Goal: Find specific page/section: Find specific page/section

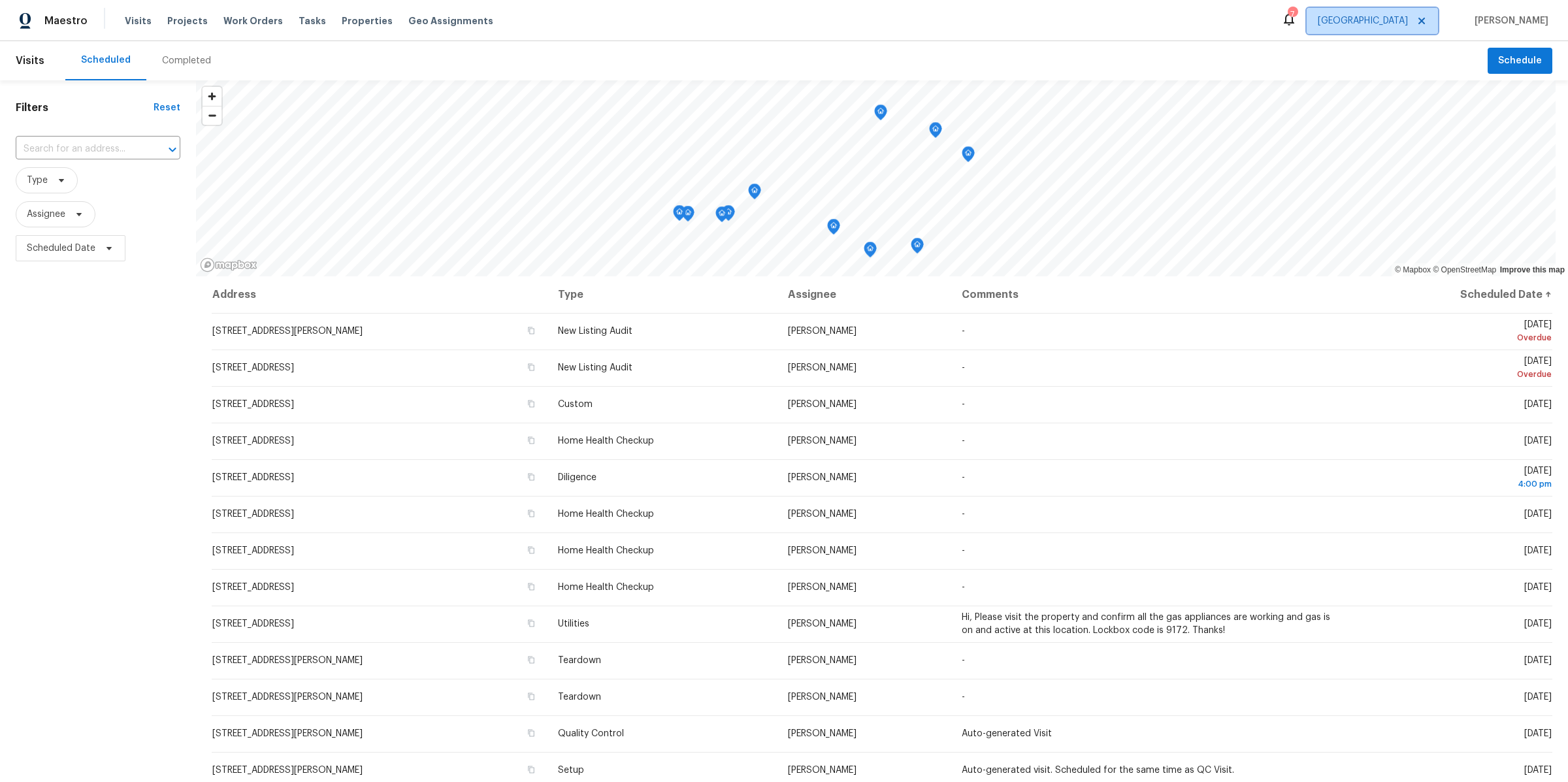
click at [1392, 20] on span "[GEOGRAPHIC_DATA]" at bounding box center [1362, 20] width 90 height 13
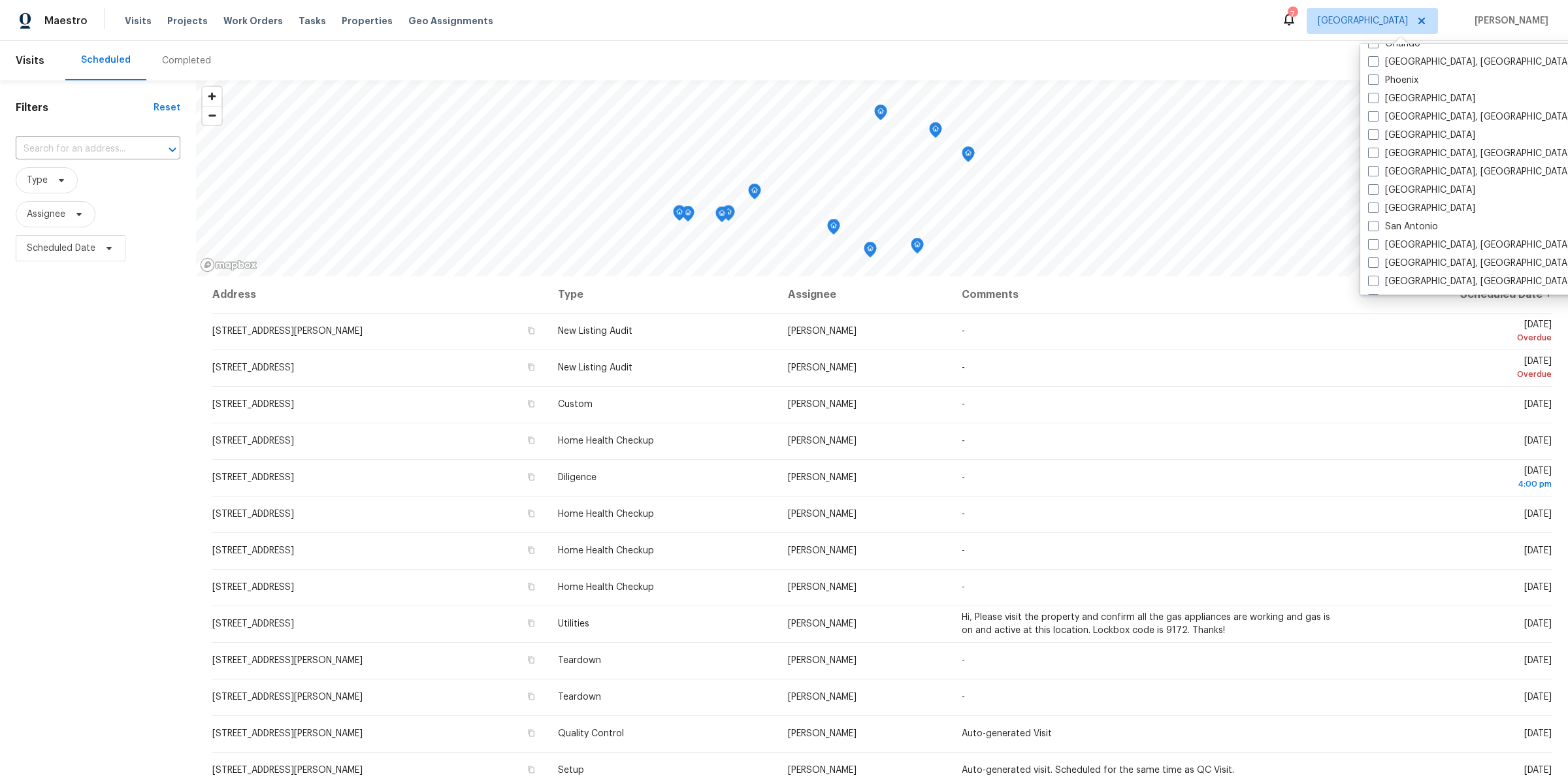
scroll to position [772, 0]
click at [1377, 233] on span at bounding box center [1373, 236] width 10 height 10
click at [1377, 233] on input "[GEOGRAPHIC_DATA], [GEOGRAPHIC_DATA]" at bounding box center [1372, 235] width 8 height 8
checkbox input "true"
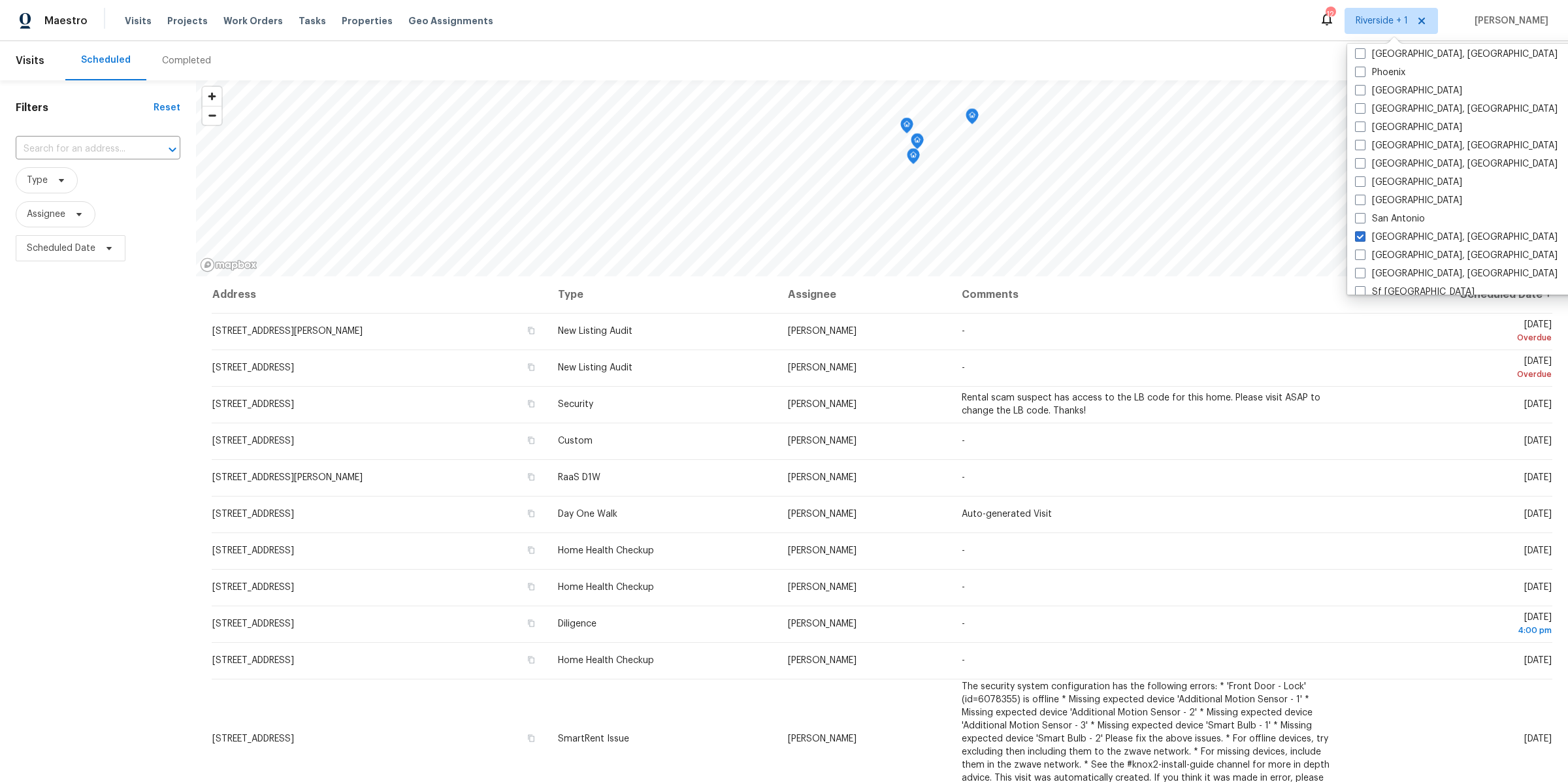
click at [139, 326] on div "Filters Reset ​ Type Assignee Scheduled Date" at bounding box center [98, 491] width 196 height 822
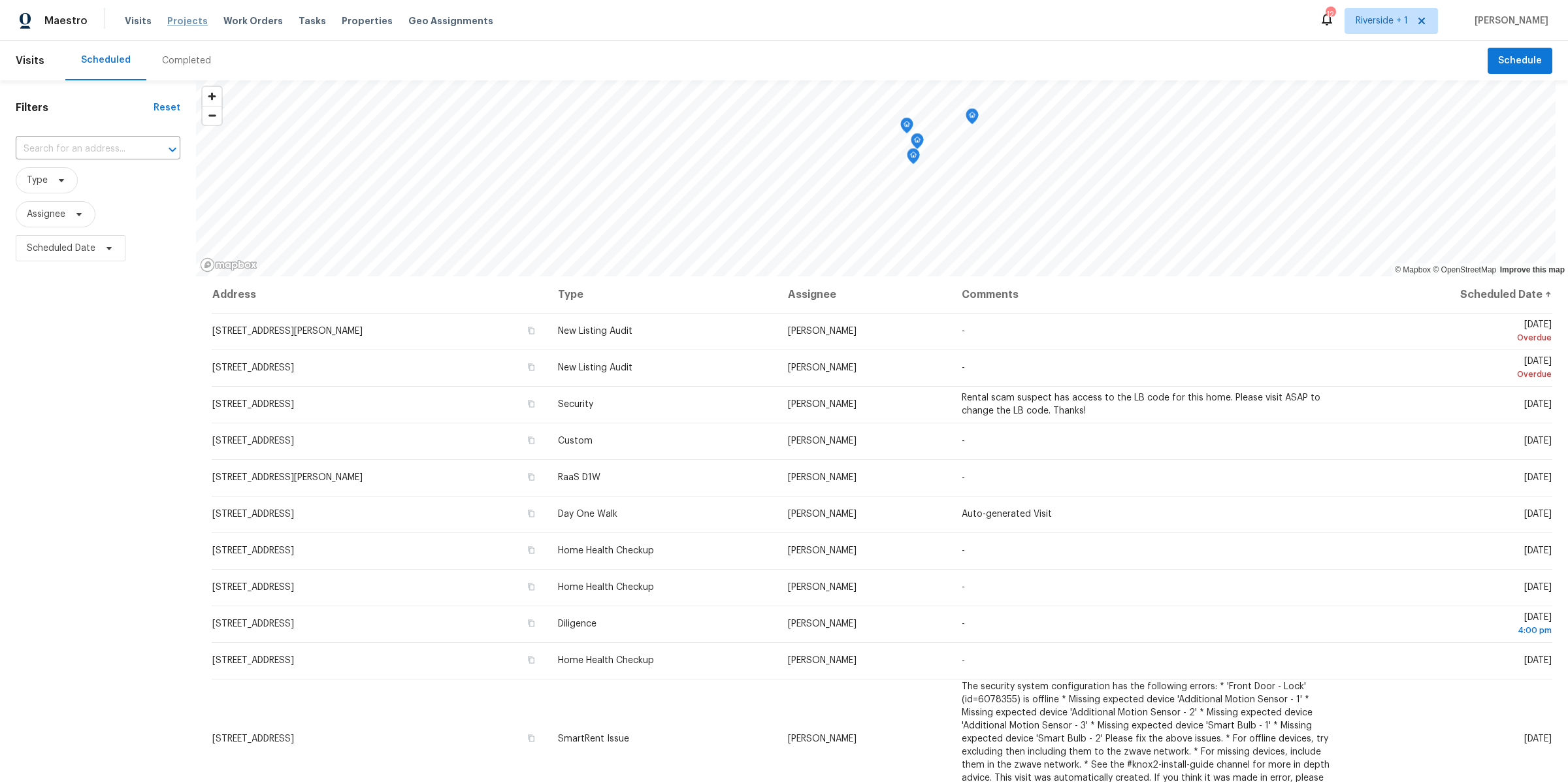
click at [180, 26] on span "Projects" at bounding box center [187, 20] width 40 height 13
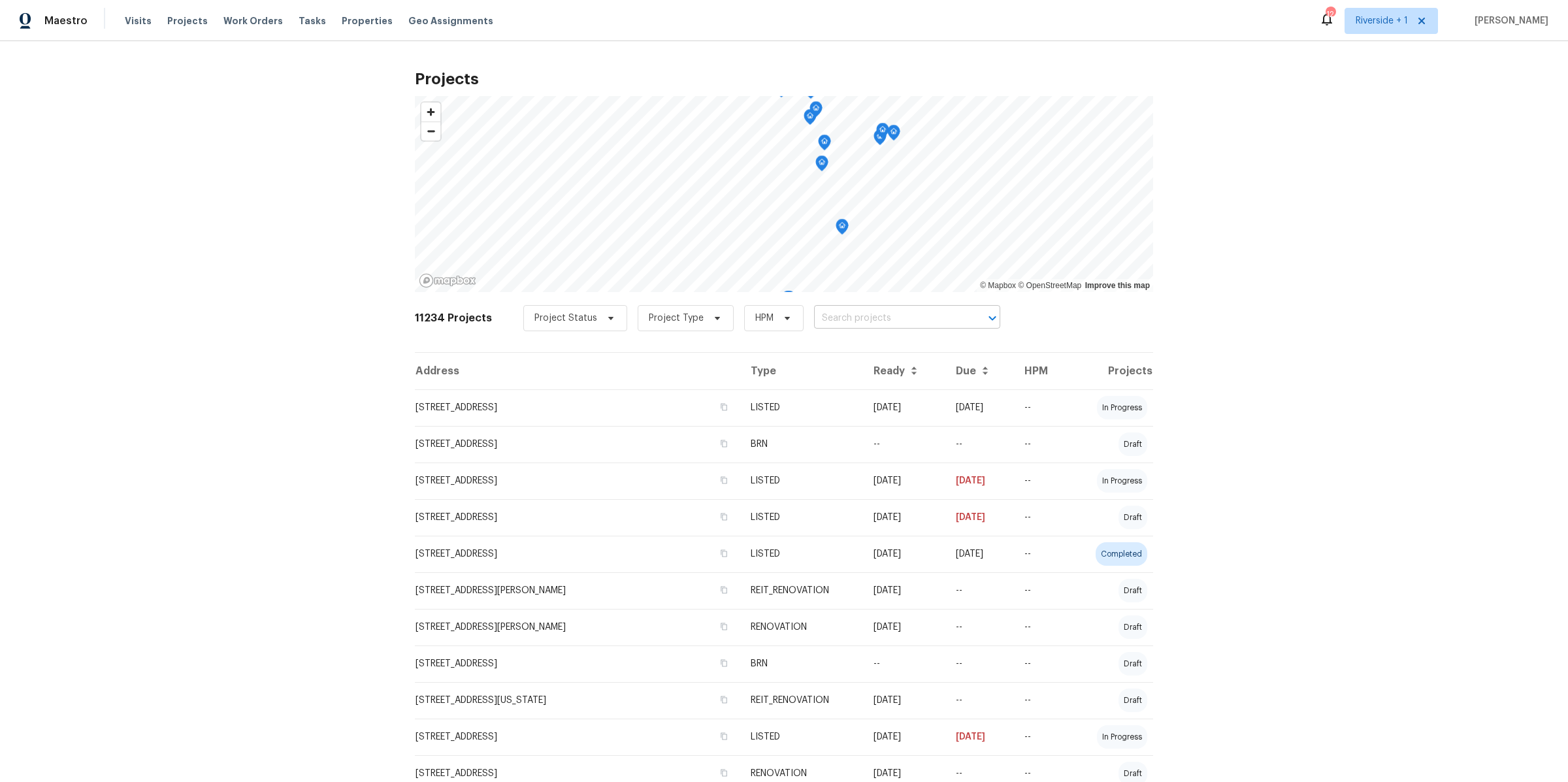
click at [839, 319] on input "text" at bounding box center [889, 319] width 150 height 20
type input "1950 rue"
click at [851, 349] on li "1950 Rue Michelle, Chula Vista, CA 91913" at bounding box center [893, 347] width 189 height 22
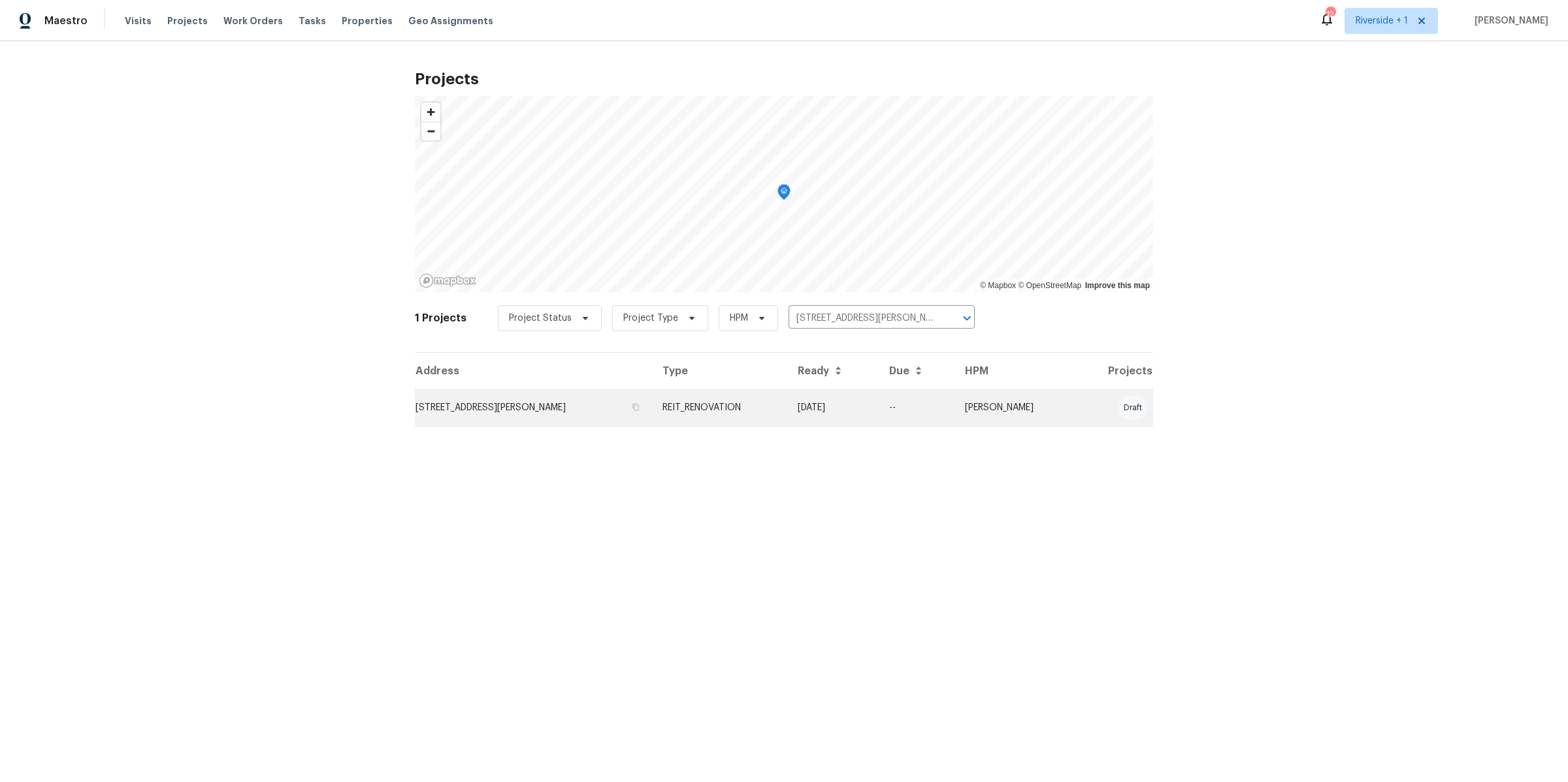
drag, startPoint x: 910, startPoint y: 408, endPoint x: 917, endPoint y: 410, distance: 7.3
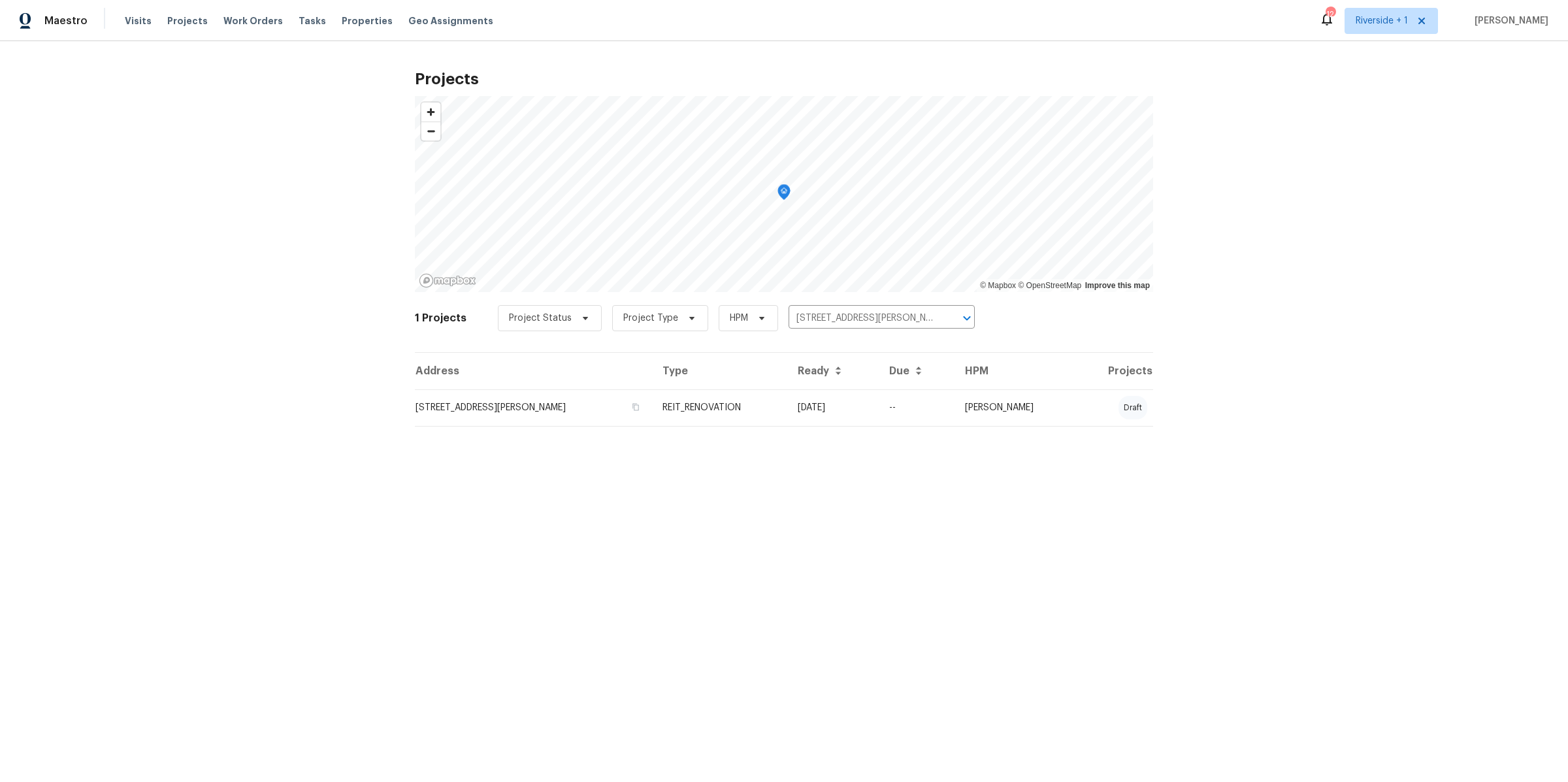
click at [913, 408] on td "--" at bounding box center [916, 408] width 76 height 37
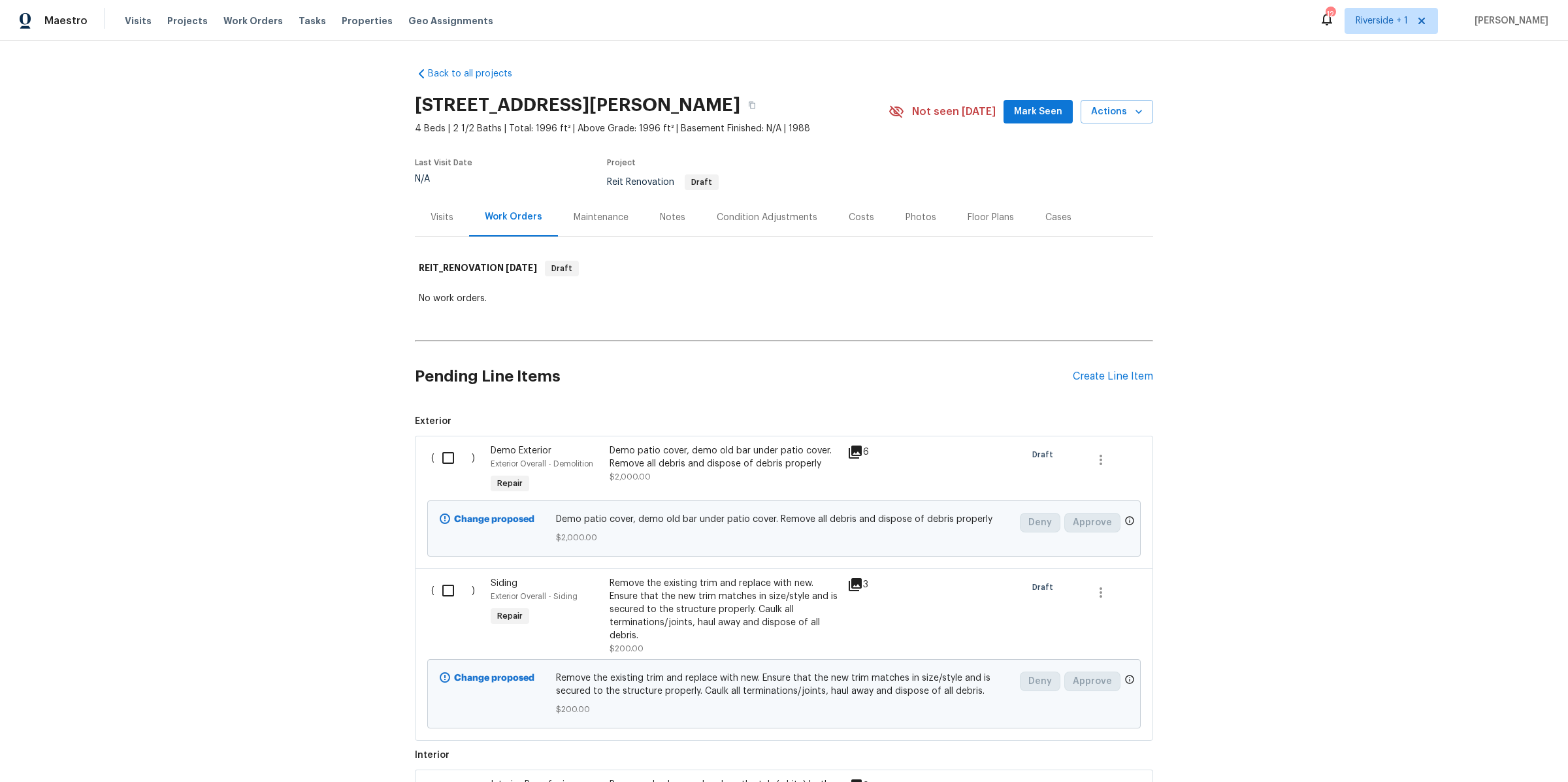
click at [733, 470] on div "Demo patio cover, demo old bar under patio cover. Remove all debris and dispose…" at bounding box center [724, 457] width 230 height 26
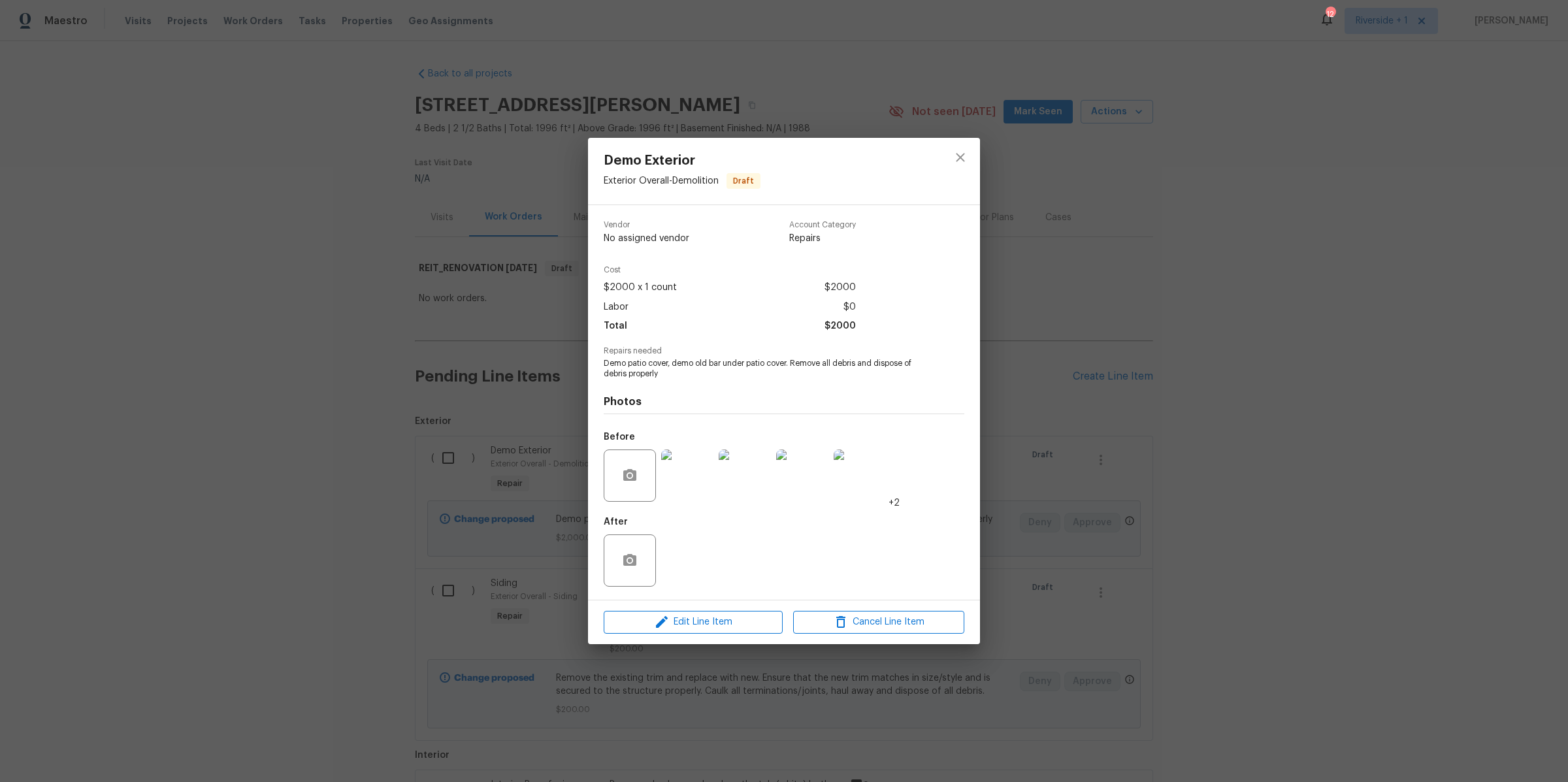
click at [684, 481] on img at bounding box center [687, 475] width 52 height 52
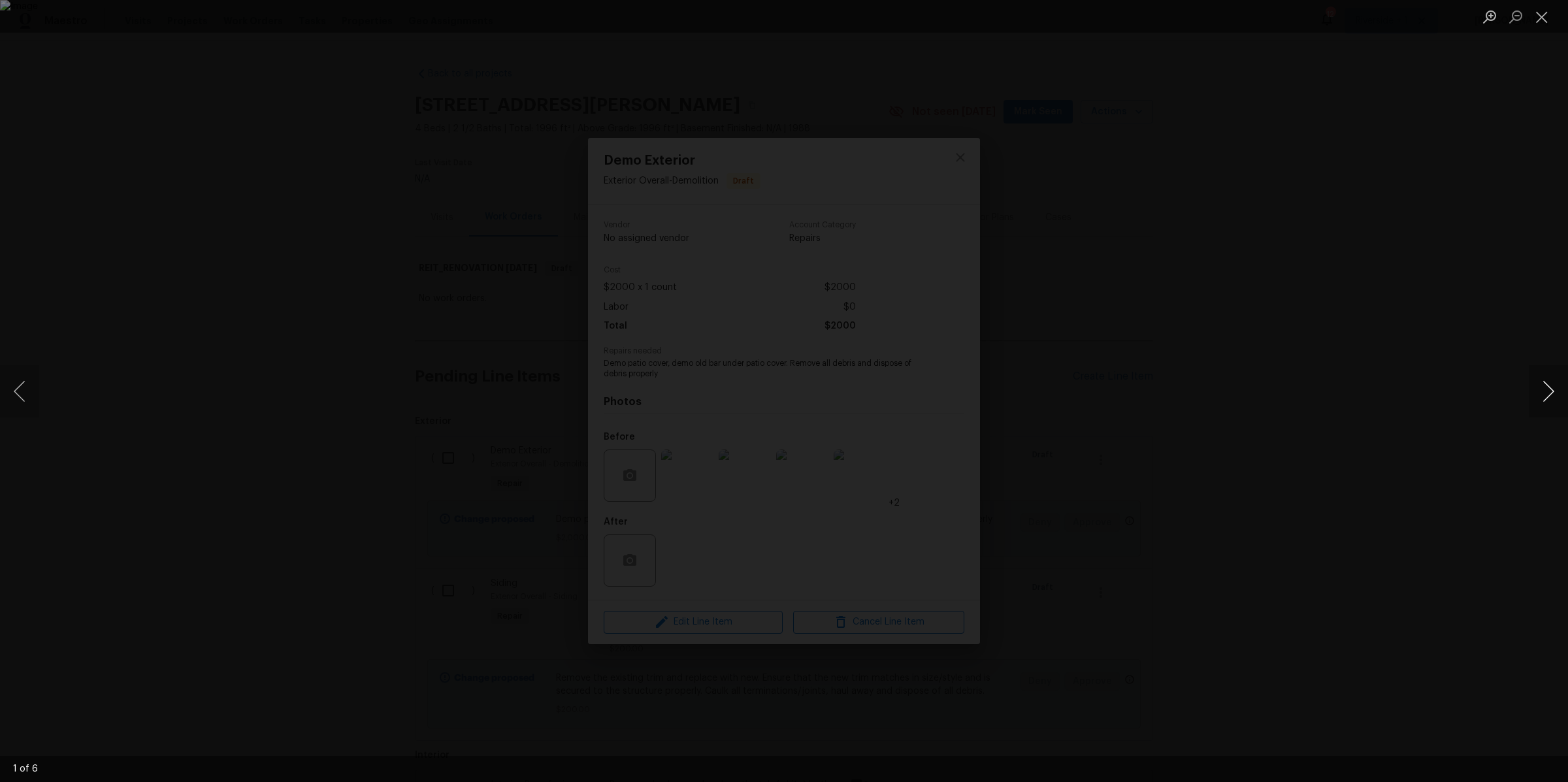
click at [1550, 387] on button "Next image" at bounding box center [1548, 391] width 39 height 52
click at [1537, 14] on button "Close lightbox" at bounding box center [1541, 17] width 26 height 23
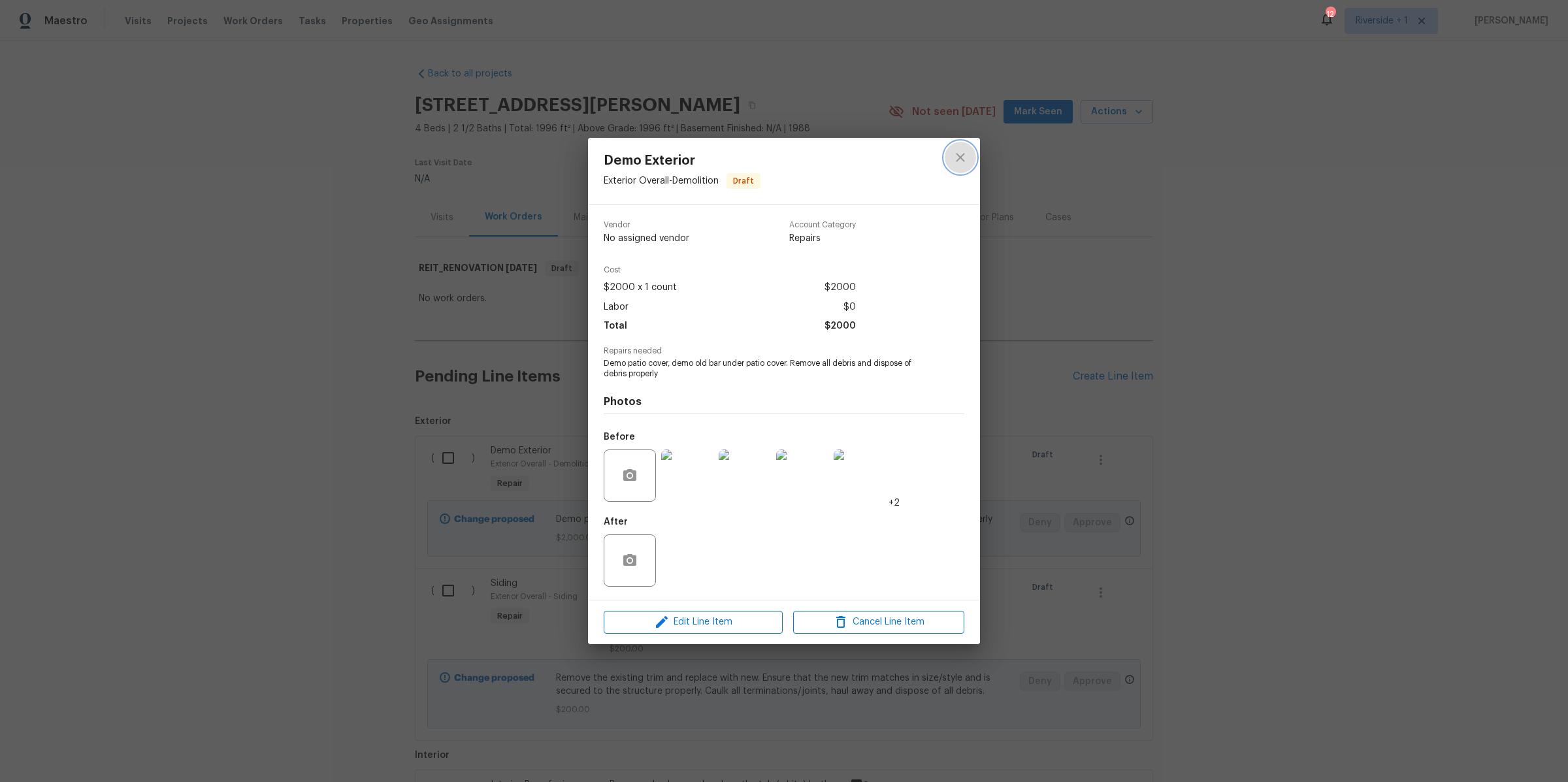
click at [965, 158] on icon "close" at bounding box center [960, 157] width 16 height 16
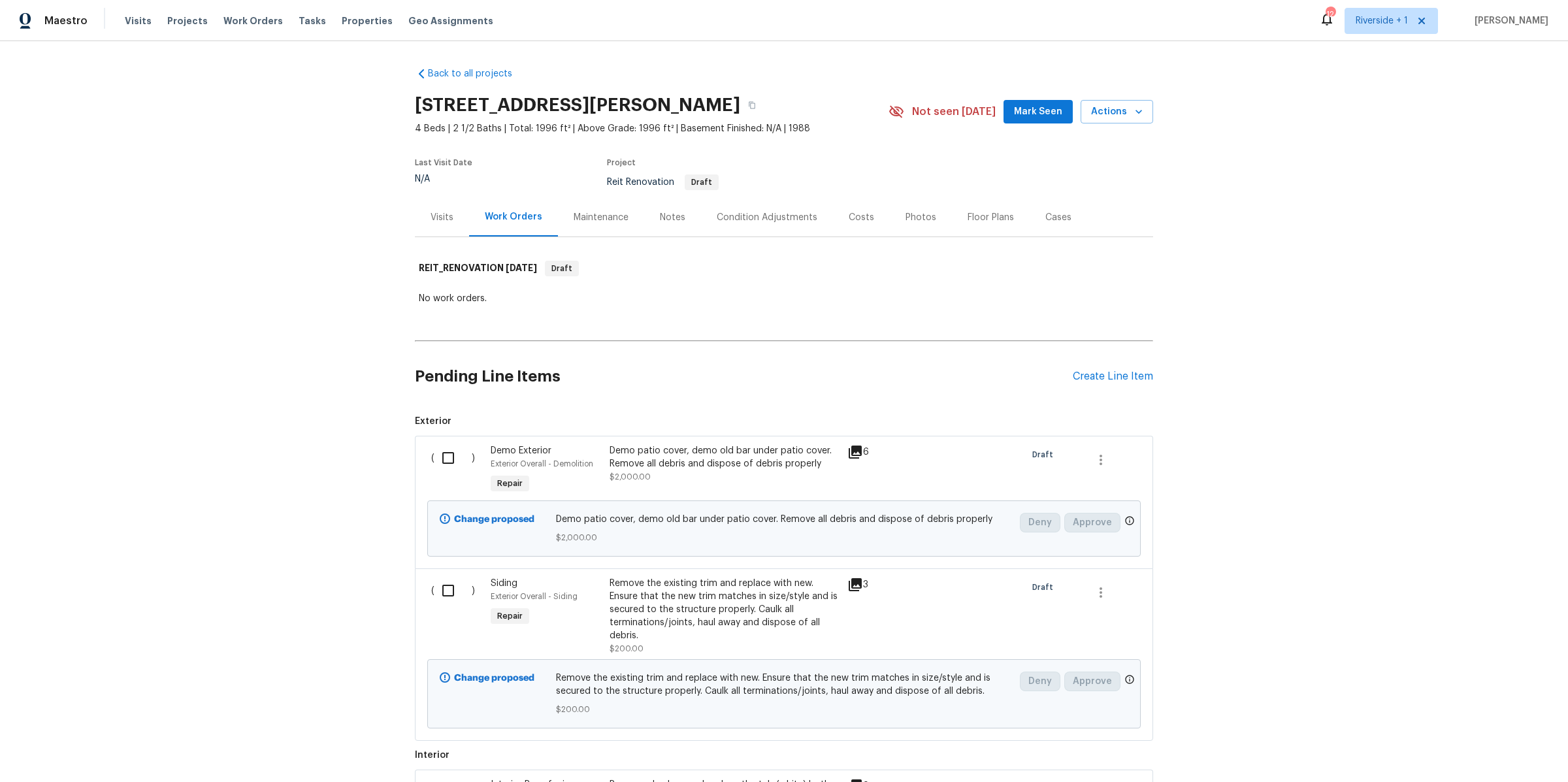
click at [741, 464] on div "Demo patio cover, demo old bar under patio cover. Remove all debris and dispose…" at bounding box center [724, 457] width 230 height 26
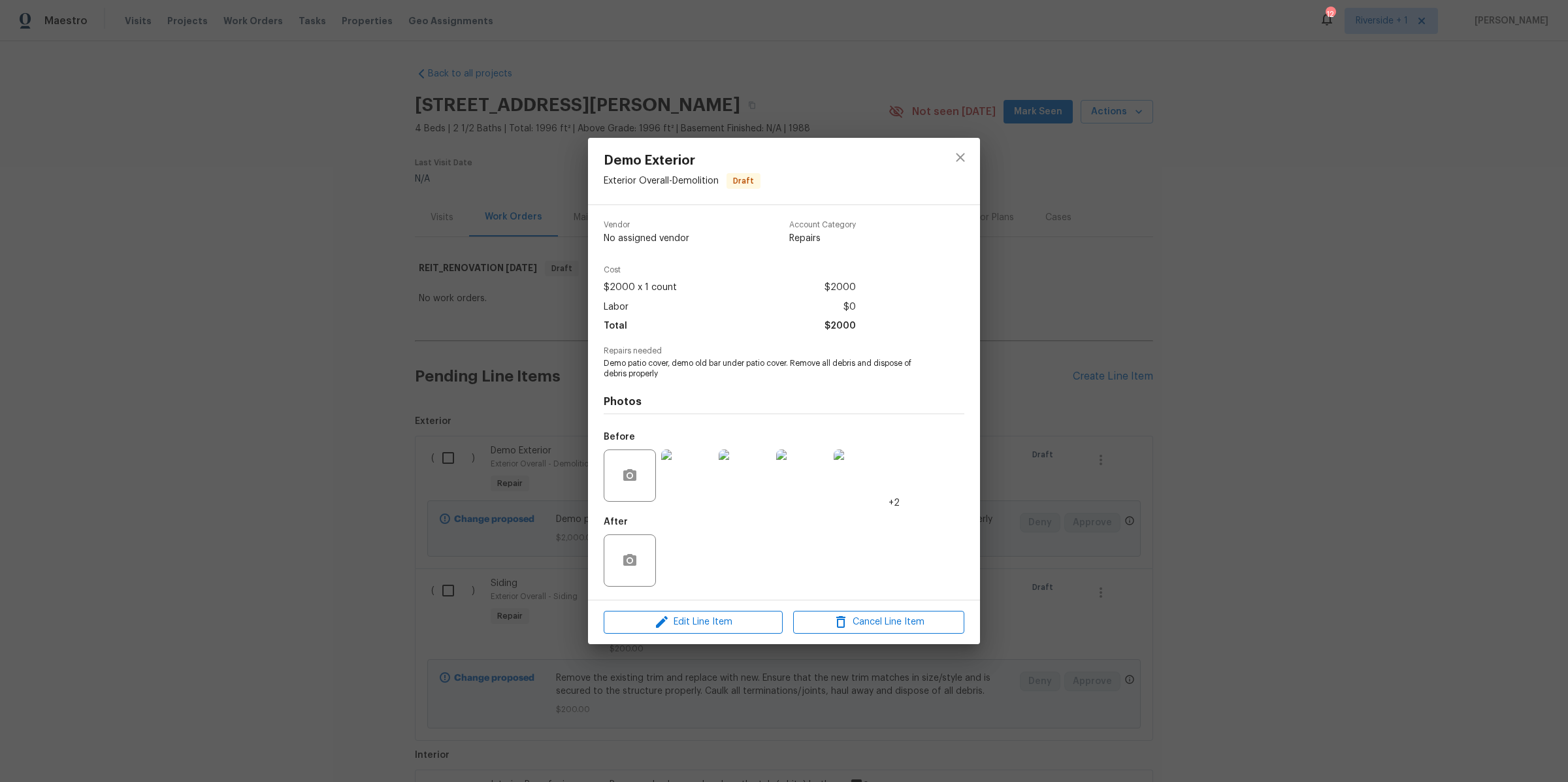
click at [692, 483] on img at bounding box center [687, 475] width 52 height 52
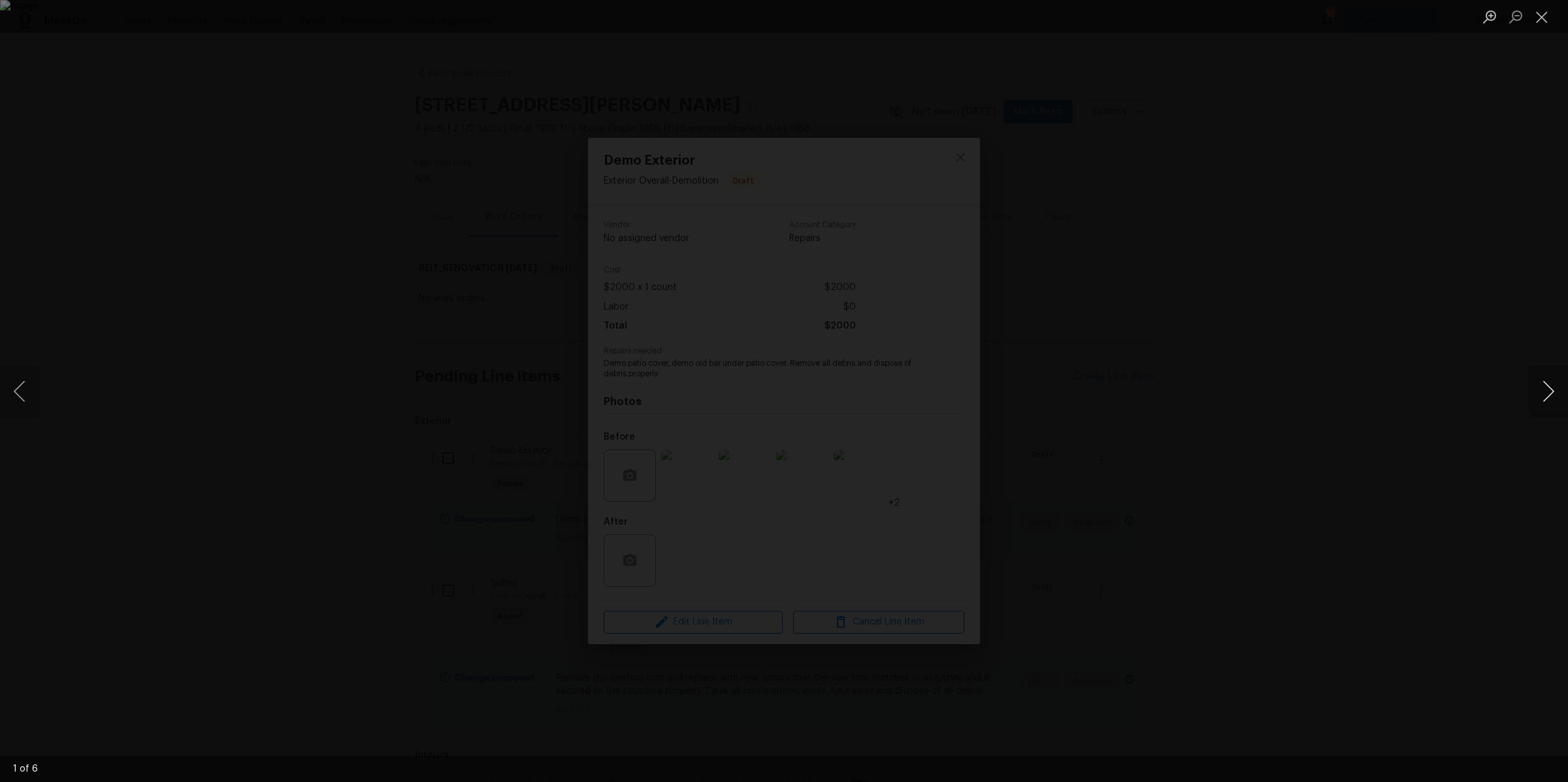
click at [1541, 386] on button "Next image" at bounding box center [1548, 391] width 39 height 52
click at [1548, 386] on button "Next image" at bounding box center [1548, 391] width 39 height 52
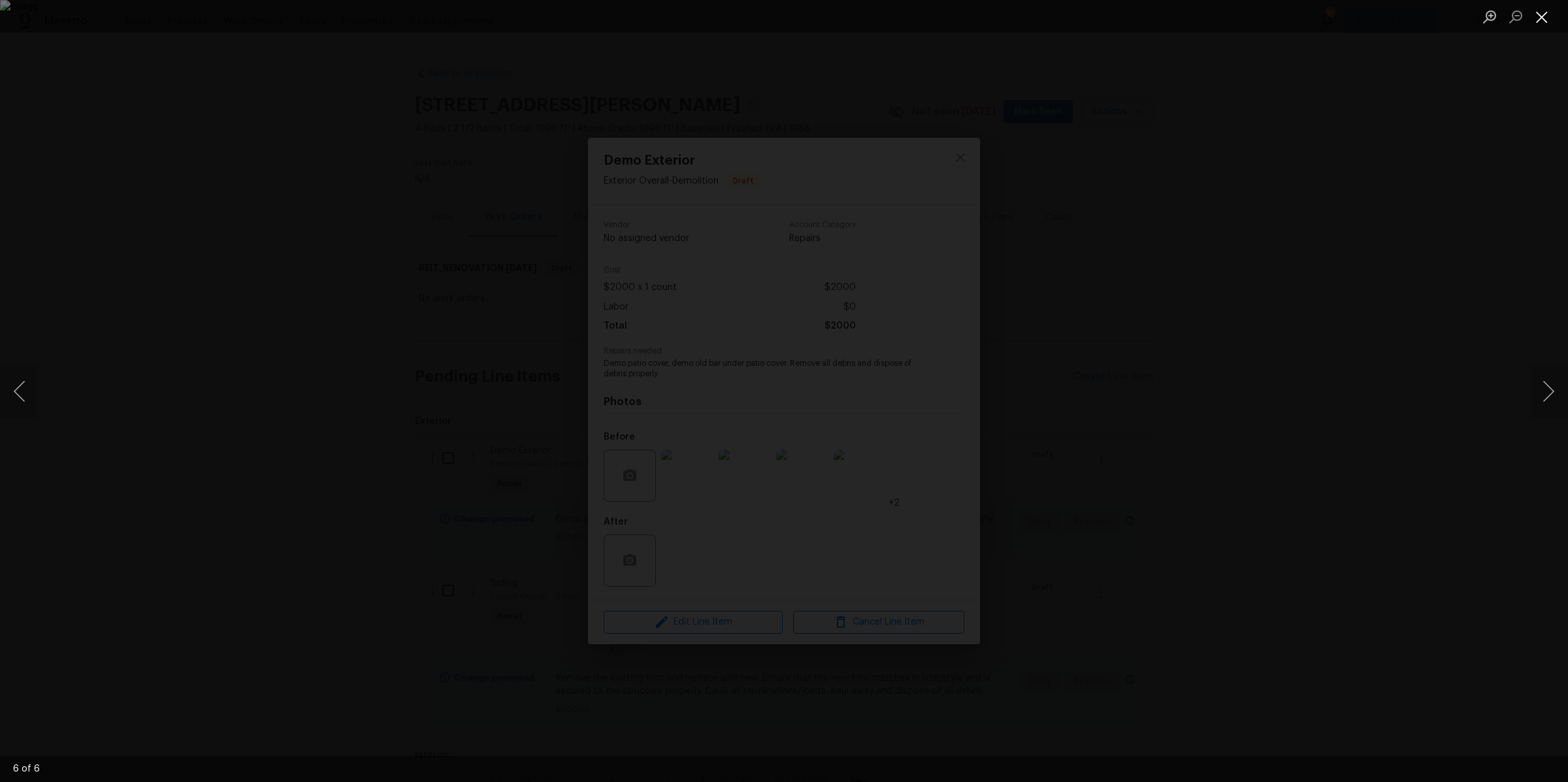
click at [1542, 18] on button "Close lightbox" at bounding box center [1541, 17] width 26 height 23
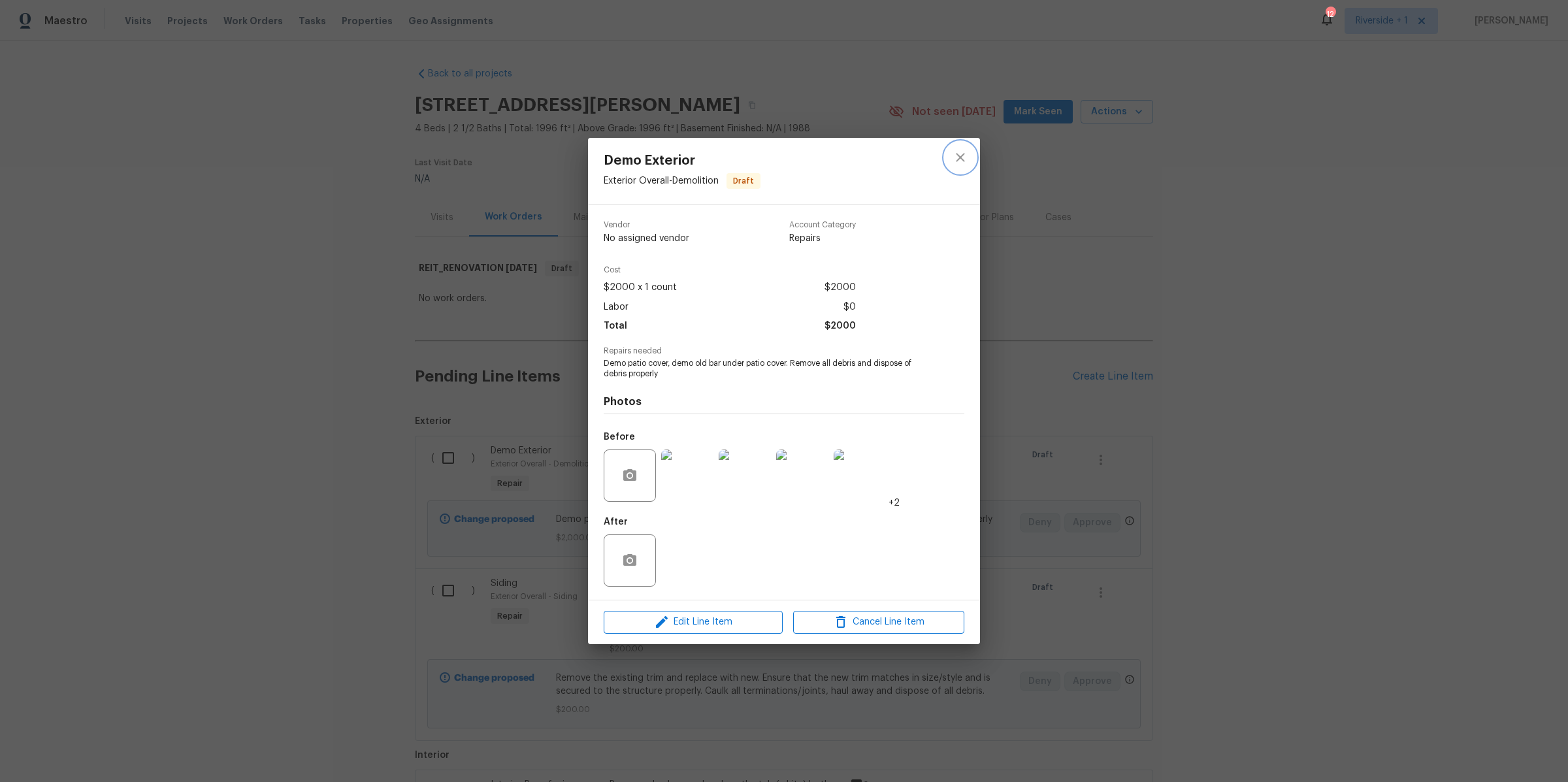
click at [963, 154] on icon "close" at bounding box center [960, 157] width 16 height 16
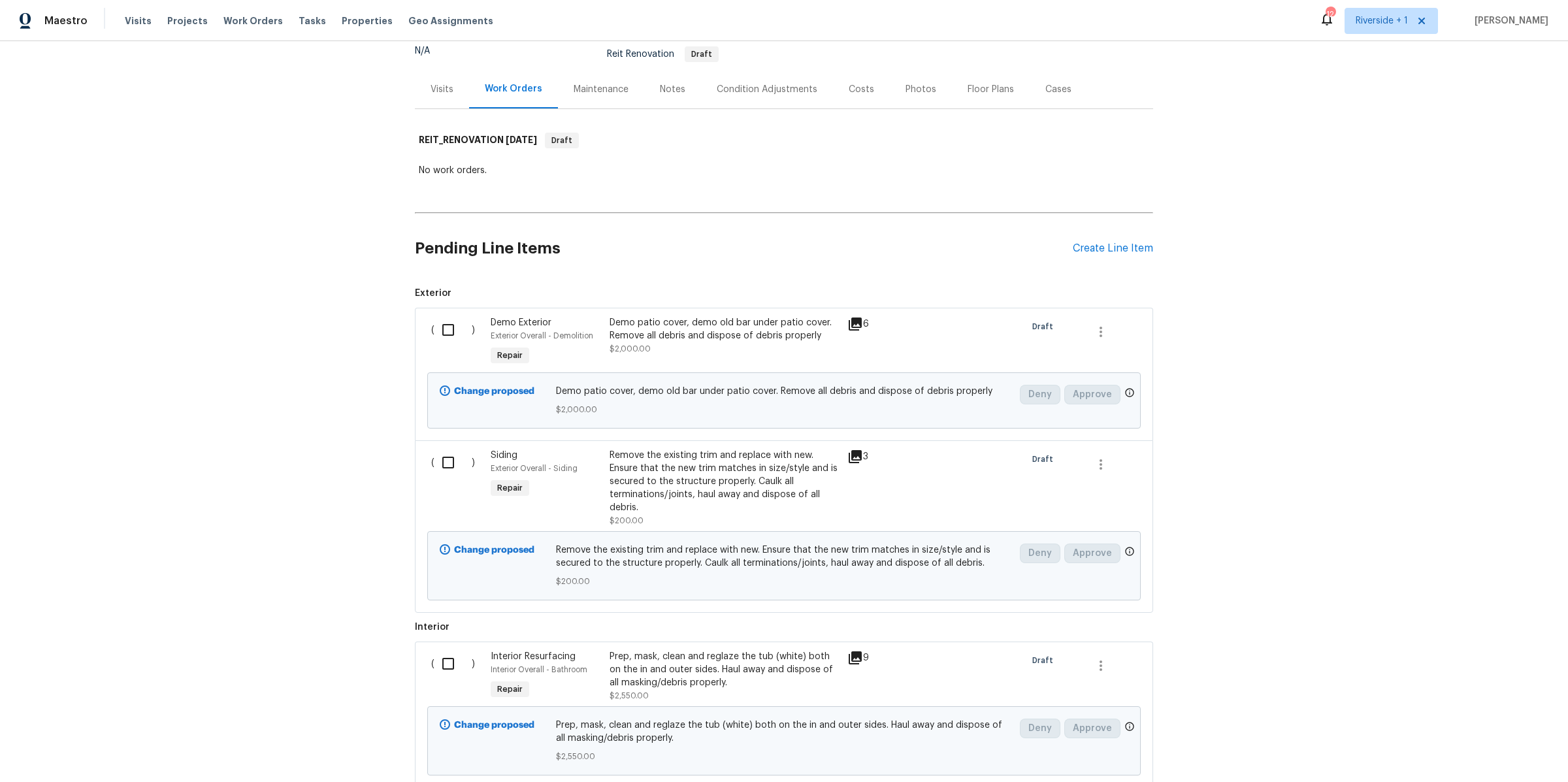
scroll to position [129, 0]
click at [709, 486] on div "Remove the existing trim and replace with new. Ensure that the new trim matches…" at bounding box center [724, 481] width 230 height 65
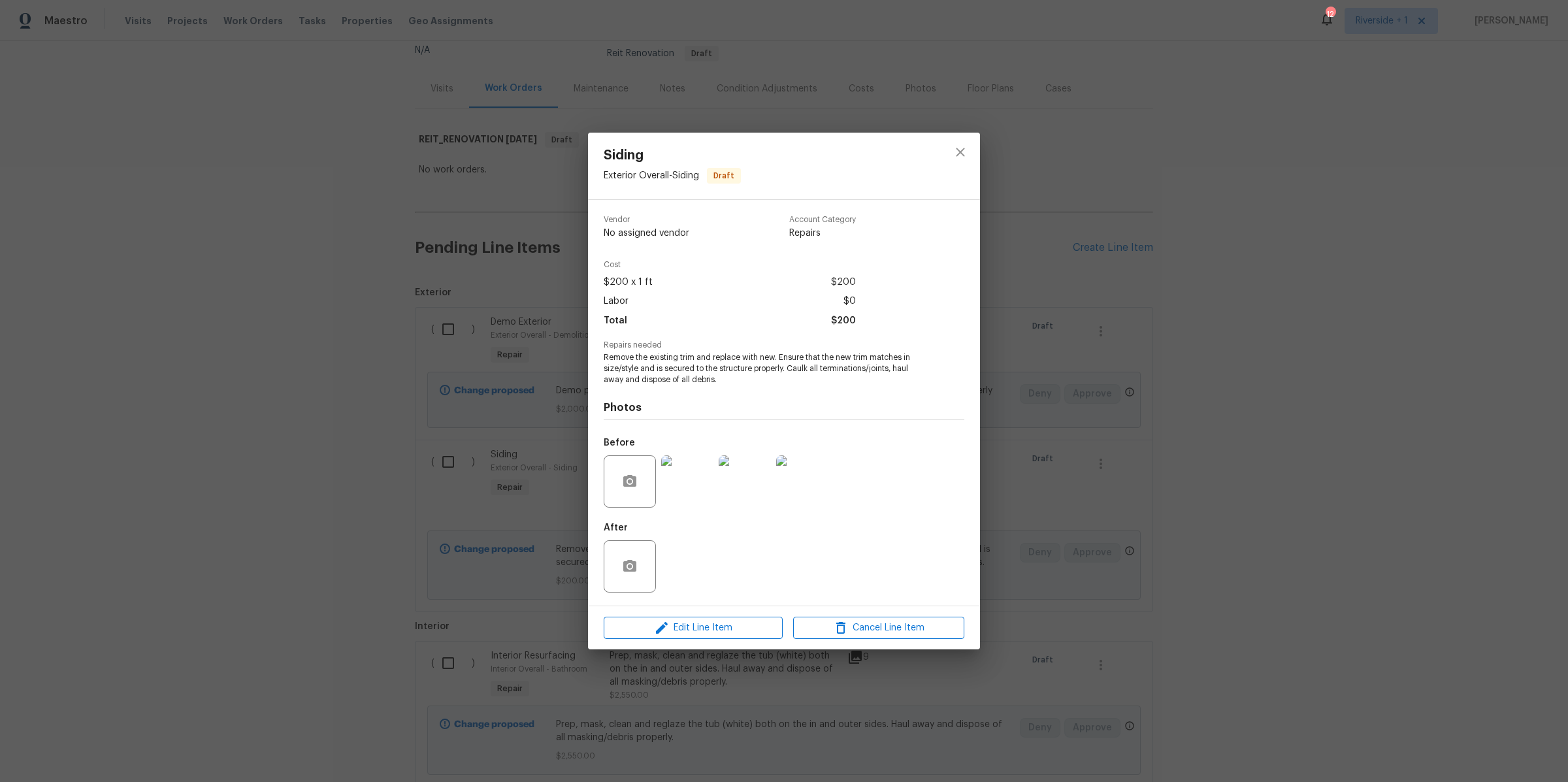
click at [685, 490] on img at bounding box center [687, 482] width 52 height 52
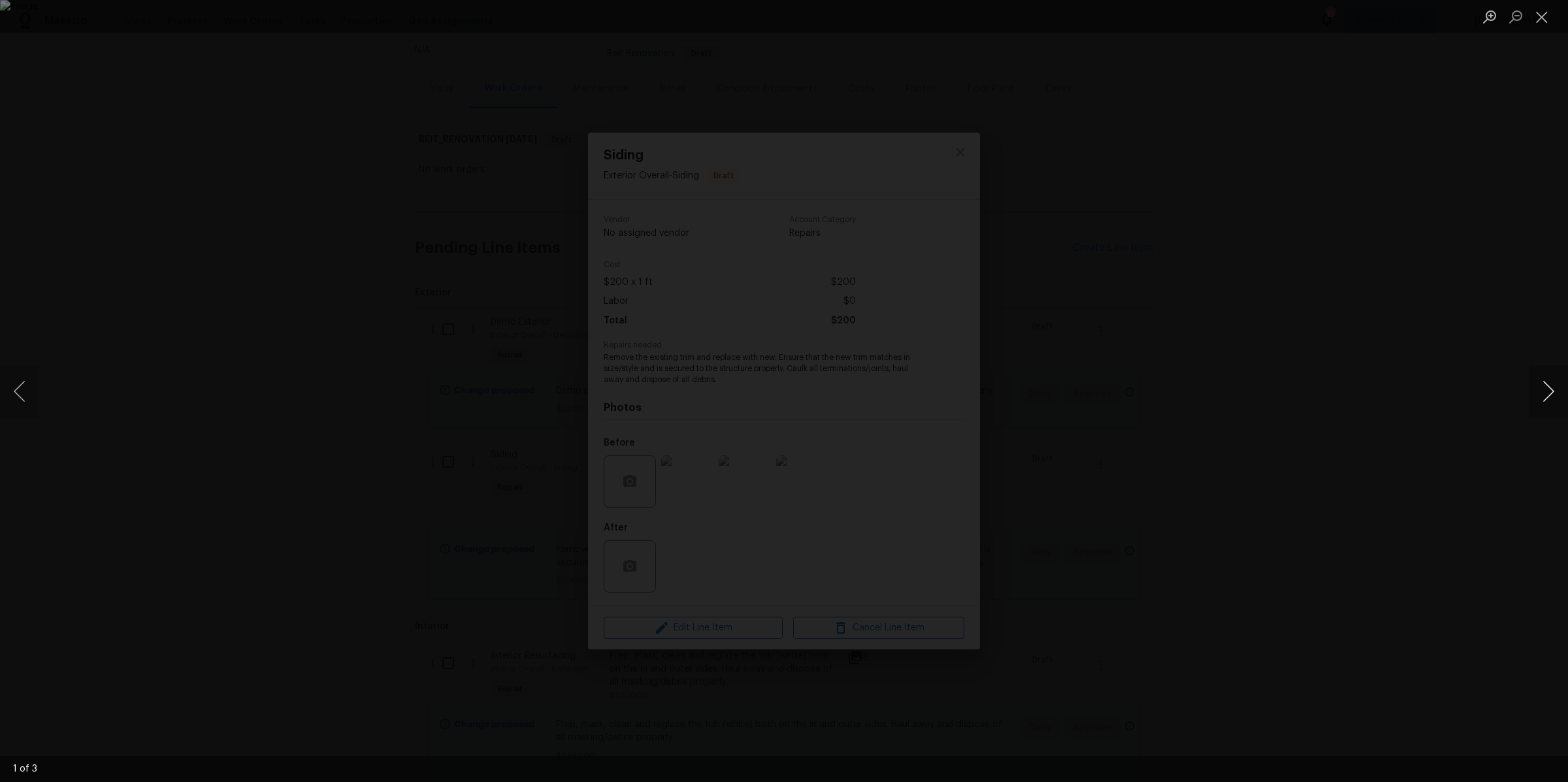
click at [1539, 395] on button "Next image" at bounding box center [1548, 391] width 39 height 52
click at [1544, 20] on button "Close lightbox" at bounding box center [1541, 17] width 26 height 23
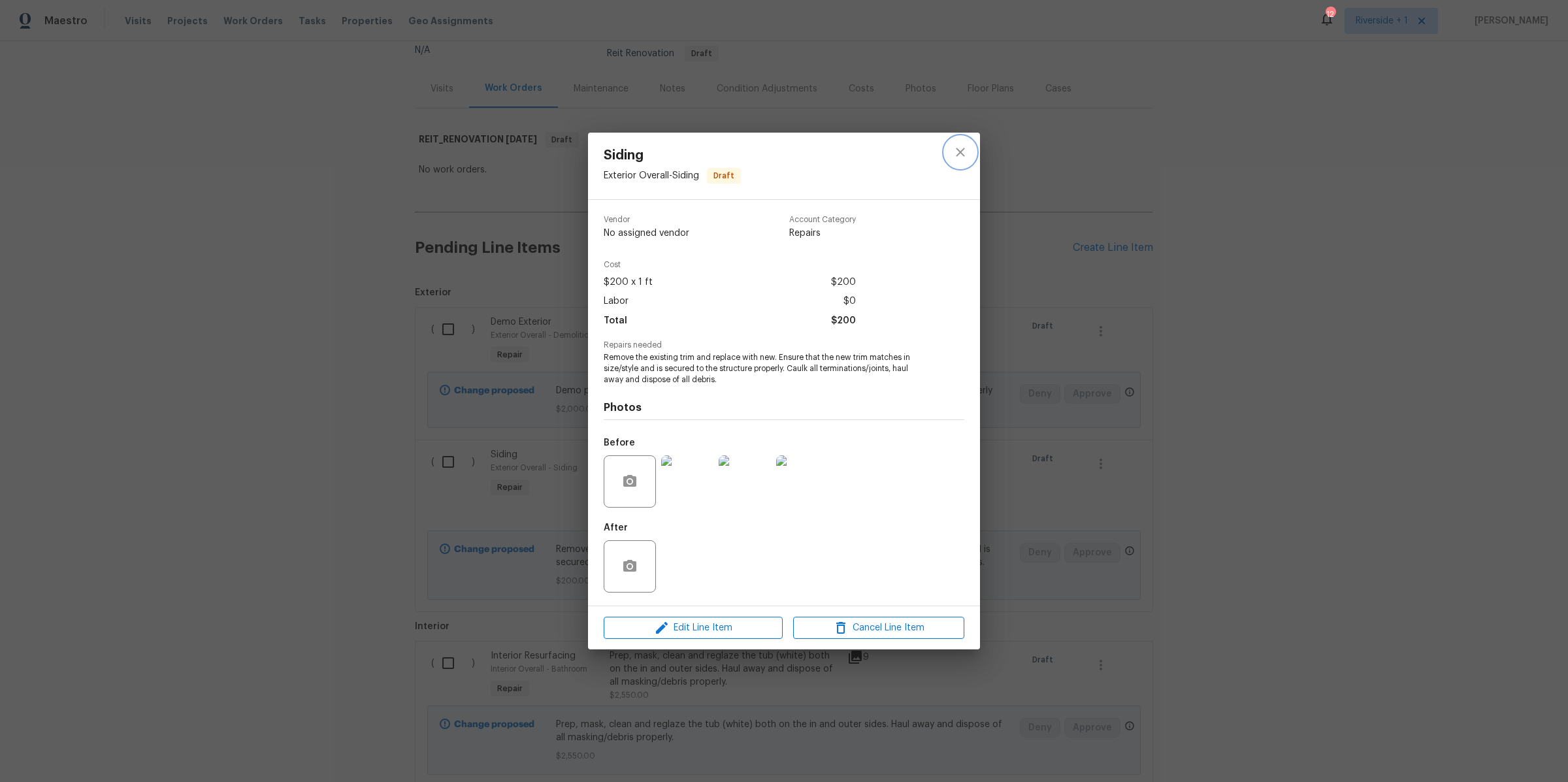
click at [956, 151] on icon "close" at bounding box center [960, 152] width 16 height 16
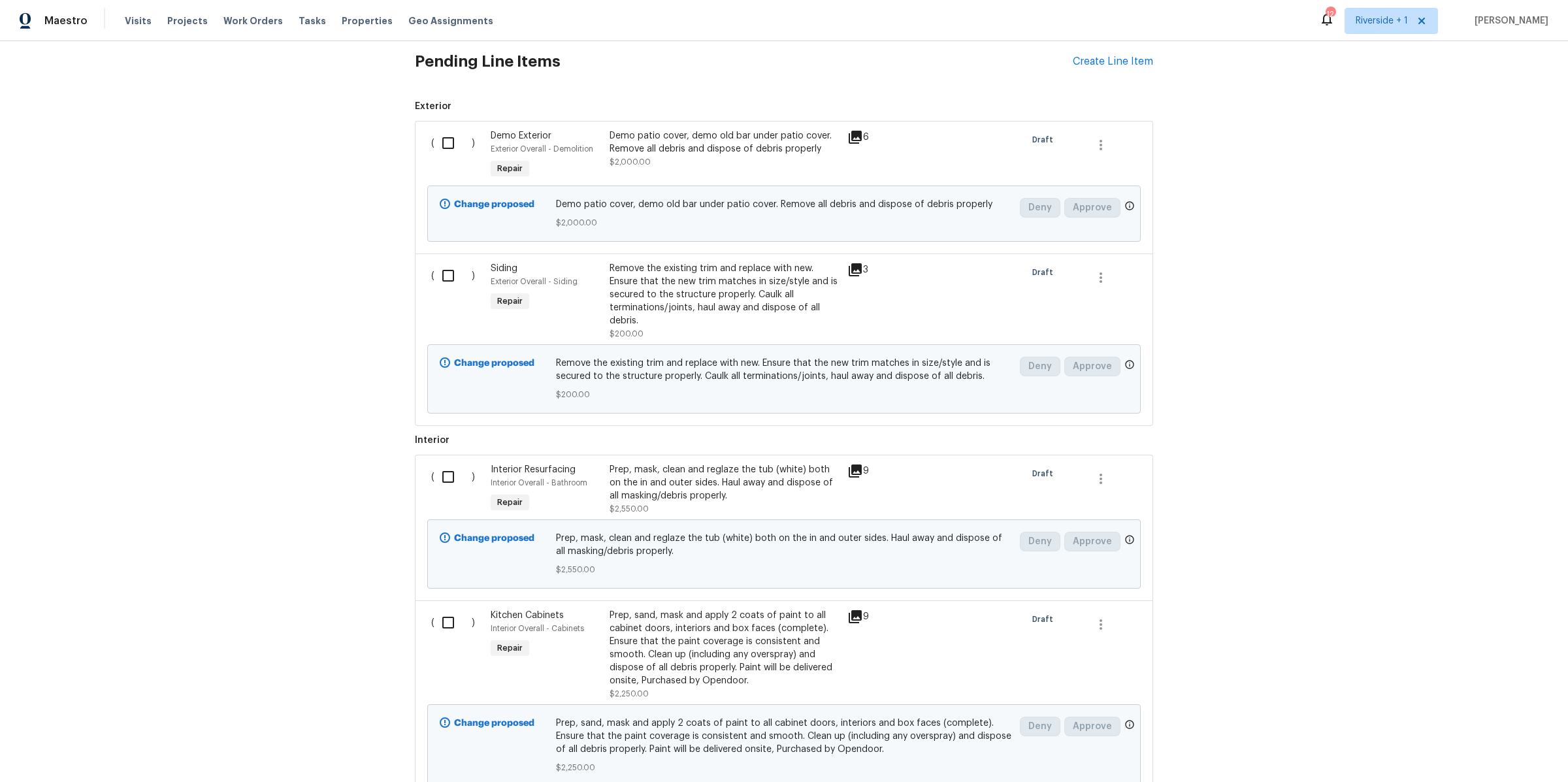
scroll to position [330, 0]
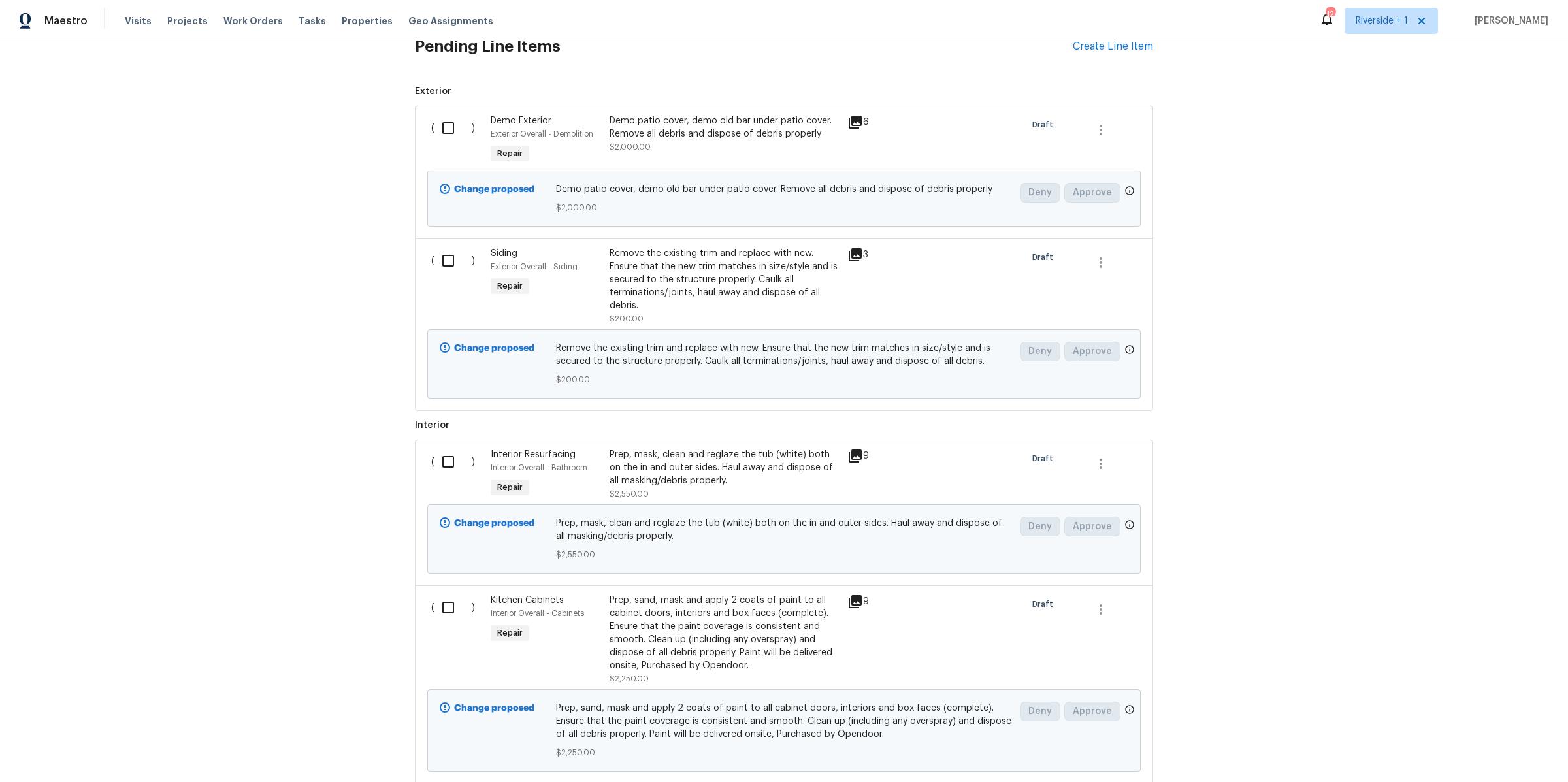
click at [735, 468] on div "Prep, mask, clean and reglaze the tub (white) both on the in and outer sides. H…" at bounding box center [724, 468] width 230 height 40
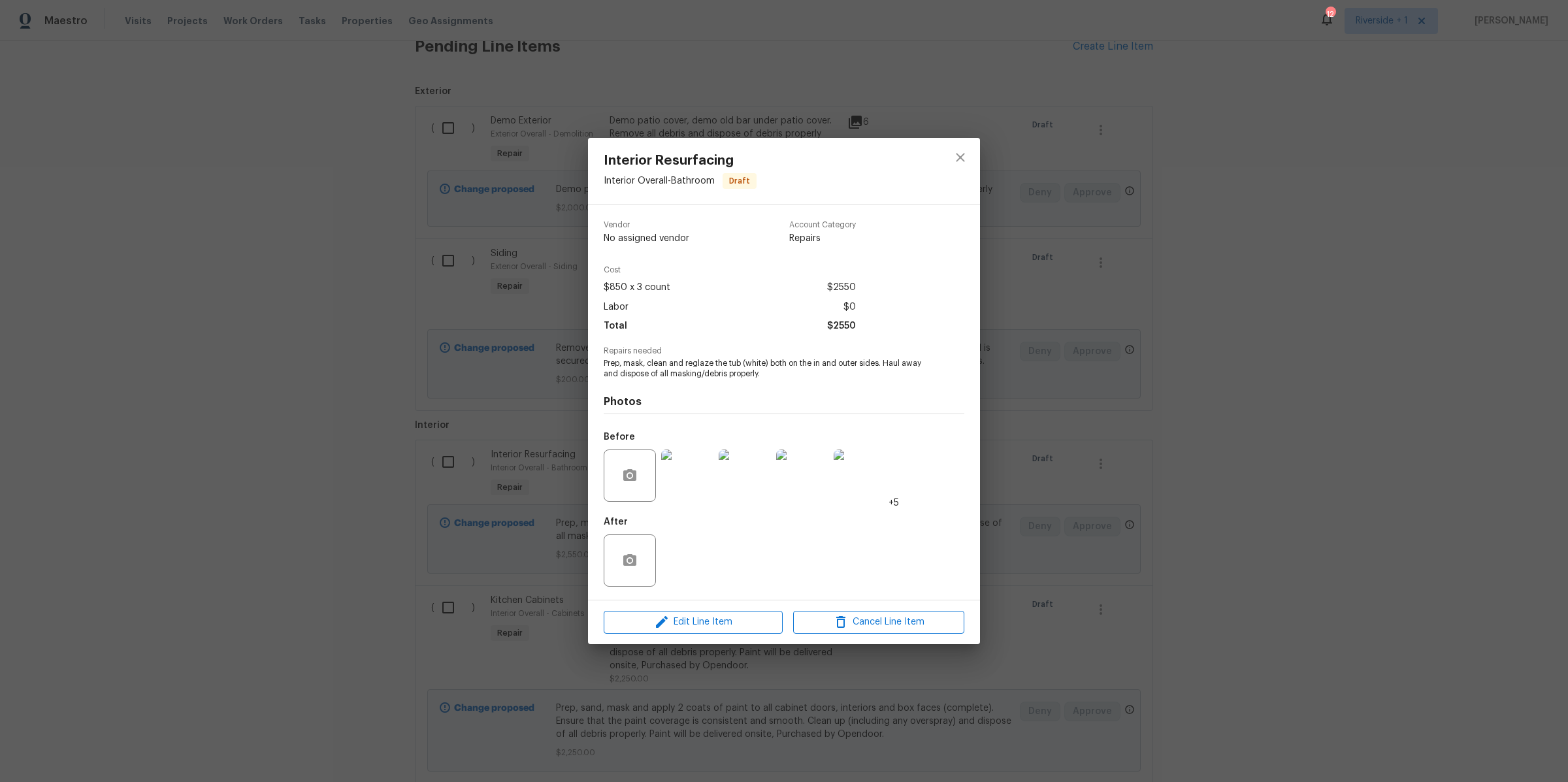
click at [684, 474] on img at bounding box center [687, 475] width 52 height 52
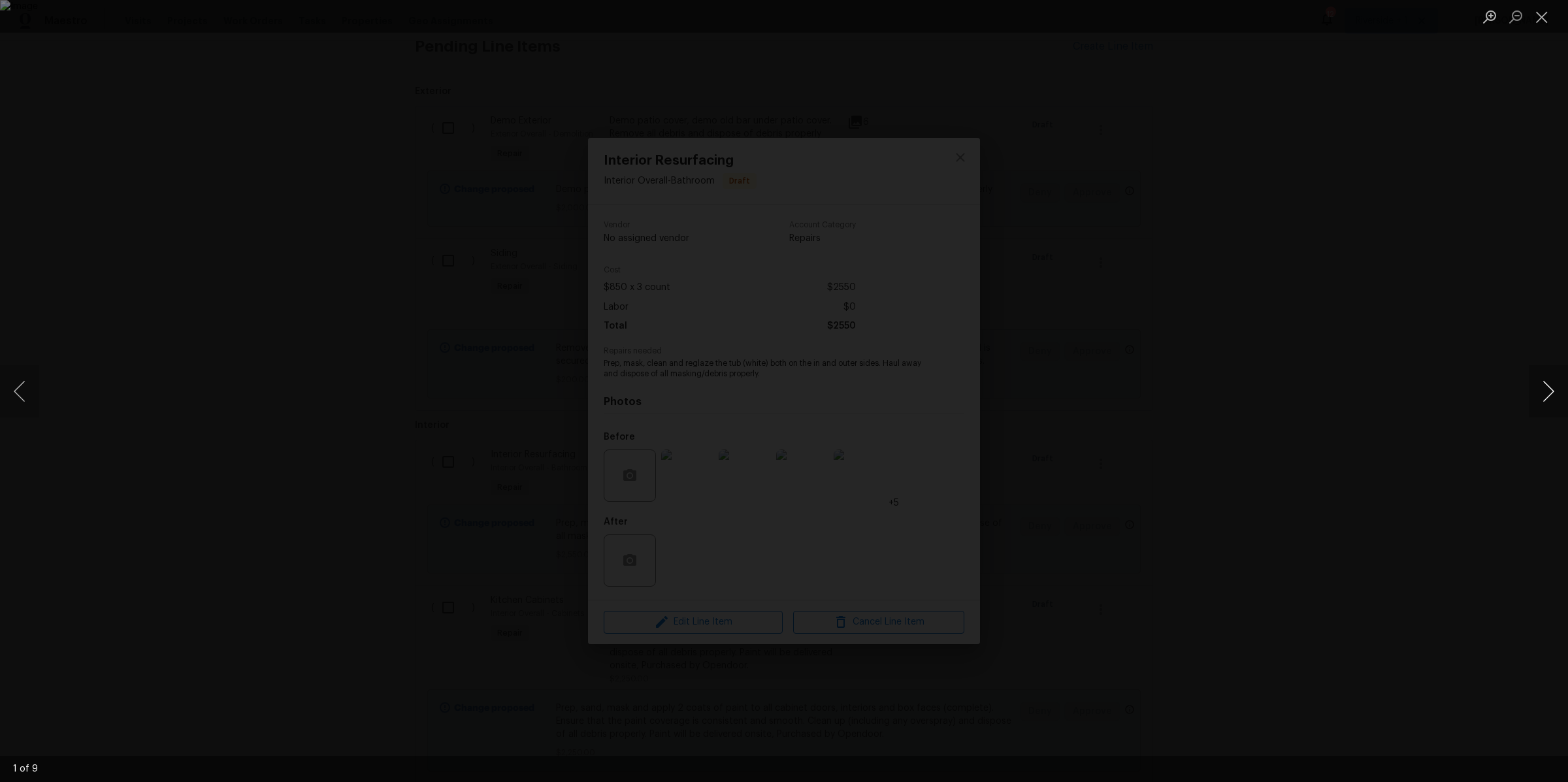
click at [1546, 389] on button "Next image" at bounding box center [1548, 391] width 39 height 52
click at [1546, 389] on button "Next image" at bounding box center [1548, 391] width 39 height 52
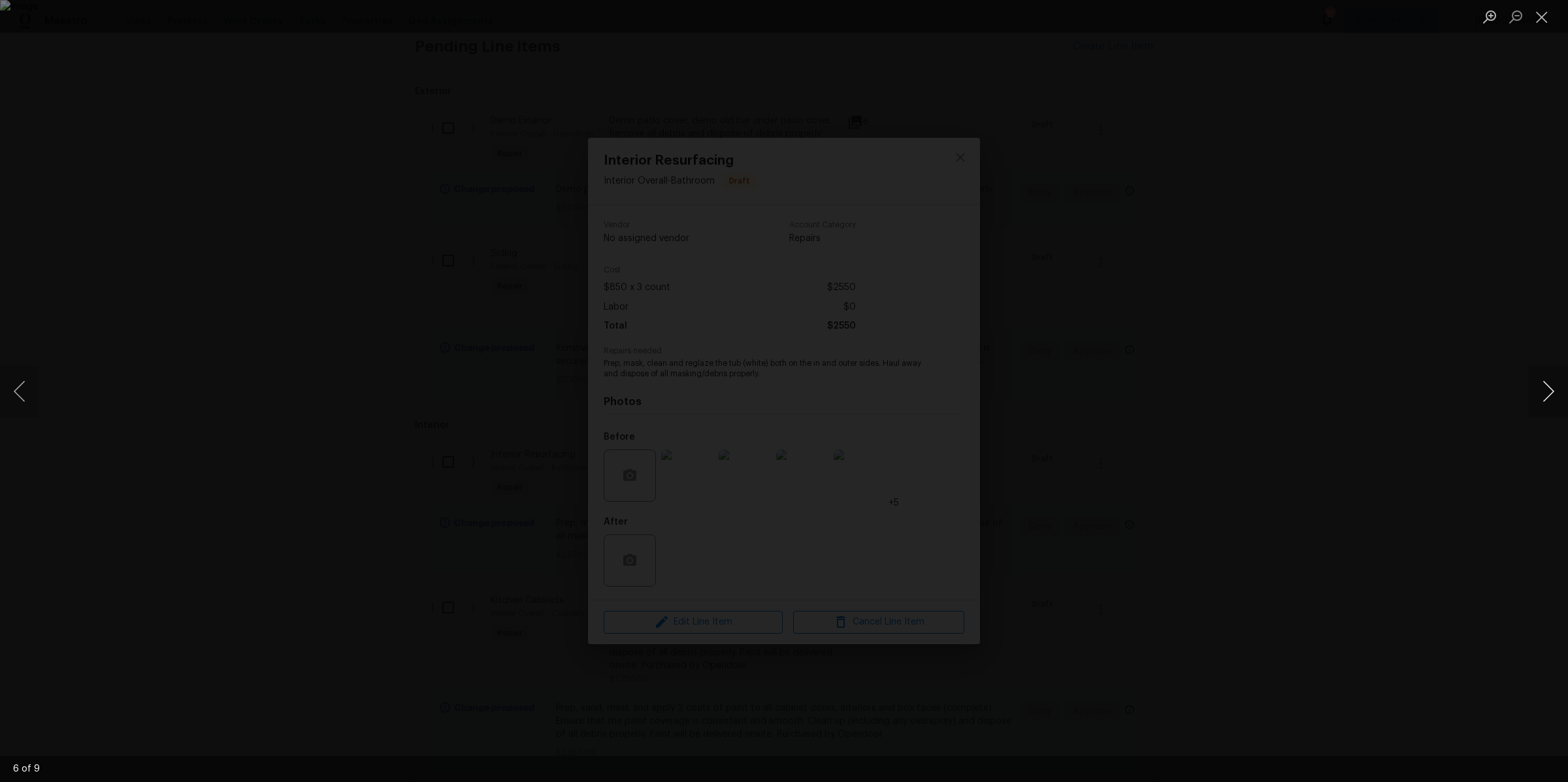
click at [1546, 389] on button "Next image" at bounding box center [1548, 391] width 39 height 52
click at [1545, 21] on button "Close lightbox" at bounding box center [1541, 17] width 26 height 23
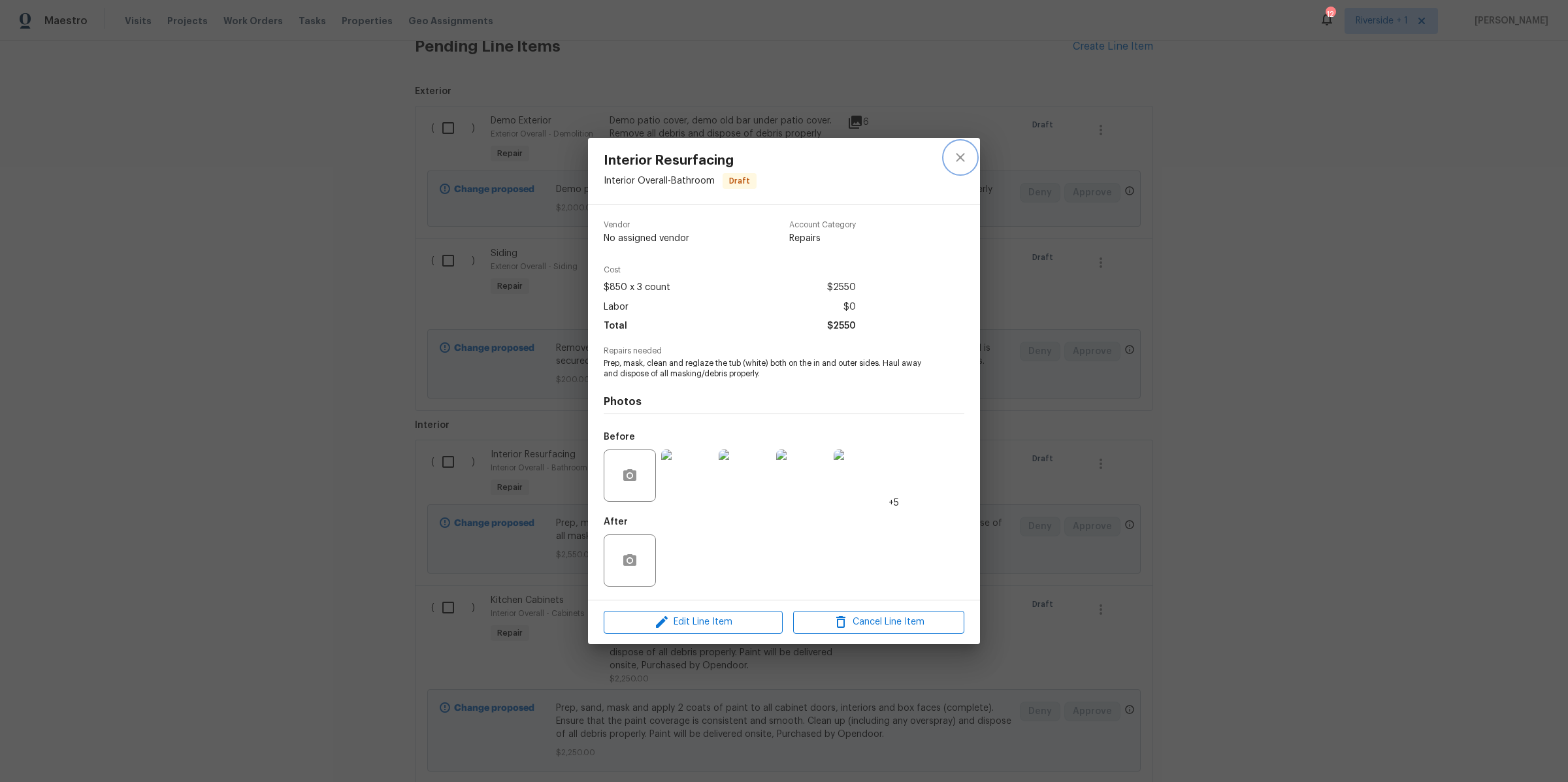
click at [965, 157] on icon "close" at bounding box center [960, 157] width 16 height 16
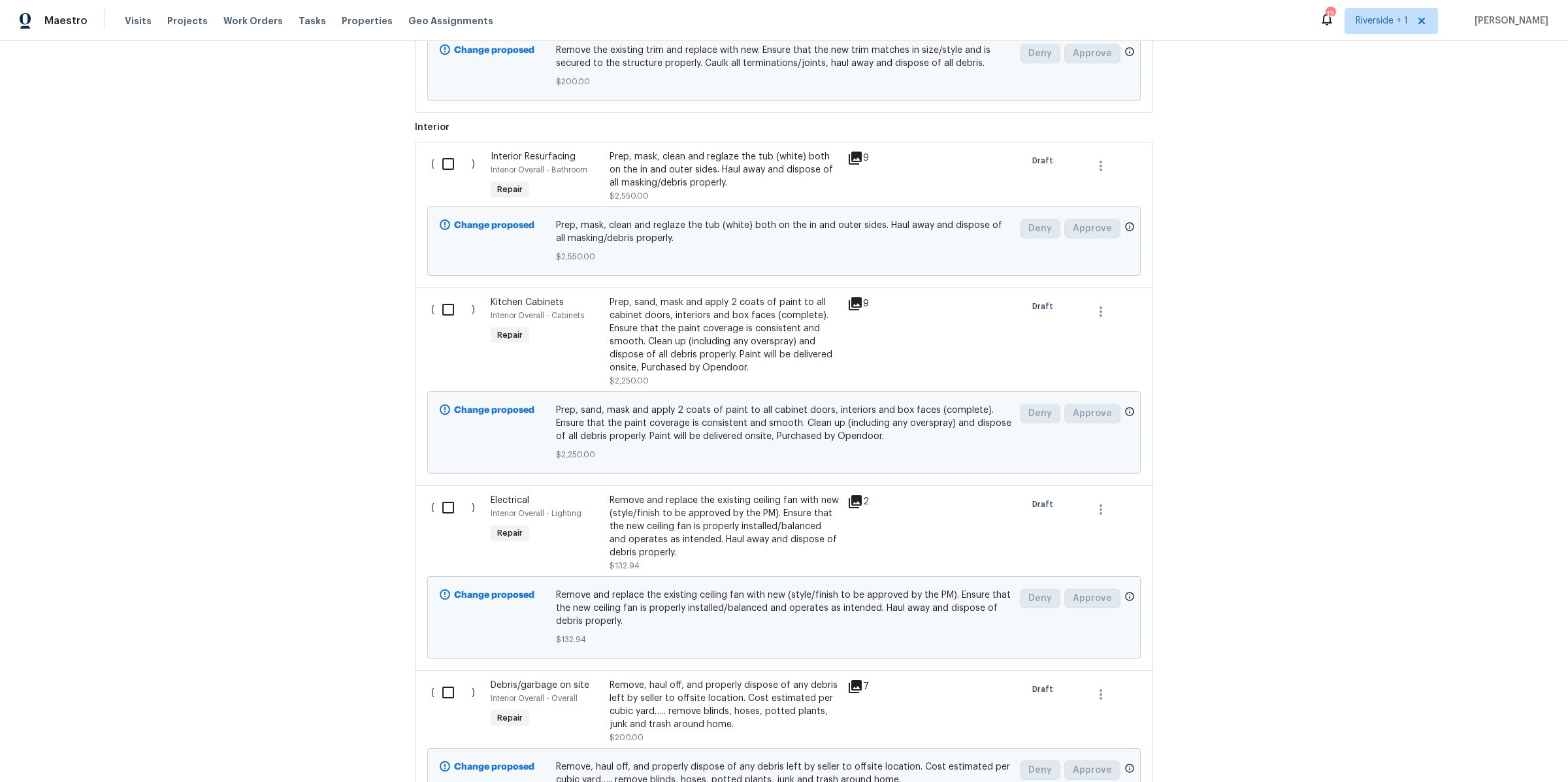
scroll to position [674, 0]
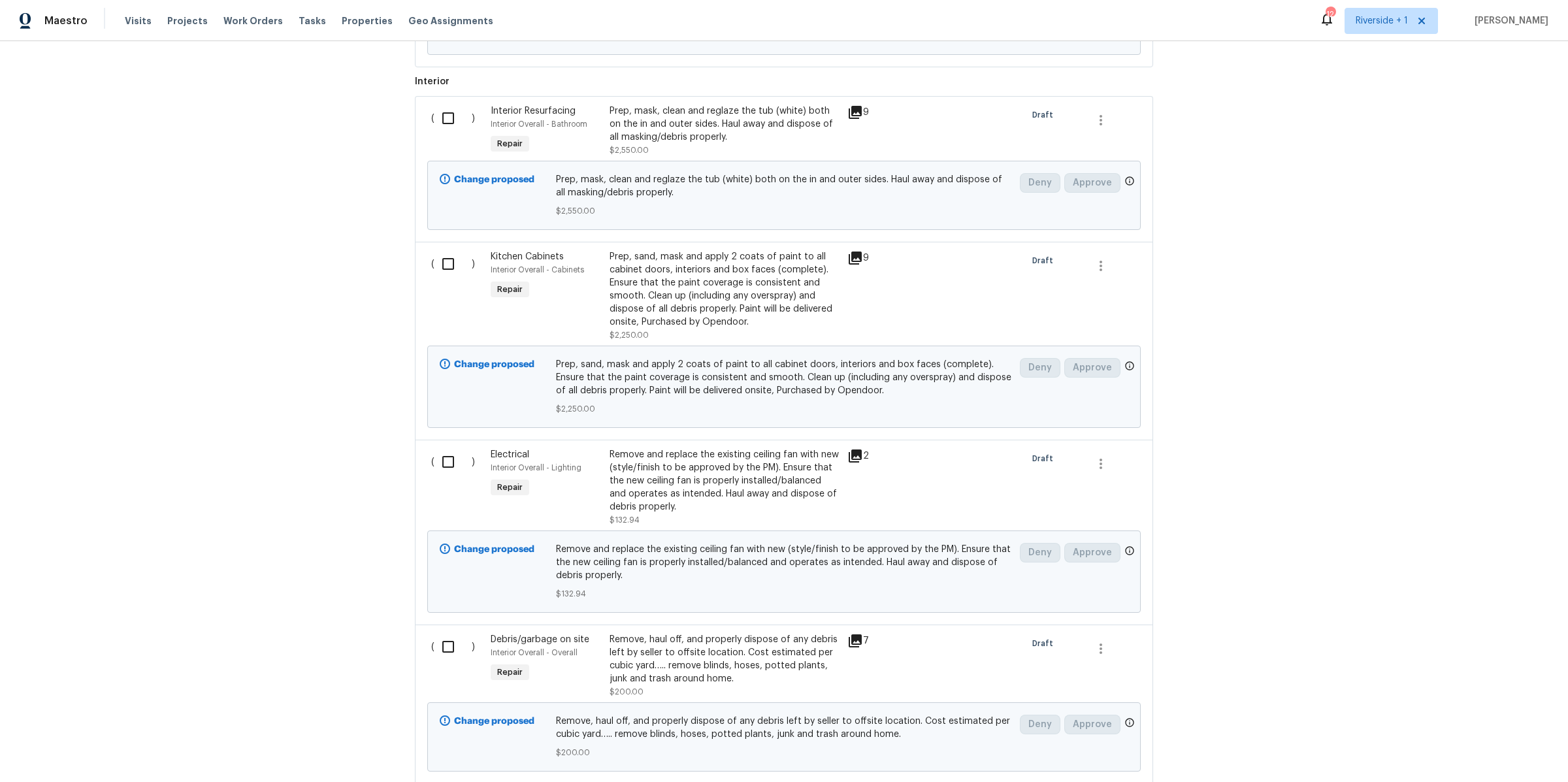
click at [717, 302] on div "Prep, sand, mask and apply 2 coats of paint to all cabinet doors, interiors and…" at bounding box center [724, 289] width 230 height 78
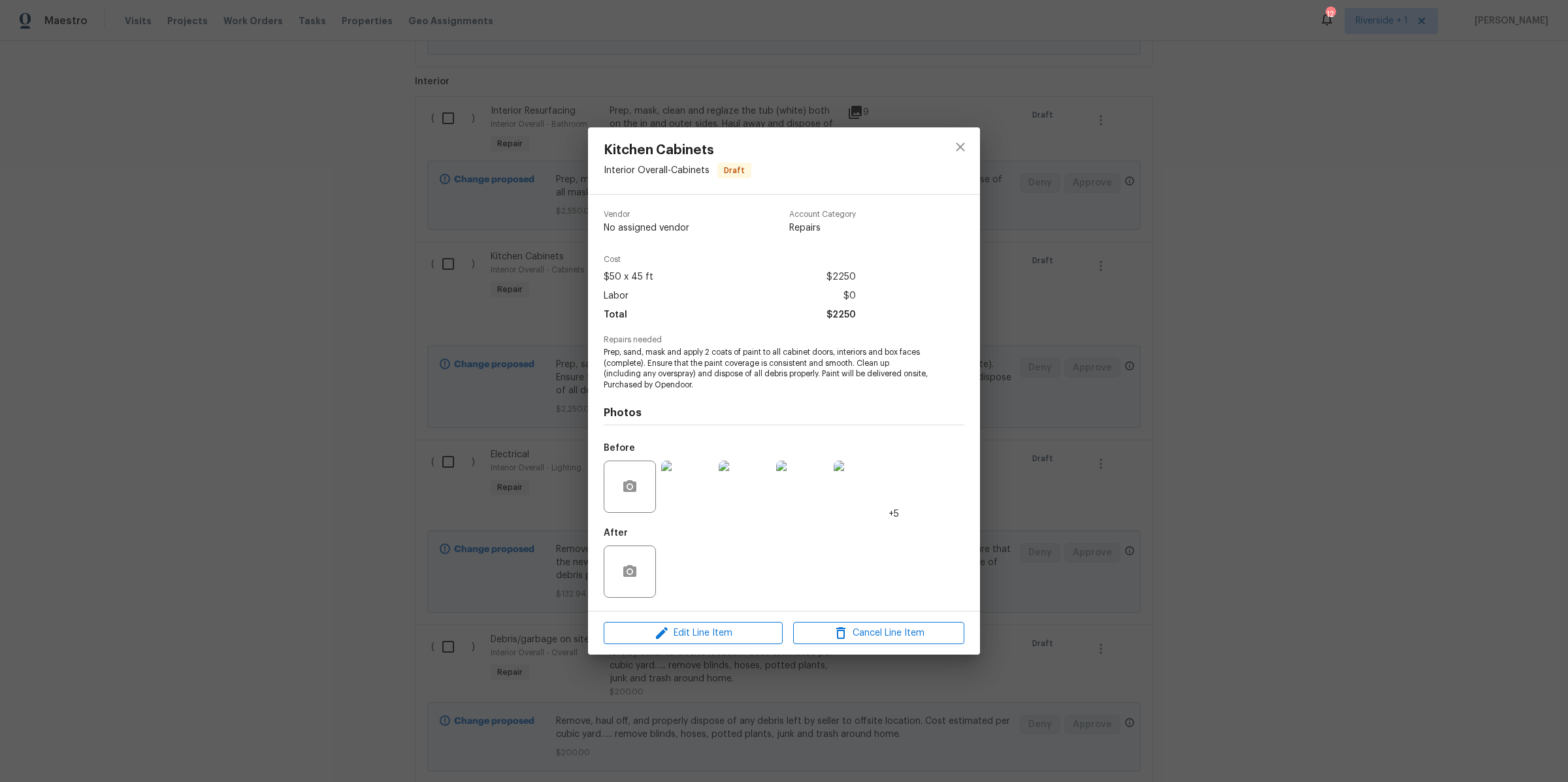
click at [676, 497] on img at bounding box center [687, 486] width 52 height 52
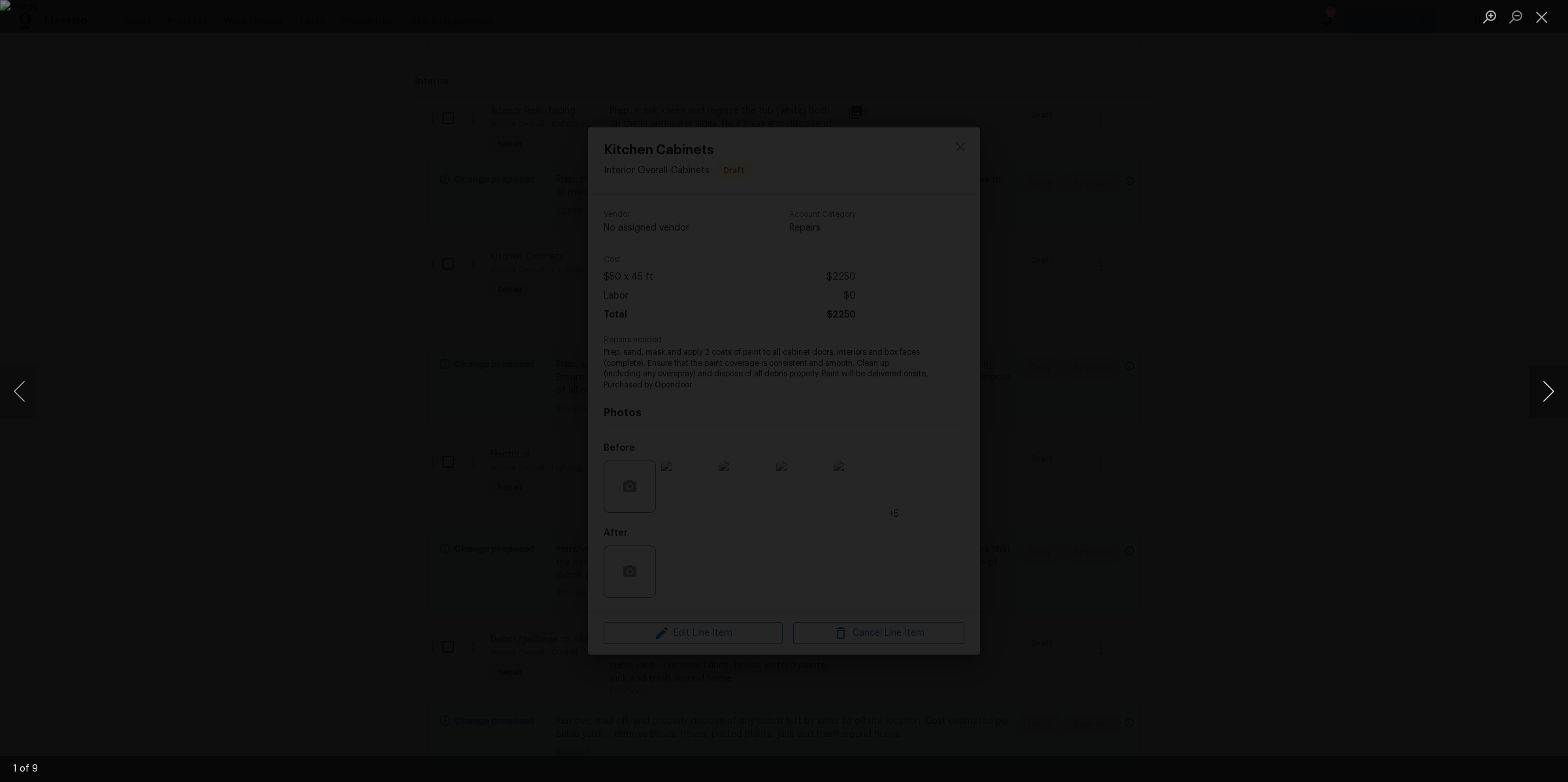
click at [1550, 386] on button "Next image" at bounding box center [1548, 391] width 39 height 52
click at [1549, 385] on button "Next image" at bounding box center [1548, 391] width 39 height 52
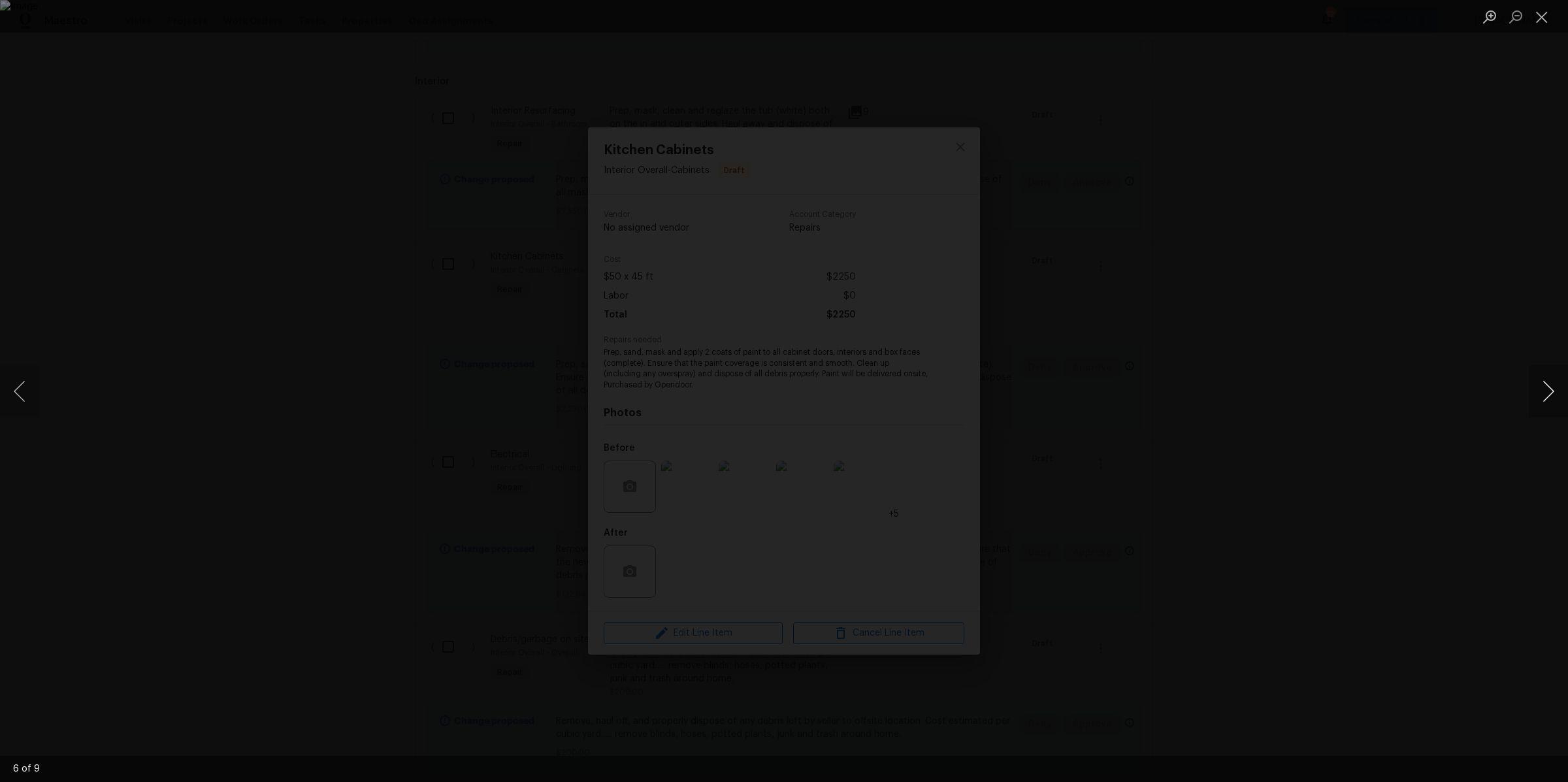
click at [1549, 385] on button "Next image" at bounding box center [1548, 391] width 39 height 52
click at [1537, 19] on button "Close lightbox" at bounding box center [1541, 17] width 26 height 23
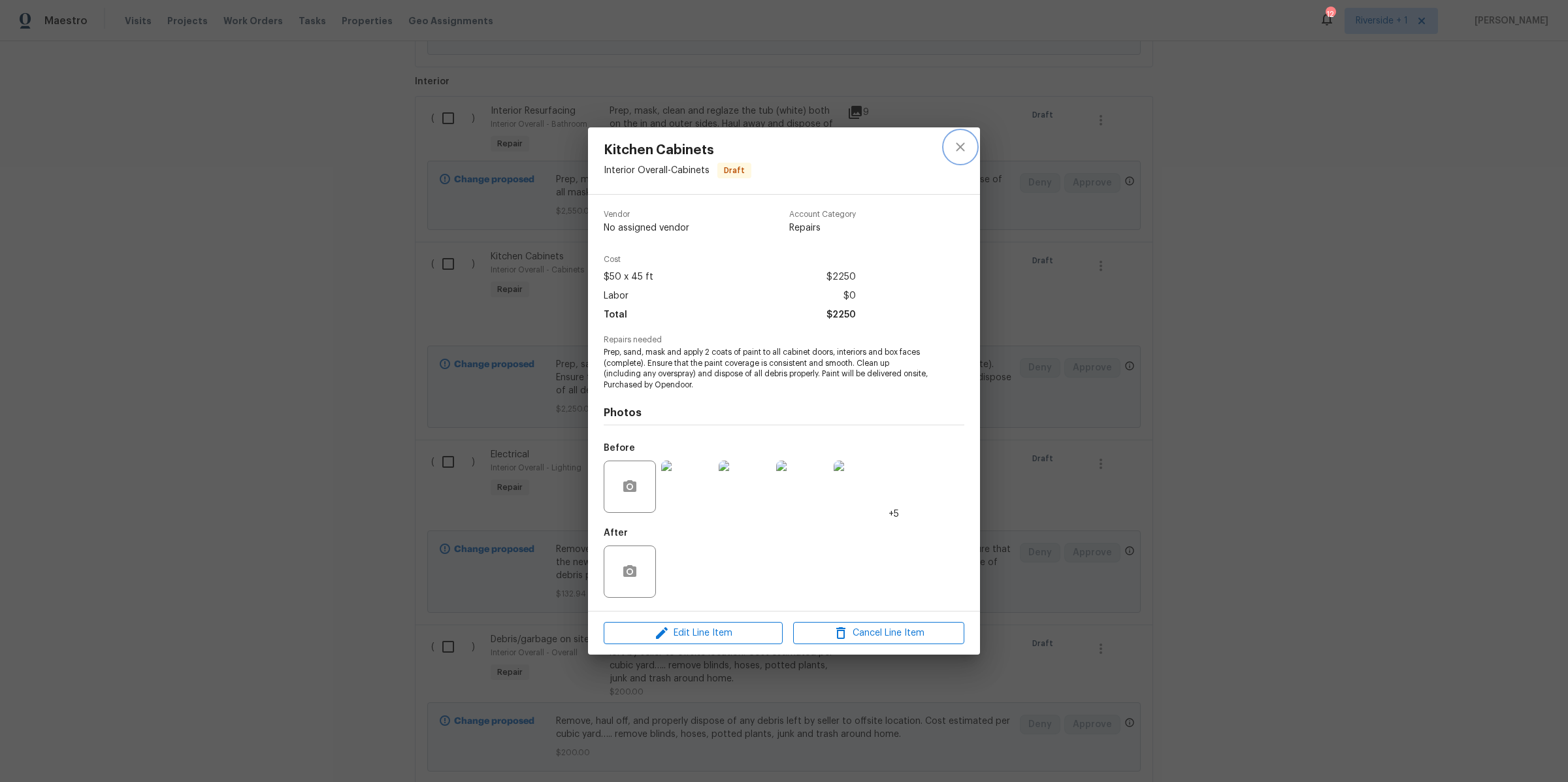
click at [955, 145] on icon "close" at bounding box center [960, 146] width 16 height 16
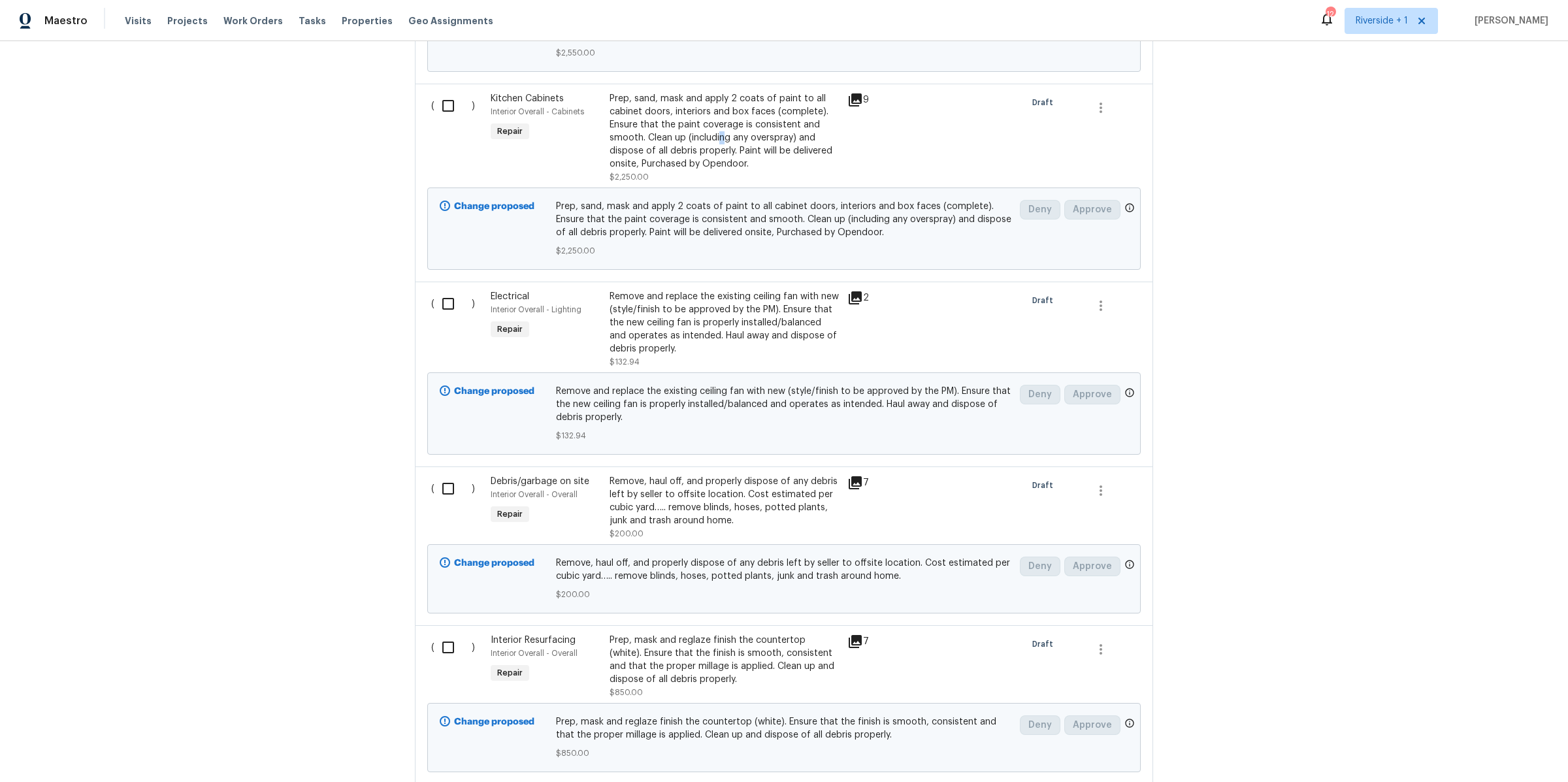
scroll to position [834, 0]
click at [722, 522] on div "Remove, haul off, and properly dispose of any debris left by seller to offsite …" at bounding box center [724, 499] width 230 height 52
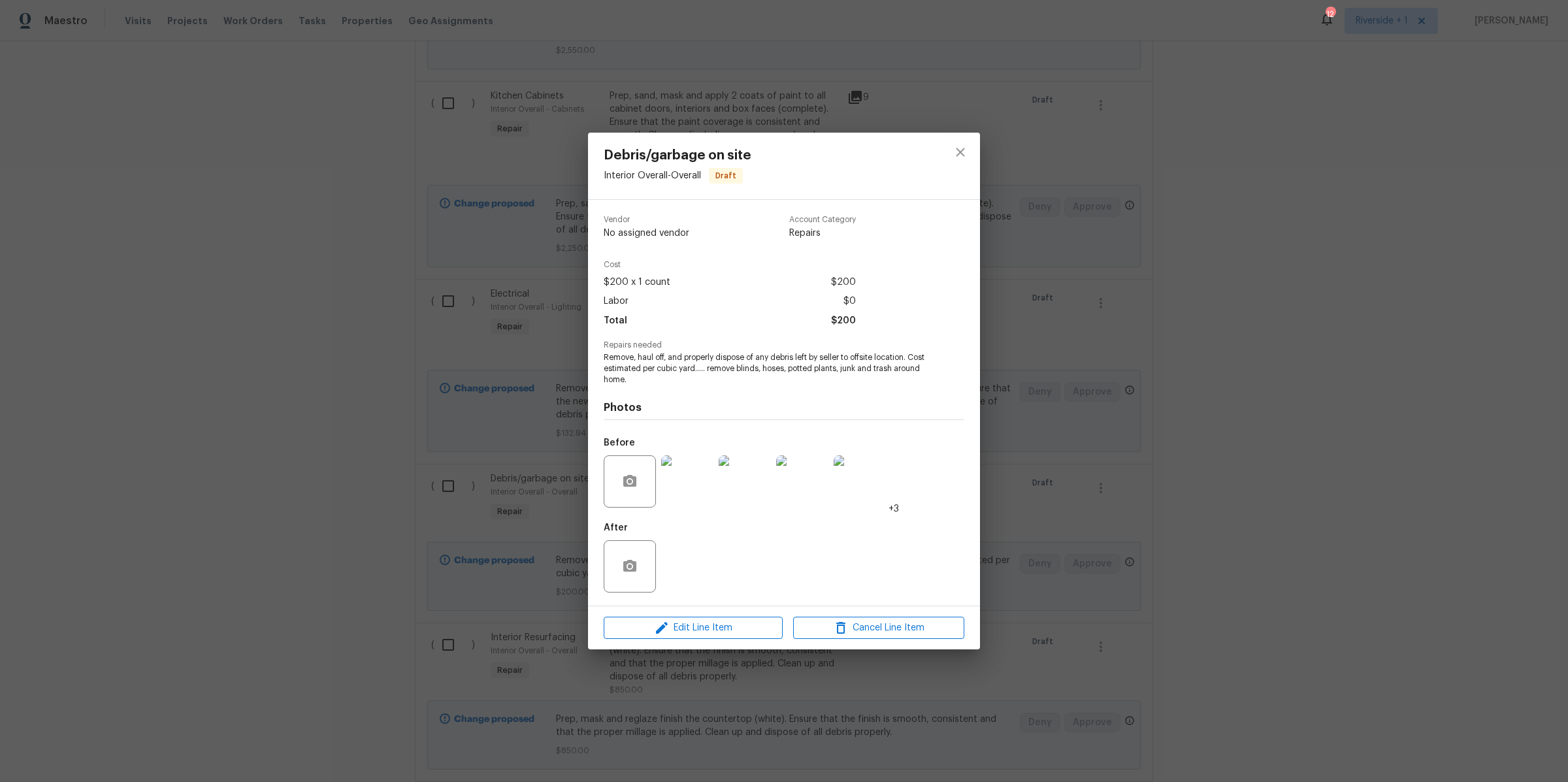
click at [705, 482] on img at bounding box center [687, 482] width 52 height 52
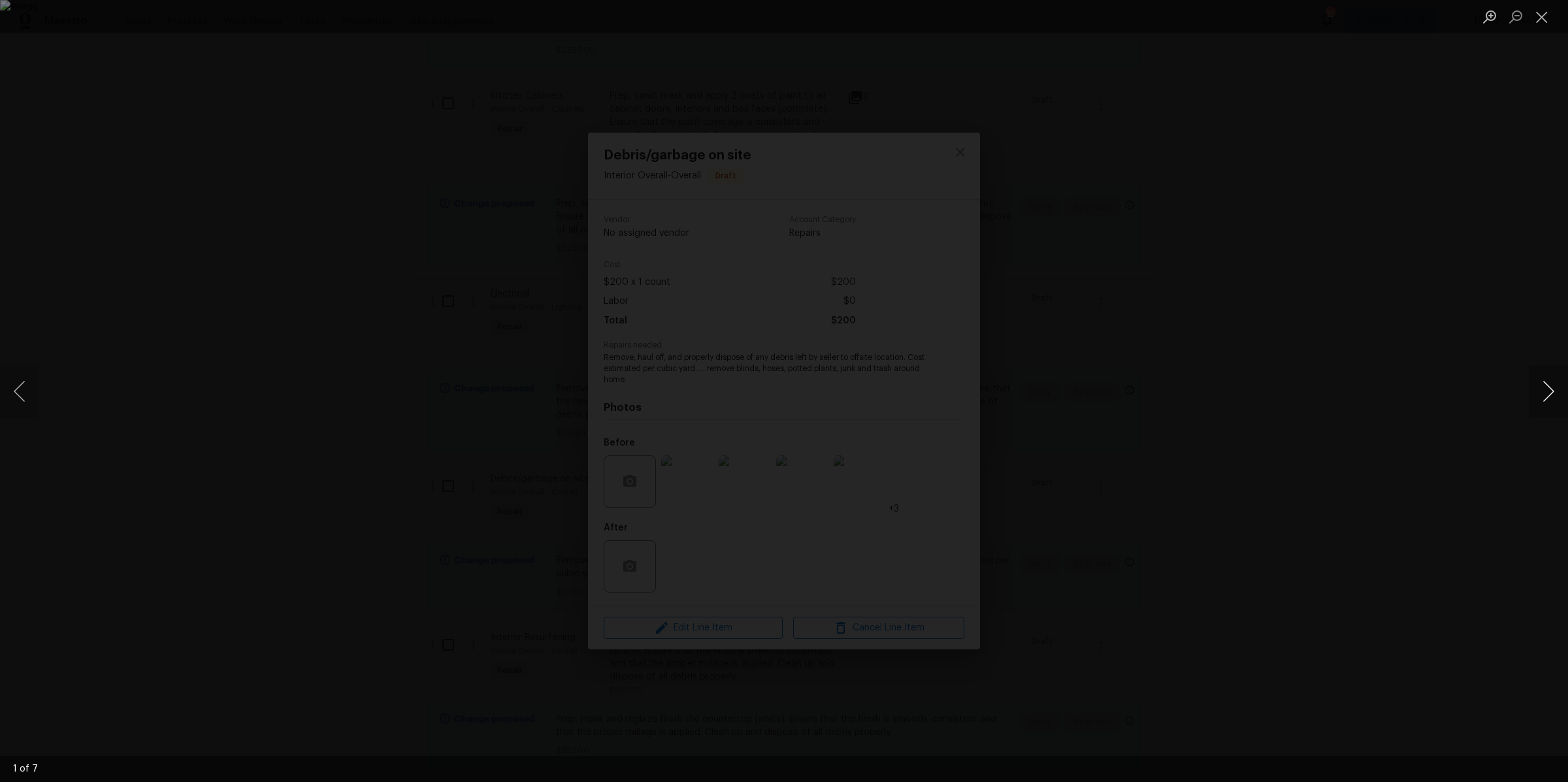
click at [1543, 391] on button "Next image" at bounding box center [1548, 391] width 39 height 52
click at [1542, 391] on button "Next image" at bounding box center [1548, 391] width 39 height 52
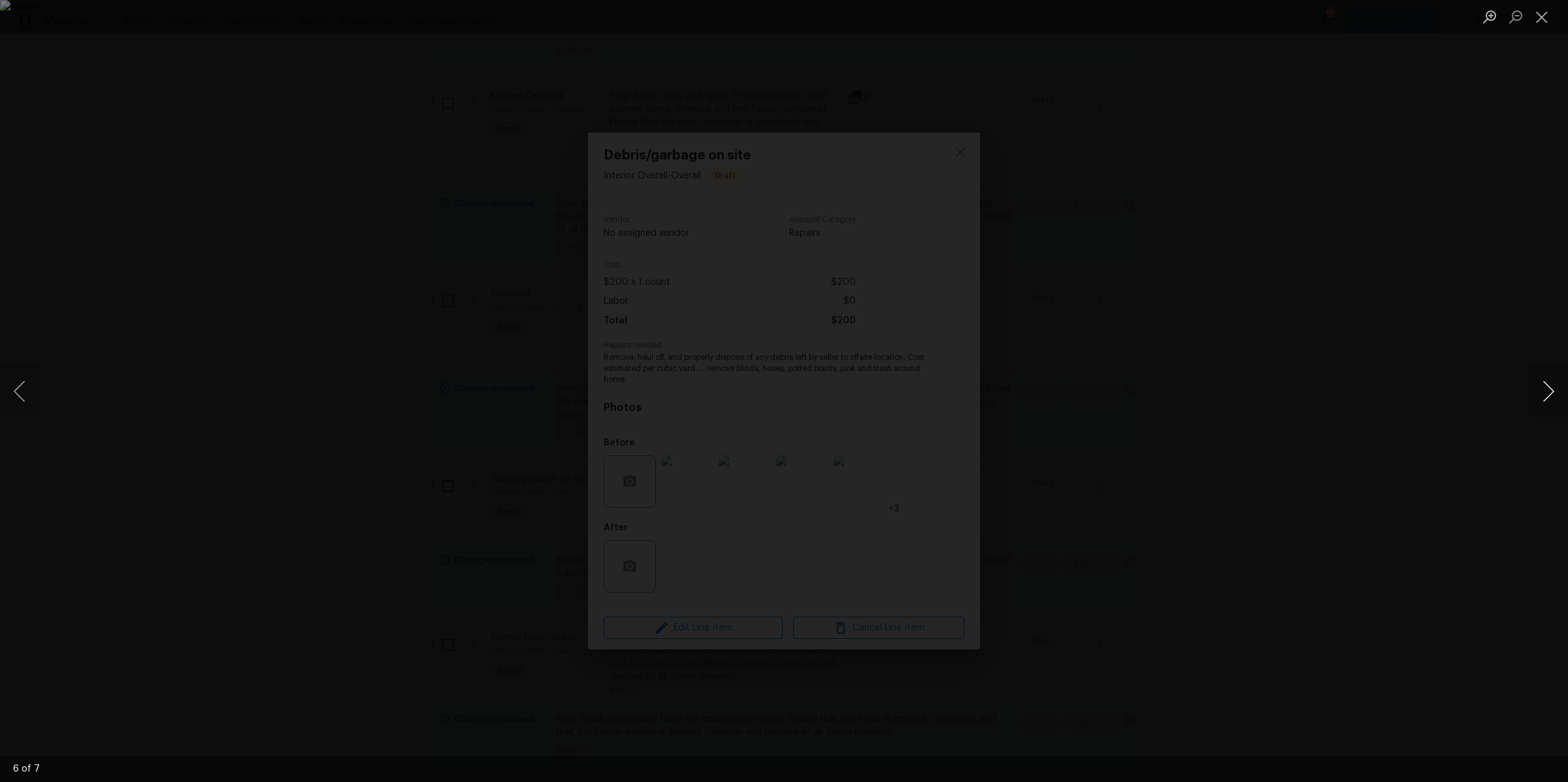
click at [1541, 392] on button "Next image" at bounding box center [1548, 391] width 39 height 52
click at [1542, 17] on button "Close lightbox" at bounding box center [1541, 17] width 26 height 23
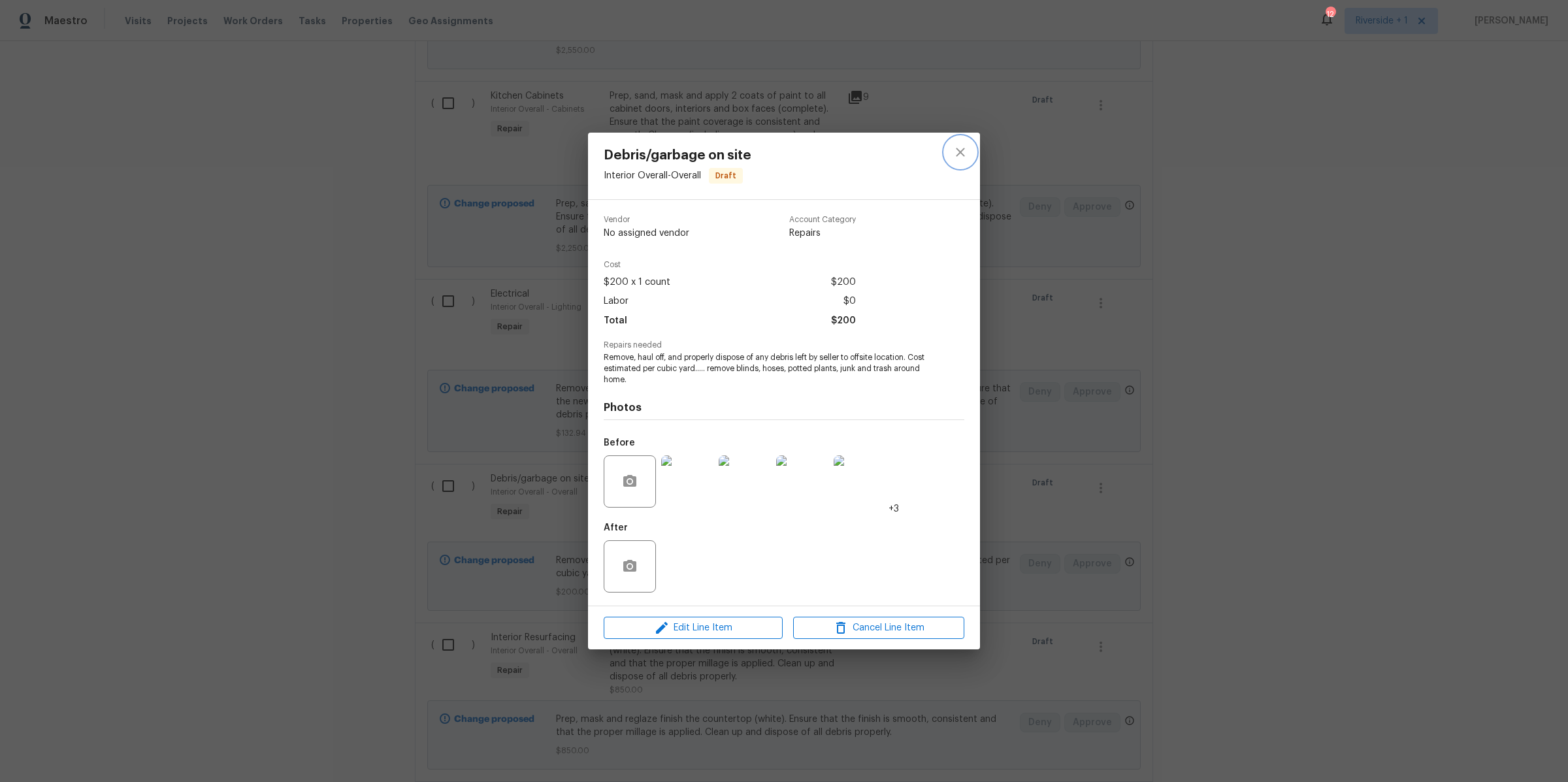
click at [957, 152] on icon "close" at bounding box center [960, 152] width 16 height 16
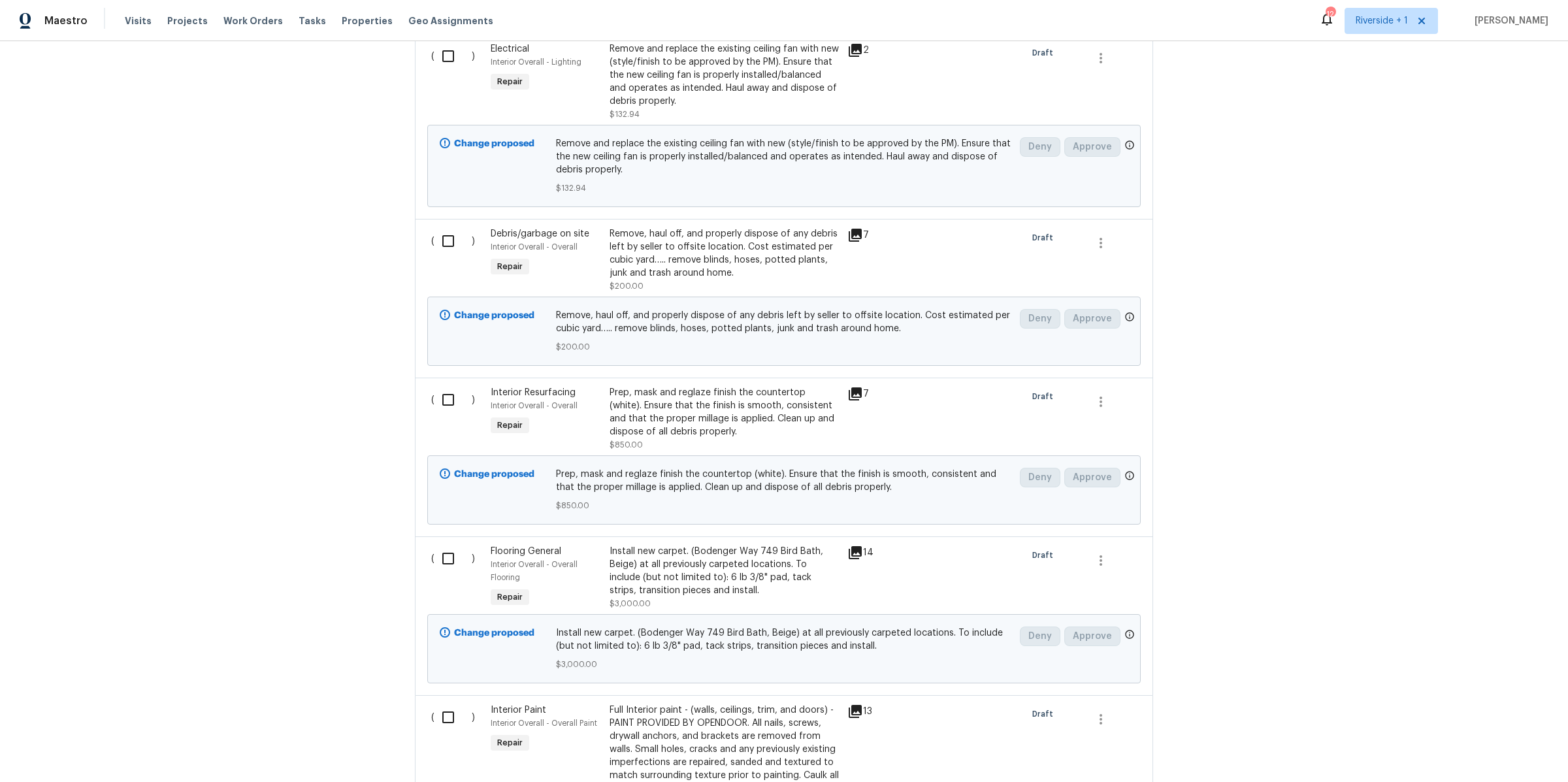
scroll to position [1083, 0]
click at [747, 396] on div "Prep, mask and reglaze finish the countertop (white). Ensure that the finish is…" at bounding box center [724, 409] width 230 height 52
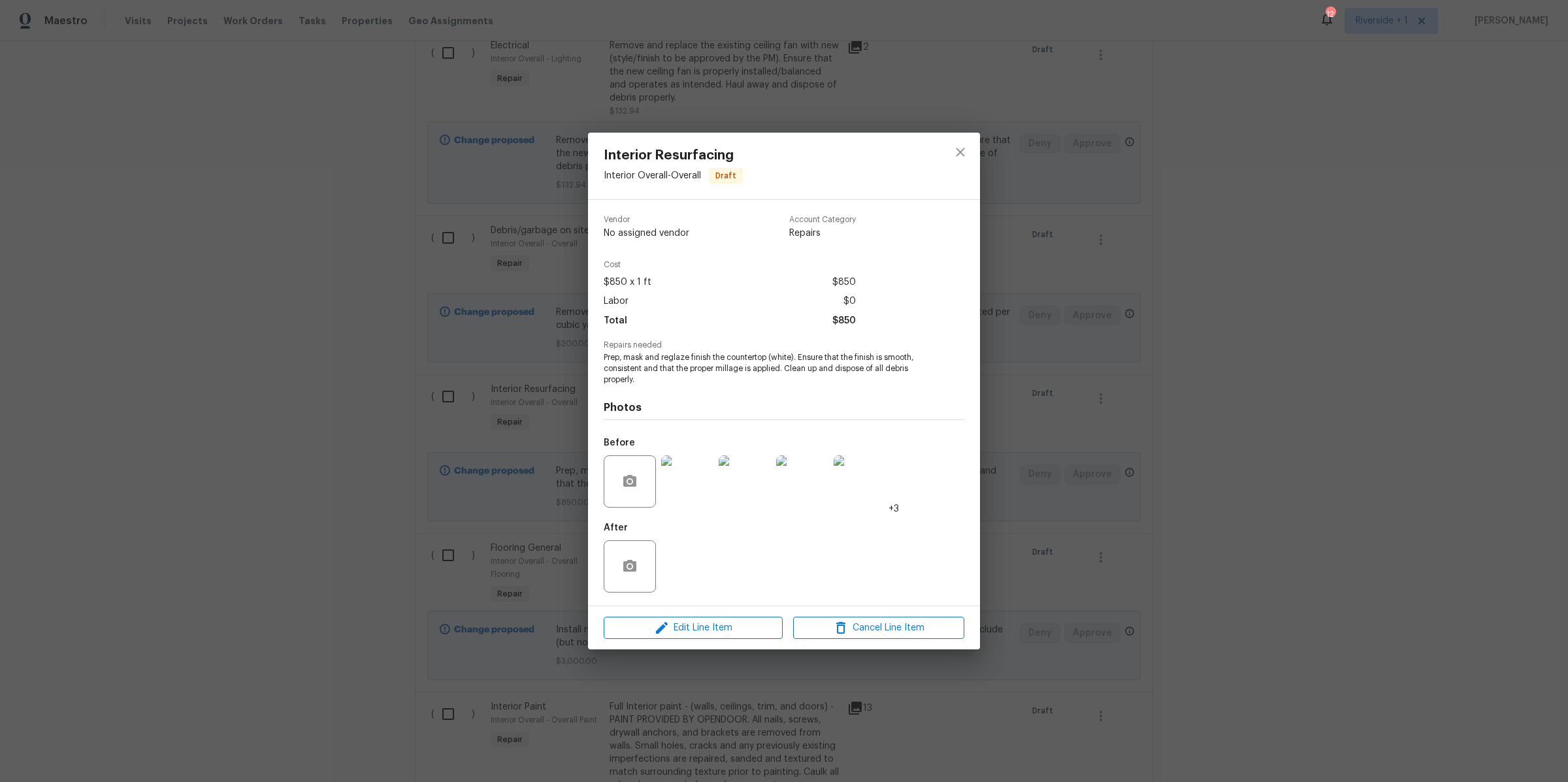
click at [706, 469] on img at bounding box center [687, 482] width 52 height 52
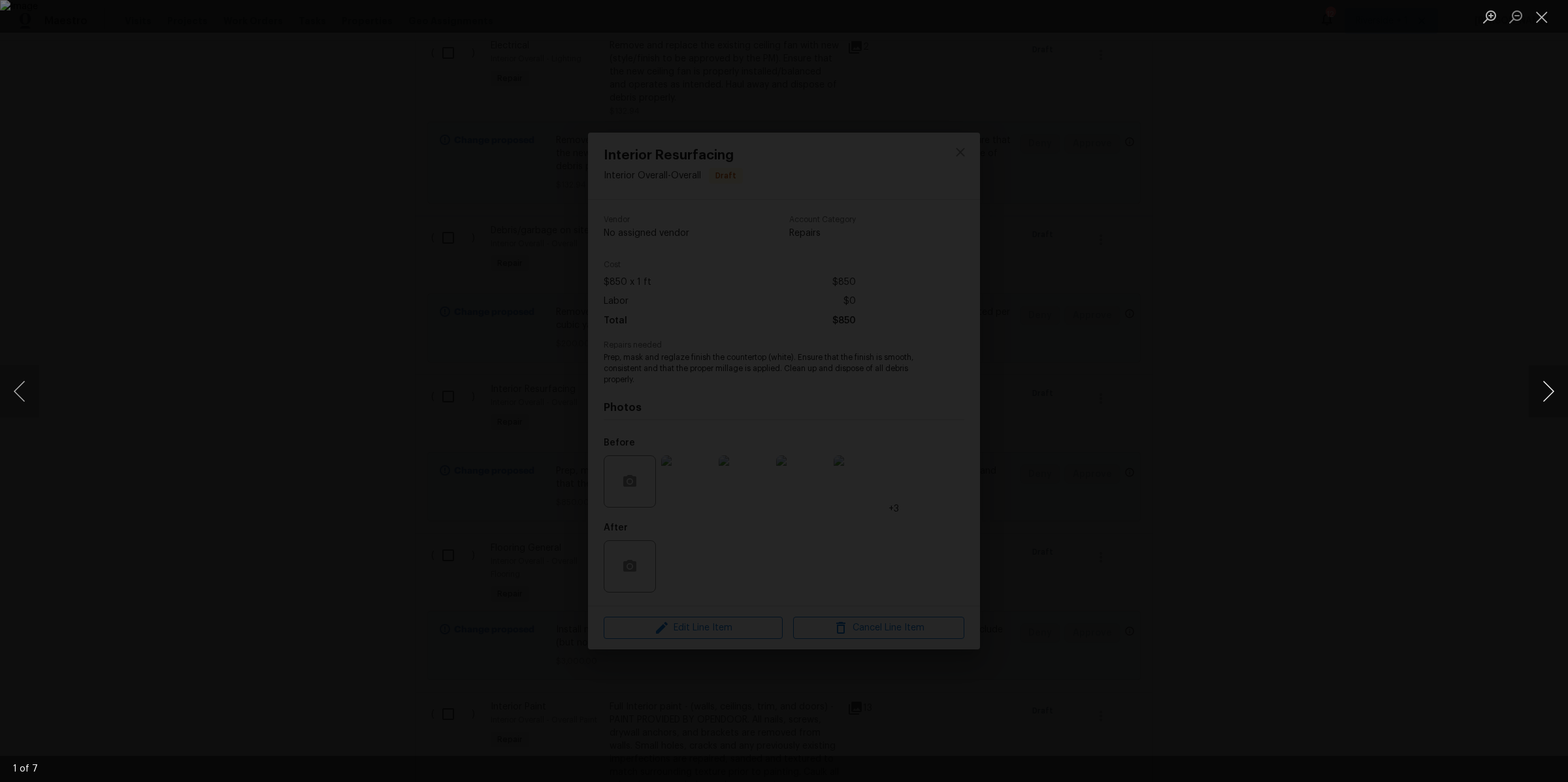
click at [1548, 386] on button "Next image" at bounding box center [1548, 391] width 39 height 52
click at [1548, 385] on button "Next image" at bounding box center [1548, 391] width 39 height 52
click at [1535, 20] on button "Close lightbox" at bounding box center [1541, 17] width 26 height 23
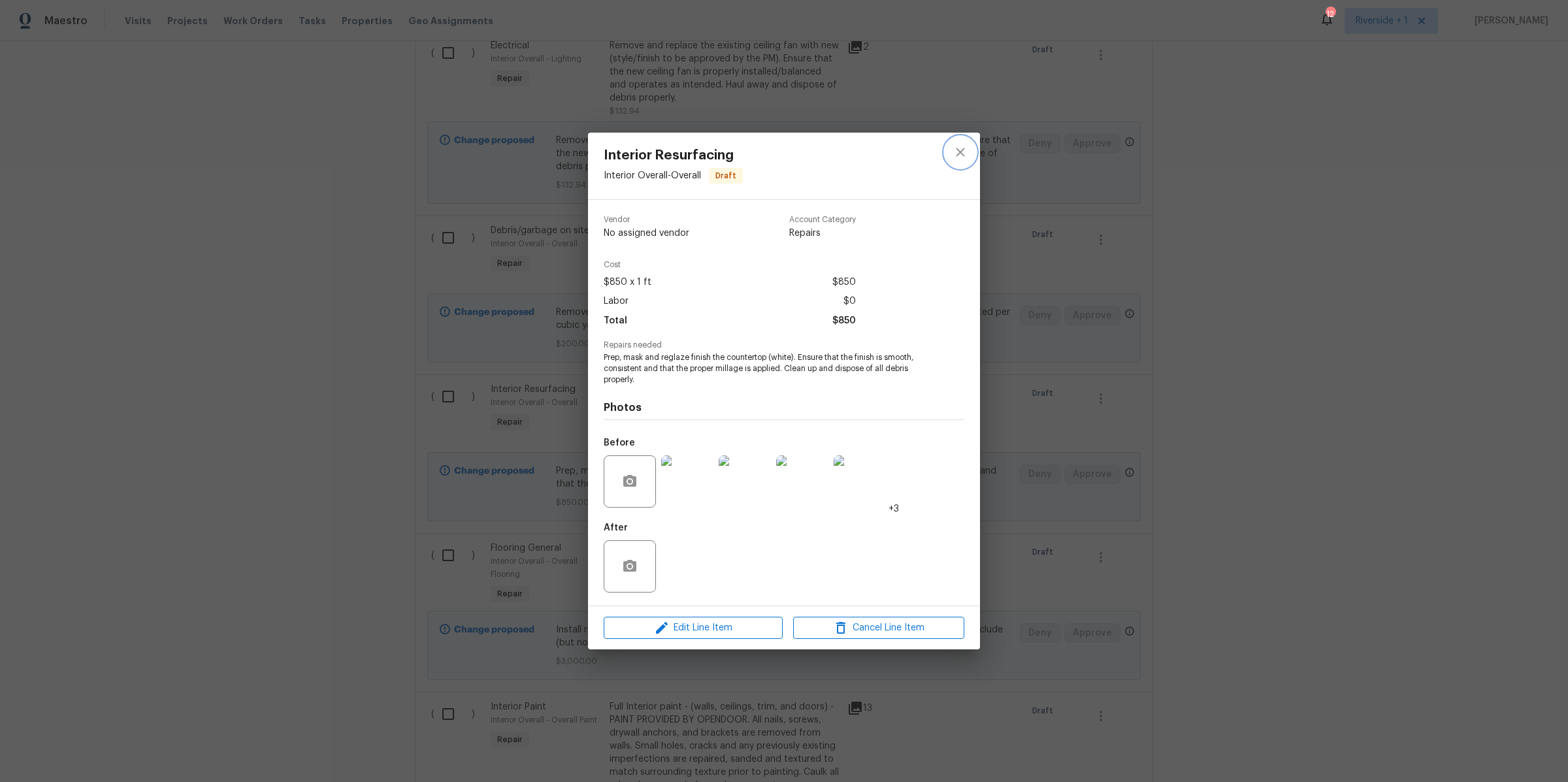
click at [967, 157] on icon "close" at bounding box center [960, 152] width 16 height 16
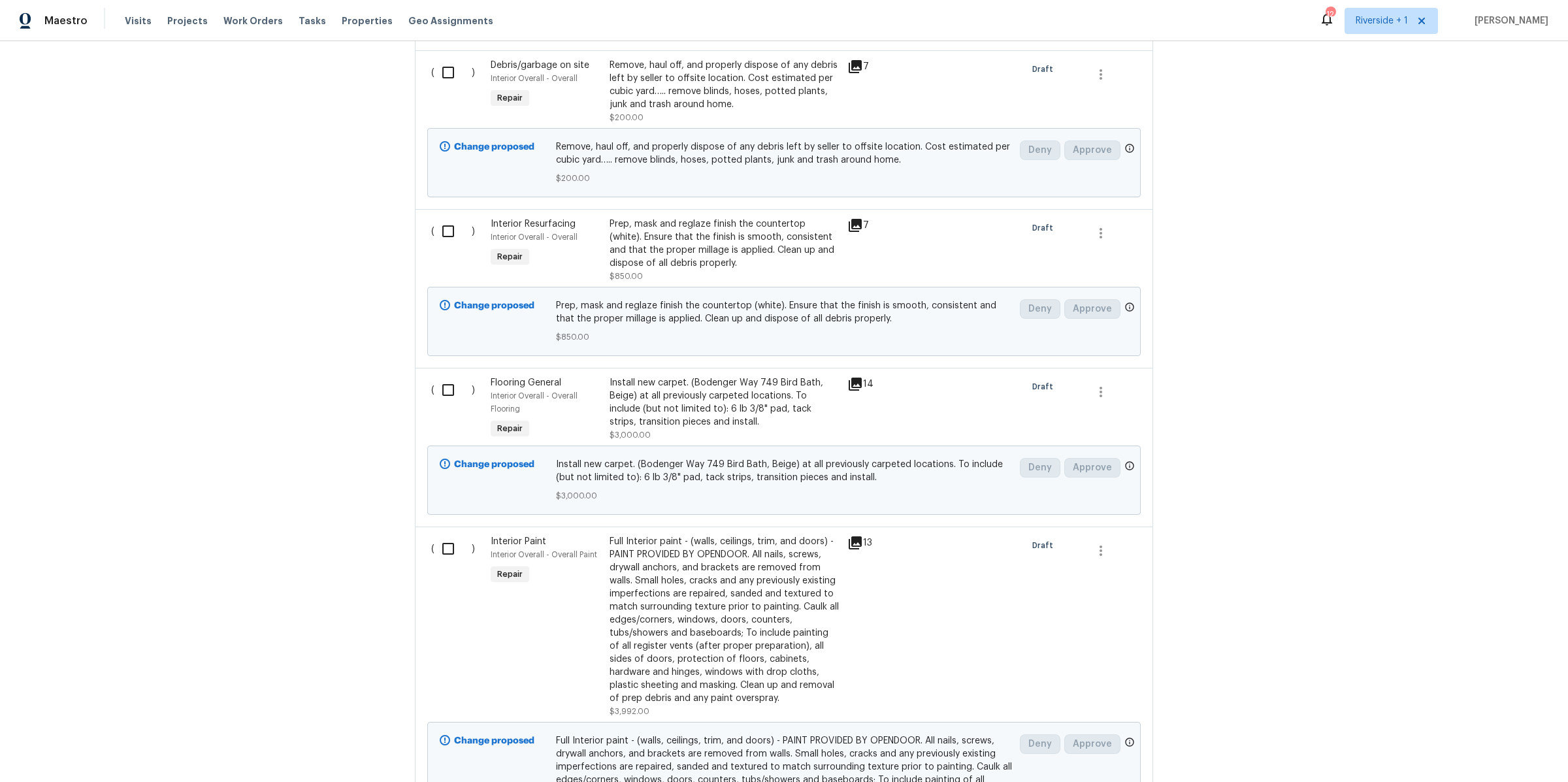
scroll to position [1318, 0]
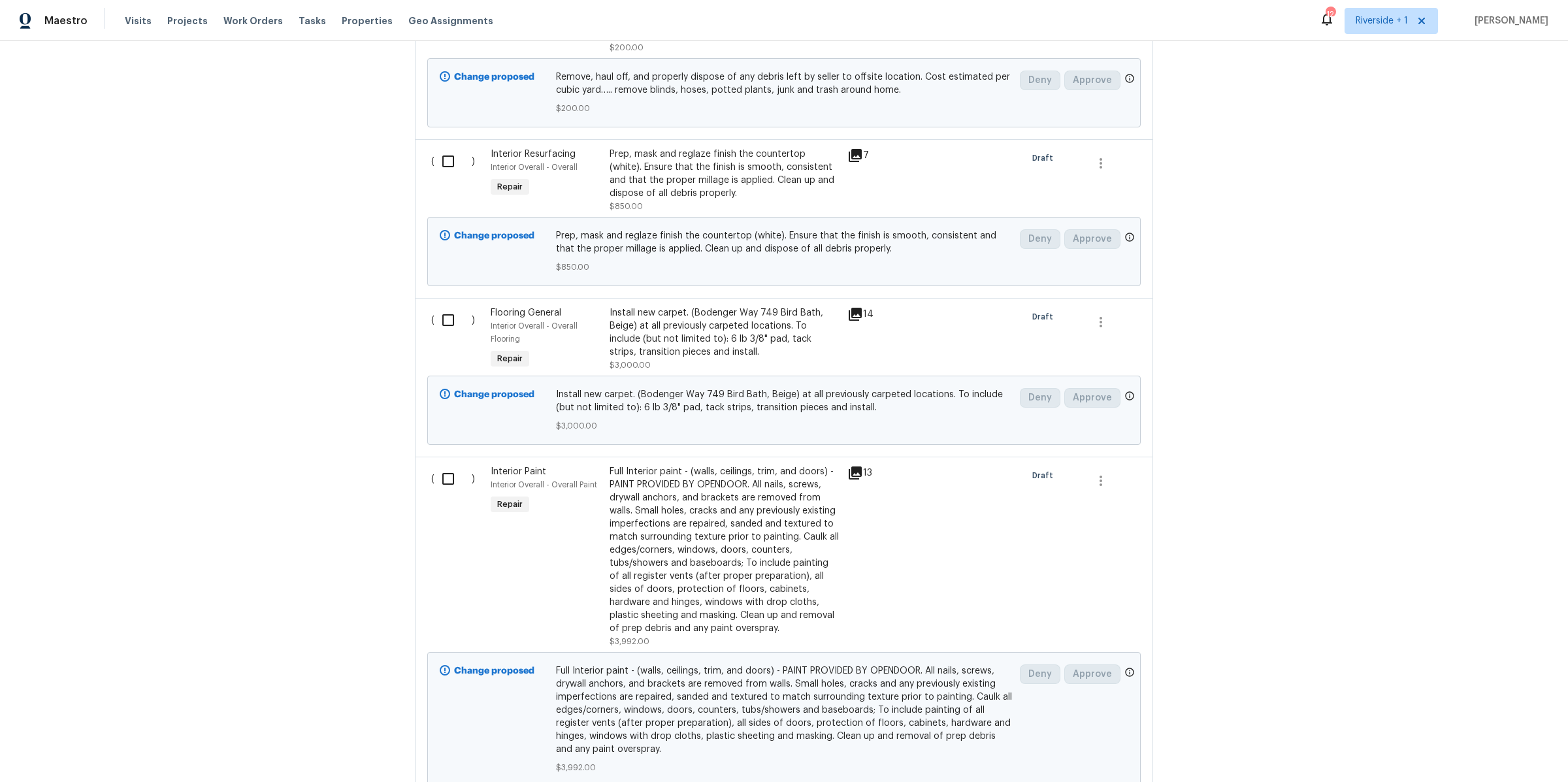
click at [731, 339] on div "Install new carpet. (Bodenger Way 749 Bird Bath, Beige) at all previously carpe…" at bounding box center [724, 332] width 230 height 52
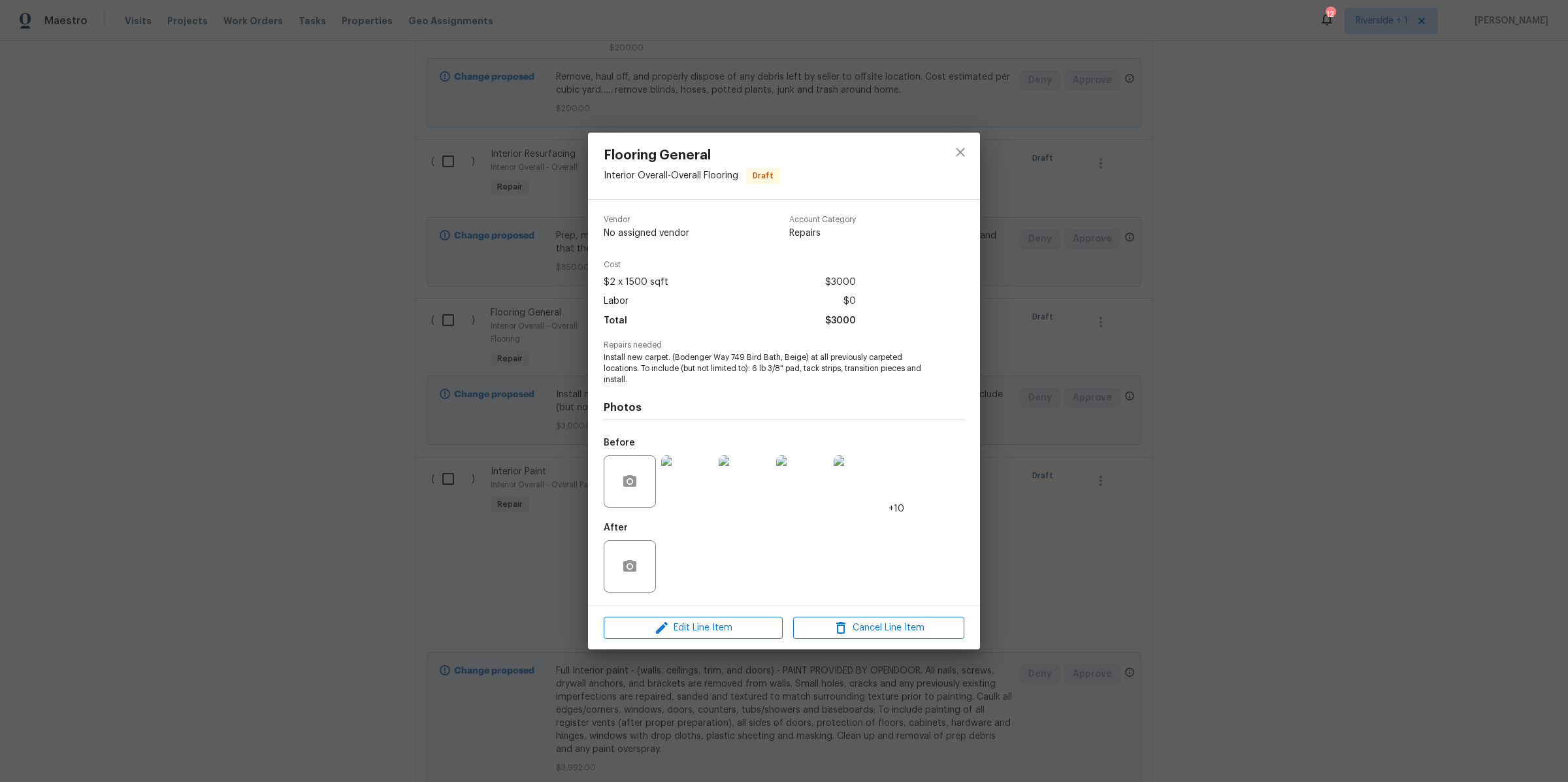
click at [679, 483] on img at bounding box center [687, 482] width 52 height 52
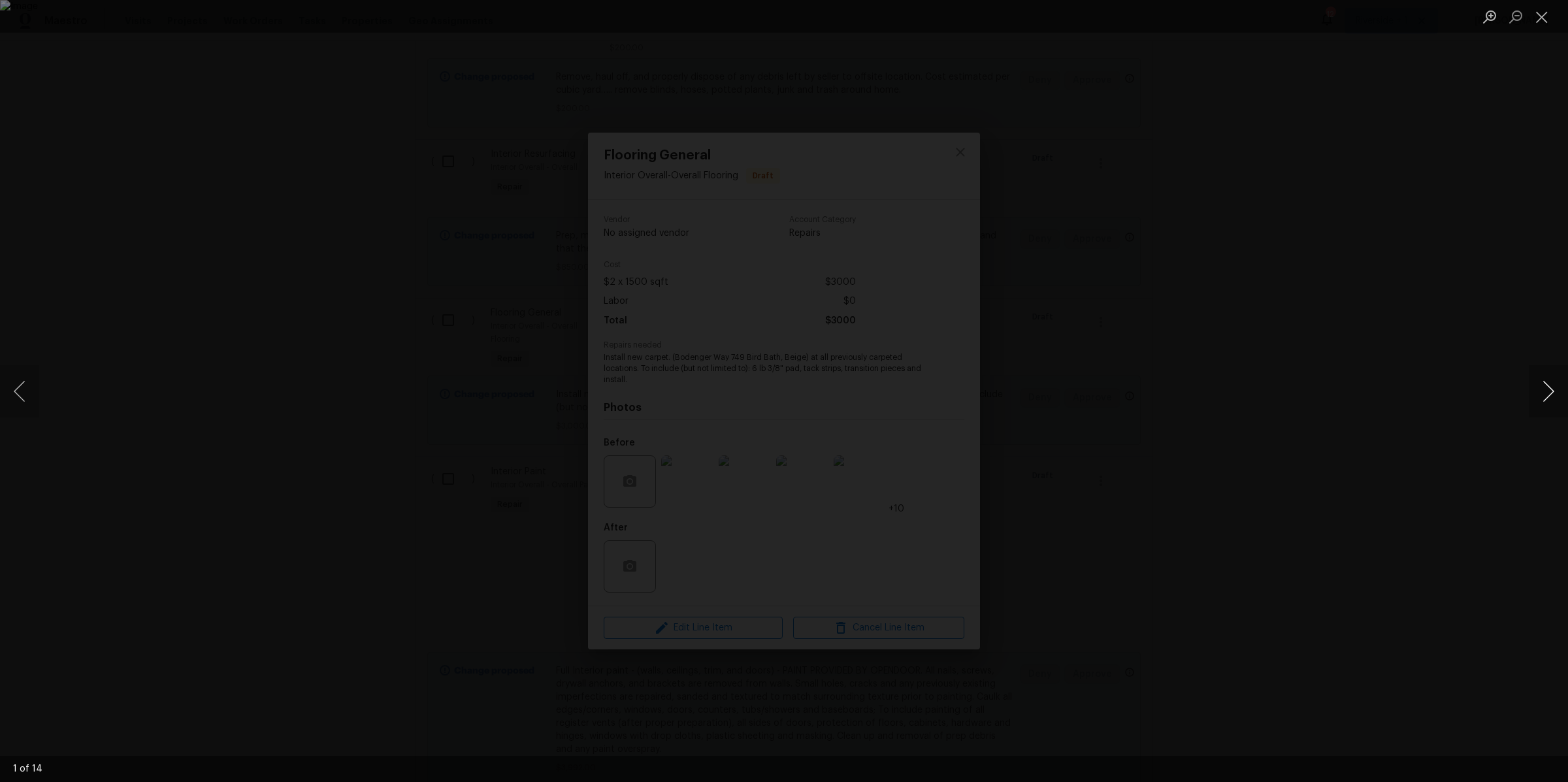
click at [1549, 398] on button "Next image" at bounding box center [1548, 391] width 39 height 52
click at [1548, 398] on button "Next image" at bounding box center [1548, 391] width 39 height 52
click at [1545, 390] on button "Next image" at bounding box center [1548, 391] width 39 height 52
click at [1550, 388] on button "Next image" at bounding box center [1548, 391] width 39 height 52
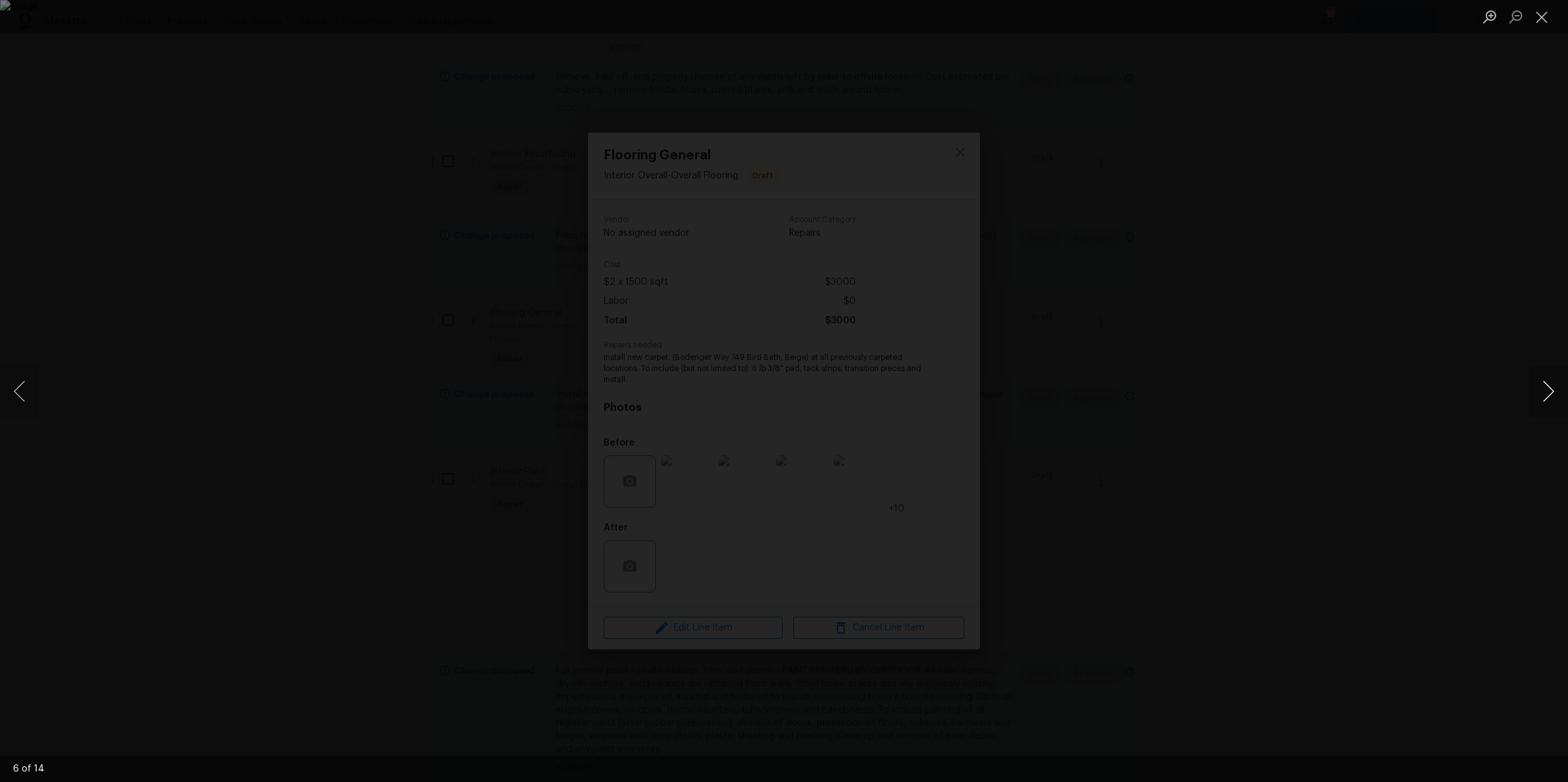
click at [1550, 388] on button "Next image" at bounding box center [1548, 391] width 39 height 52
click at [1550, 388] on button "Next image" at bounding box center [1548, 391] width 39 height 52
click at [1541, 23] on button "Close lightbox" at bounding box center [1541, 17] width 26 height 23
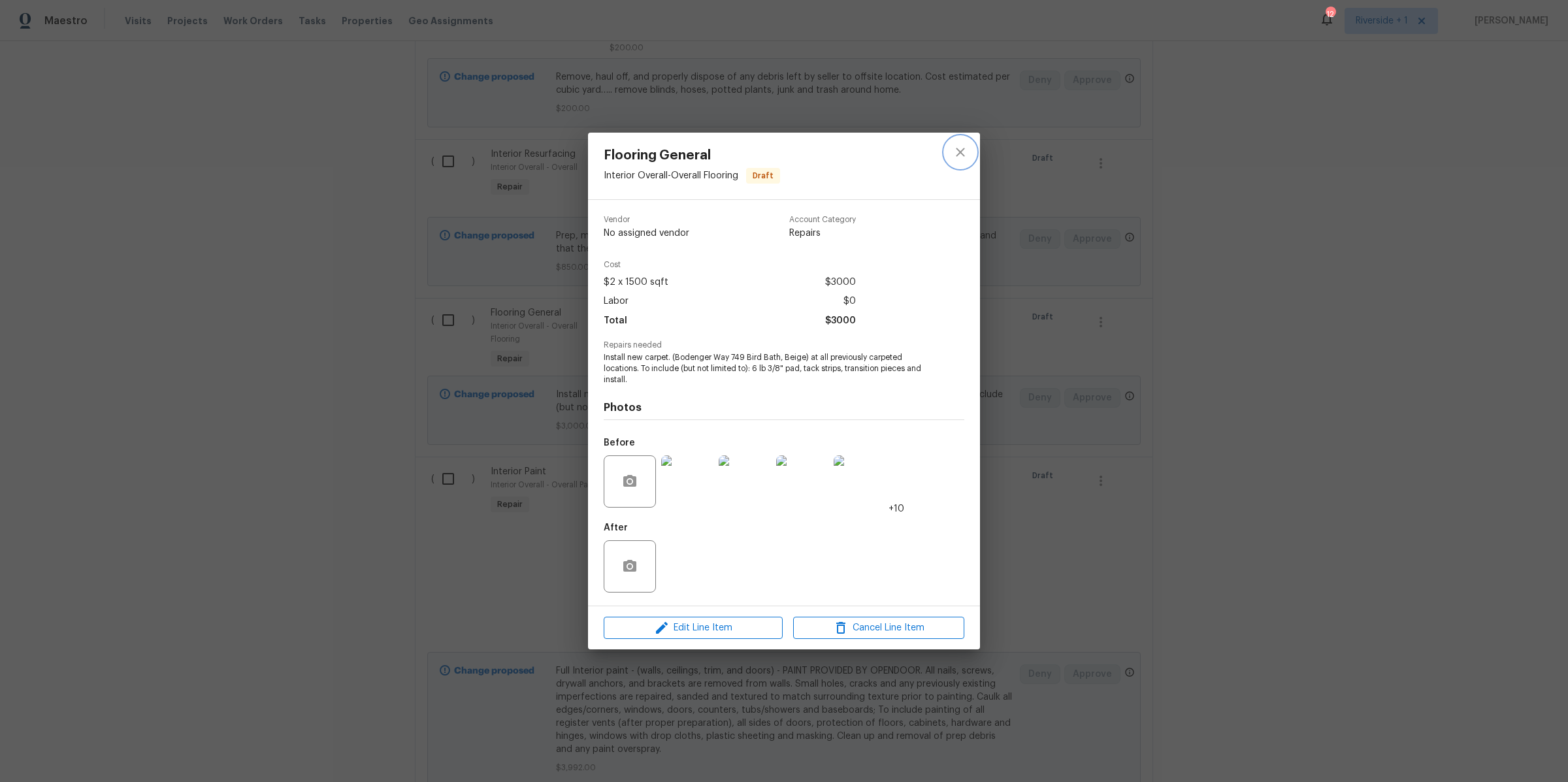
click at [956, 153] on icon "close" at bounding box center [960, 152] width 16 height 16
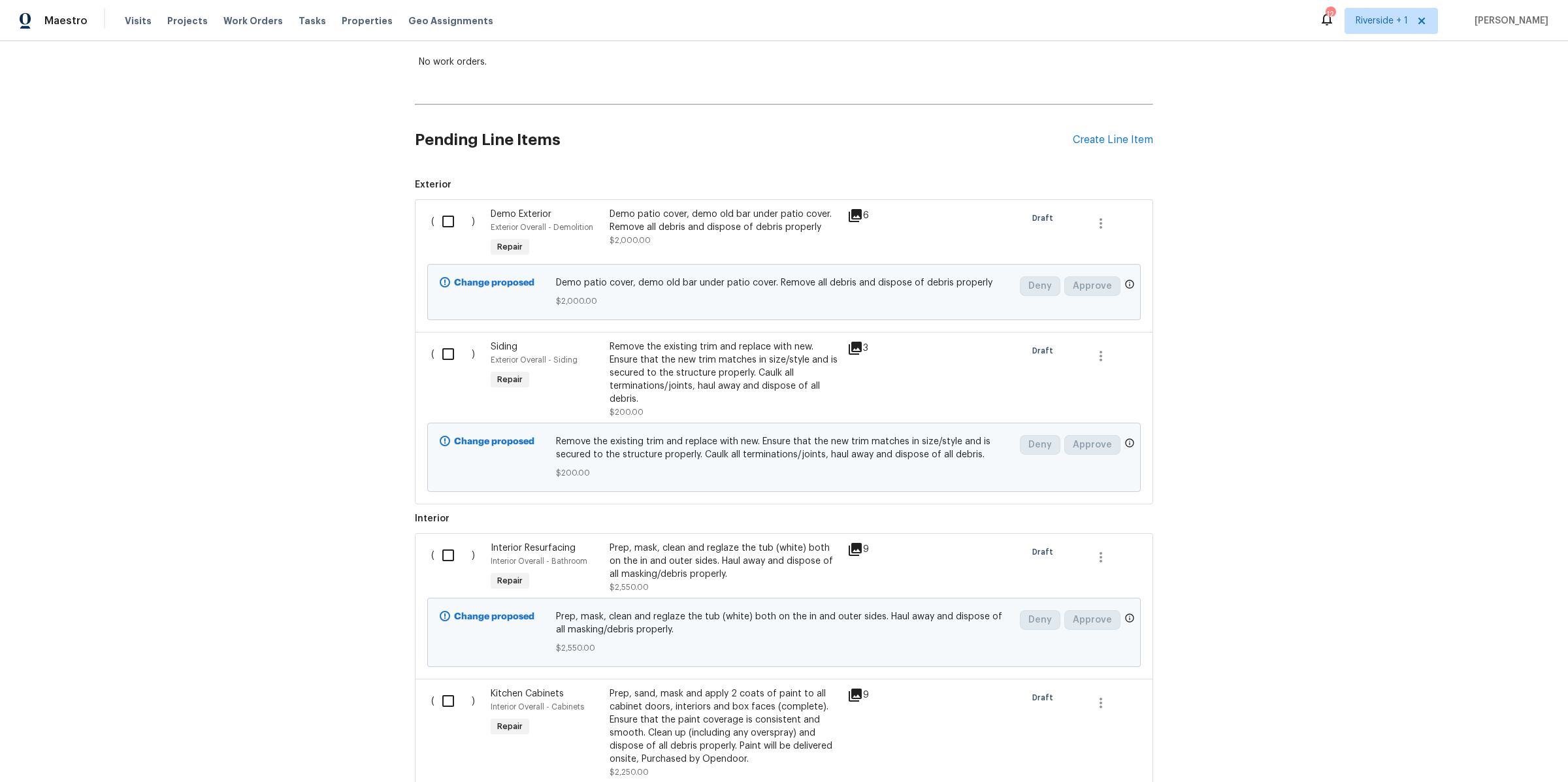
scroll to position [0, 0]
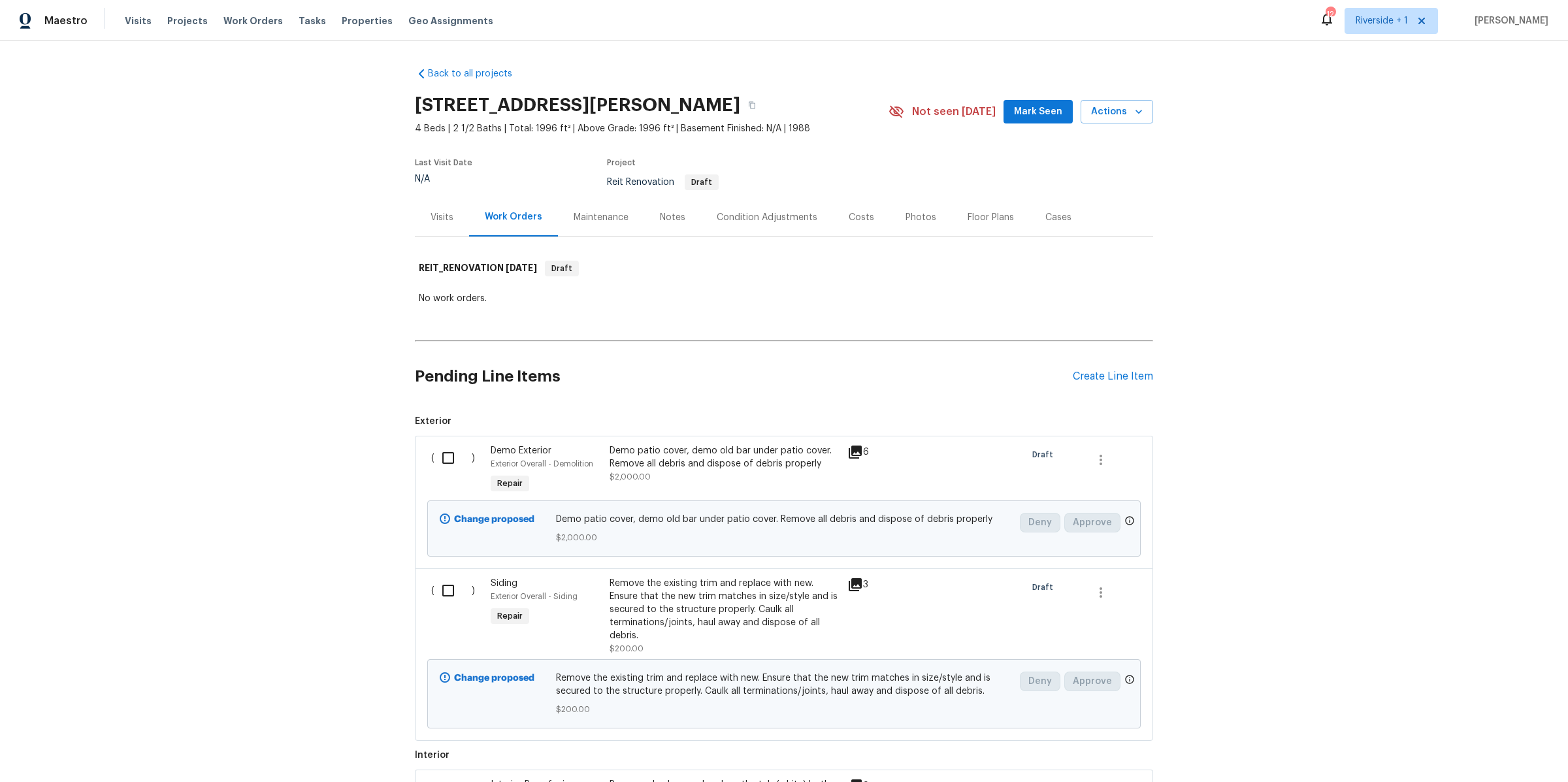
click at [663, 219] on div "Notes" at bounding box center [672, 217] width 25 height 13
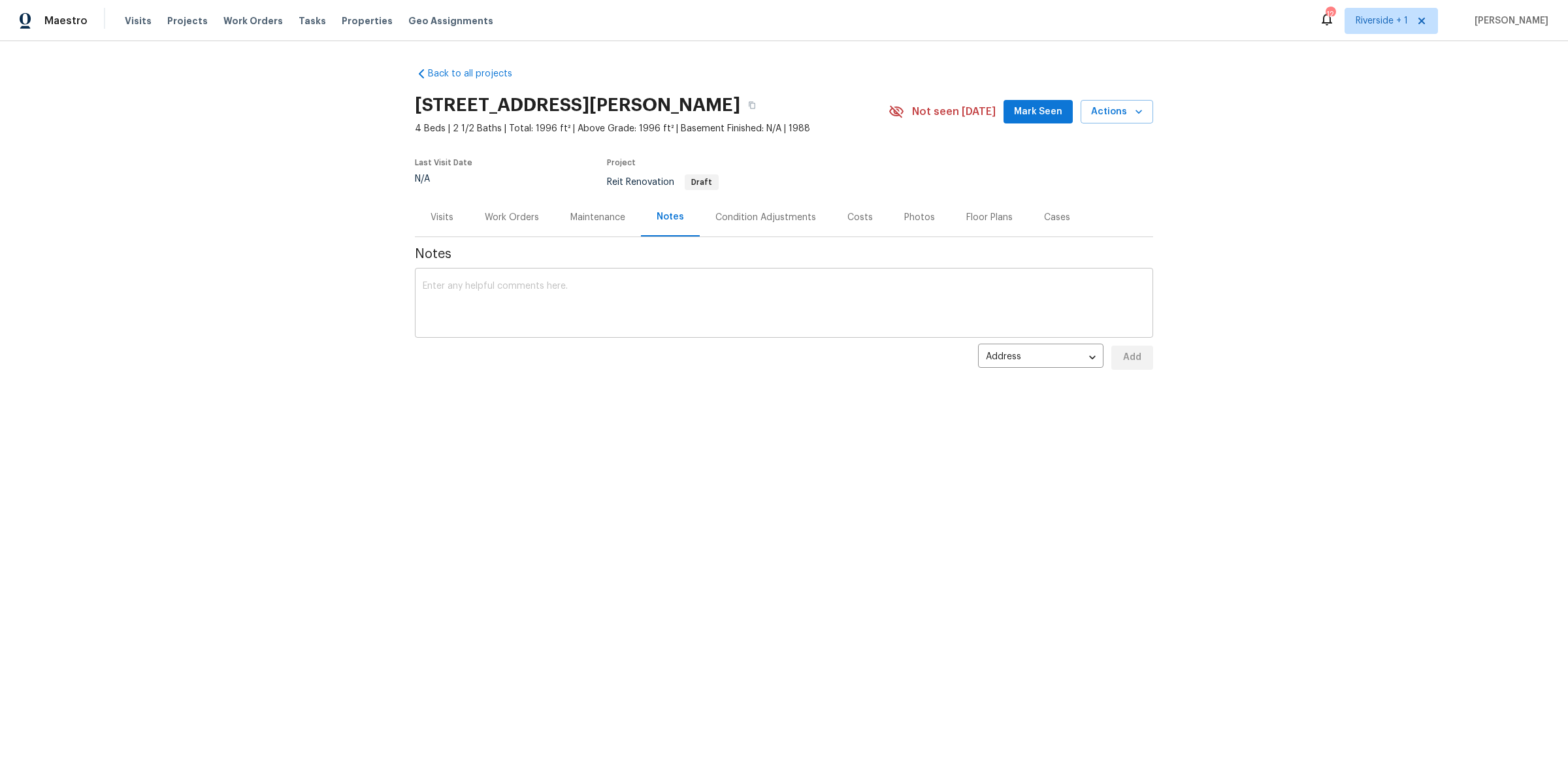
click at [517, 292] on textarea at bounding box center [784, 304] width 722 height 46
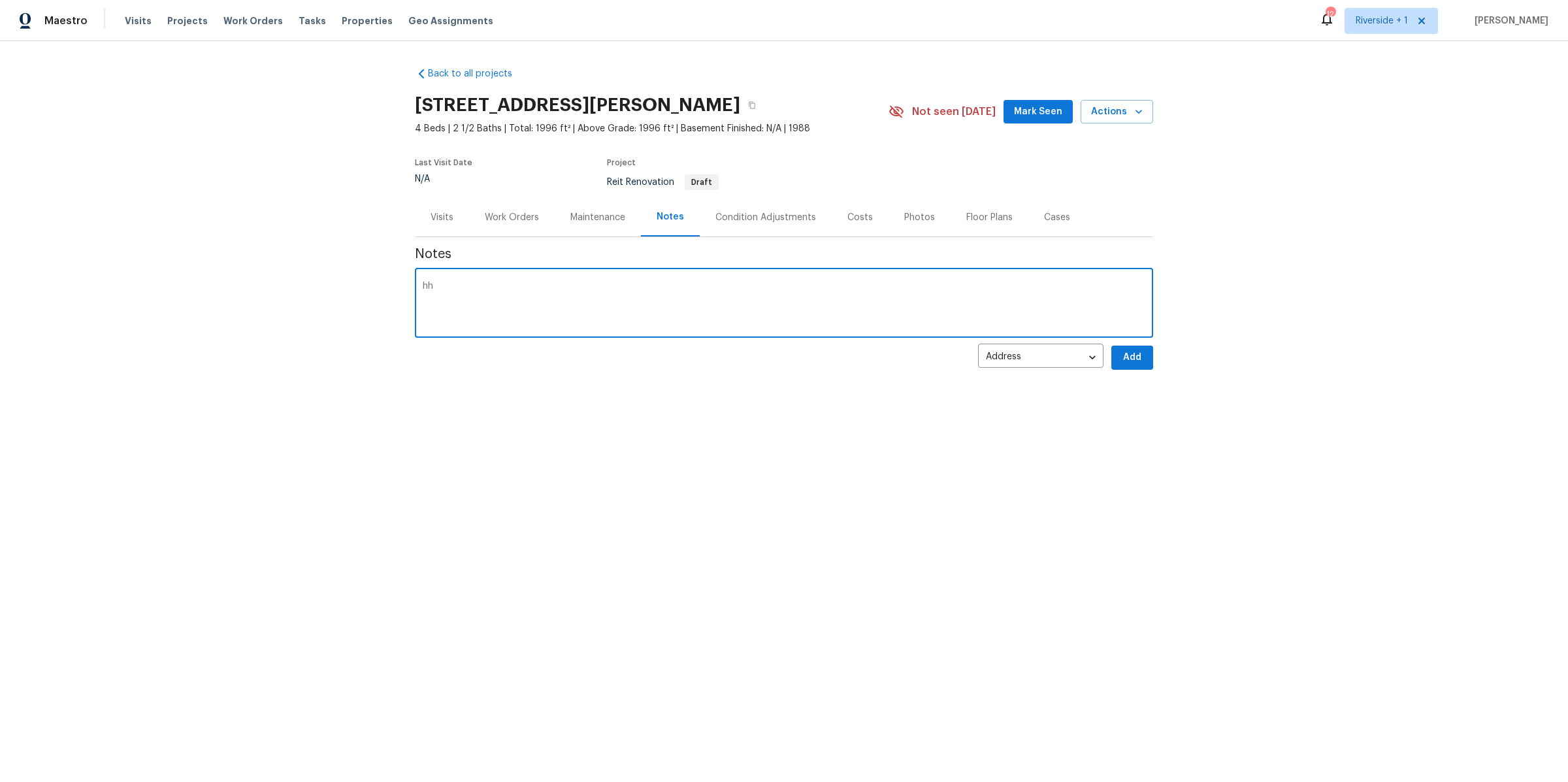
type textarea "h"
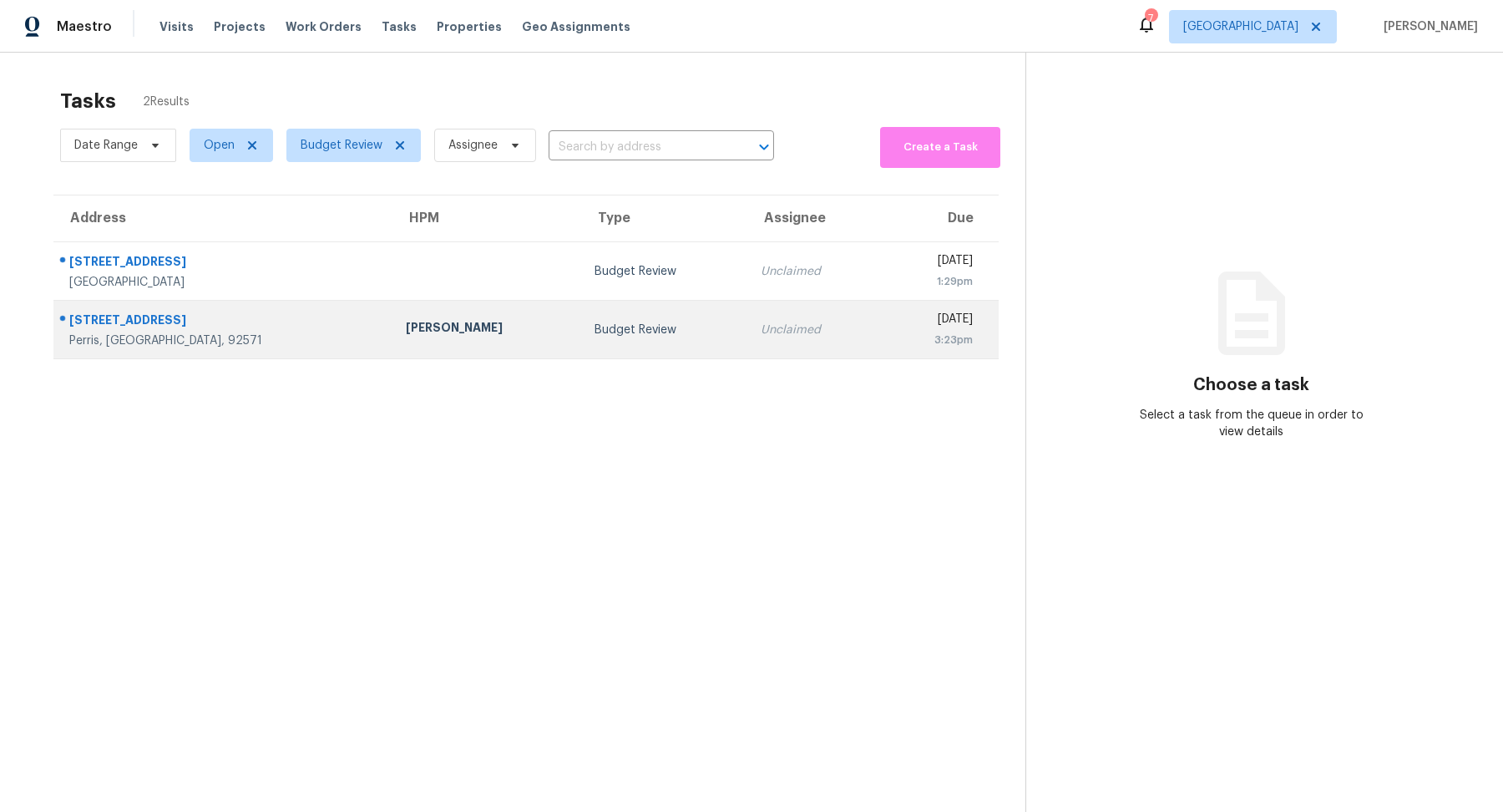
click at [268, 328] on div "[STREET_ADDRESS]" at bounding box center [225, 322] width 310 height 21
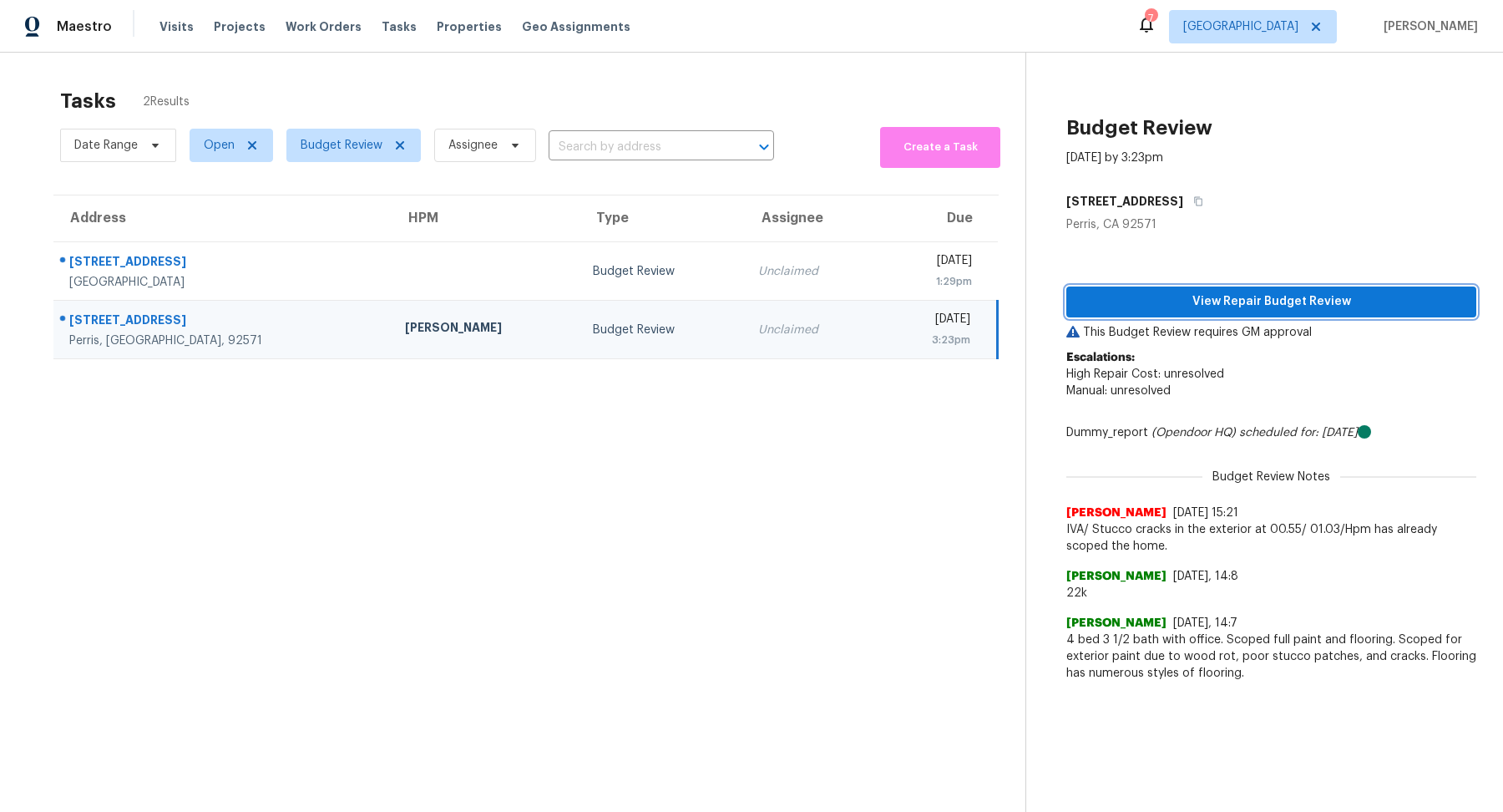
click at [1211, 299] on span "View Repair Budget Review" at bounding box center [1272, 302] width 383 height 21
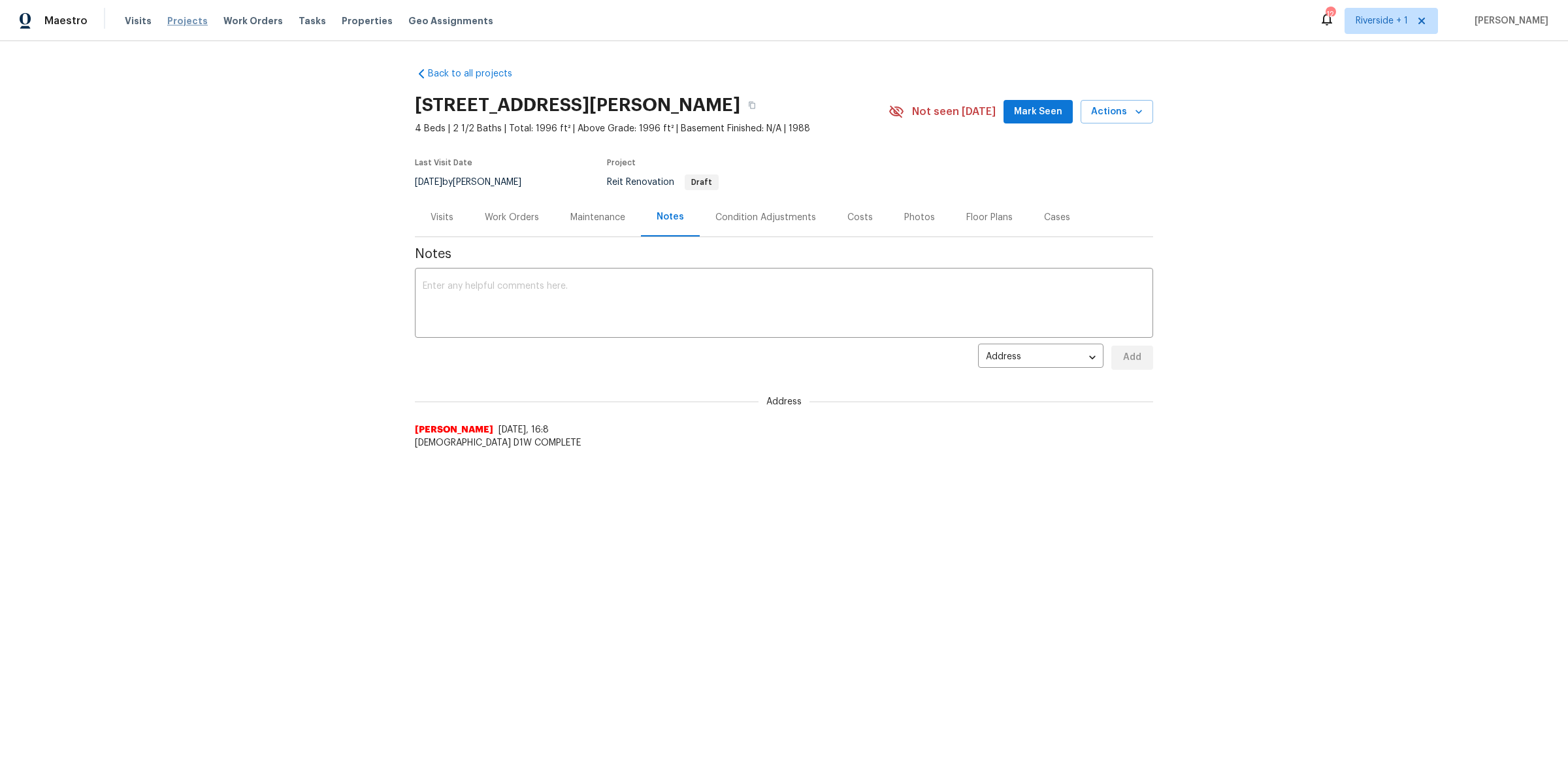
click at [185, 18] on span "Projects" at bounding box center [187, 20] width 40 height 13
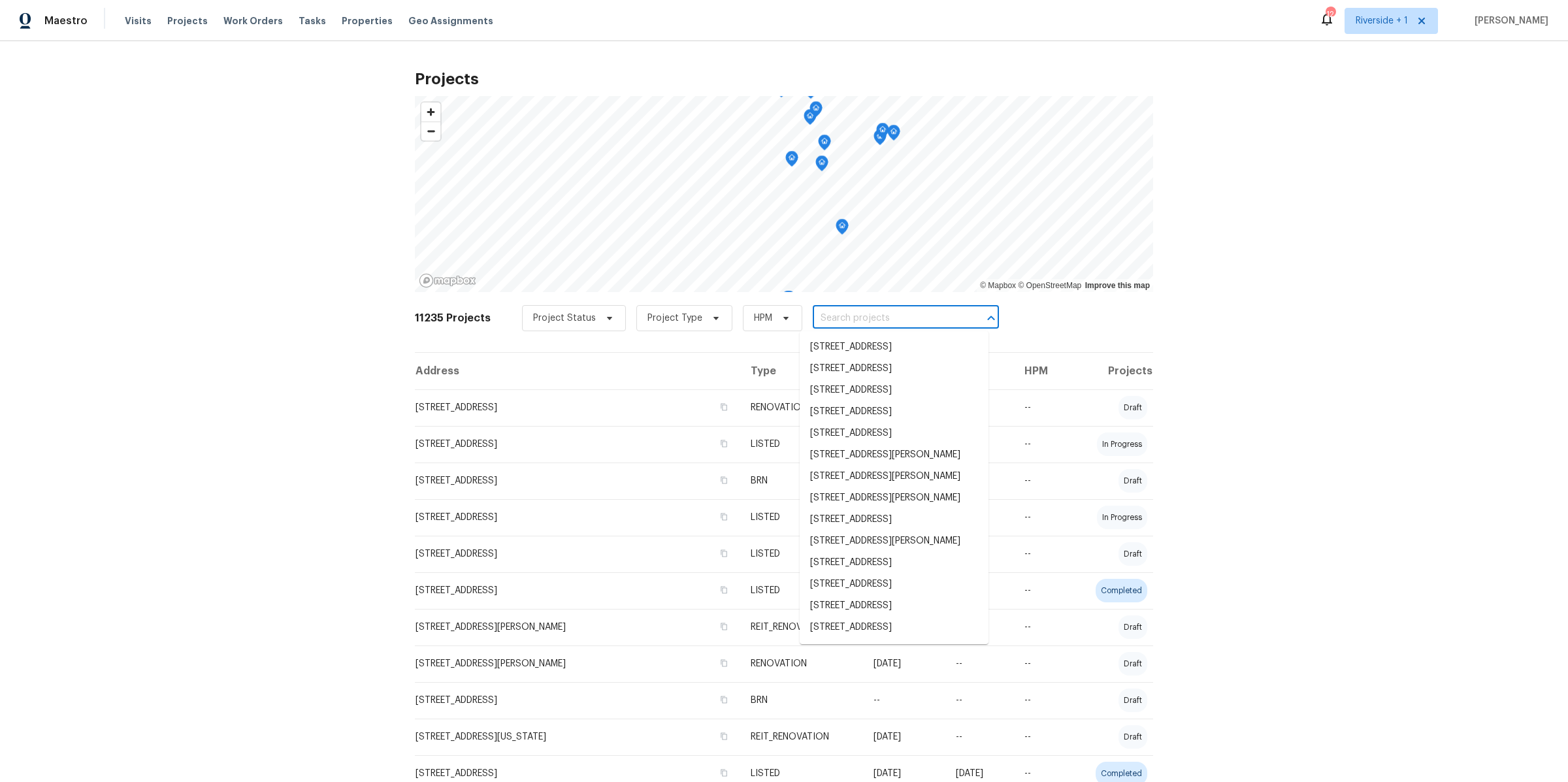
click at [842, 317] on input "text" at bounding box center [888, 319] width 150 height 20
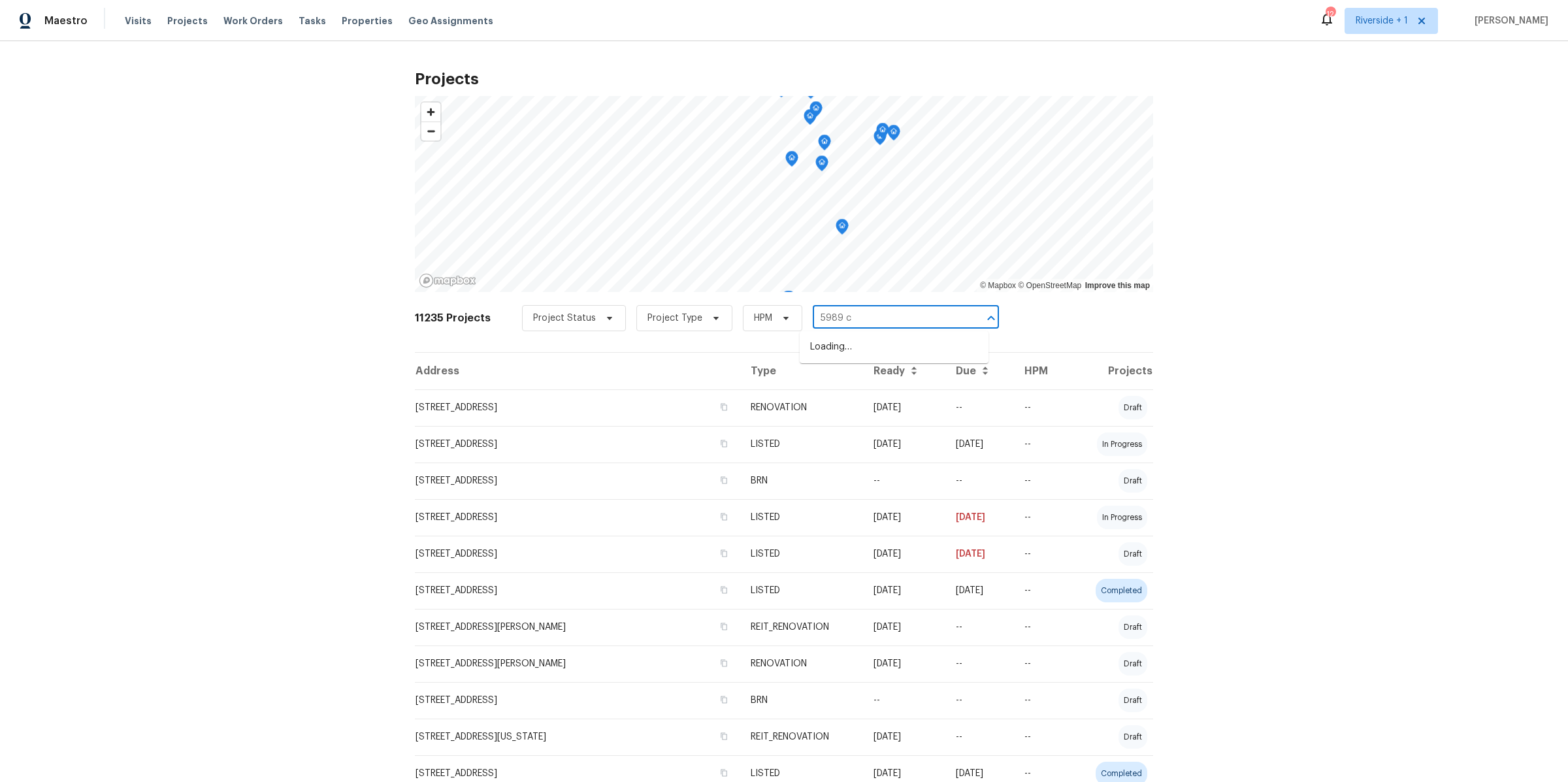
type input "5989 ch"
click at [865, 350] on li "[STREET_ADDRESS]" at bounding box center [893, 347] width 189 height 22
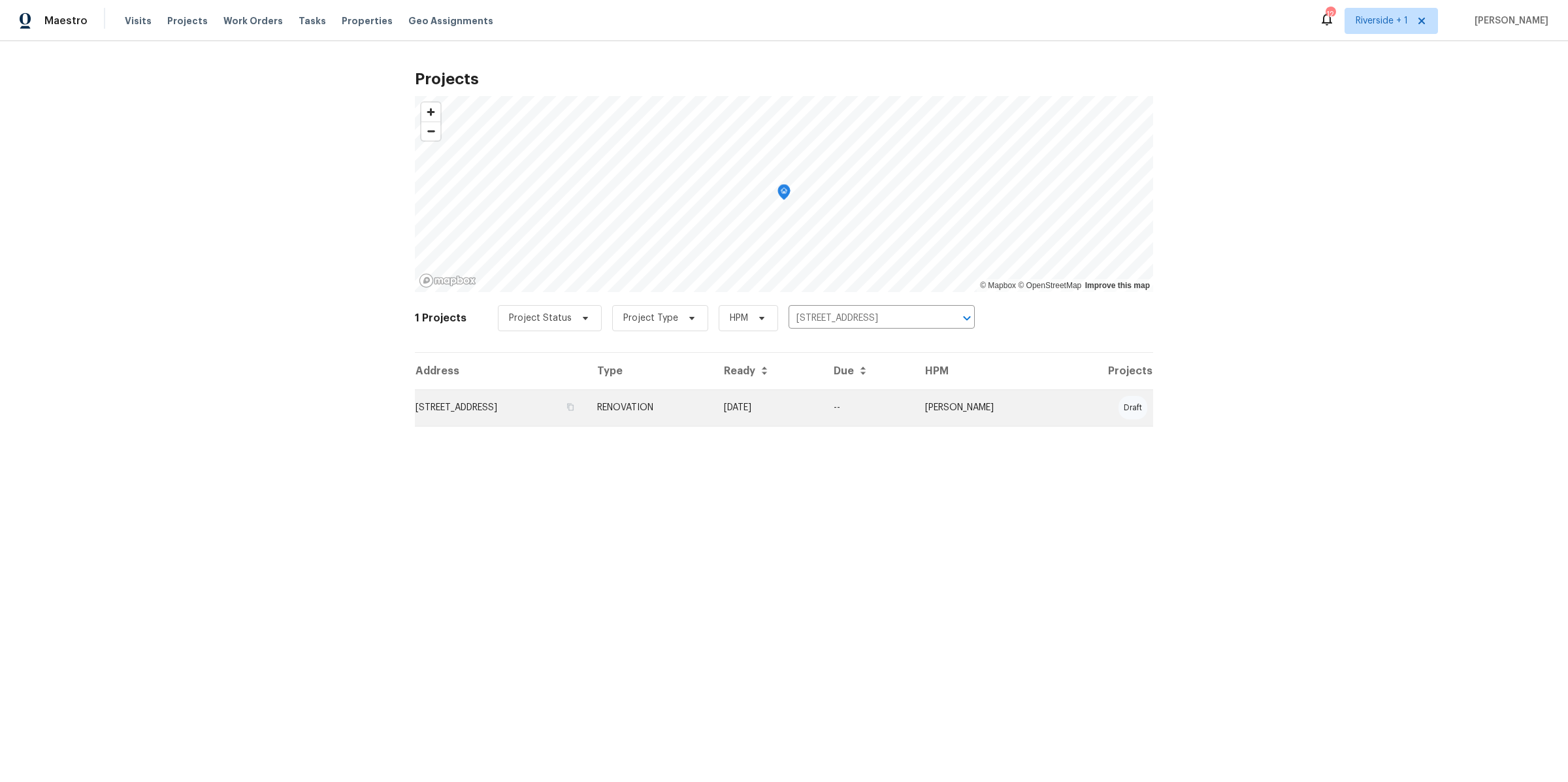
click at [714, 416] on td "RENOVATION" at bounding box center [650, 408] width 127 height 37
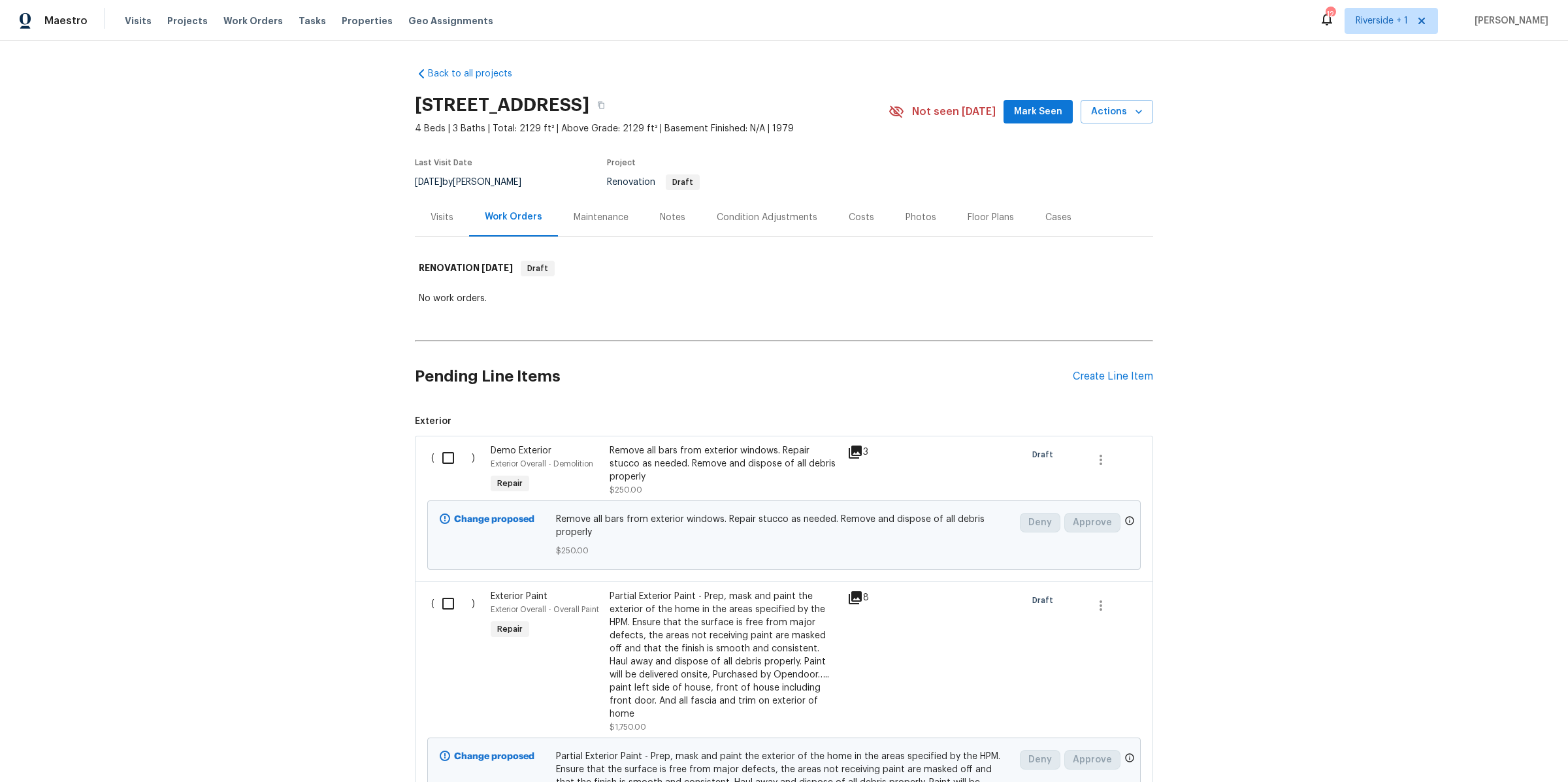
click at [727, 463] on div "Remove all bars from exterior windows. Repair stucco as needed. Remove and disp…" at bounding box center [724, 464] width 230 height 40
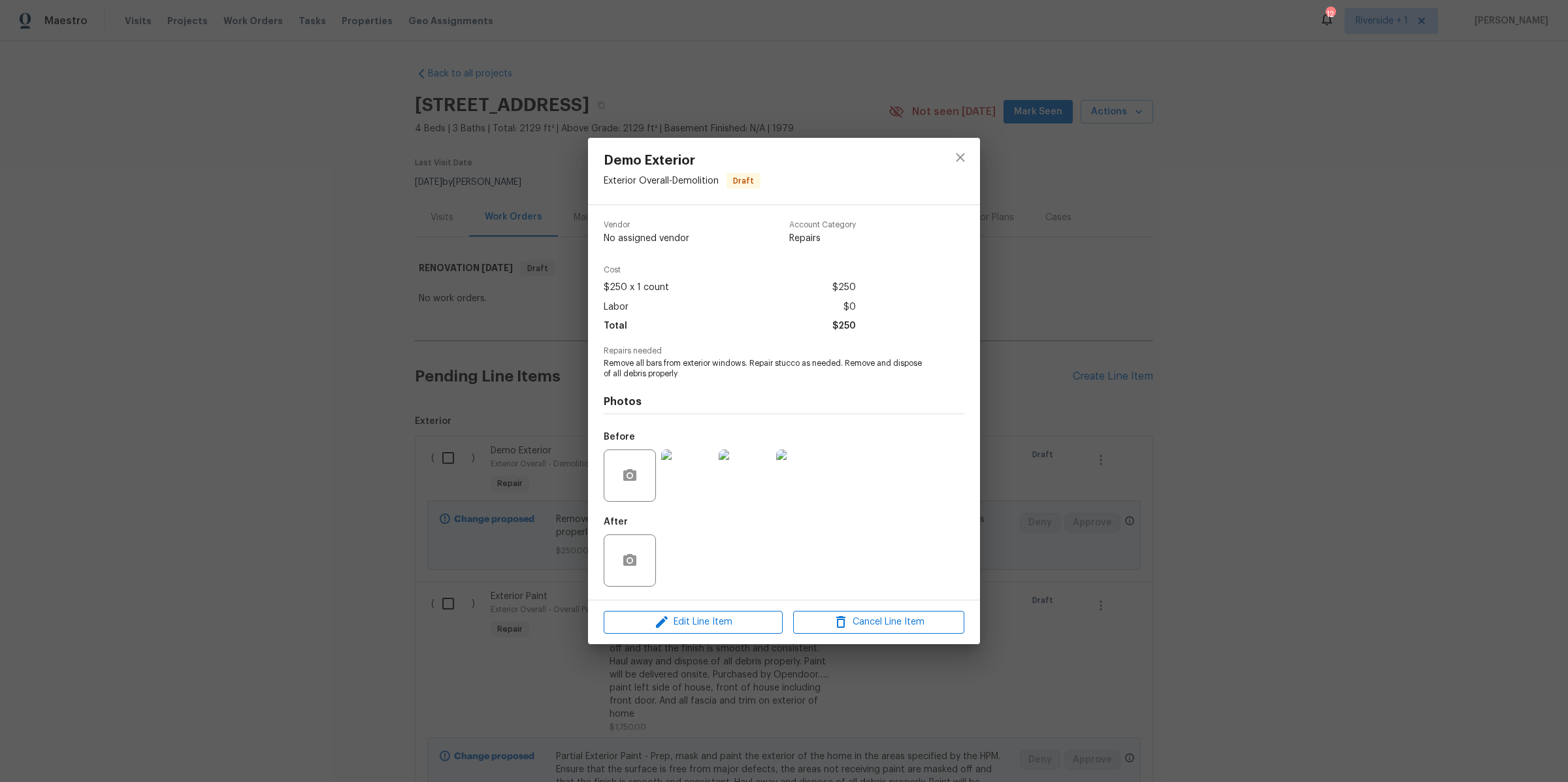
click at [697, 480] on img at bounding box center [687, 475] width 52 height 52
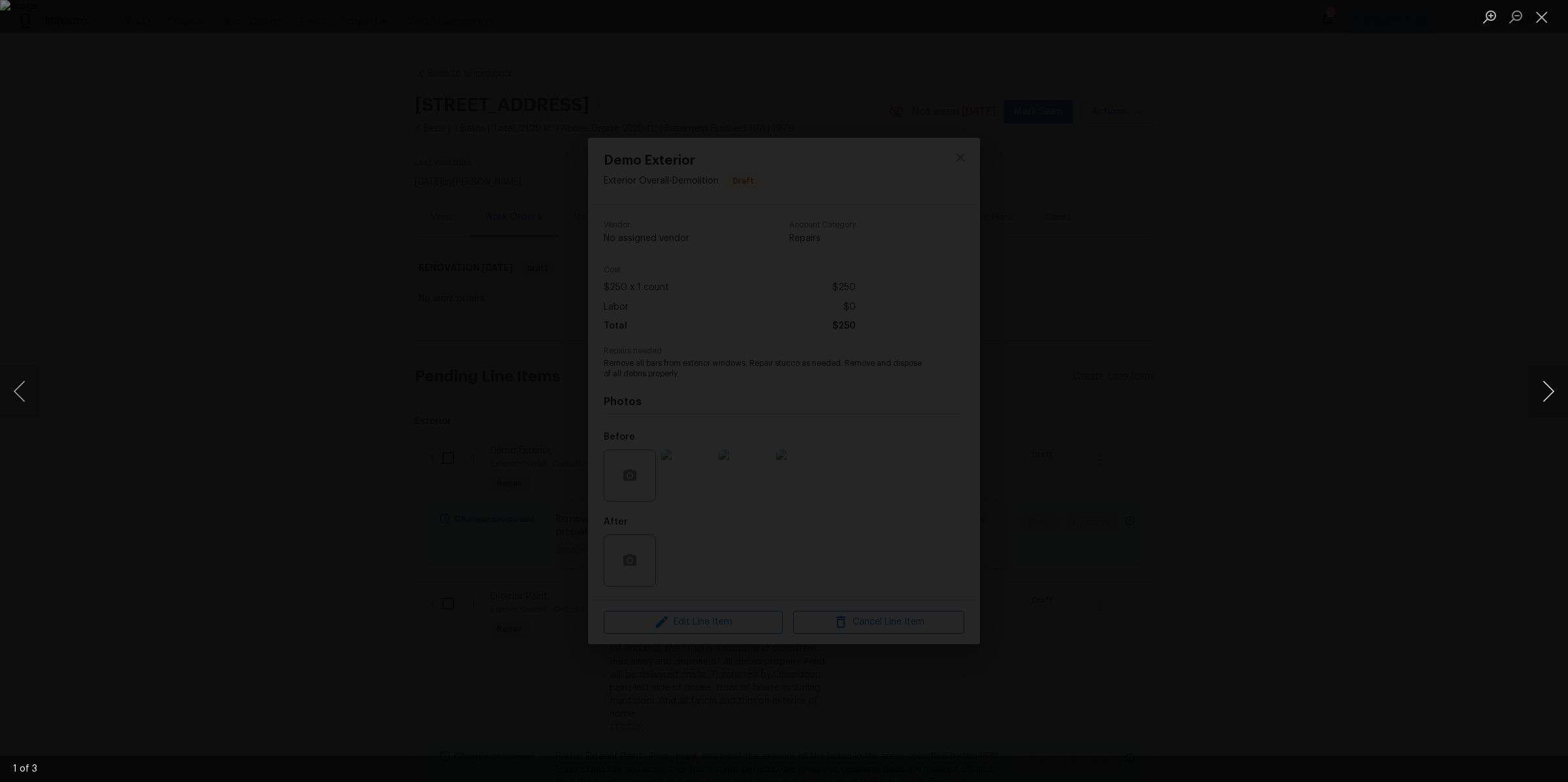
click at [1539, 397] on button "Next image" at bounding box center [1548, 391] width 39 height 52
click at [1540, 23] on button "Close lightbox" at bounding box center [1541, 17] width 26 height 23
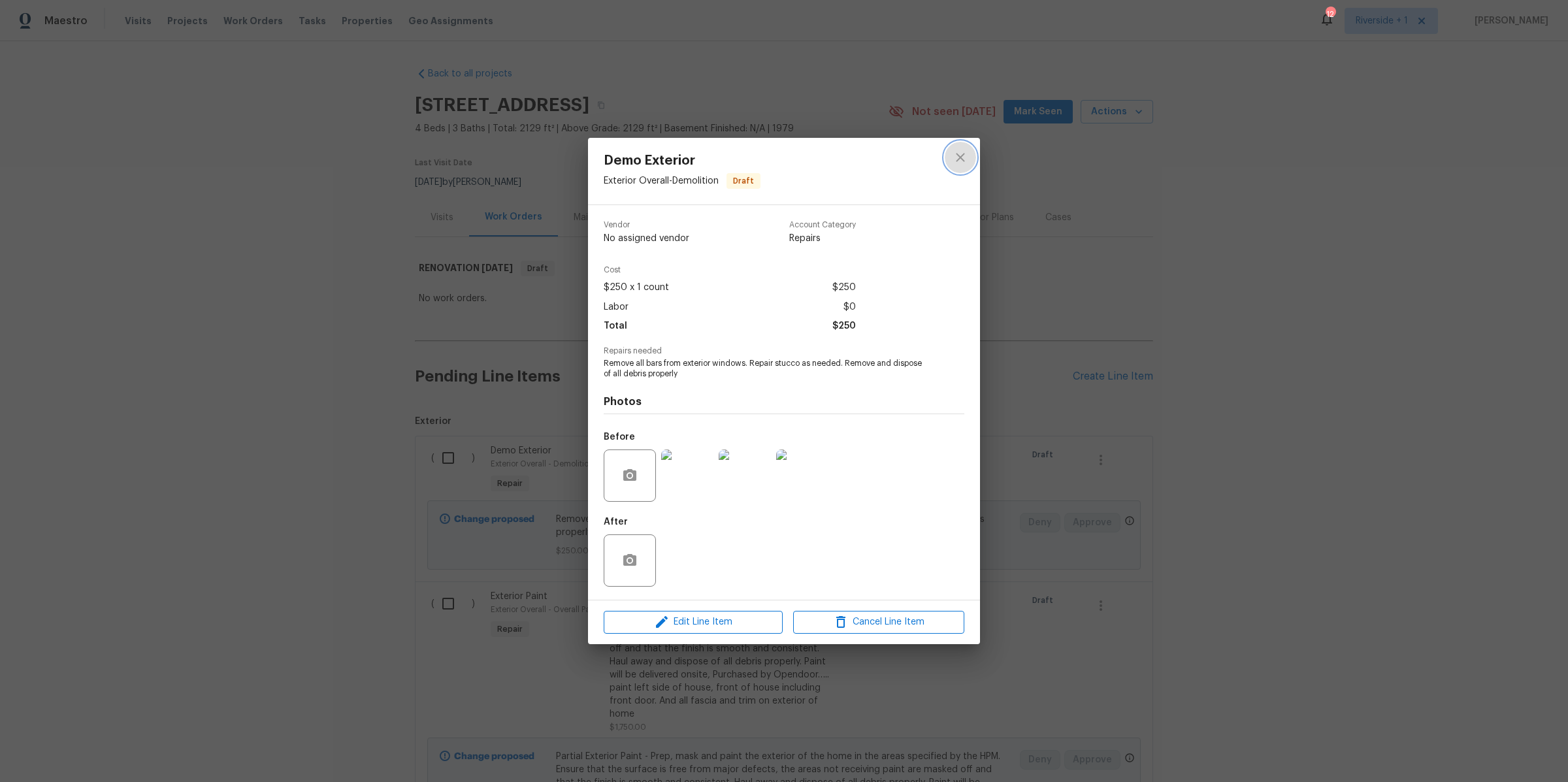
click at [962, 157] on icon "close" at bounding box center [960, 157] width 16 height 16
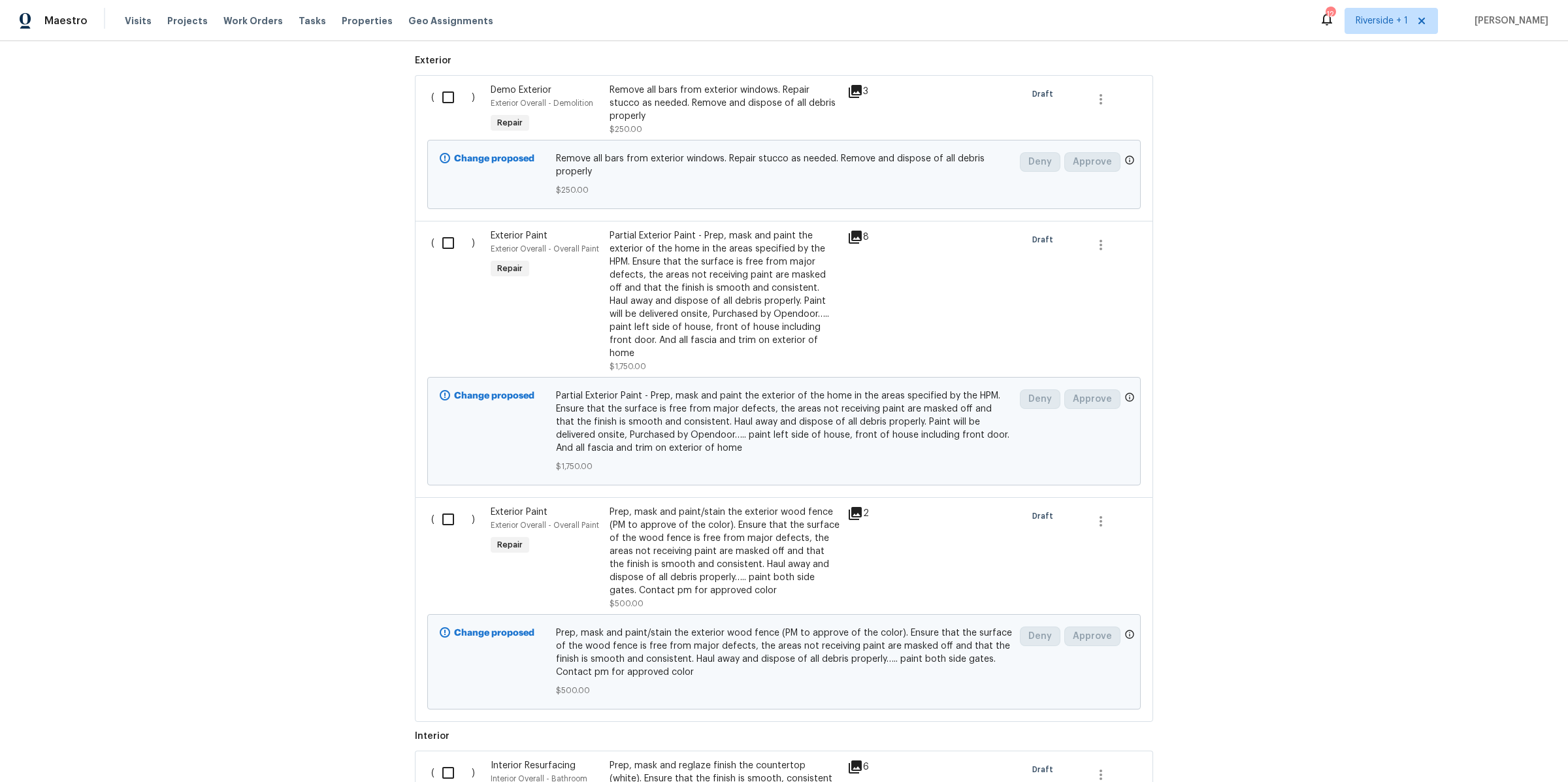
scroll to position [442, 0]
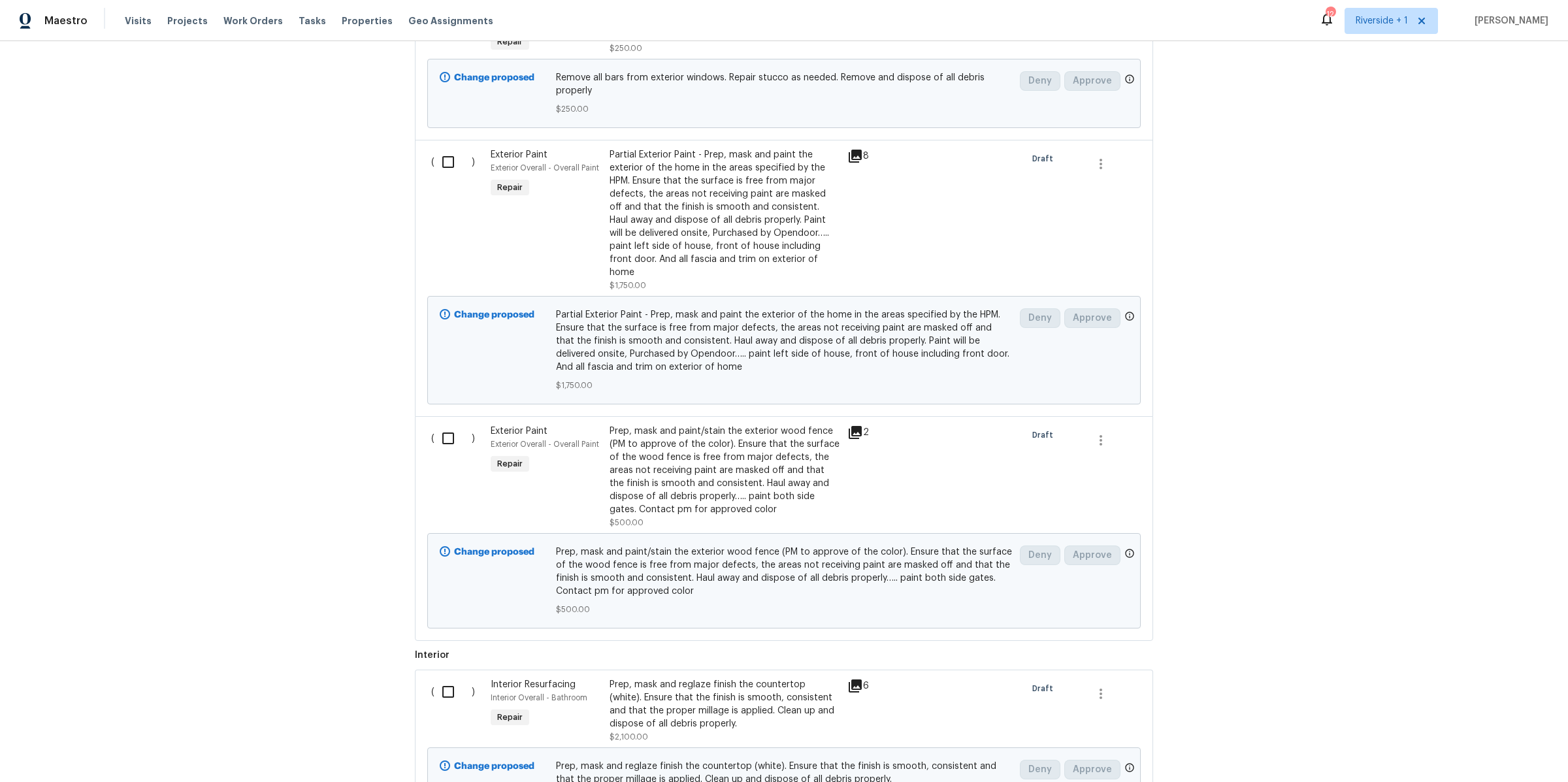
click at [721, 246] on div "Partial Exterior Paint - Prep, mask and paint the exterior of the home in the a…" at bounding box center [724, 214] width 230 height 131
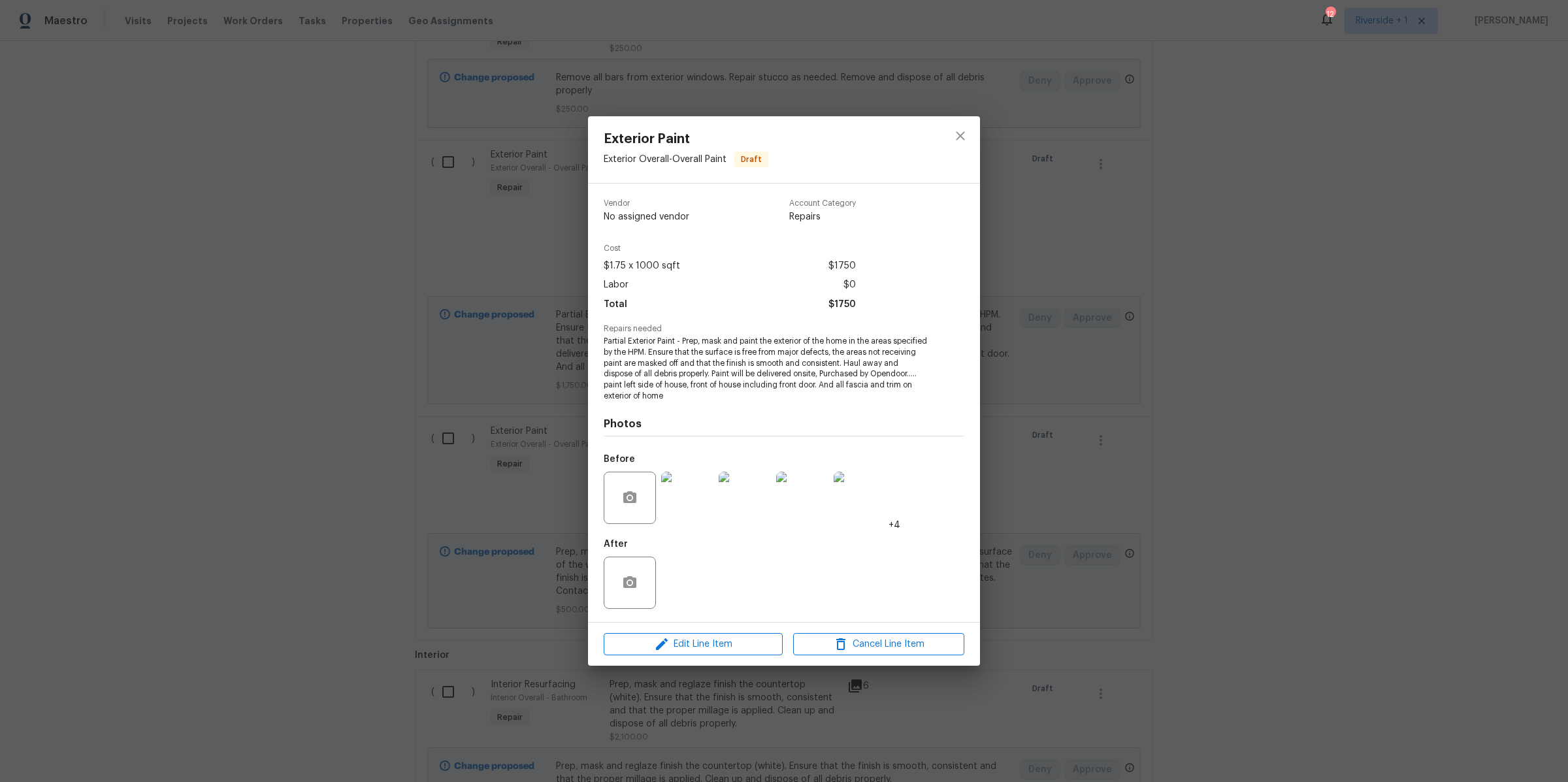
click at [688, 497] on img at bounding box center [687, 498] width 52 height 52
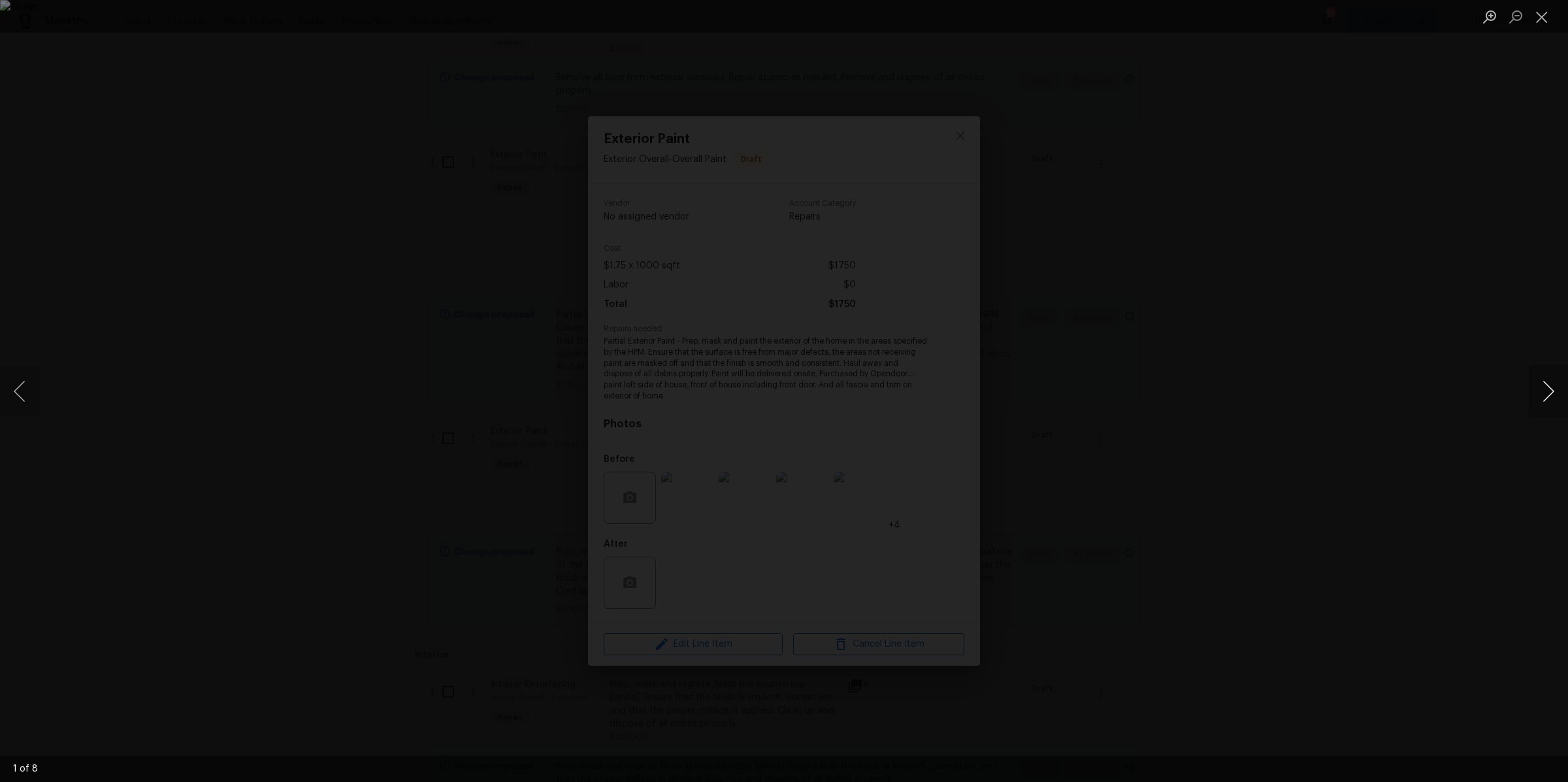
click at [1541, 386] on button "Next image" at bounding box center [1548, 391] width 39 height 52
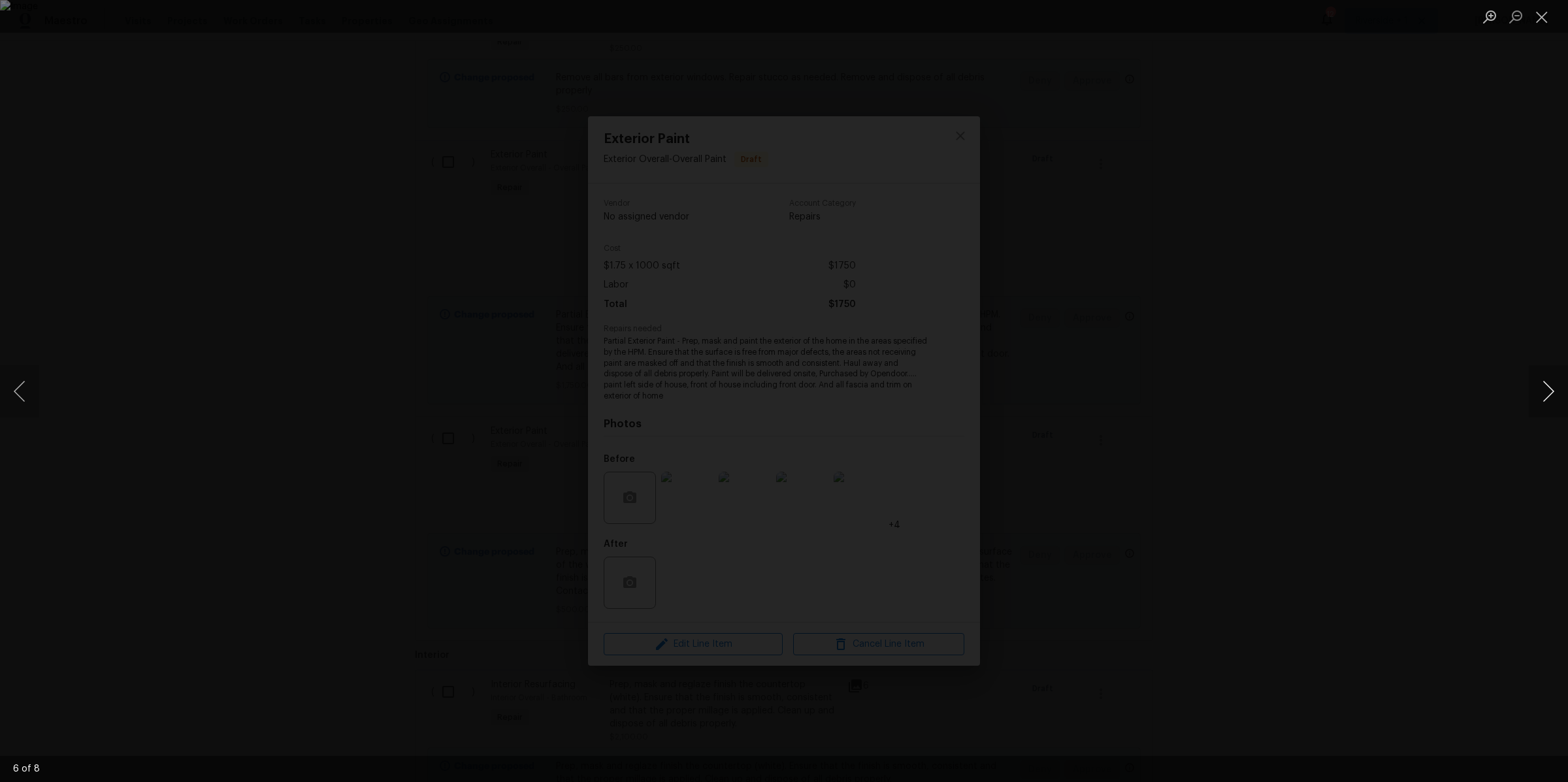
click at [1541, 386] on button "Next image" at bounding box center [1548, 391] width 39 height 52
click at [1539, 13] on button "Close lightbox" at bounding box center [1541, 17] width 26 height 23
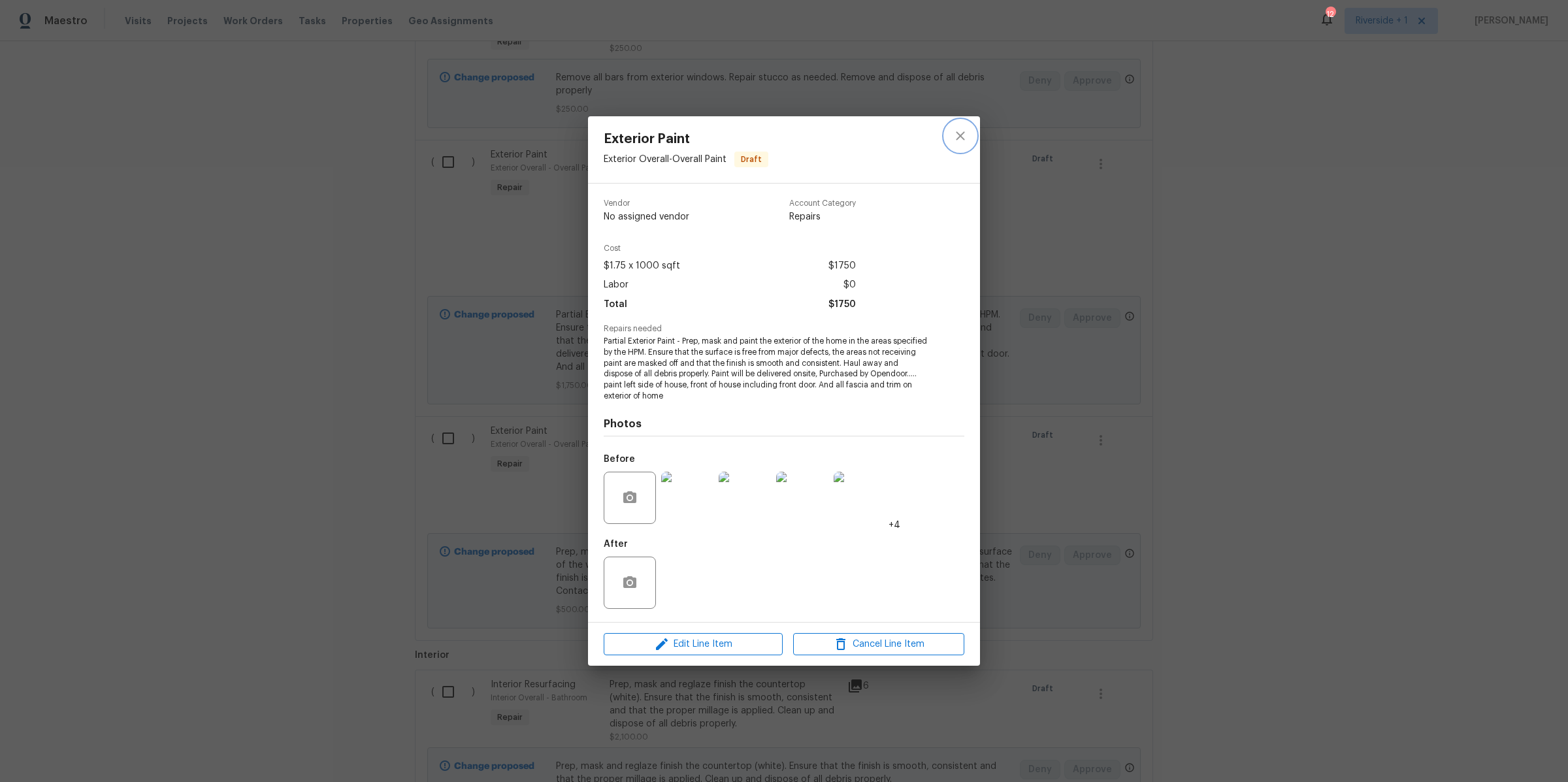
click at [963, 134] on icon "close" at bounding box center [960, 136] width 16 height 16
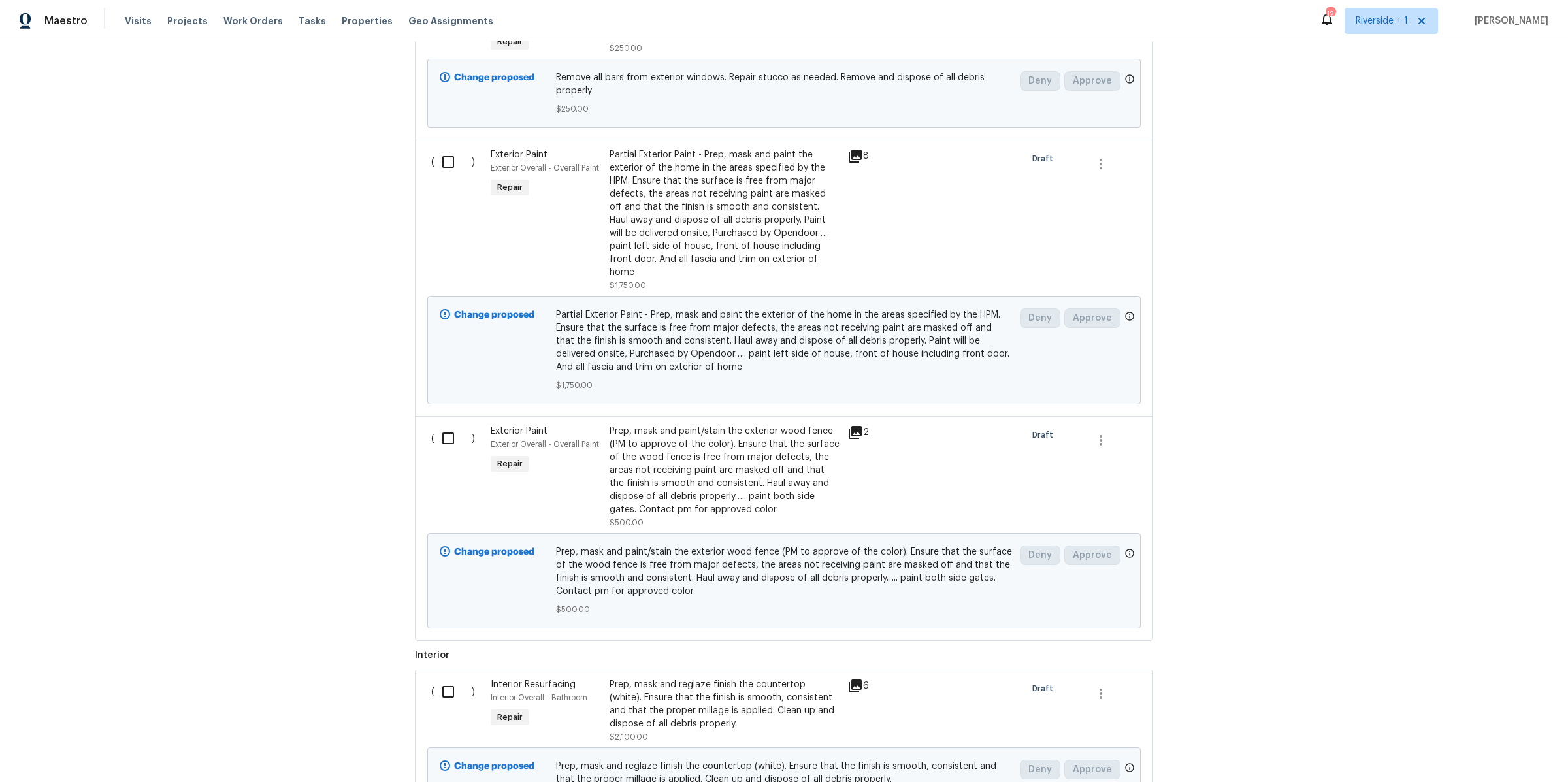
click at [759, 470] on div "Prep, mask and paint/stain the exterior wood fence (PM to approve of the color)…" at bounding box center [724, 471] width 230 height 91
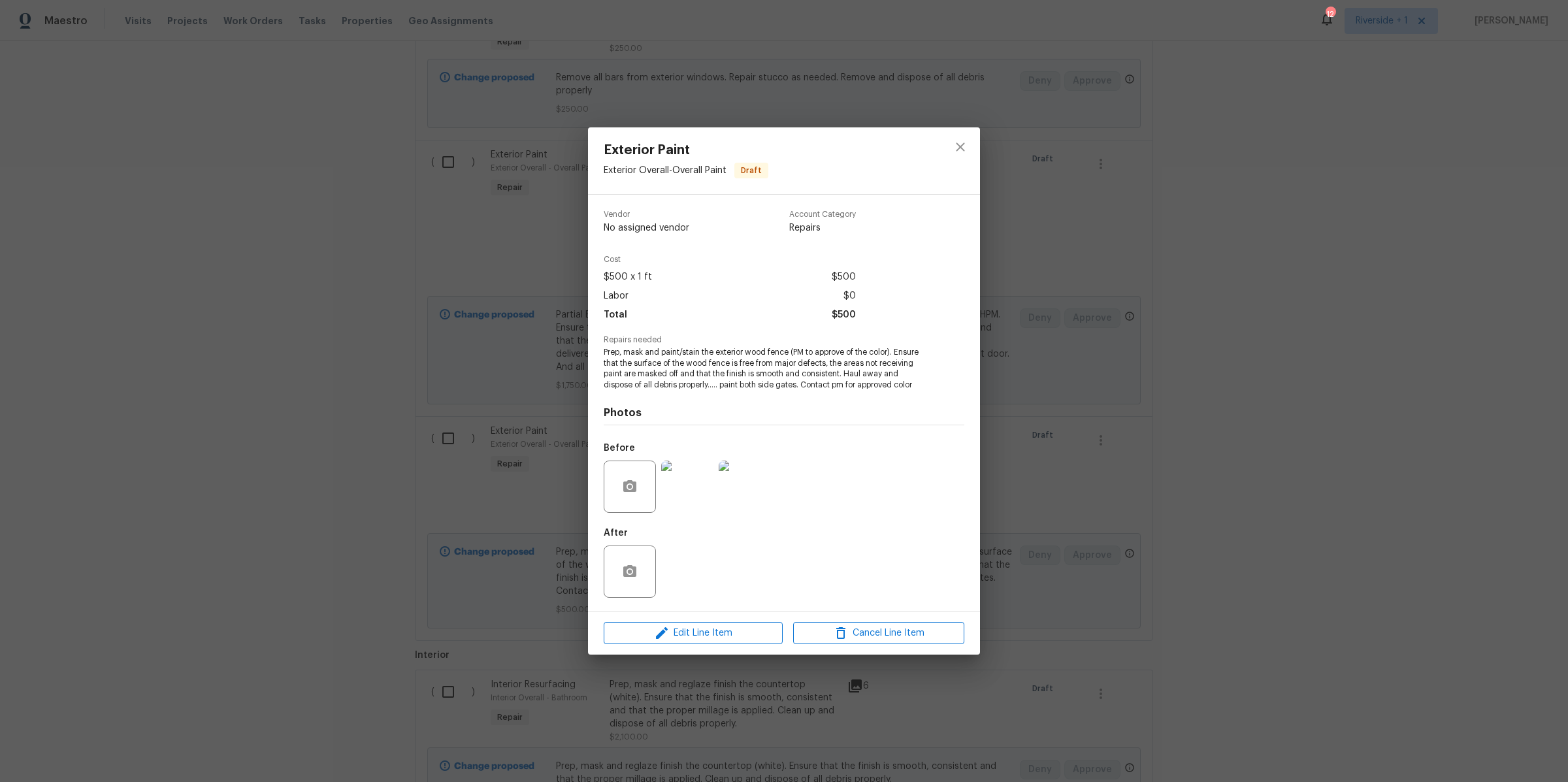
click at [693, 497] on img at bounding box center [687, 486] width 52 height 52
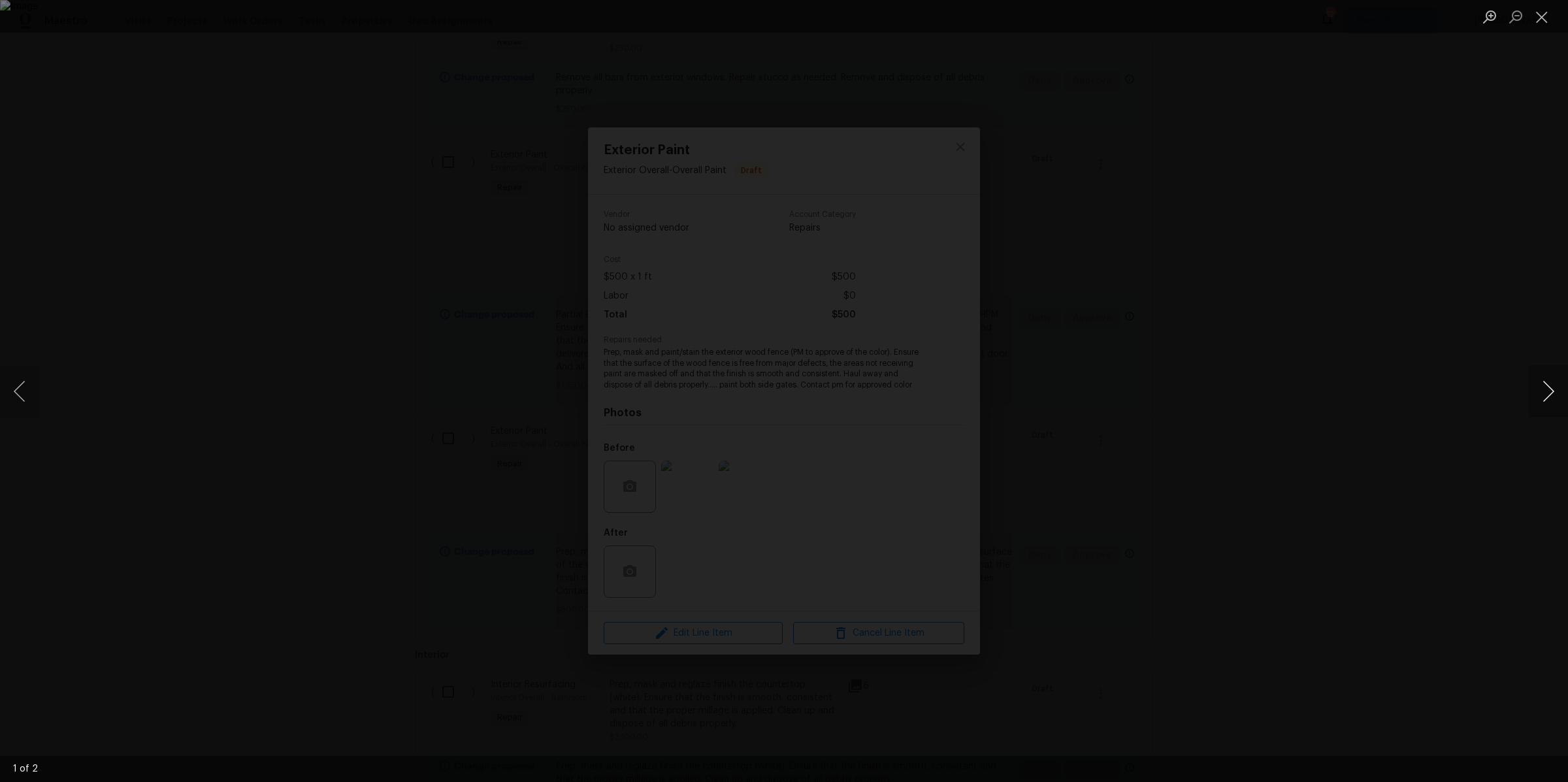
click at [1543, 391] on button "Next image" at bounding box center [1548, 391] width 39 height 52
click at [1546, 11] on button "Close lightbox" at bounding box center [1541, 17] width 26 height 23
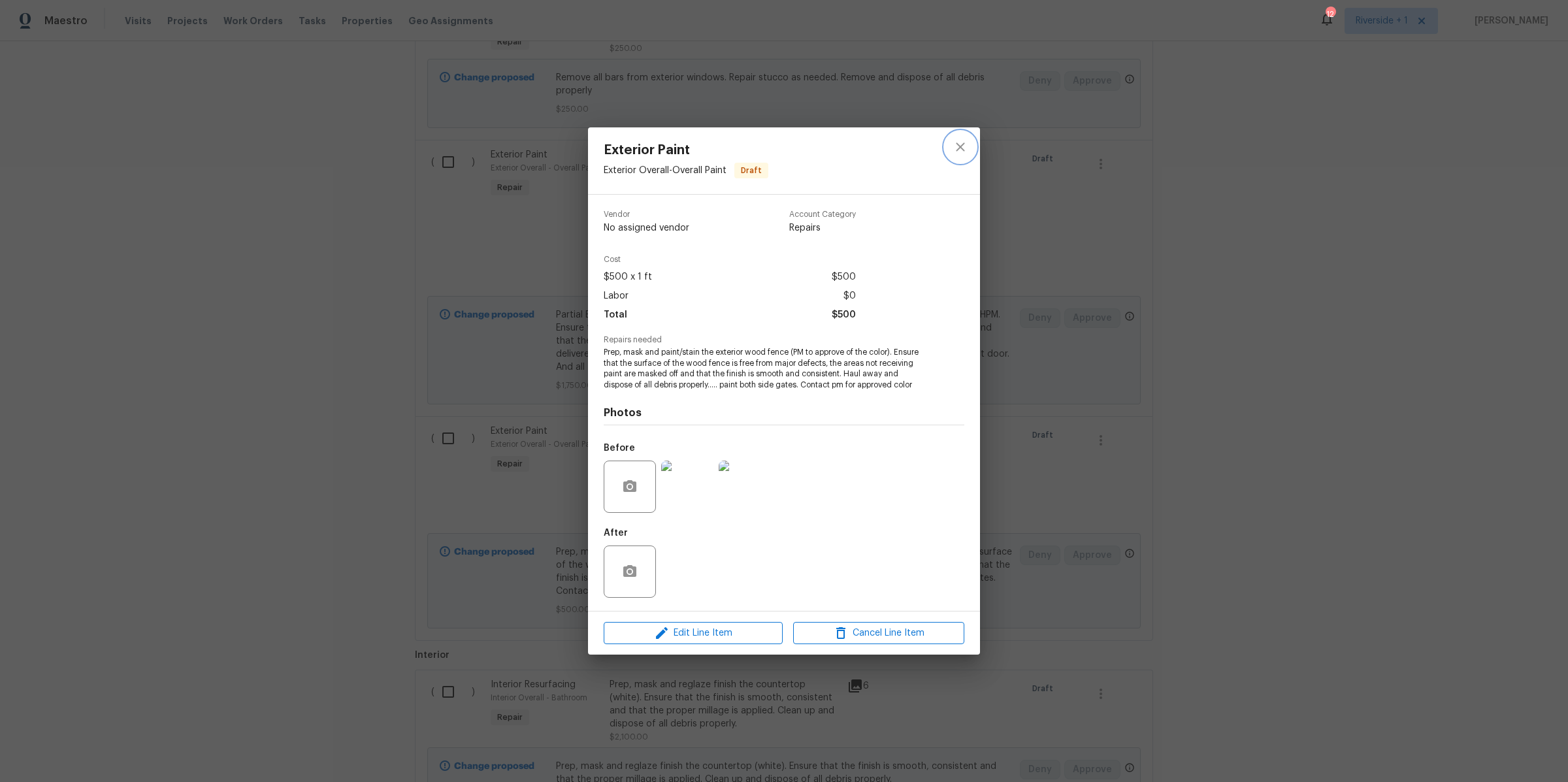
click at [958, 144] on icon "close" at bounding box center [960, 146] width 8 height 8
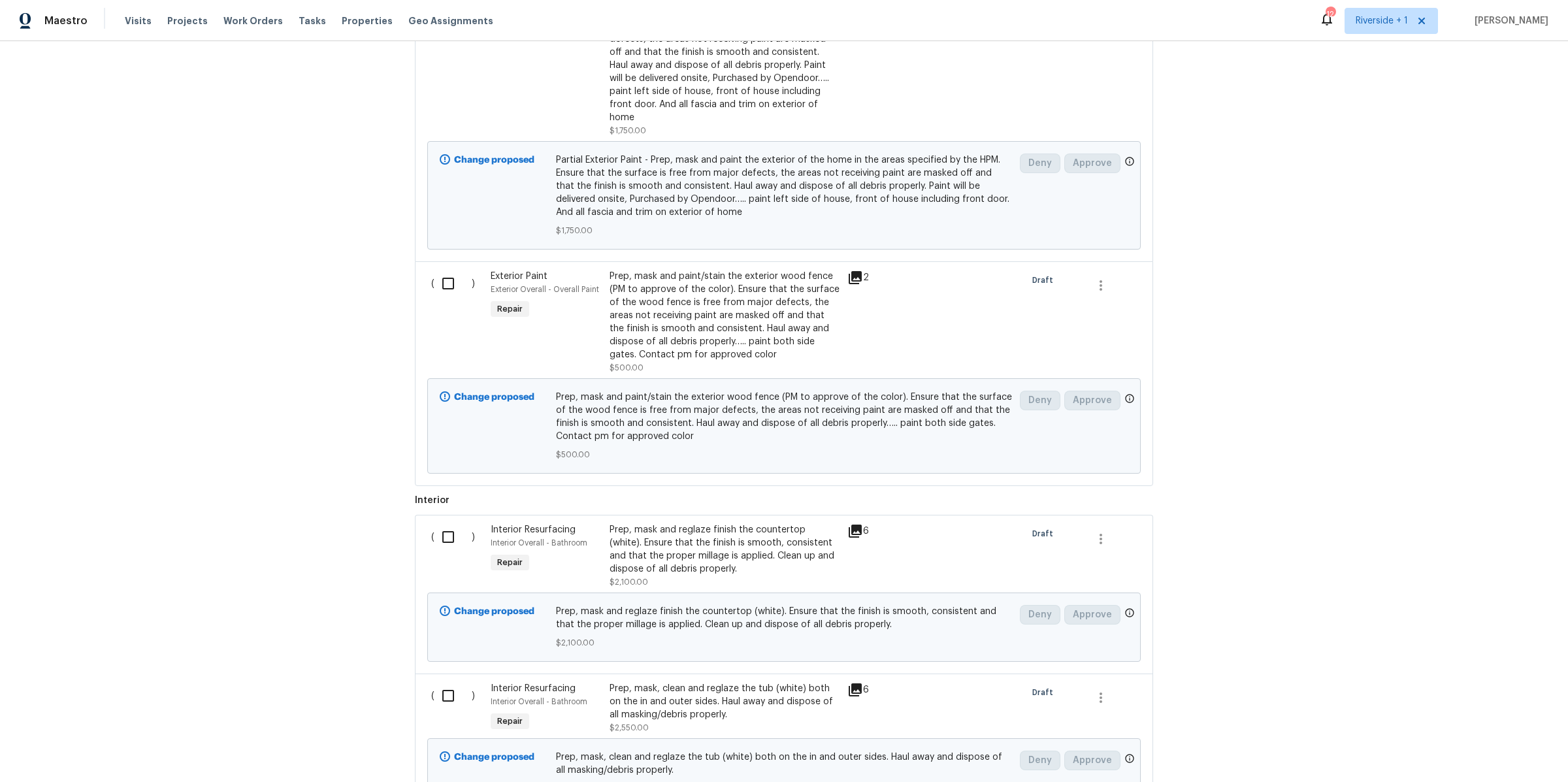
scroll to position [671, 0]
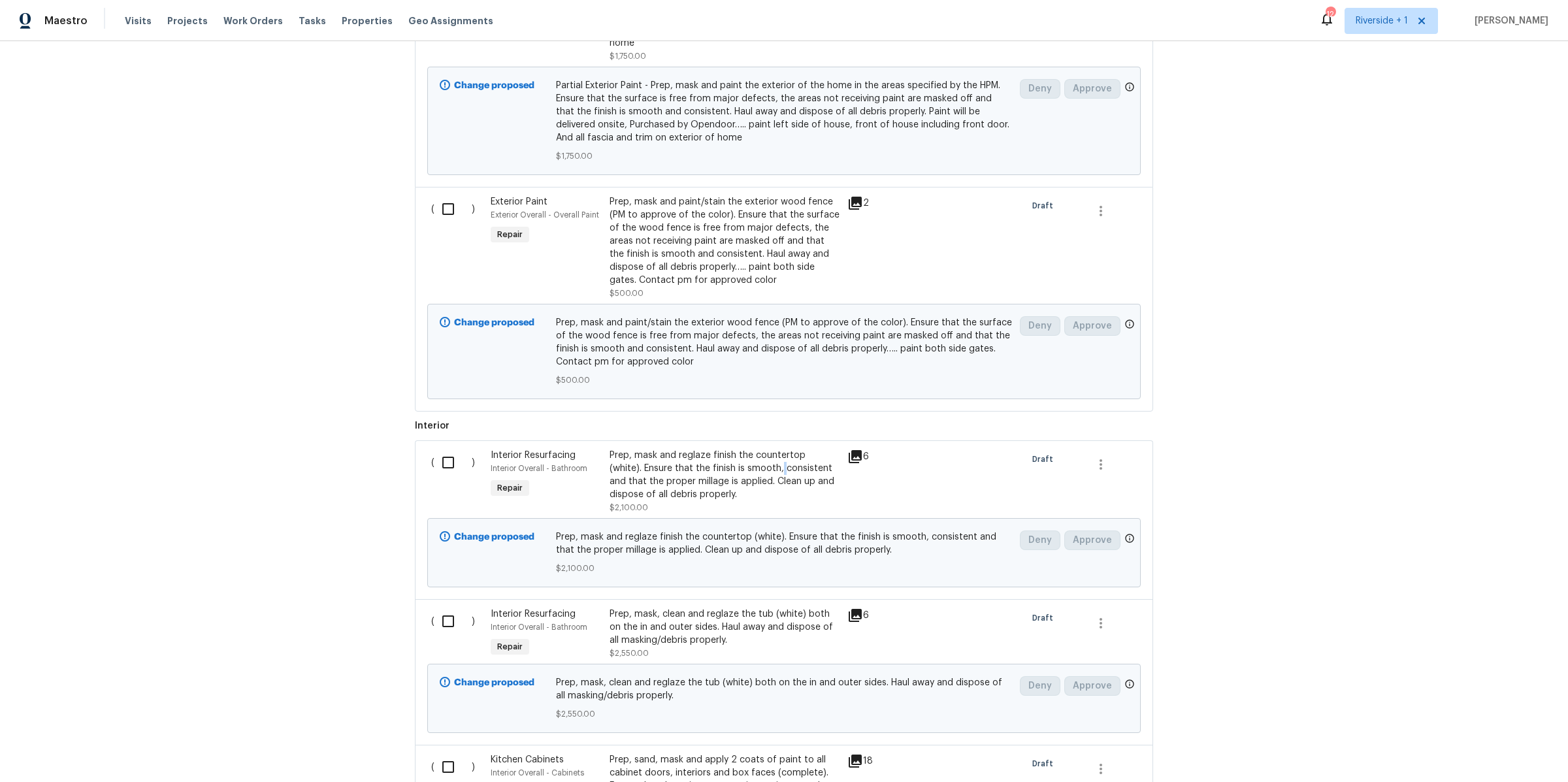
click at [741, 462] on div "Prep, mask and reglaze finish the countertop (white). Ensure that the finish is…" at bounding box center [724, 475] width 230 height 52
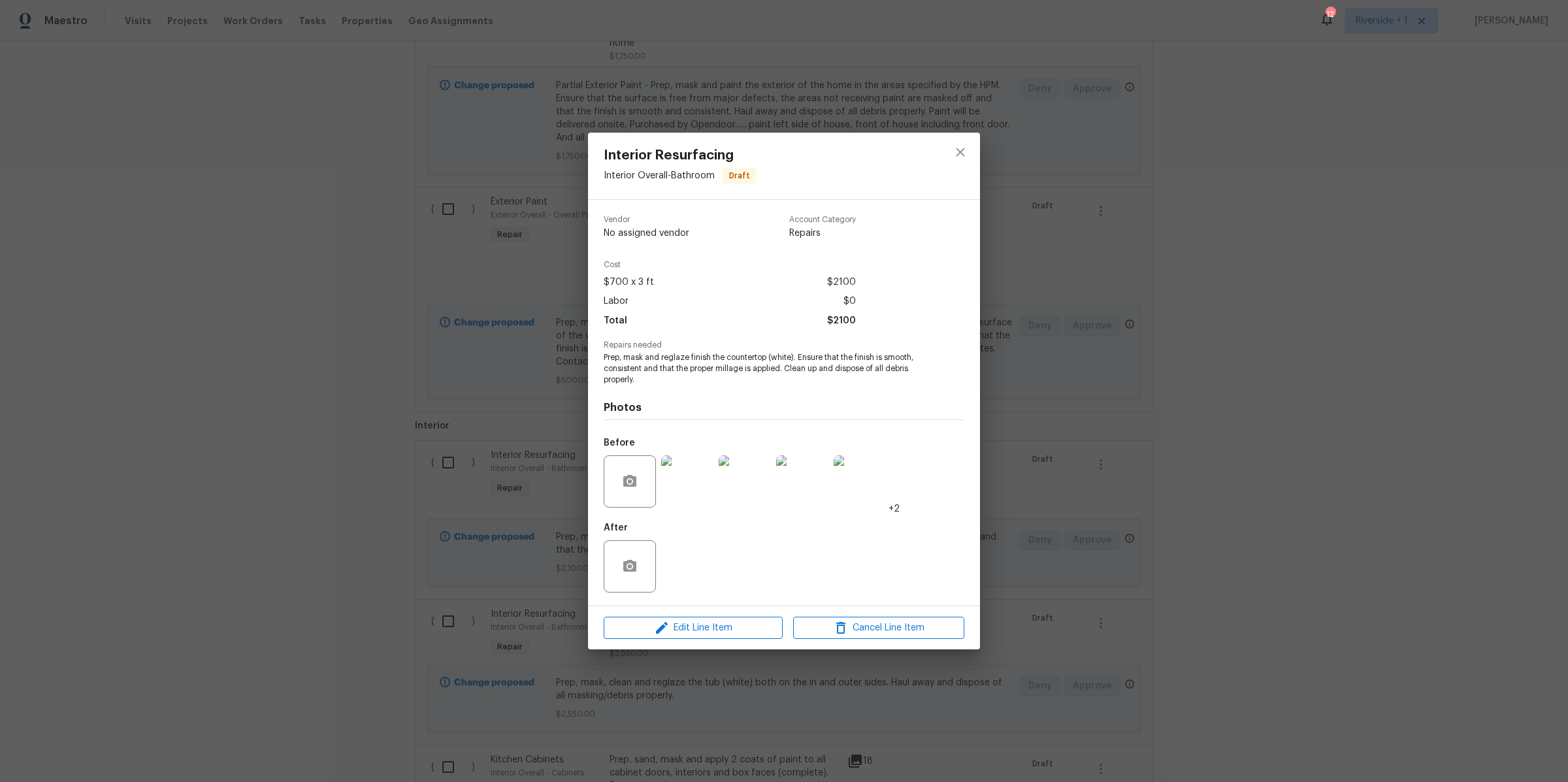
click at [685, 478] on img at bounding box center [687, 482] width 52 height 52
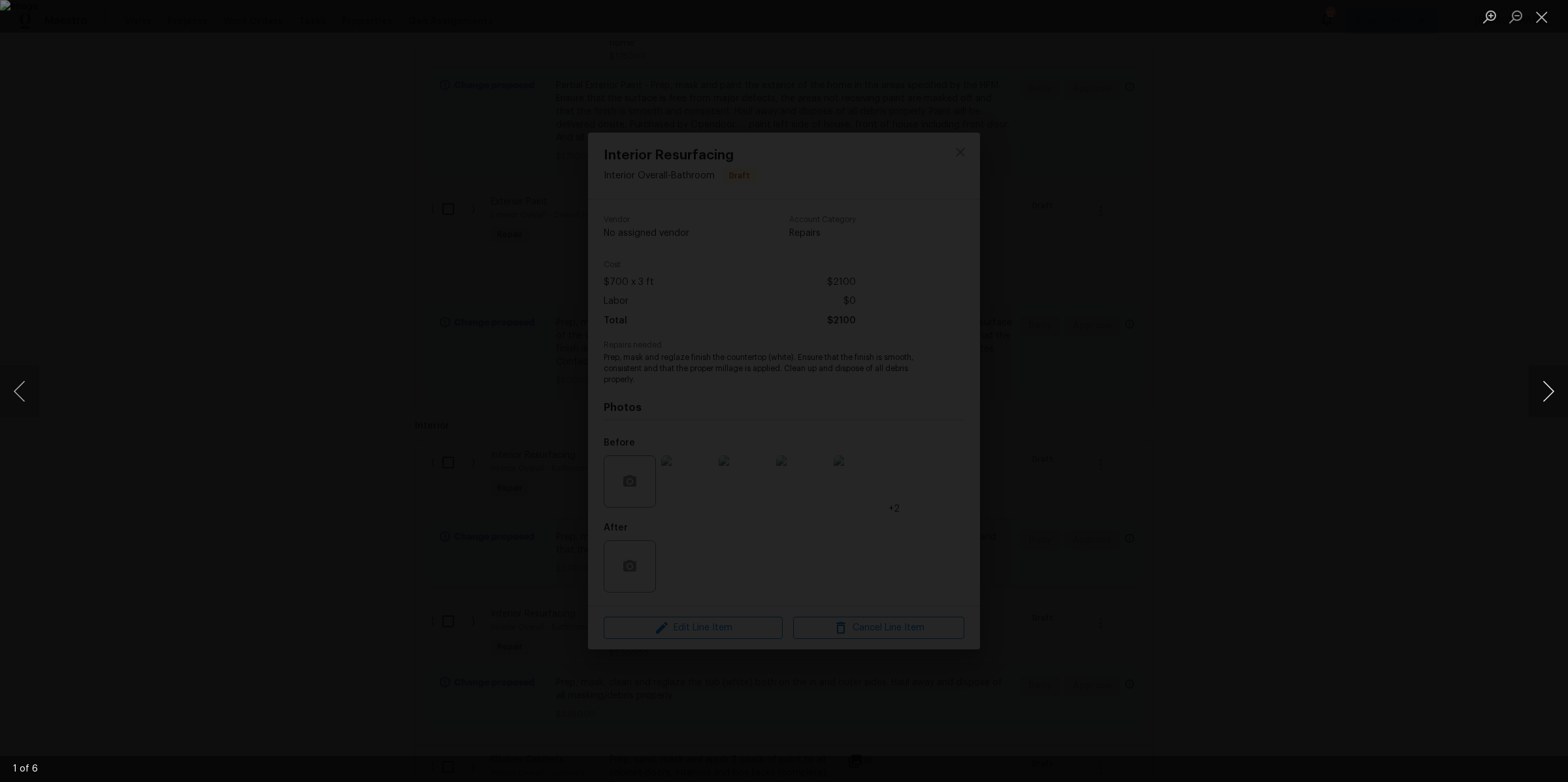
click at [1549, 393] on button "Next image" at bounding box center [1548, 391] width 39 height 52
click at [1546, 394] on button "Next image" at bounding box center [1548, 391] width 39 height 52
click at [1541, 398] on button "Next image" at bounding box center [1548, 391] width 39 height 52
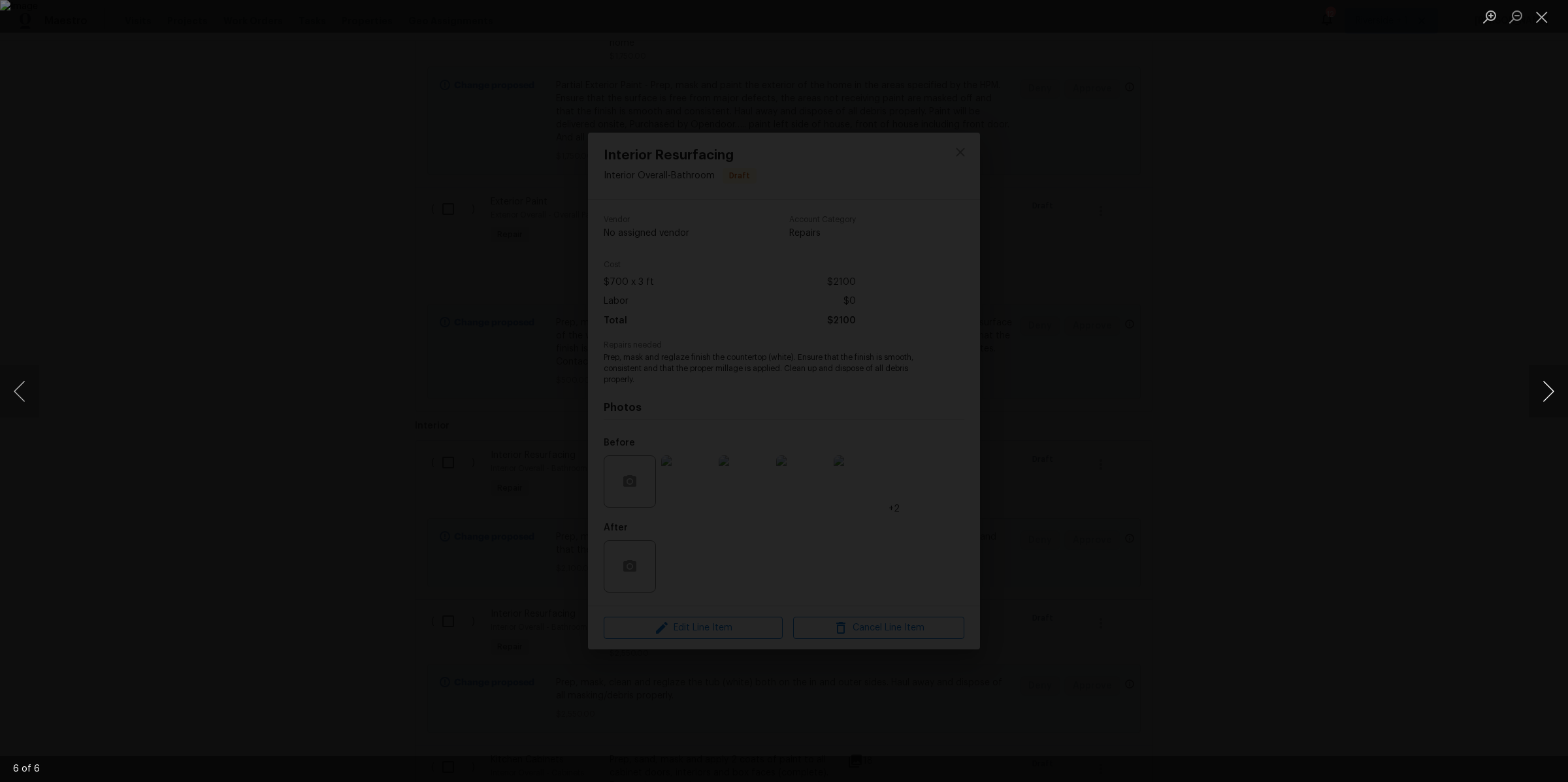
click at [1541, 398] on button "Next image" at bounding box center [1548, 391] width 39 height 52
click at [1539, 400] on button "Next image" at bounding box center [1548, 391] width 39 height 52
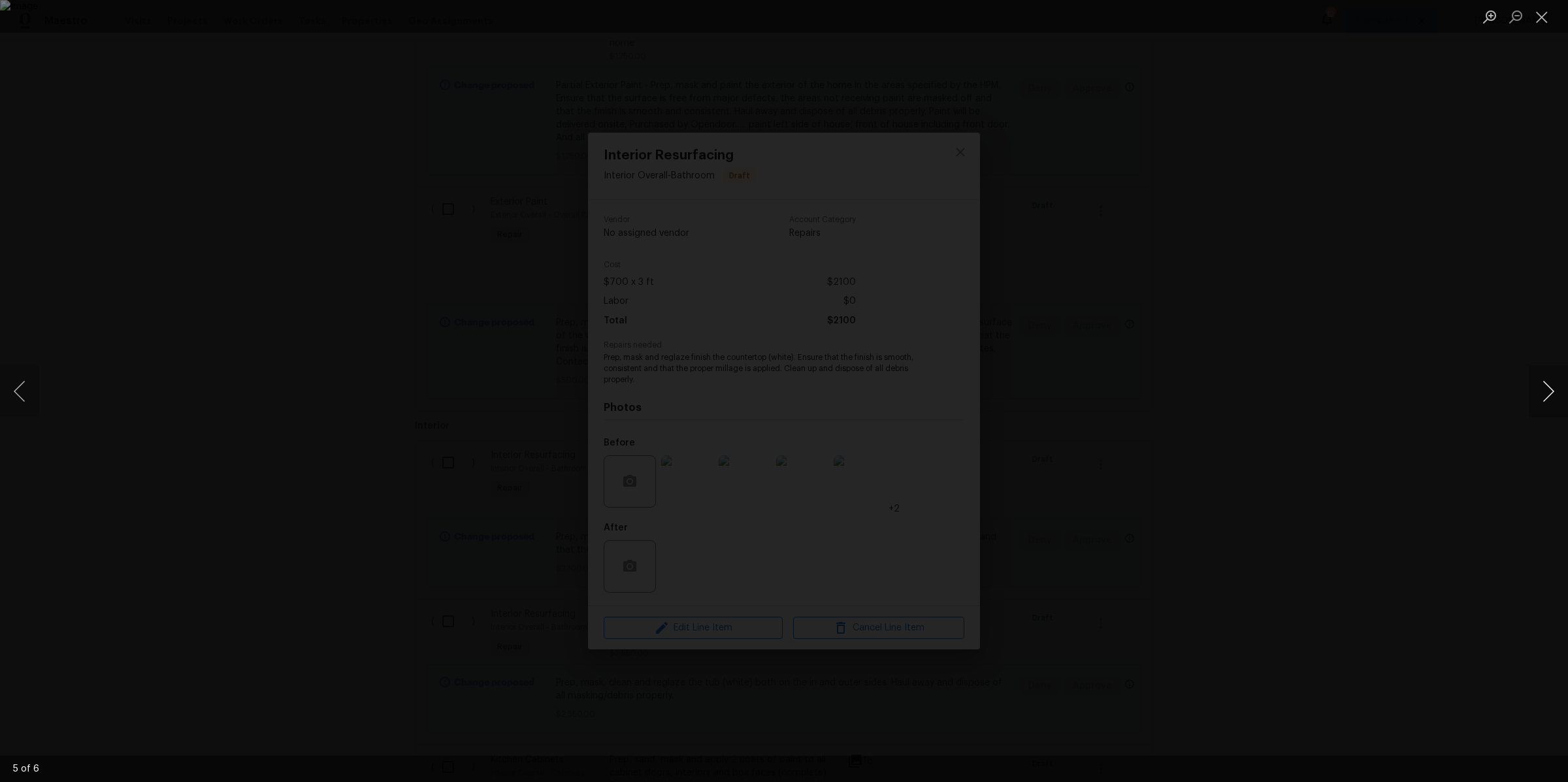
click at [1539, 400] on button "Next image" at bounding box center [1548, 391] width 39 height 52
click at [1543, 21] on button "Close lightbox" at bounding box center [1541, 17] width 26 height 23
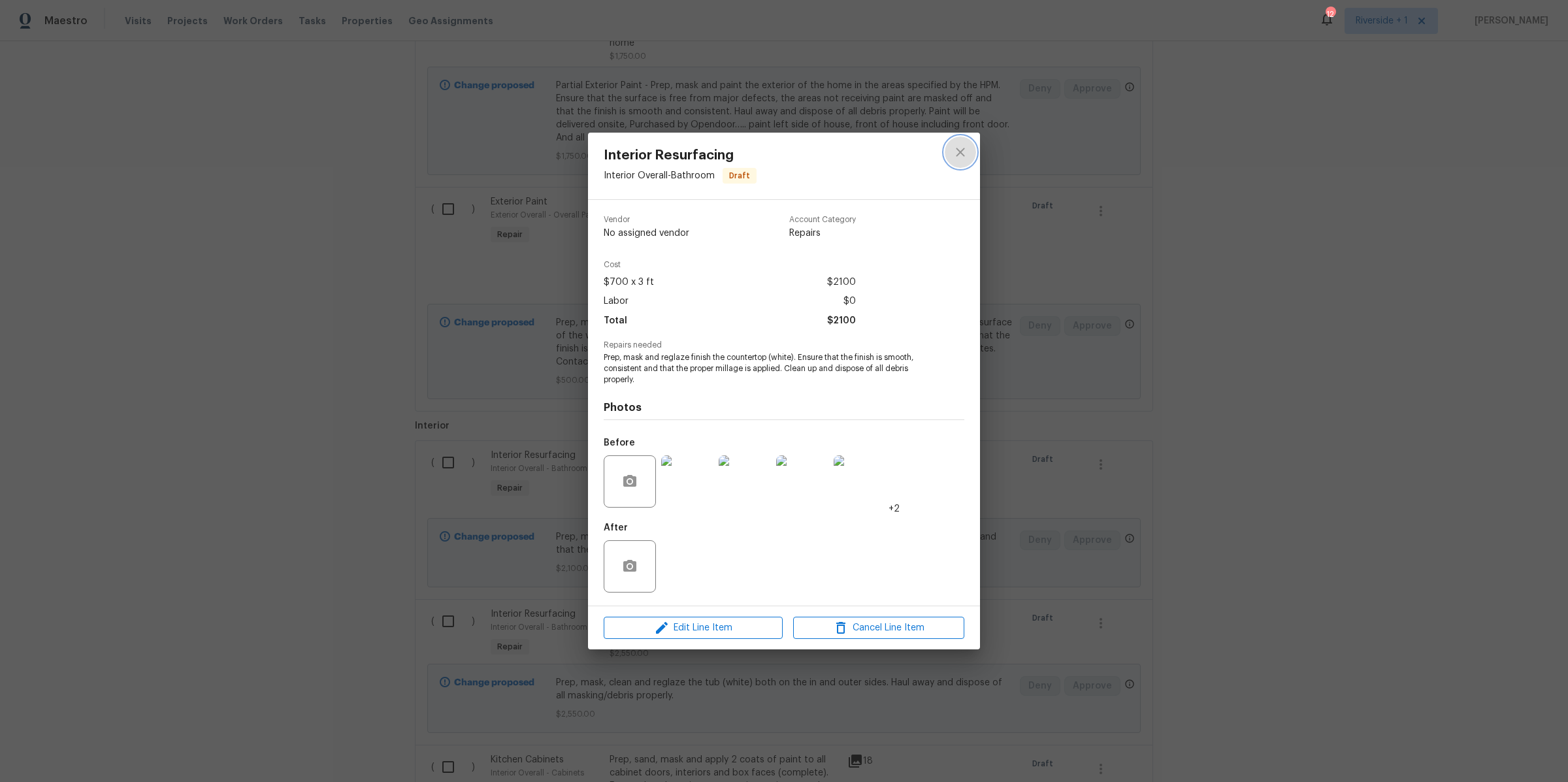
click at [961, 150] on icon "close" at bounding box center [960, 152] width 8 height 8
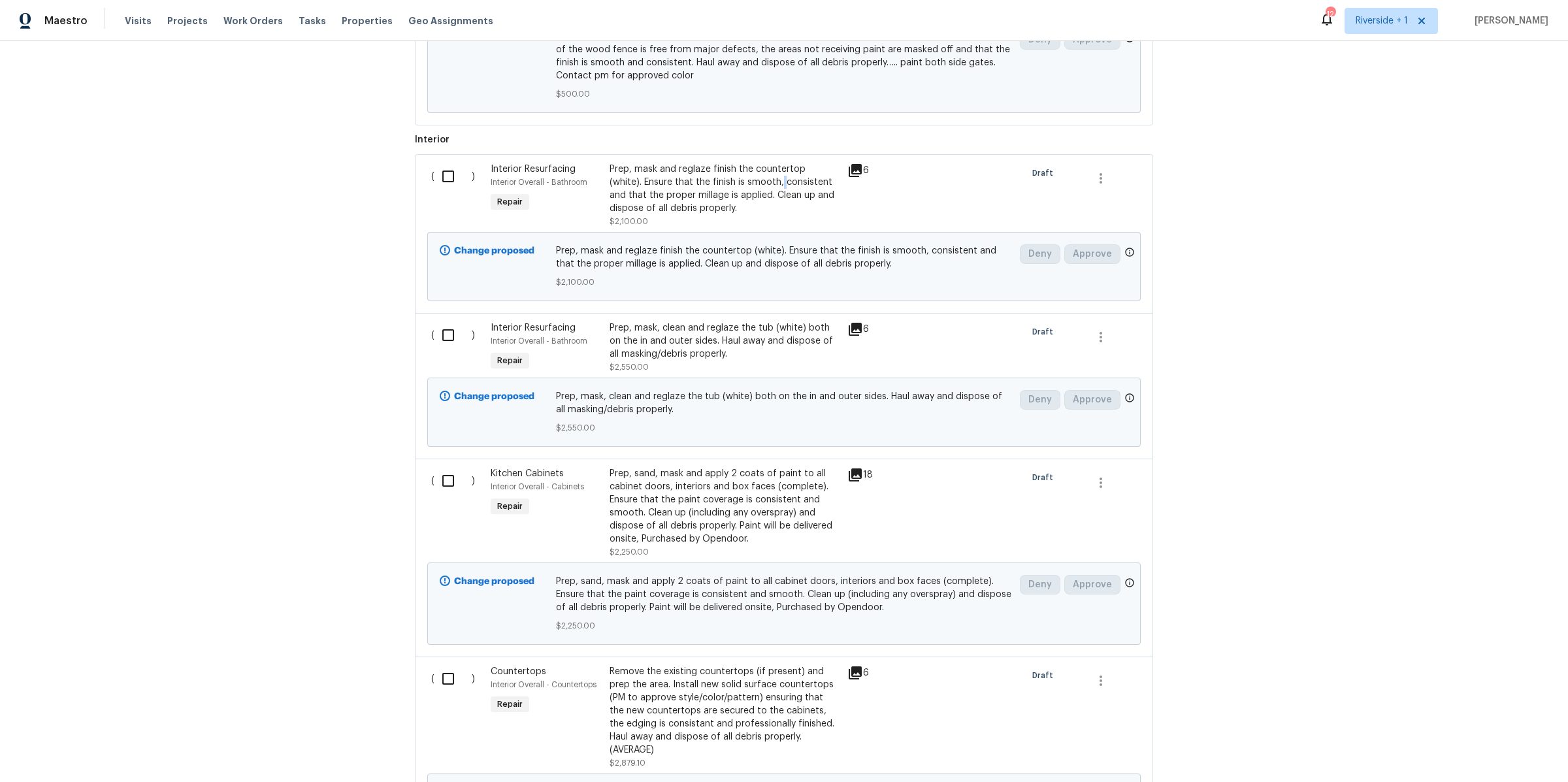
scroll to position [971, 0]
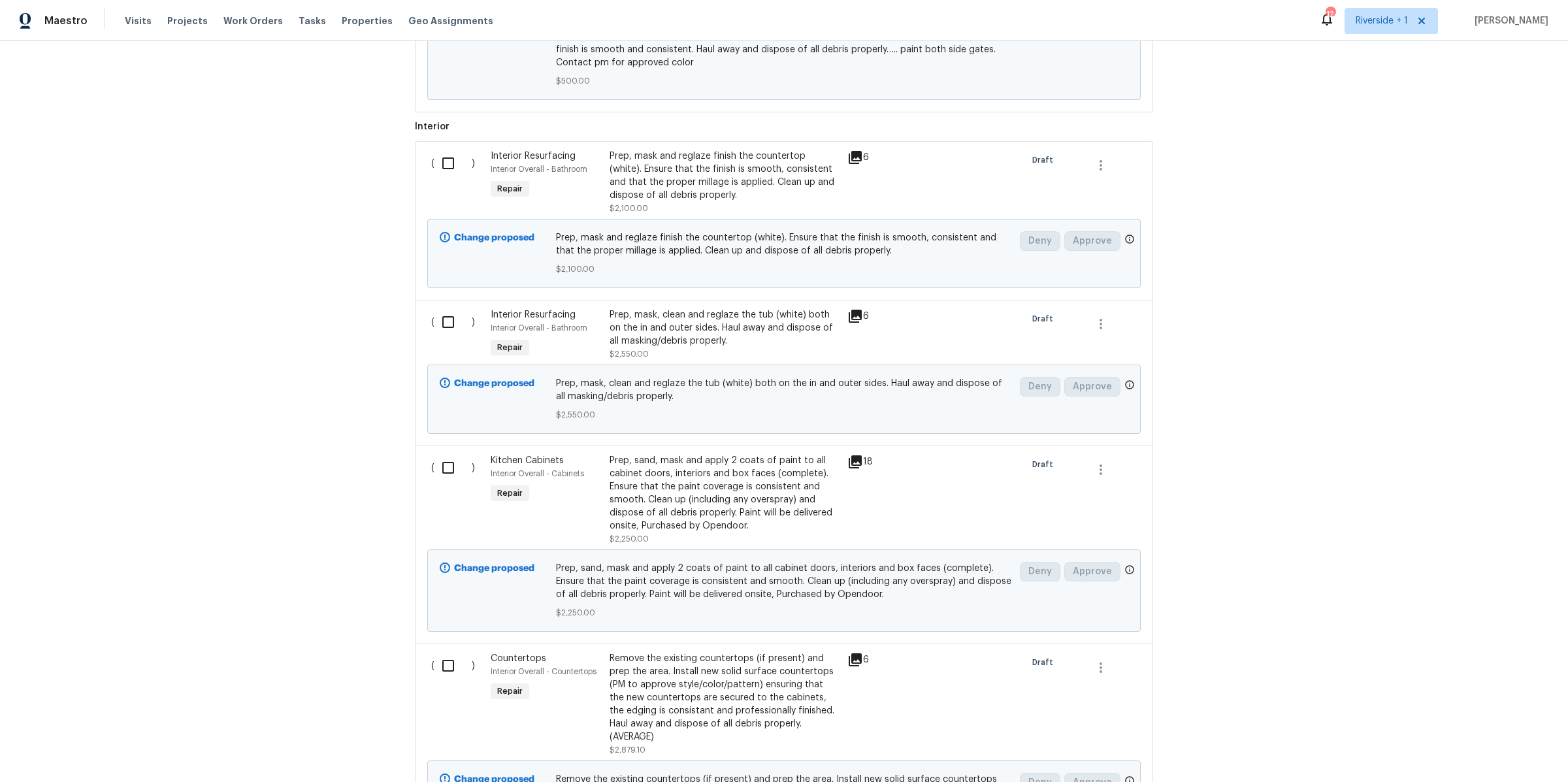
click at [726, 317] on div "Prep, mask, clean and reglaze the tub (white) both on the in and outer sides. H…" at bounding box center [724, 328] width 230 height 40
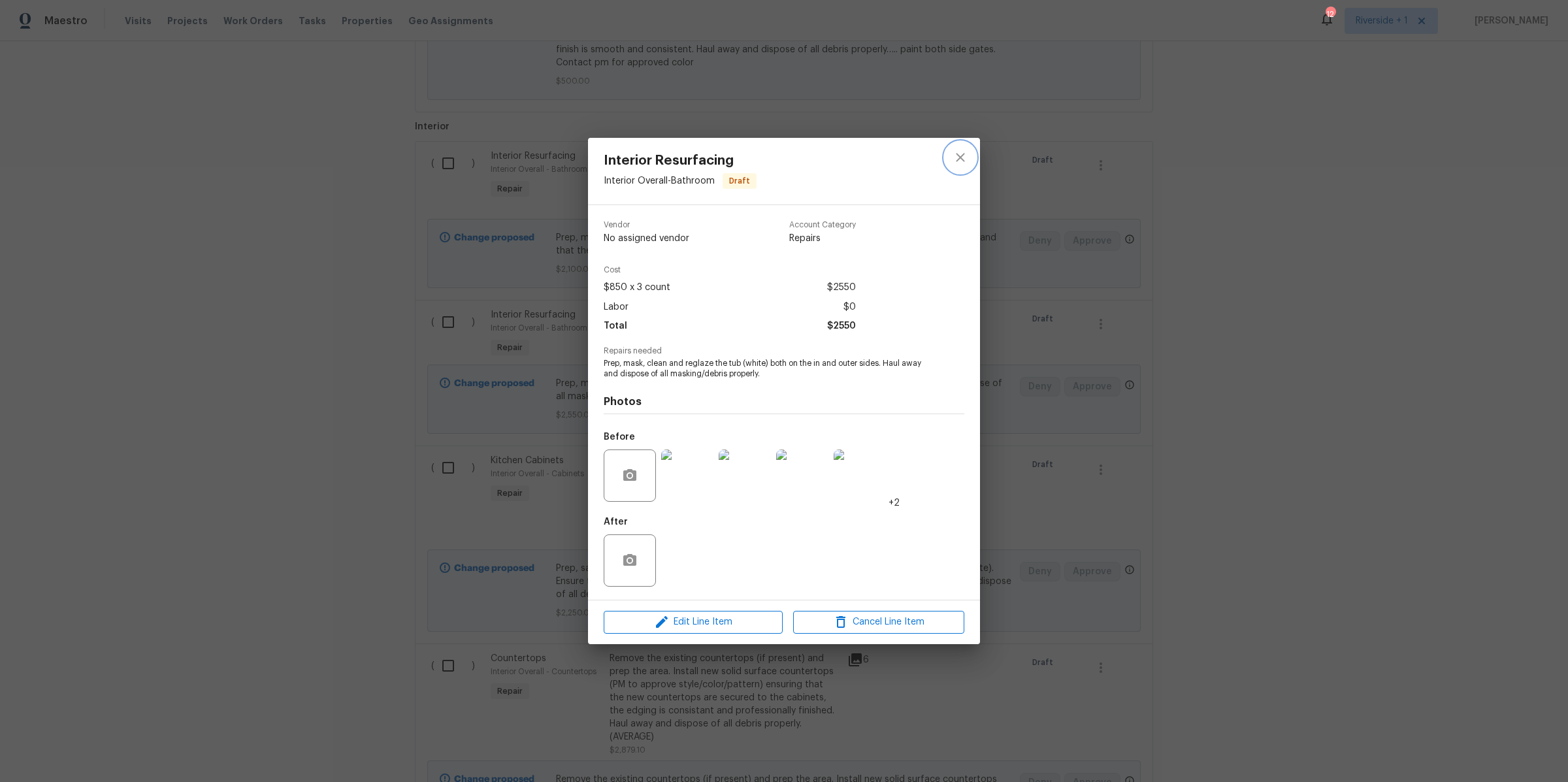
click at [955, 165] on button "close" at bounding box center [960, 157] width 31 height 31
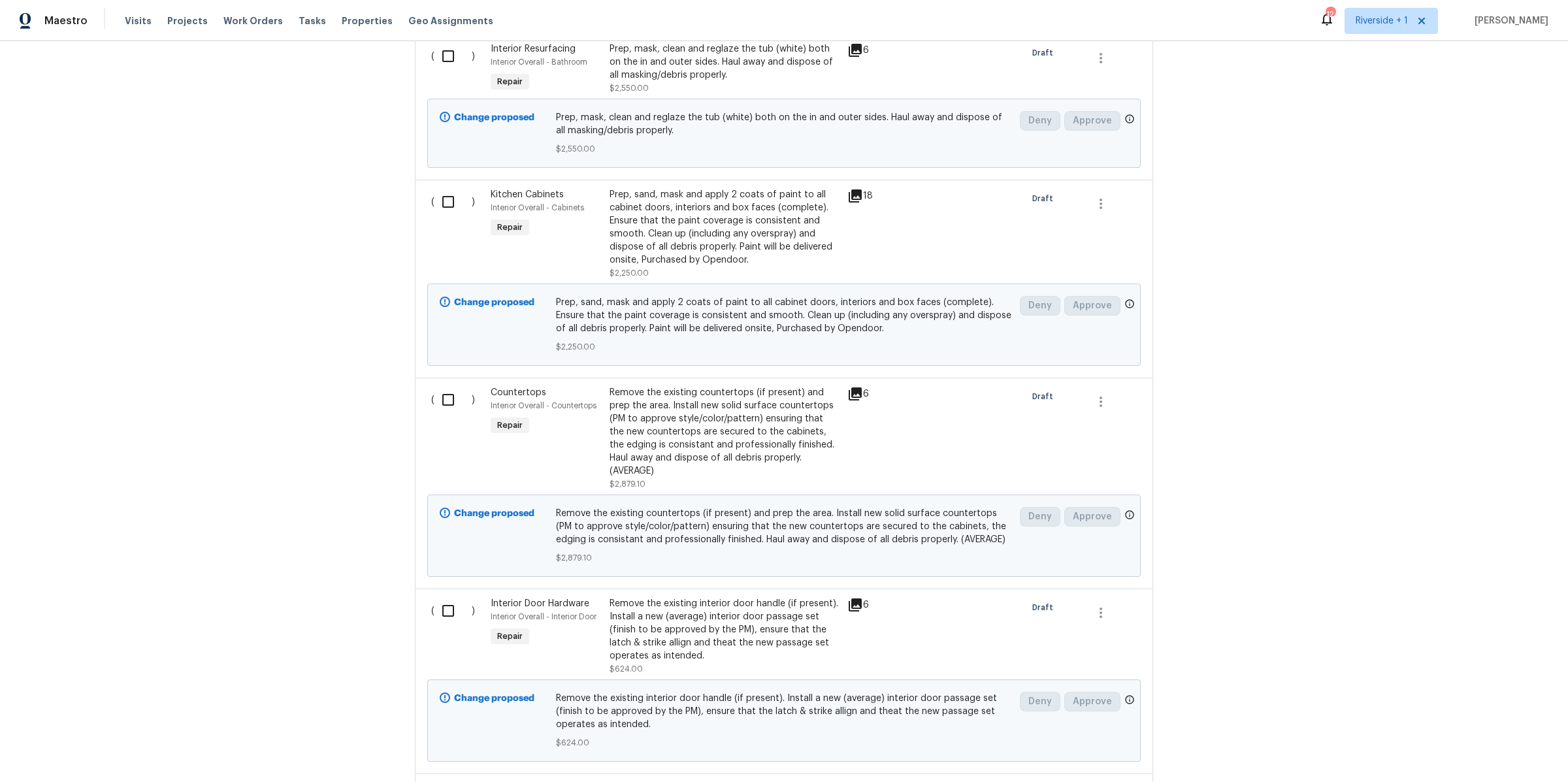
scroll to position [1251, 0]
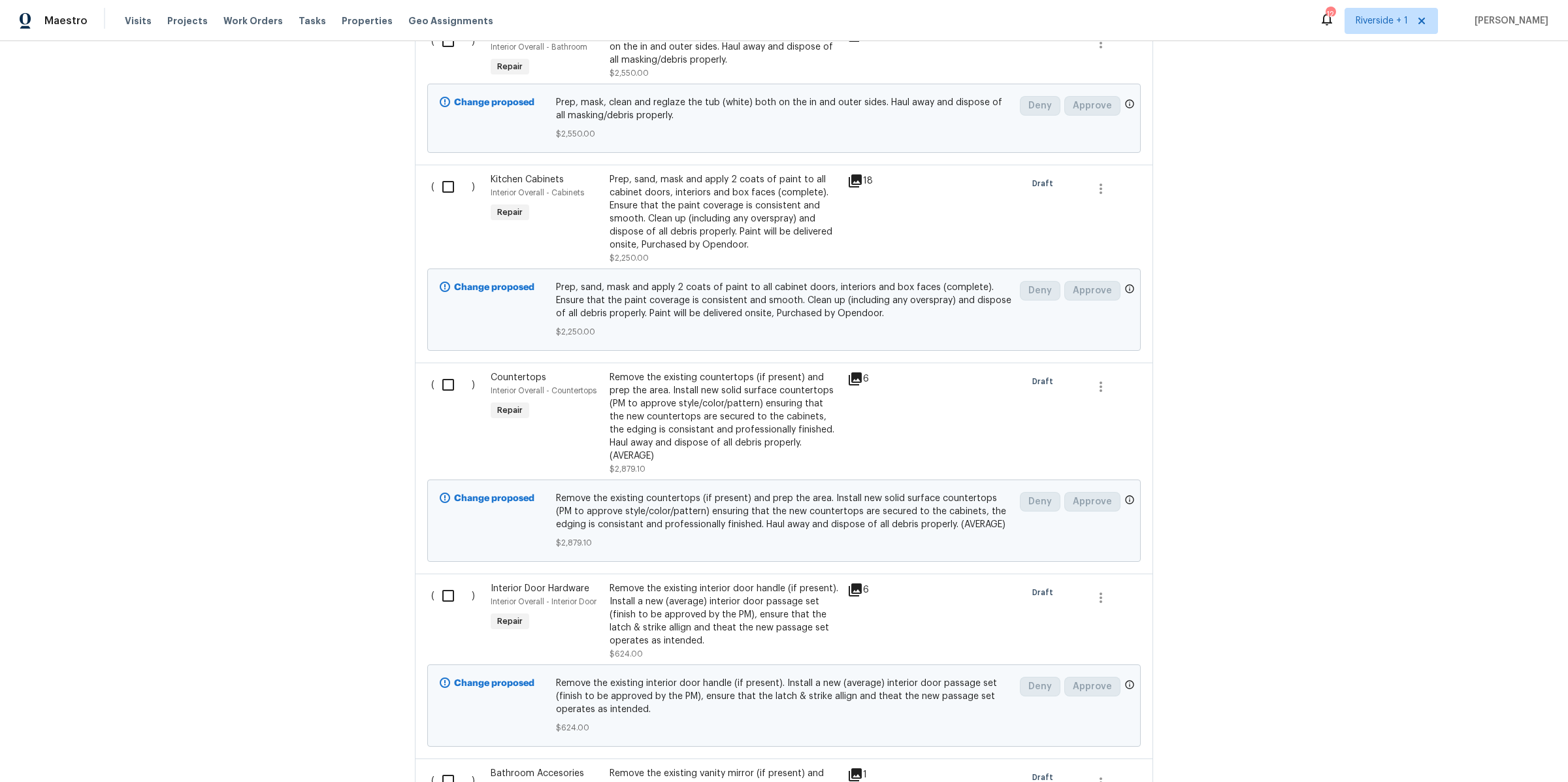
click at [705, 402] on div "Remove the existing countertops (if present) and prep the area. Install new sol…" at bounding box center [724, 417] width 230 height 91
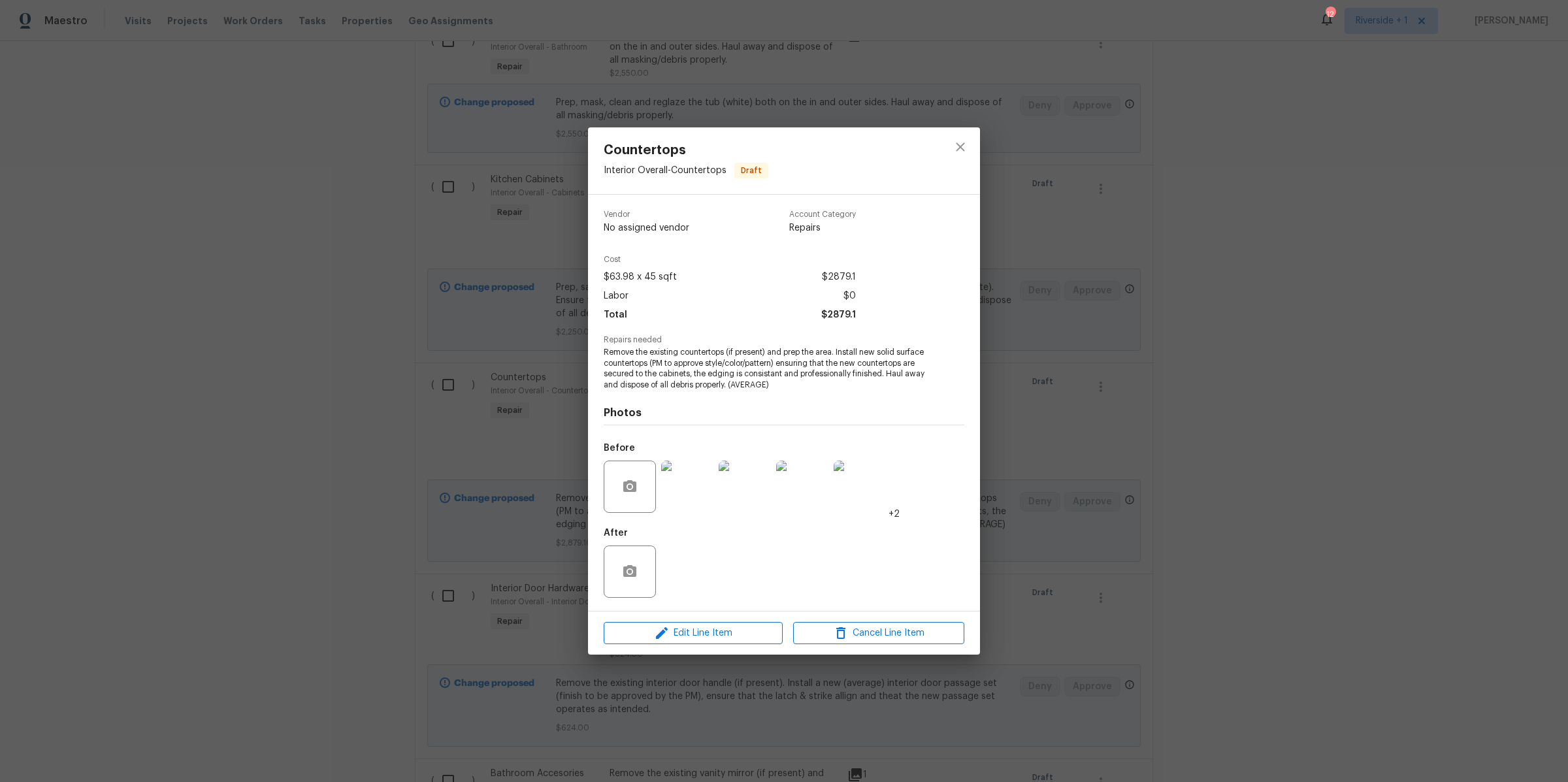
click at [696, 482] on img at bounding box center [687, 486] width 52 height 52
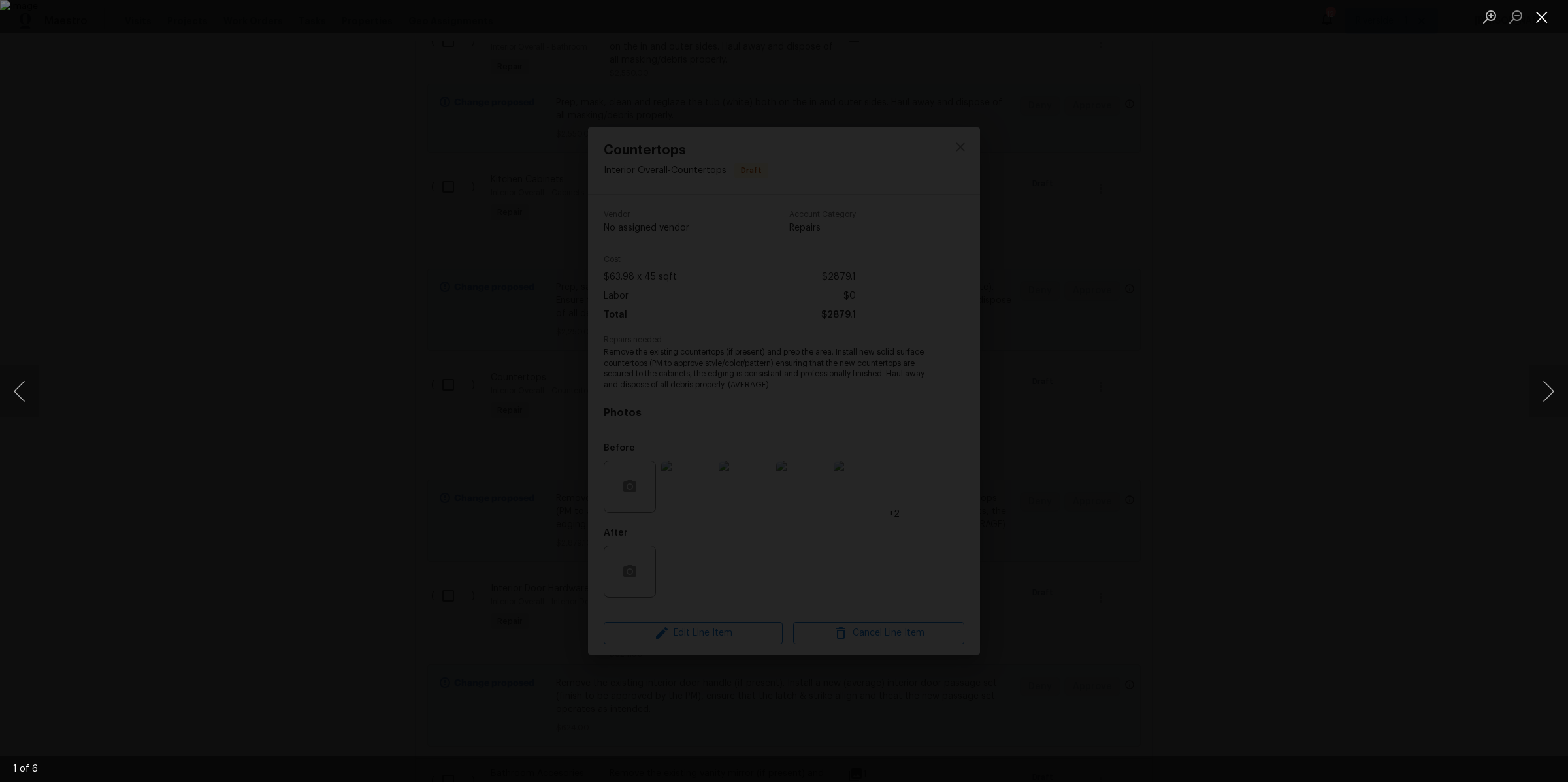
click at [1550, 21] on button "Close lightbox" at bounding box center [1541, 17] width 26 height 23
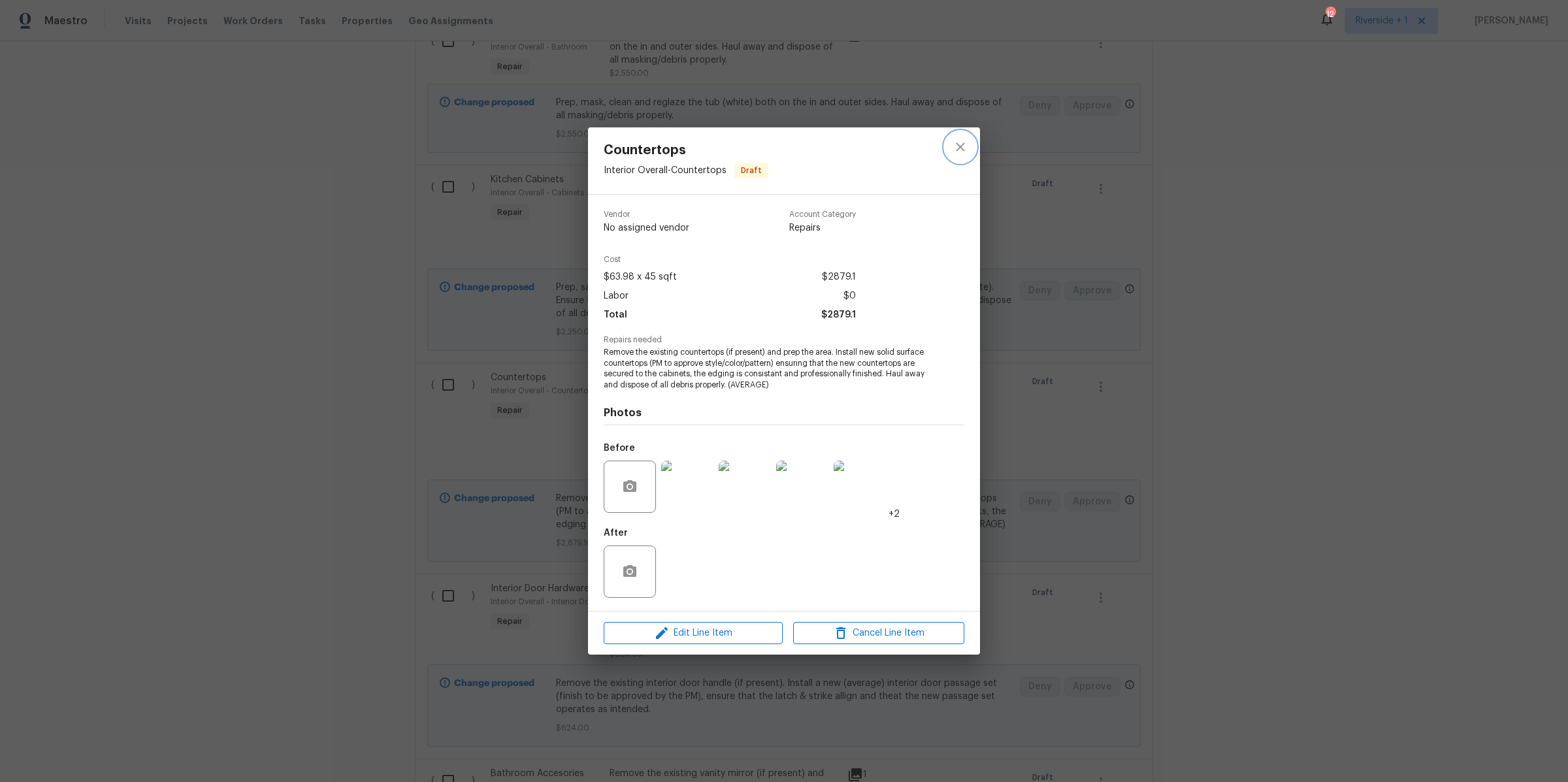
click at [963, 141] on icon "close" at bounding box center [960, 146] width 16 height 16
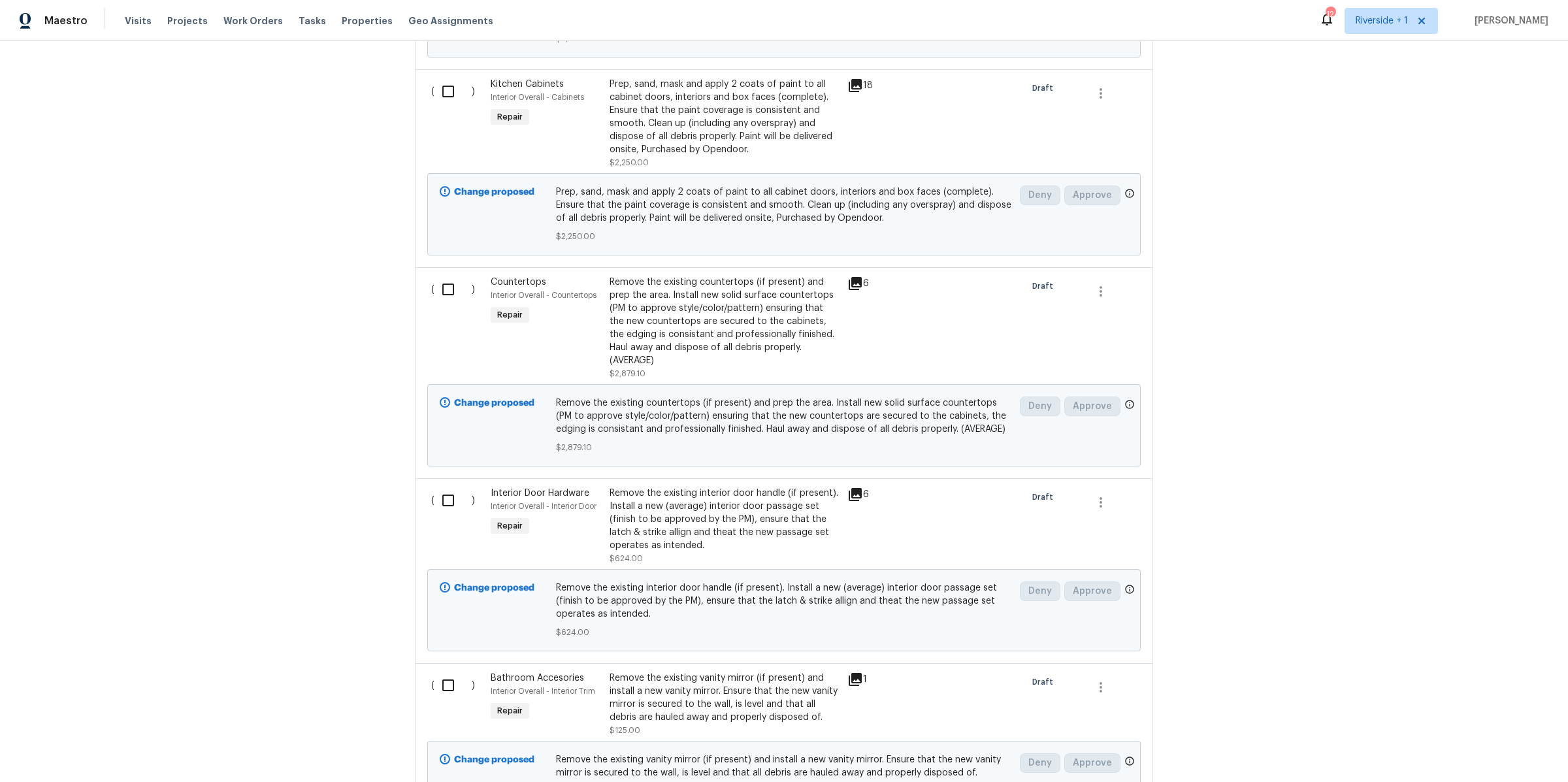
scroll to position [1370, 0]
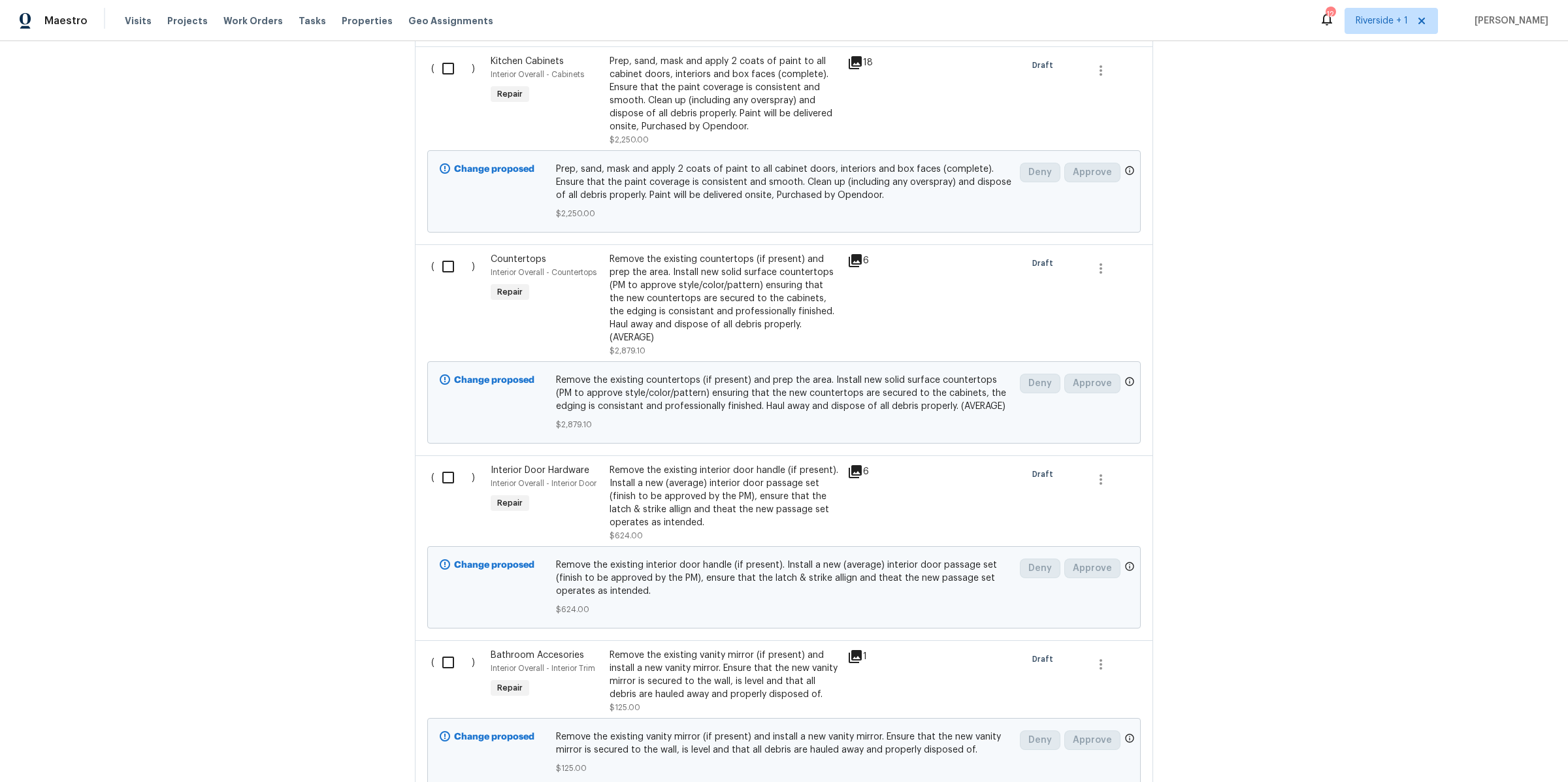
click at [714, 482] on div "Remove the existing interior door handle (if present). Install a new (average) …" at bounding box center [724, 497] width 230 height 65
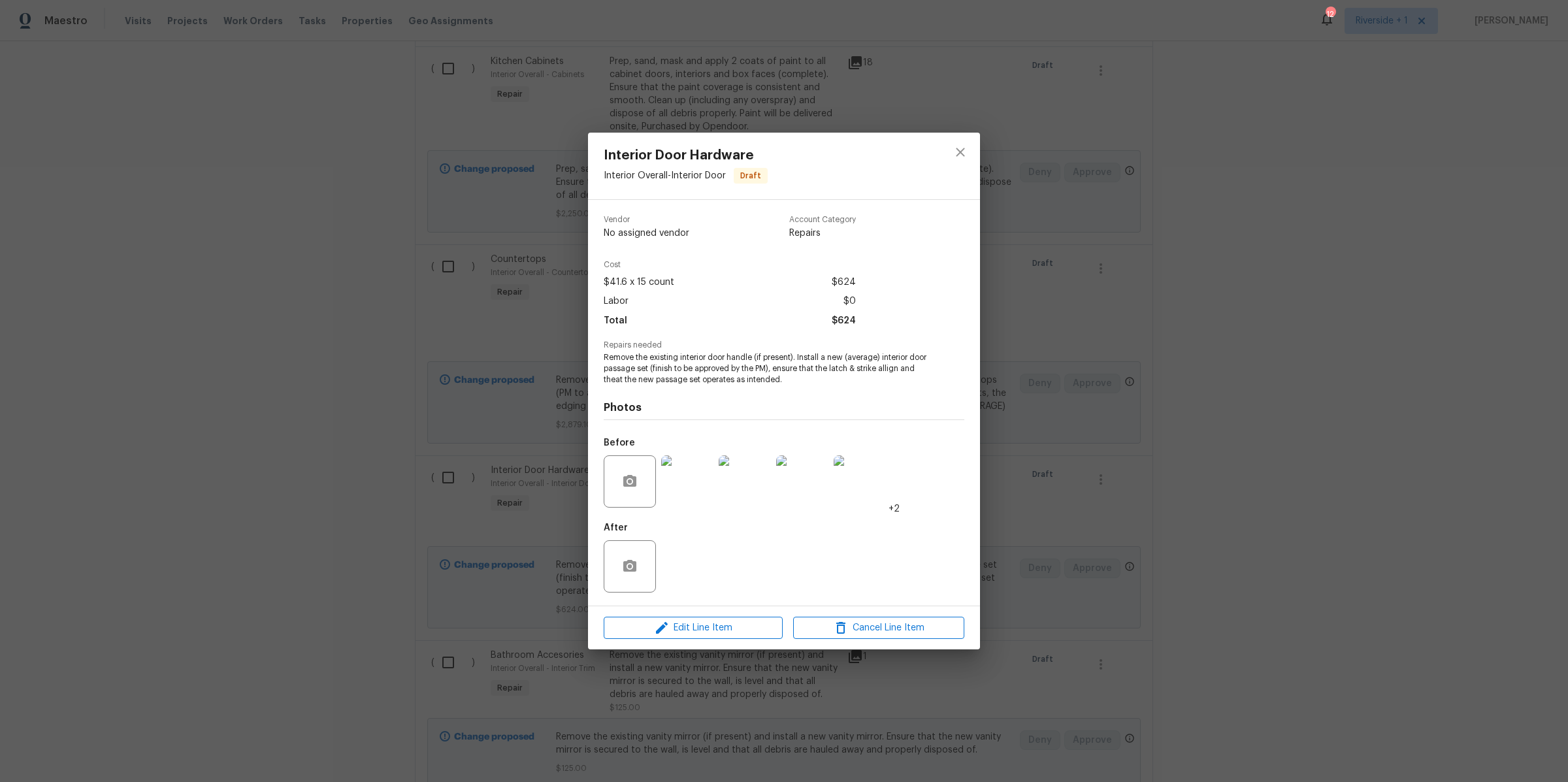
click at [686, 490] on img at bounding box center [687, 482] width 52 height 52
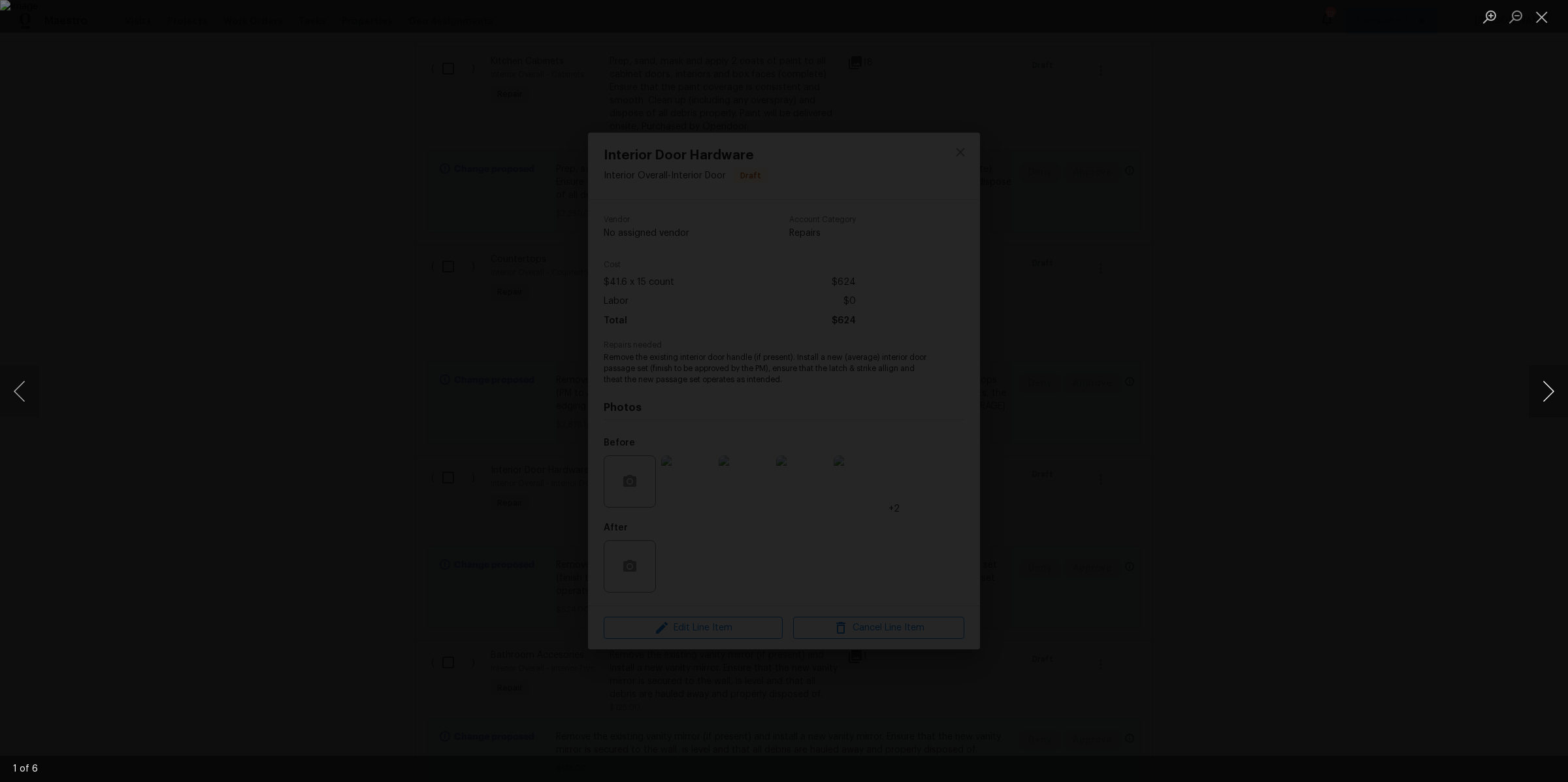
click at [1546, 392] on button "Next image" at bounding box center [1548, 391] width 39 height 52
click at [1545, 392] on button "Next image" at bounding box center [1548, 391] width 39 height 52
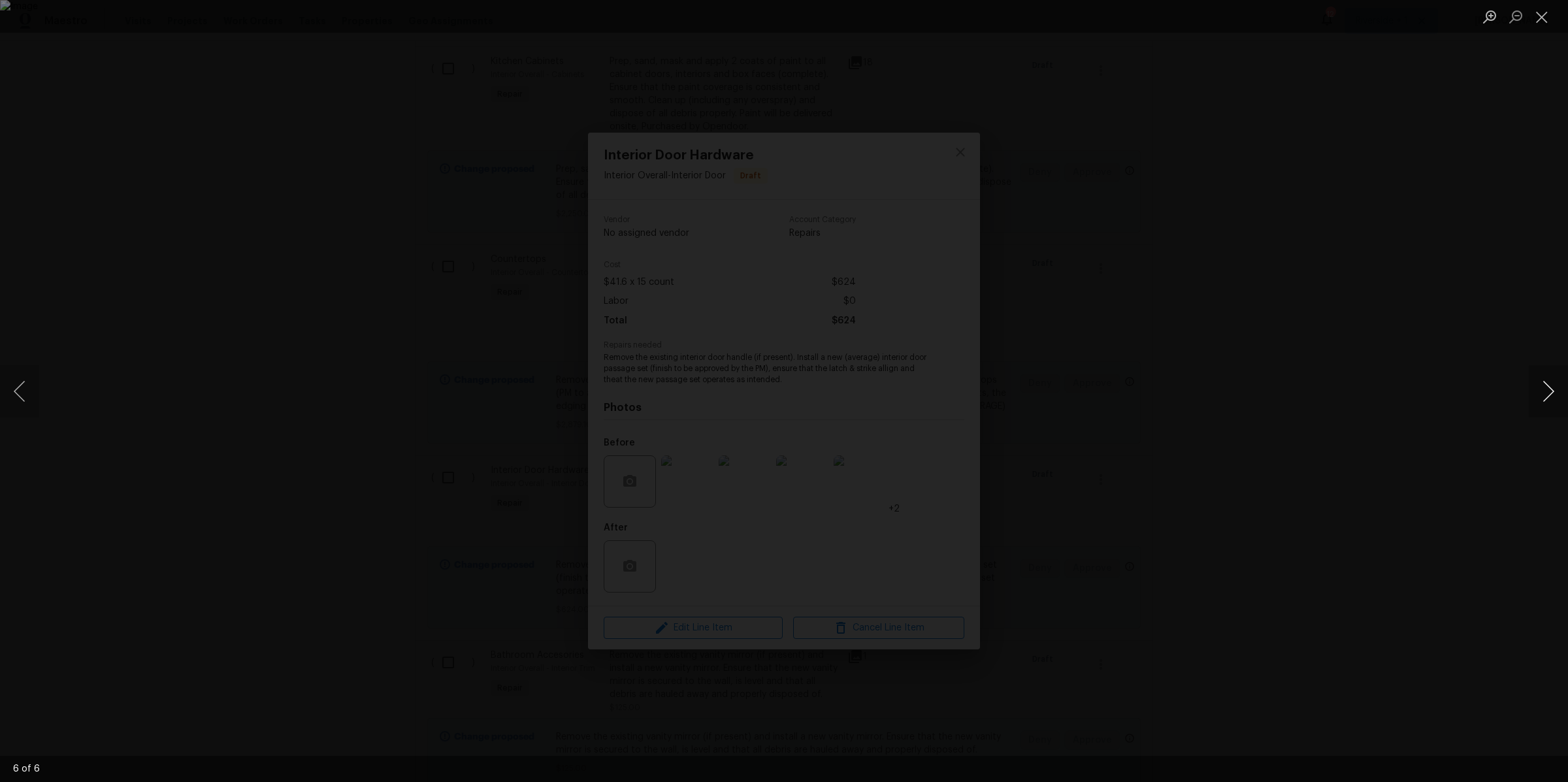
click at [1545, 392] on button "Next image" at bounding box center [1548, 391] width 39 height 52
click at [1544, 392] on button "Next image" at bounding box center [1548, 391] width 39 height 52
click at [1546, 21] on button "Close lightbox" at bounding box center [1541, 17] width 26 height 23
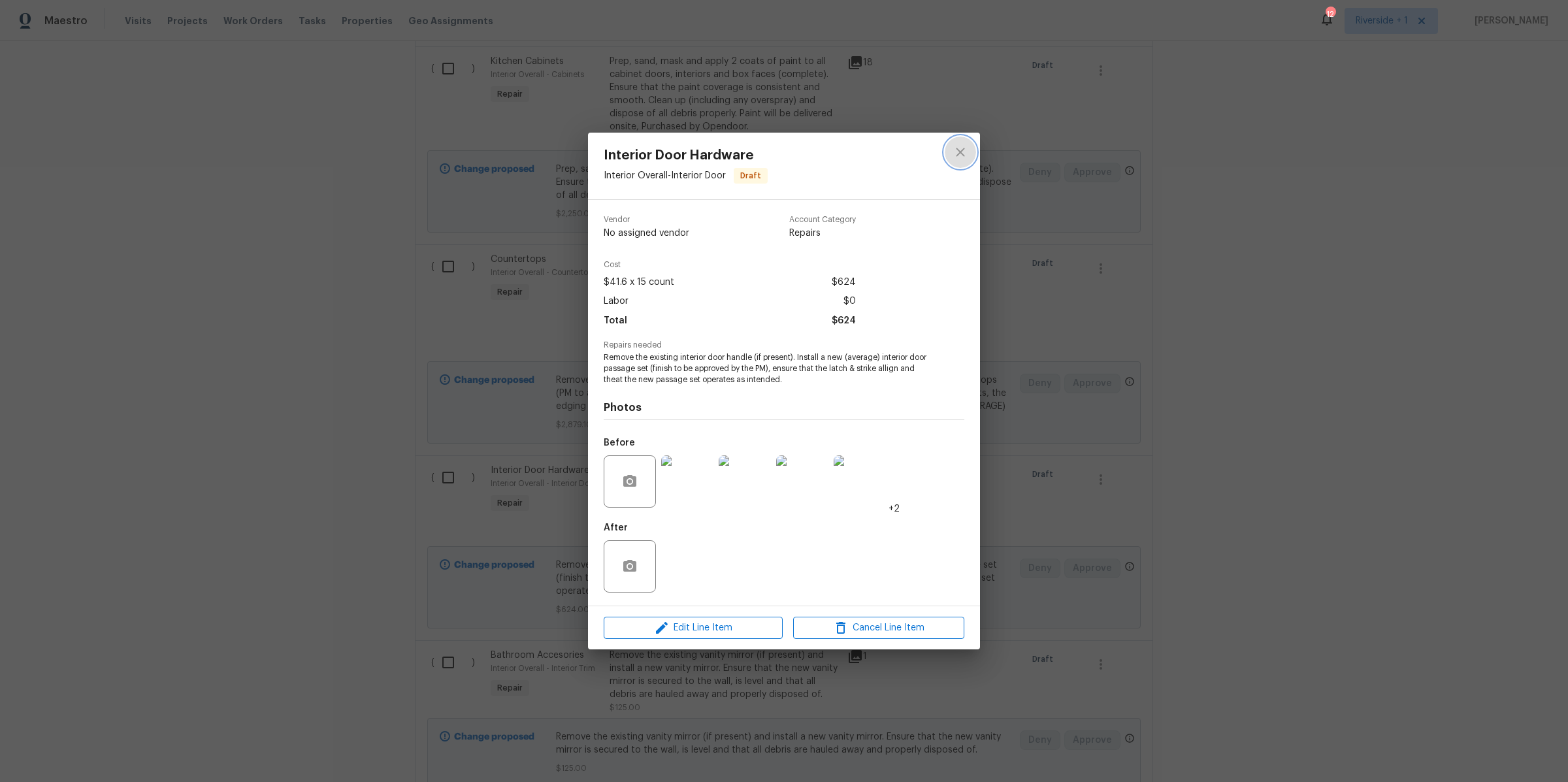
click at [970, 156] on button "close" at bounding box center [960, 153] width 31 height 31
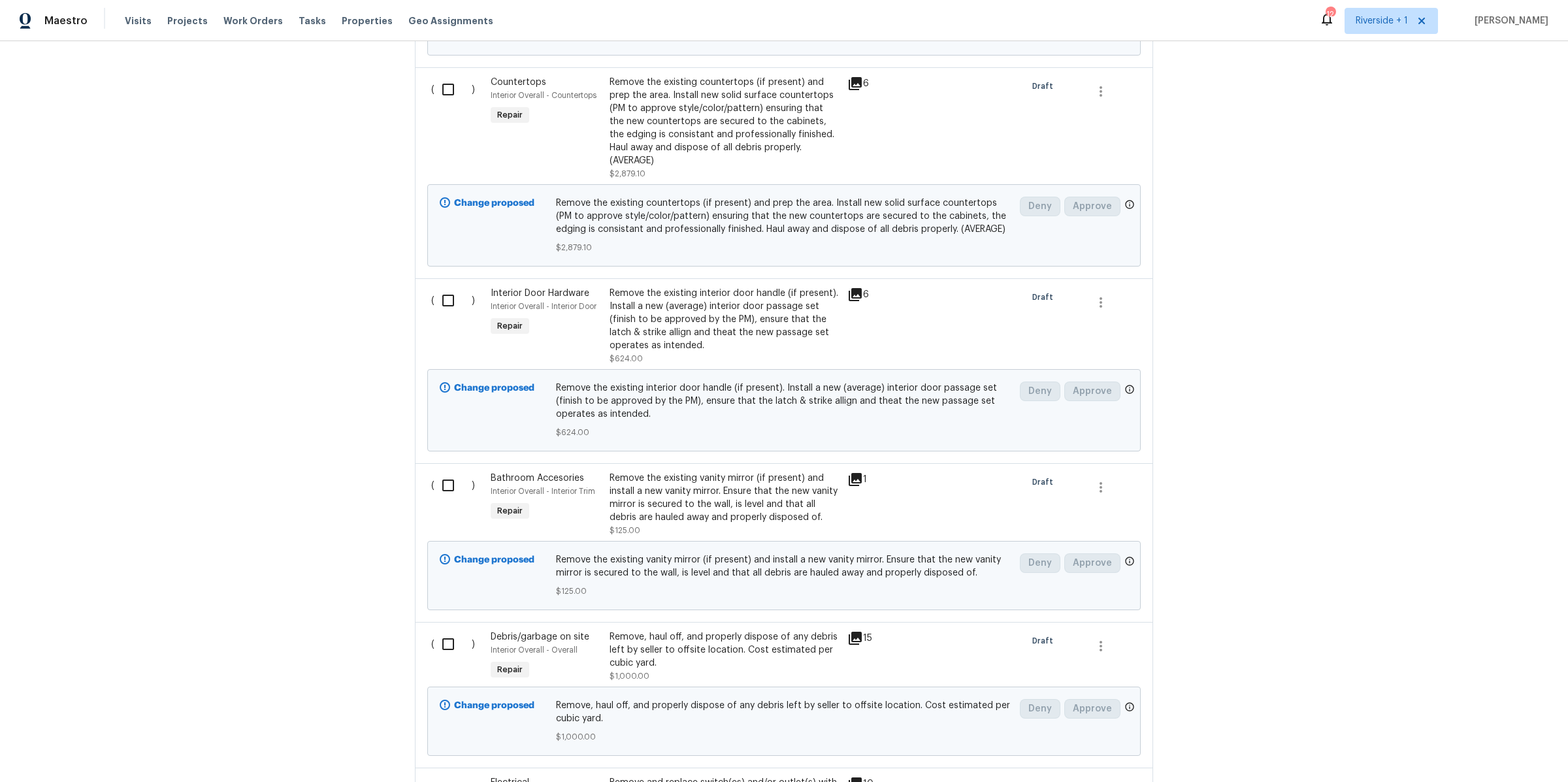
scroll to position [1606, 0]
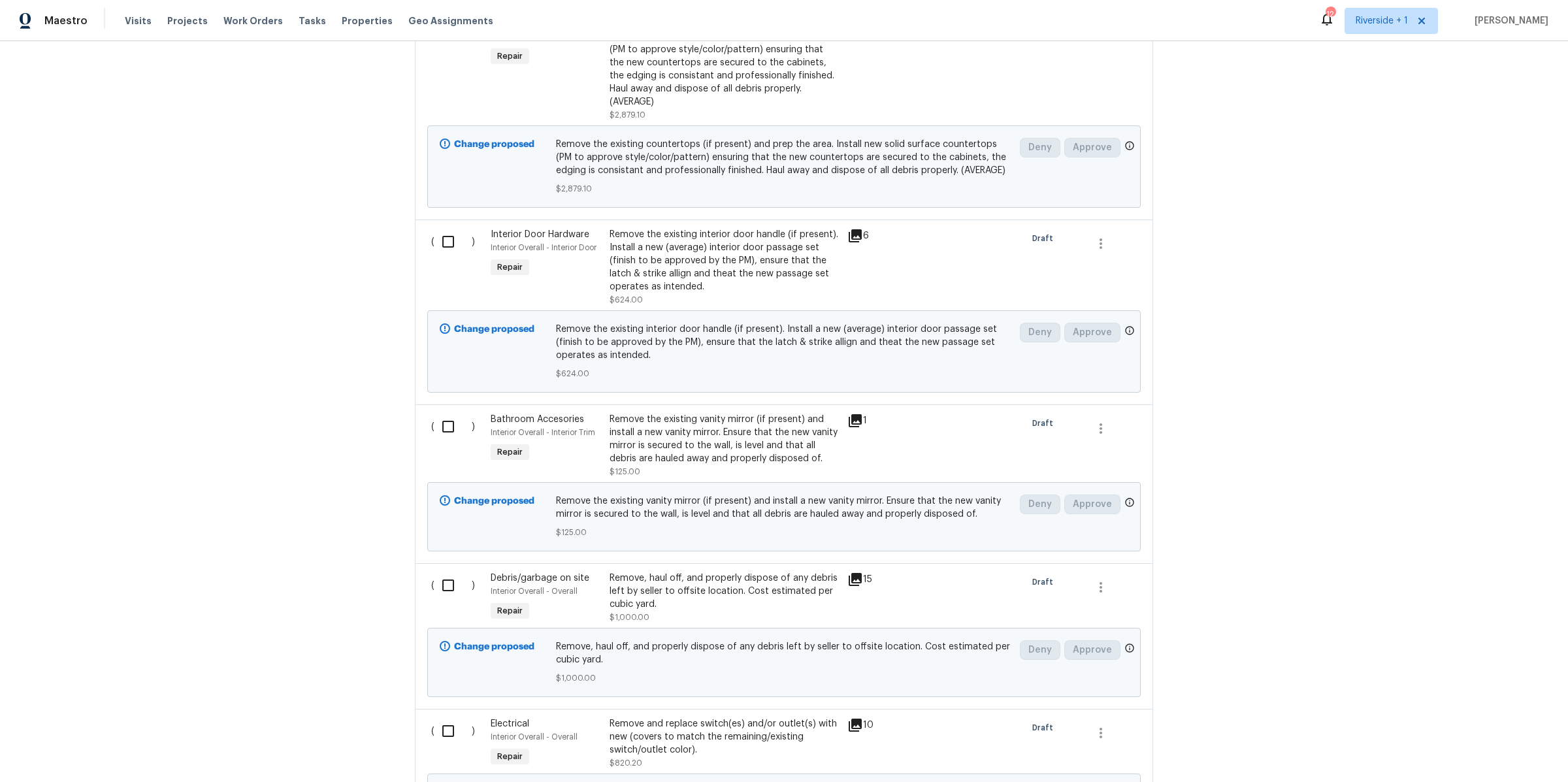
click at [720, 428] on div "Remove the existing vanity mirror (if present) and install a new vanity mirror.…" at bounding box center [724, 439] width 230 height 52
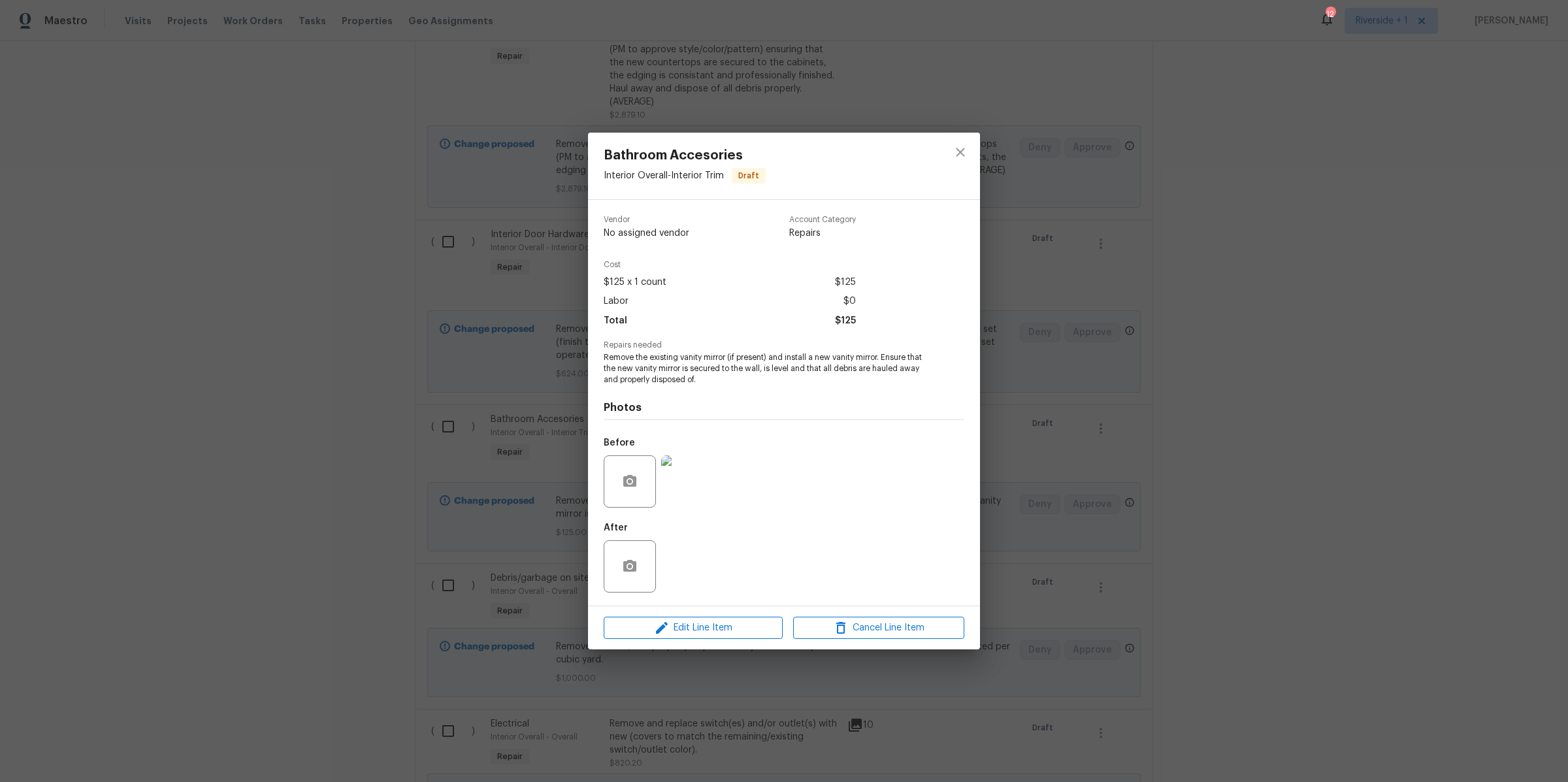
click at [690, 475] on img at bounding box center [687, 482] width 52 height 52
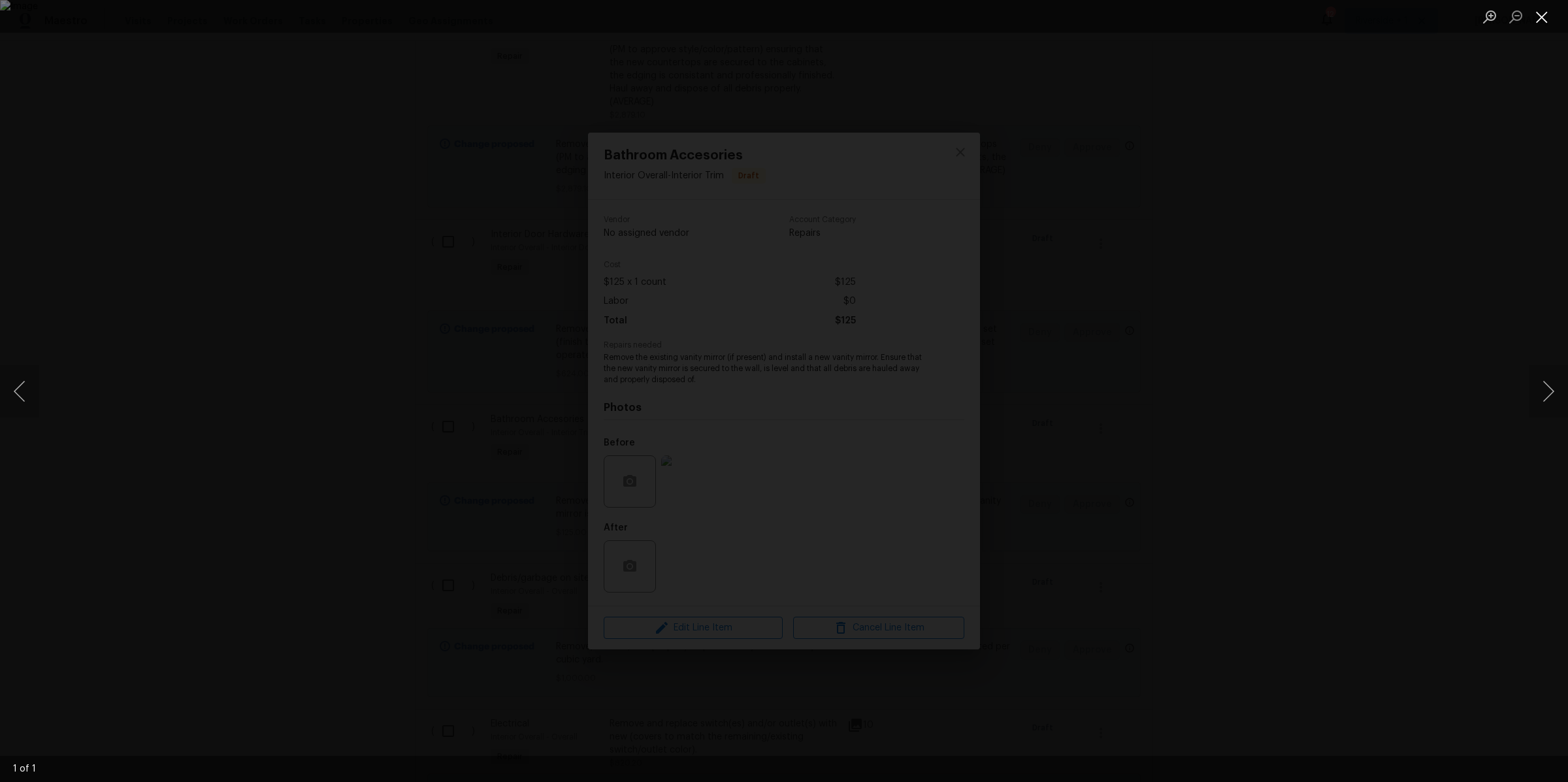
click at [1543, 17] on button "Close lightbox" at bounding box center [1541, 17] width 26 height 23
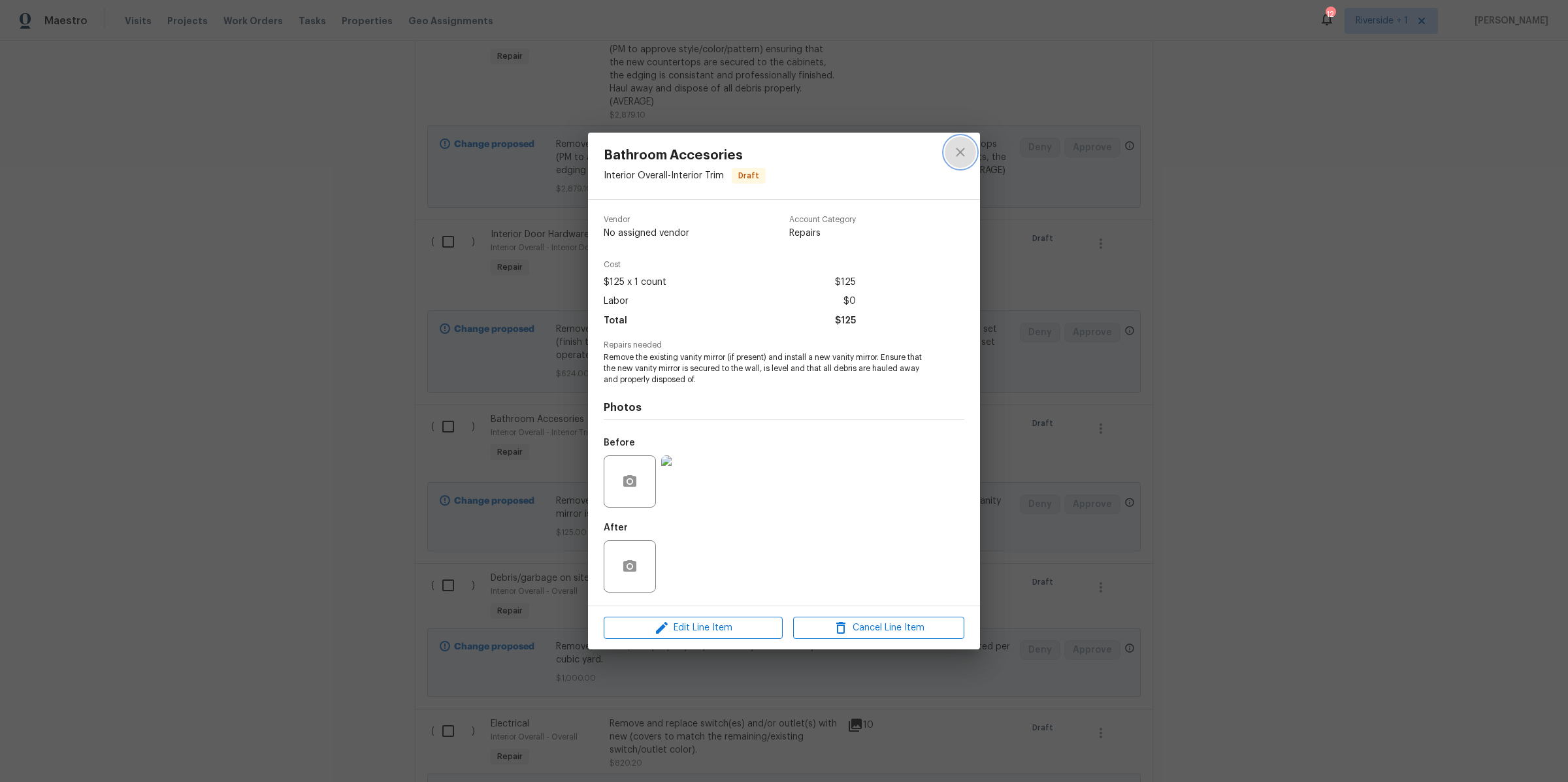
click at [960, 153] on icon "close" at bounding box center [960, 152] width 16 height 16
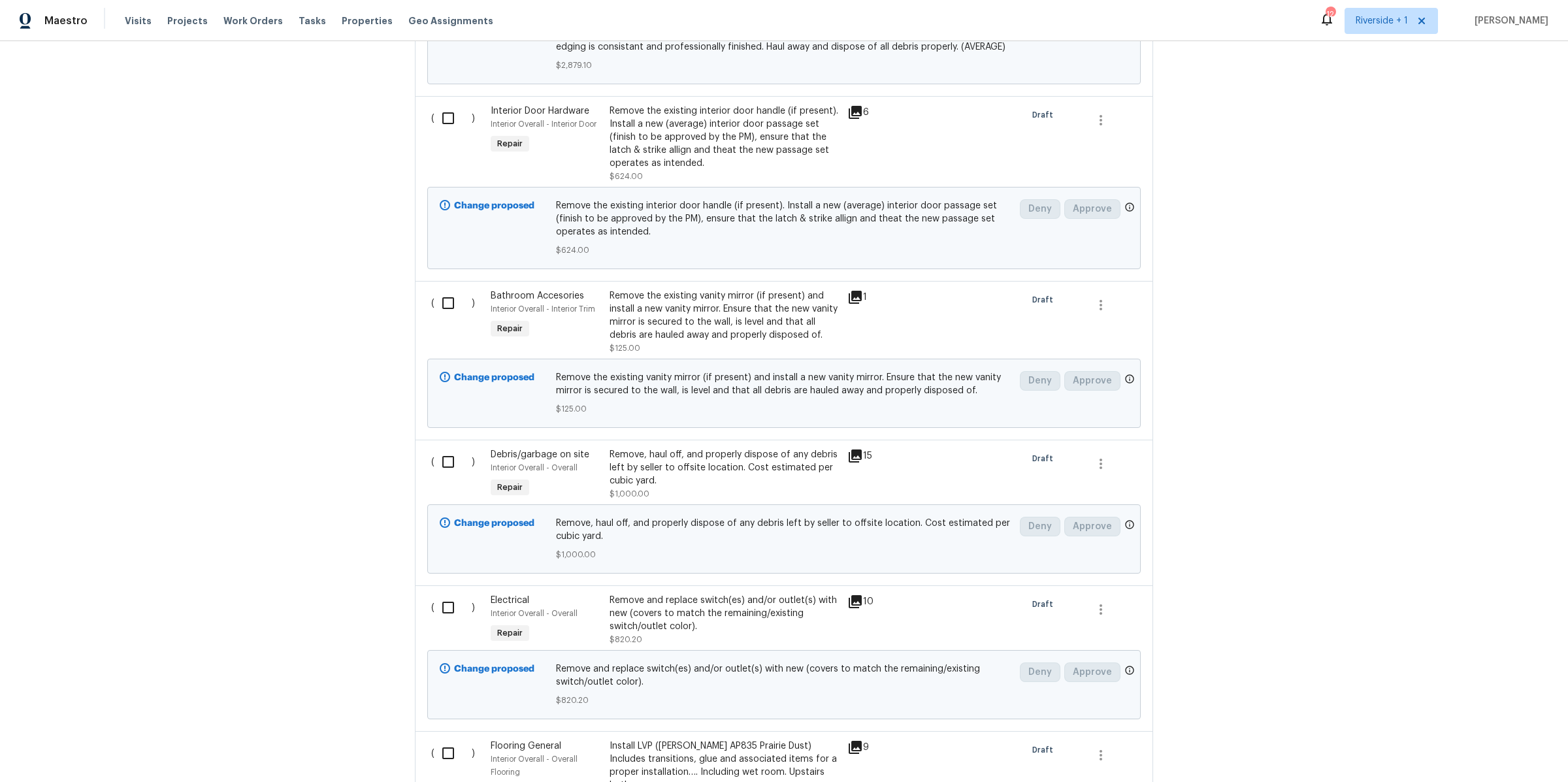
scroll to position [1755, 0]
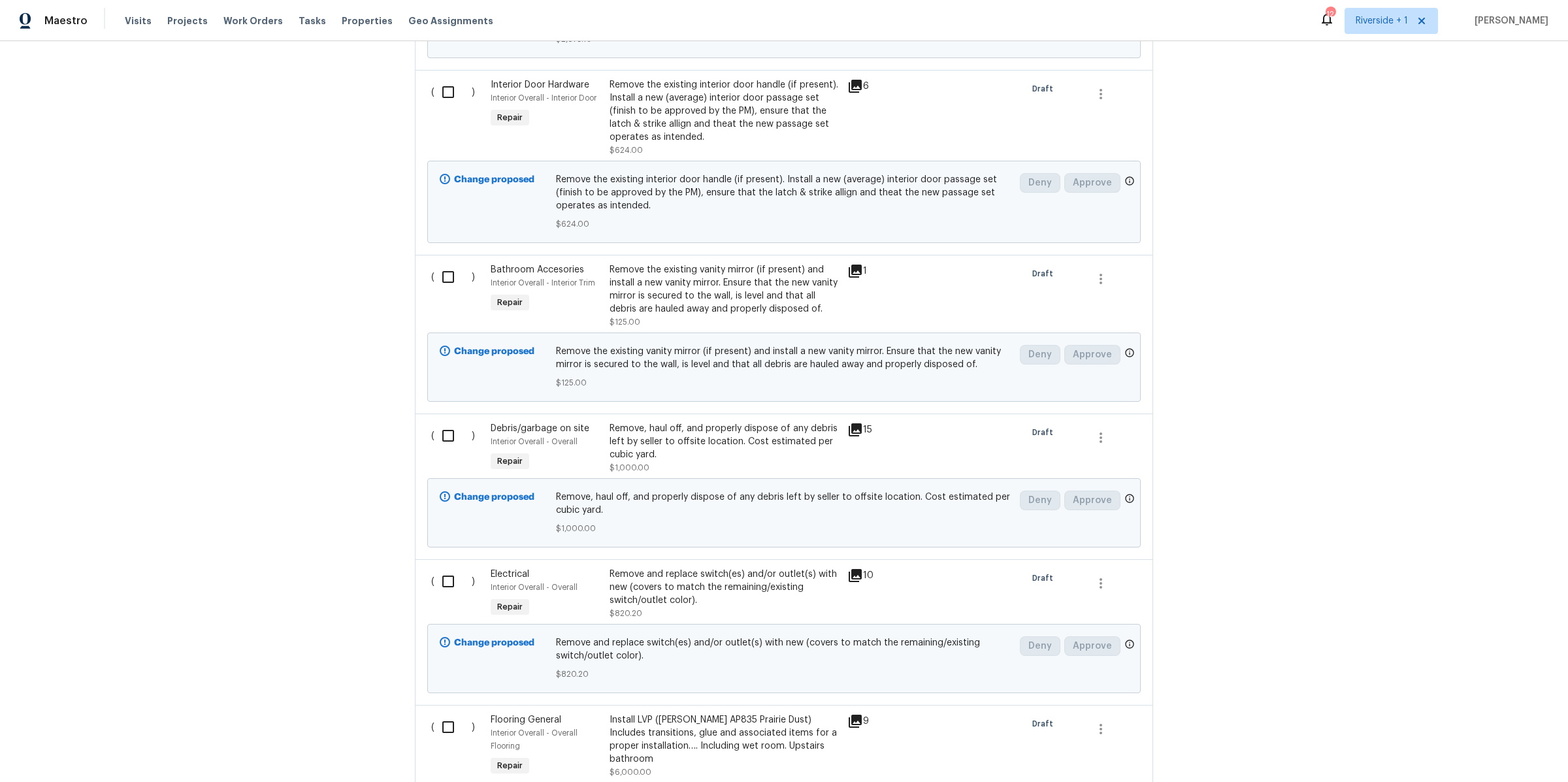
click at [748, 437] on div "Remove, haul off, and properly dispose of any debris left by seller to offsite …" at bounding box center [724, 442] width 230 height 40
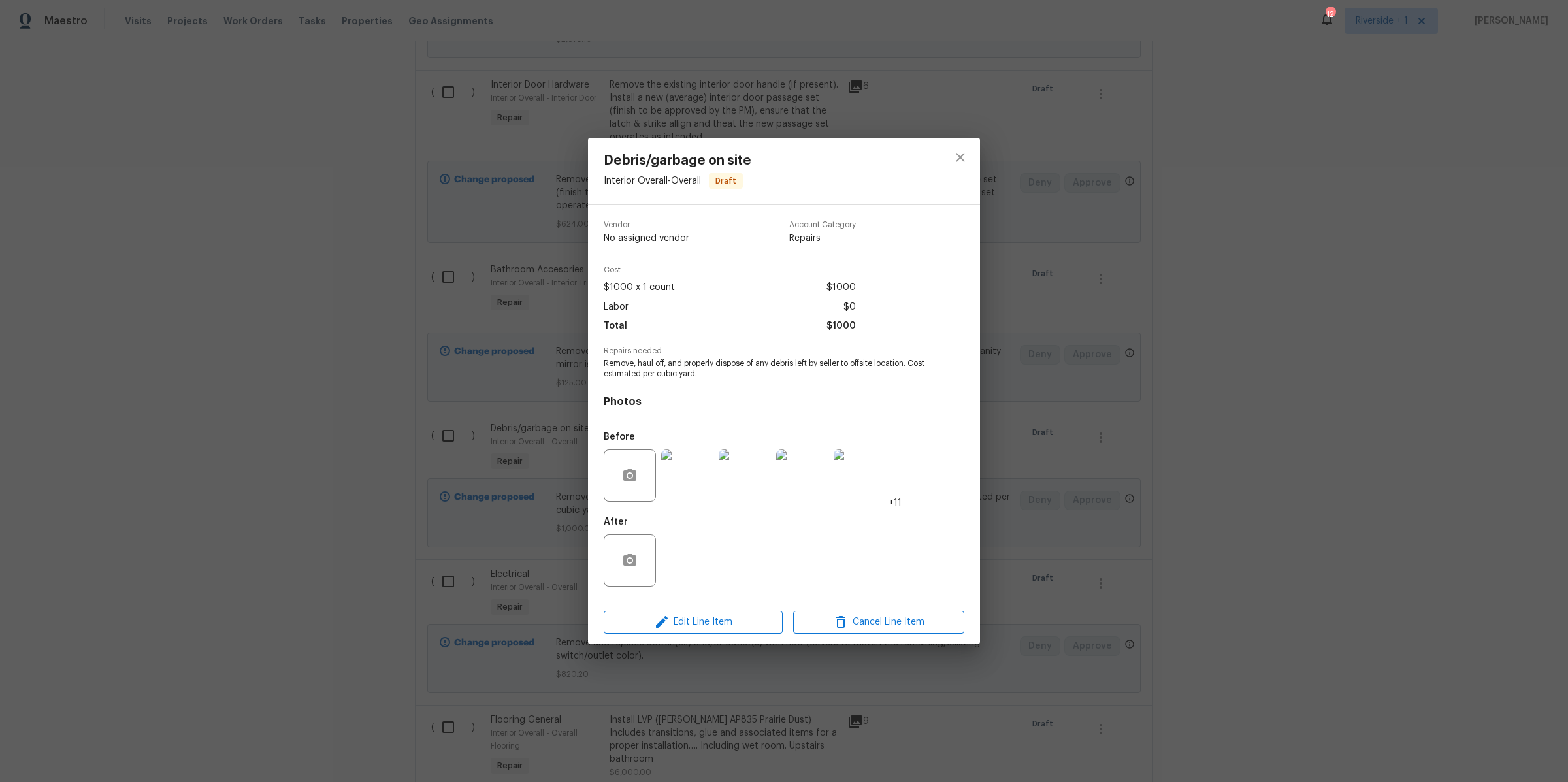
click at [698, 474] on img at bounding box center [687, 475] width 52 height 52
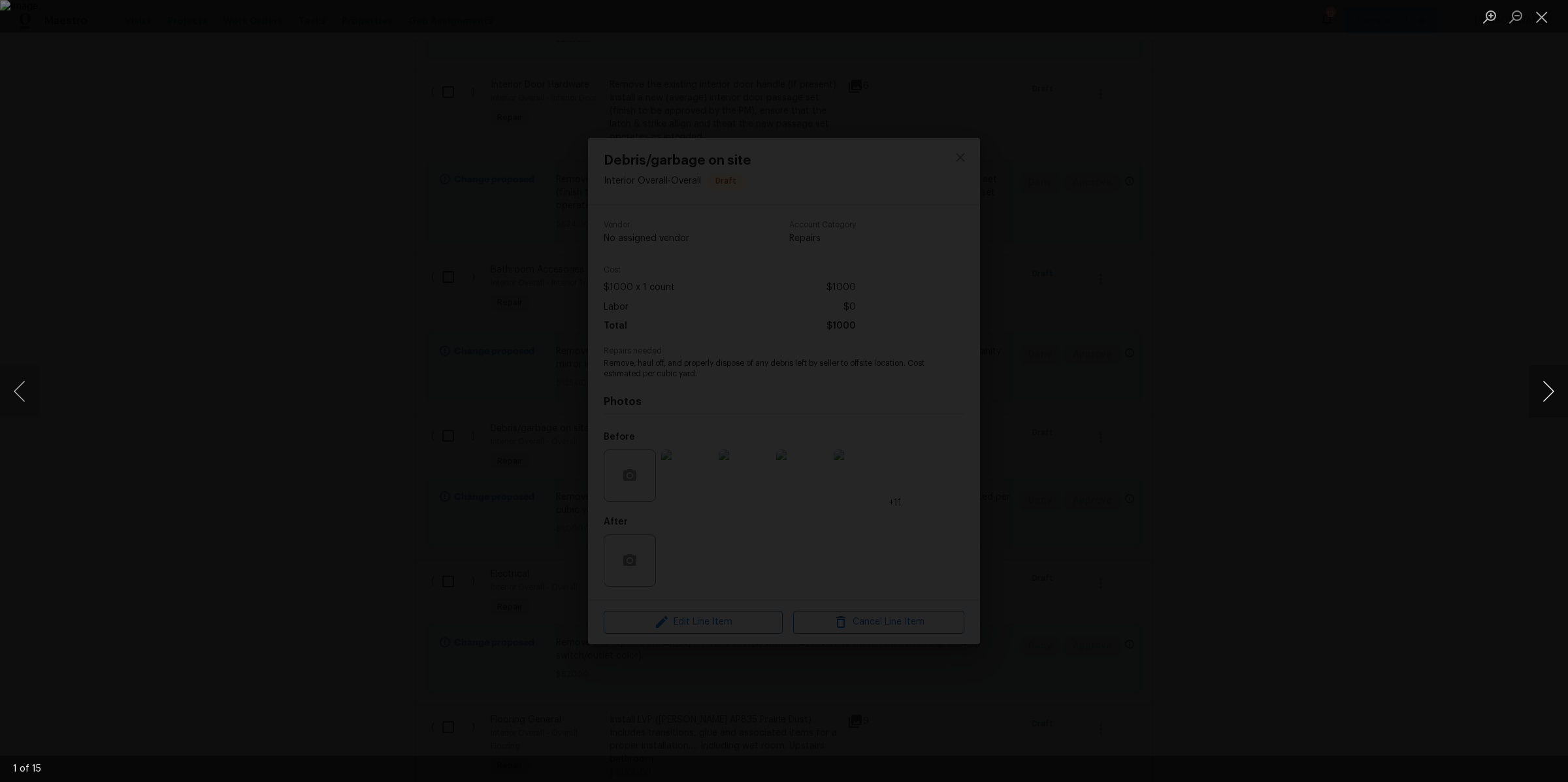
click at [1539, 388] on button "Next image" at bounding box center [1548, 391] width 39 height 52
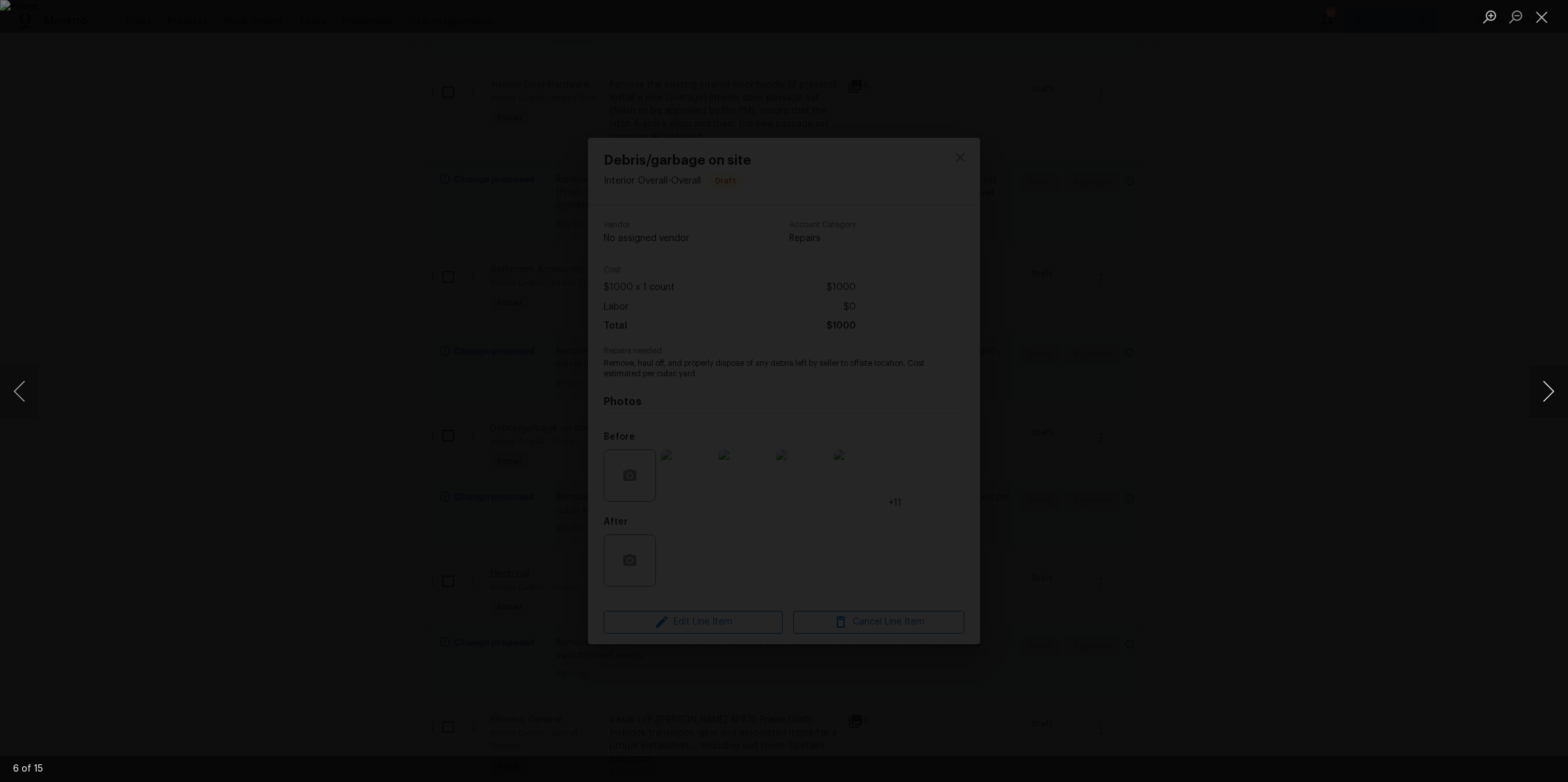
click at [1539, 388] on button "Next image" at bounding box center [1548, 391] width 39 height 52
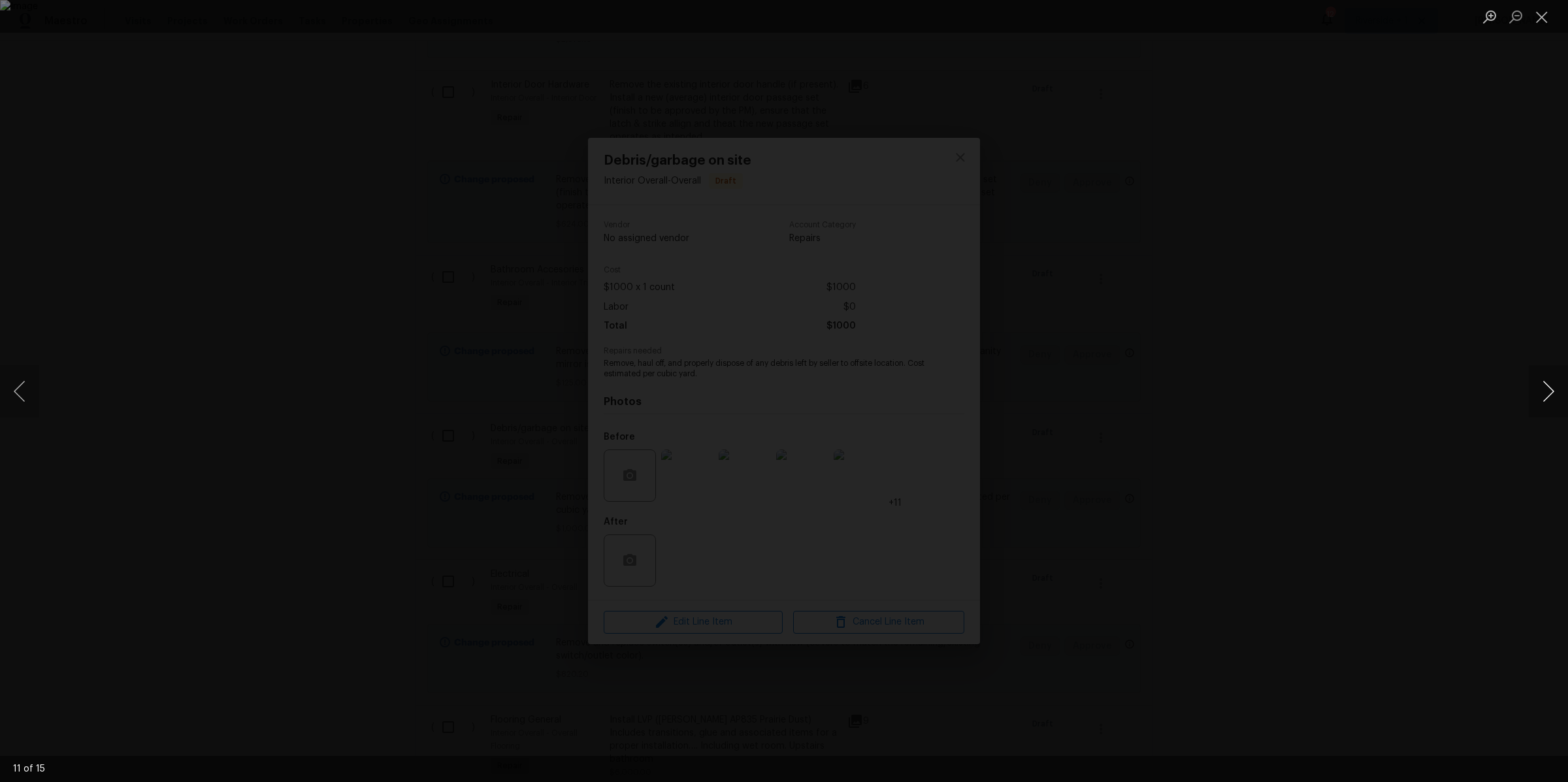
click at [1539, 388] on button "Next image" at bounding box center [1548, 391] width 39 height 52
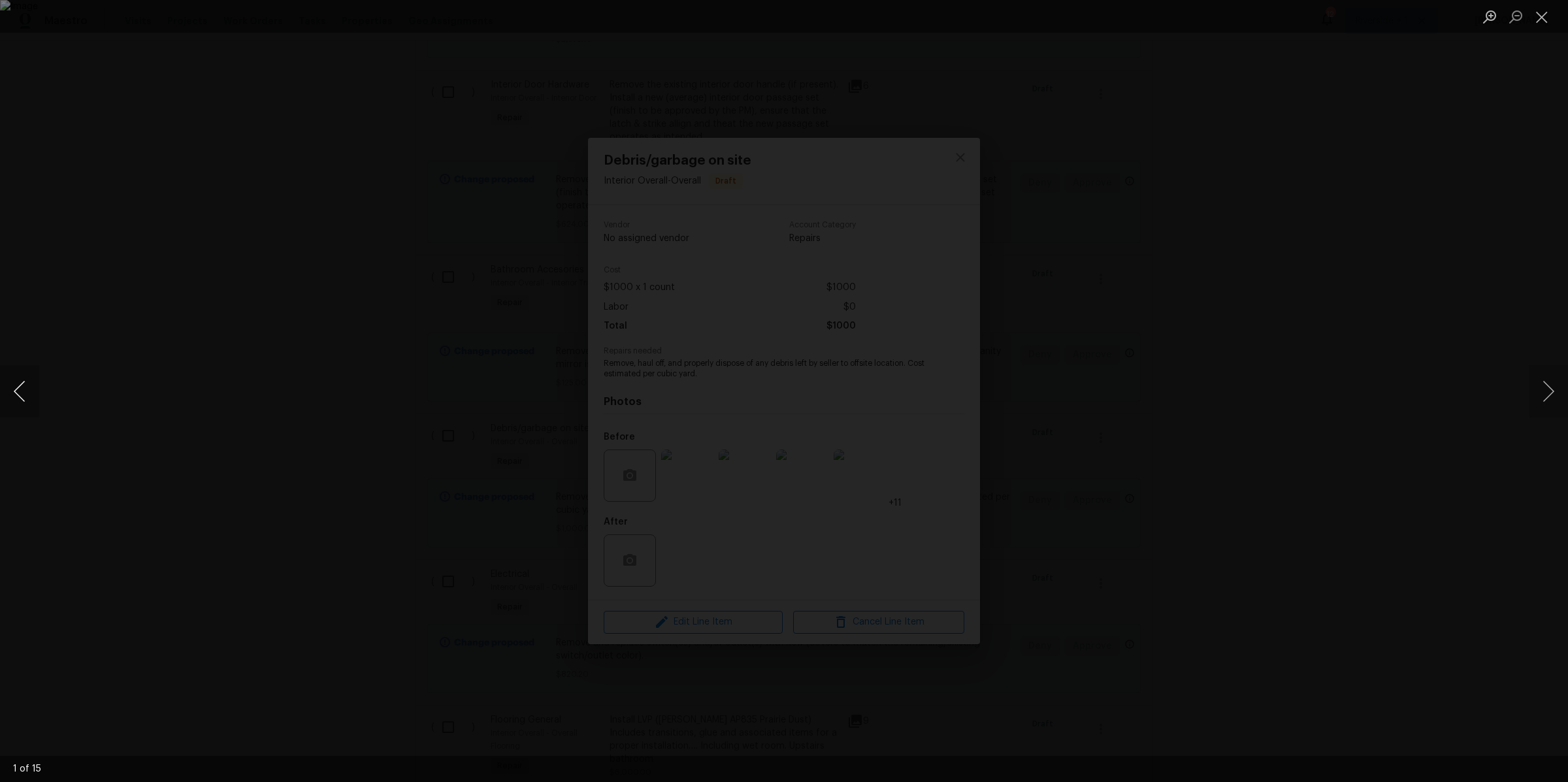
click at [21, 390] on button "Previous image" at bounding box center [20, 391] width 39 height 52
click at [1542, 389] on button "Next image" at bounding box center [1548, 391] width 39 height 52
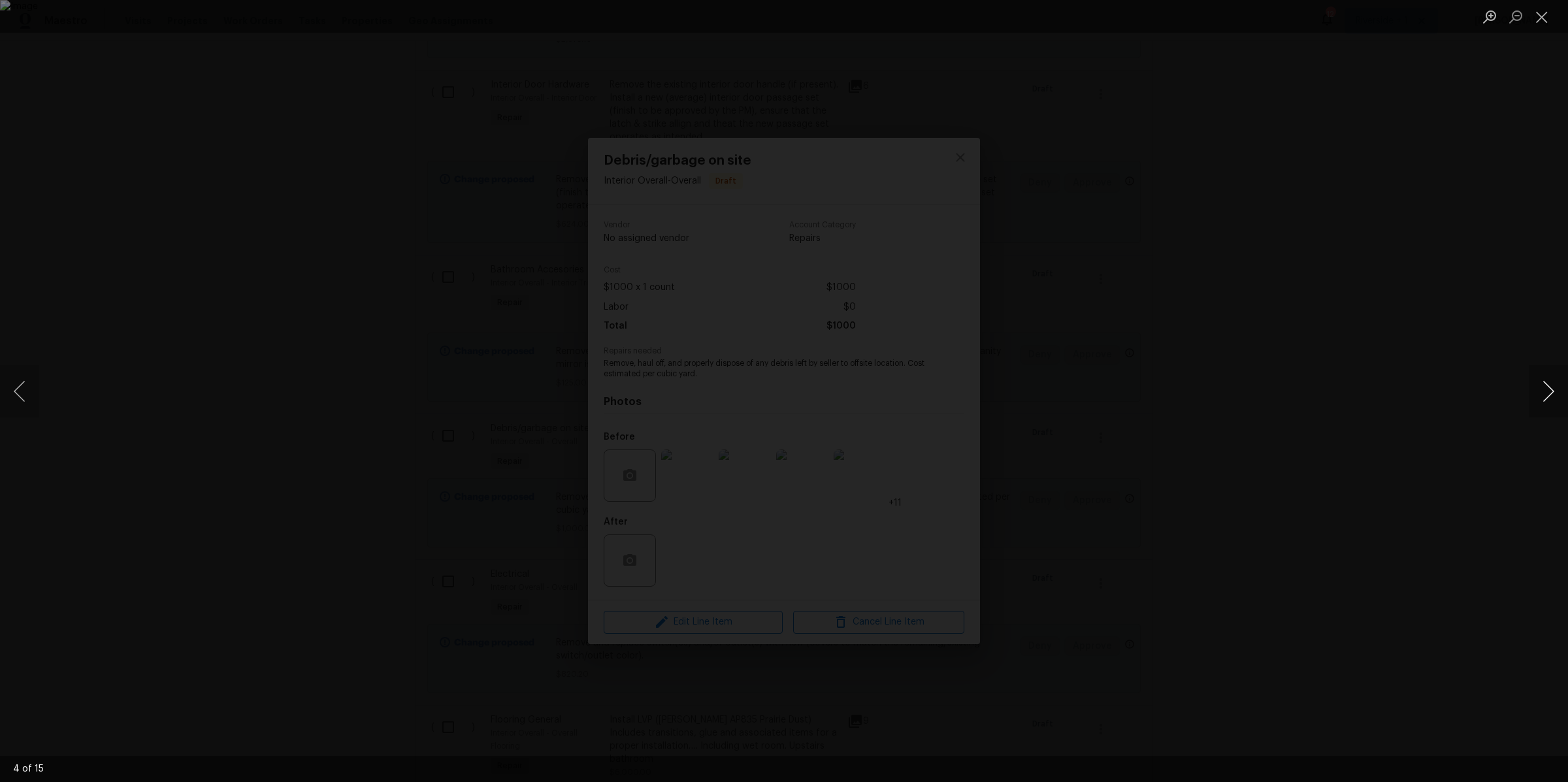
click at [1542, 389] on button "Next image" at bounding box center [1548, 391] width 39 height 52
click at [1543, 22] on button "Close lightbox" at bounding box center [1541, 17] width 26 height 23
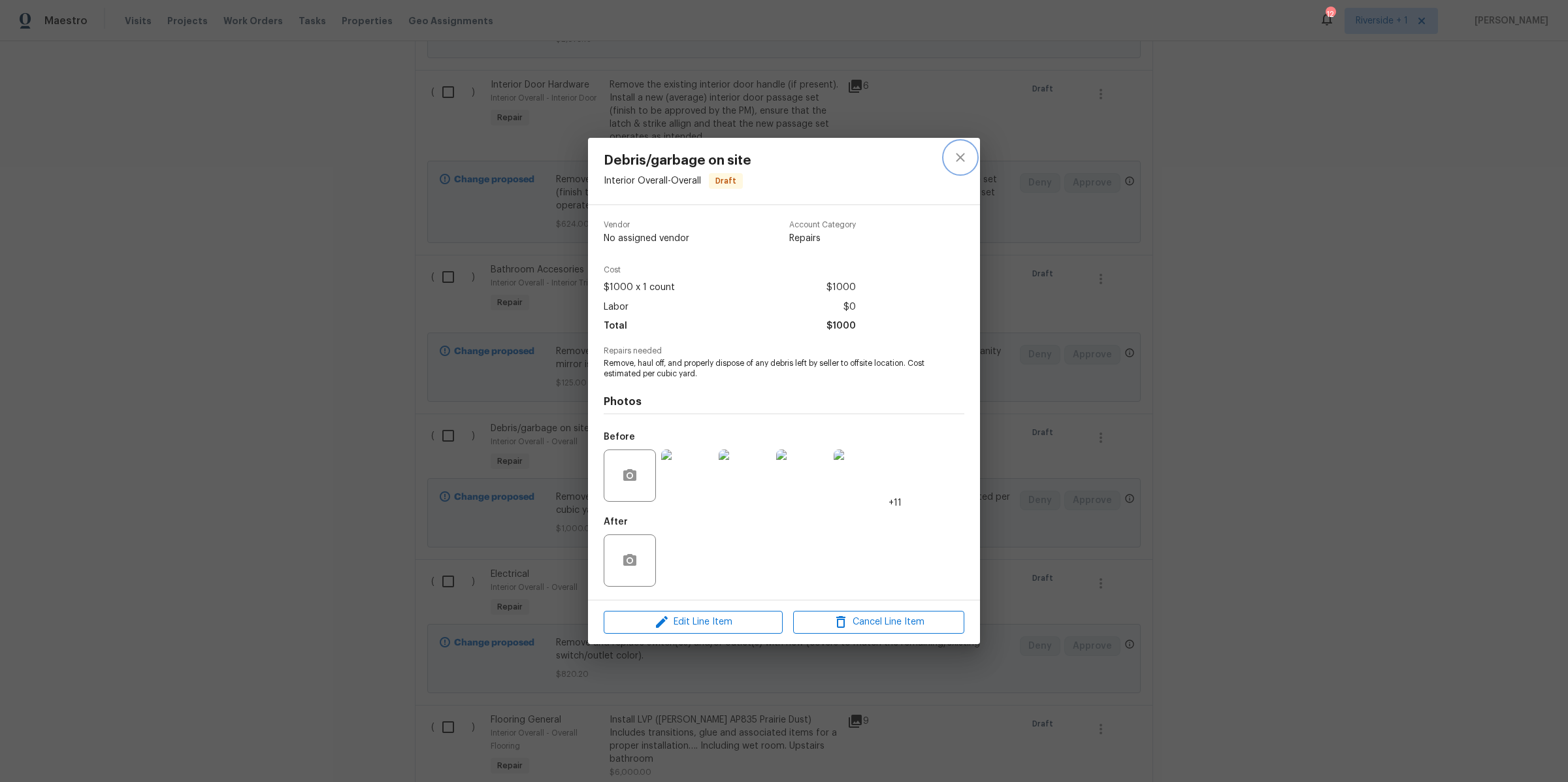
click at [958, 157] on icon "close" at bounding box center [960, 157] width 16 height 16
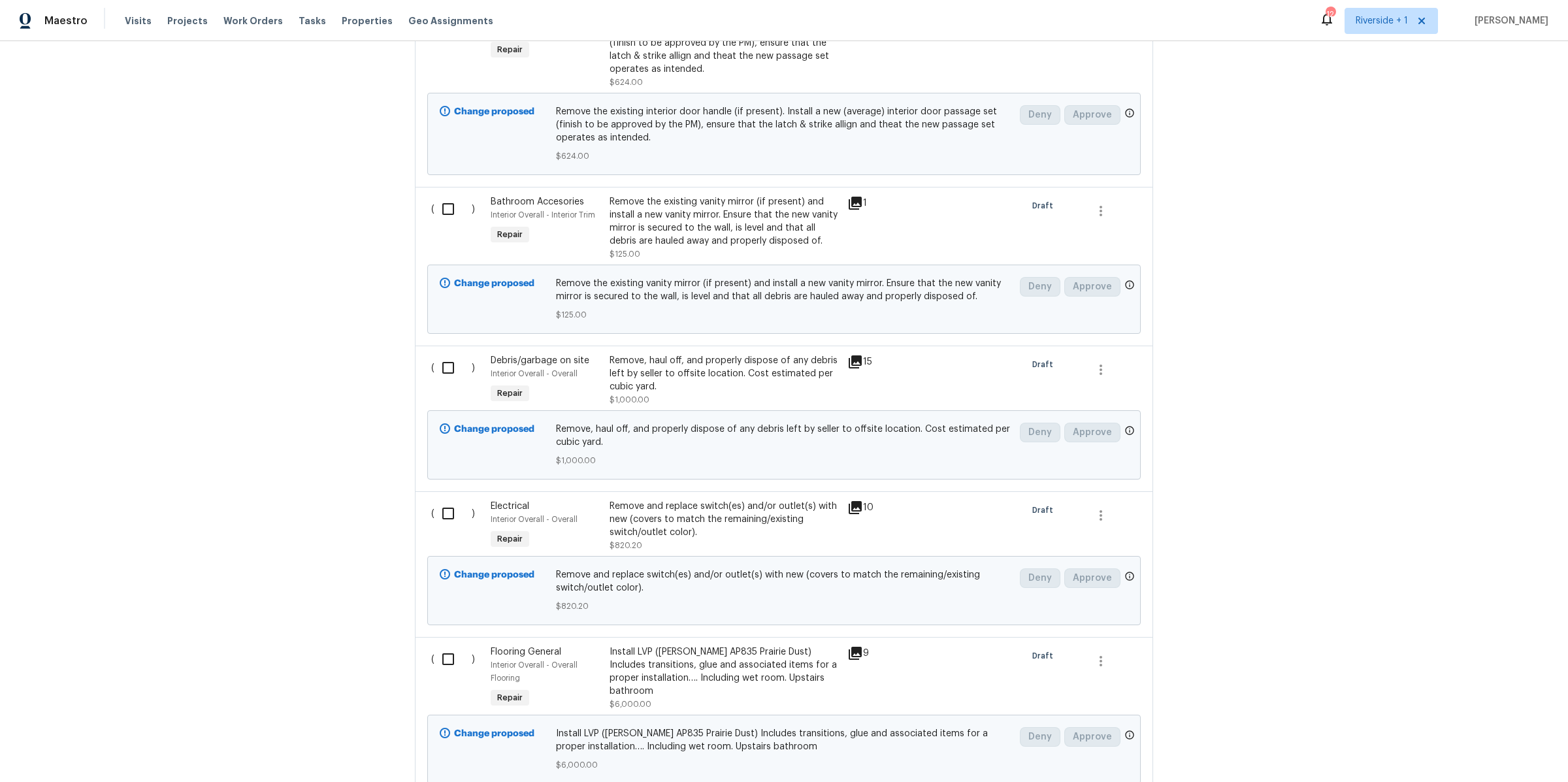
scroll to position [1841, 0]
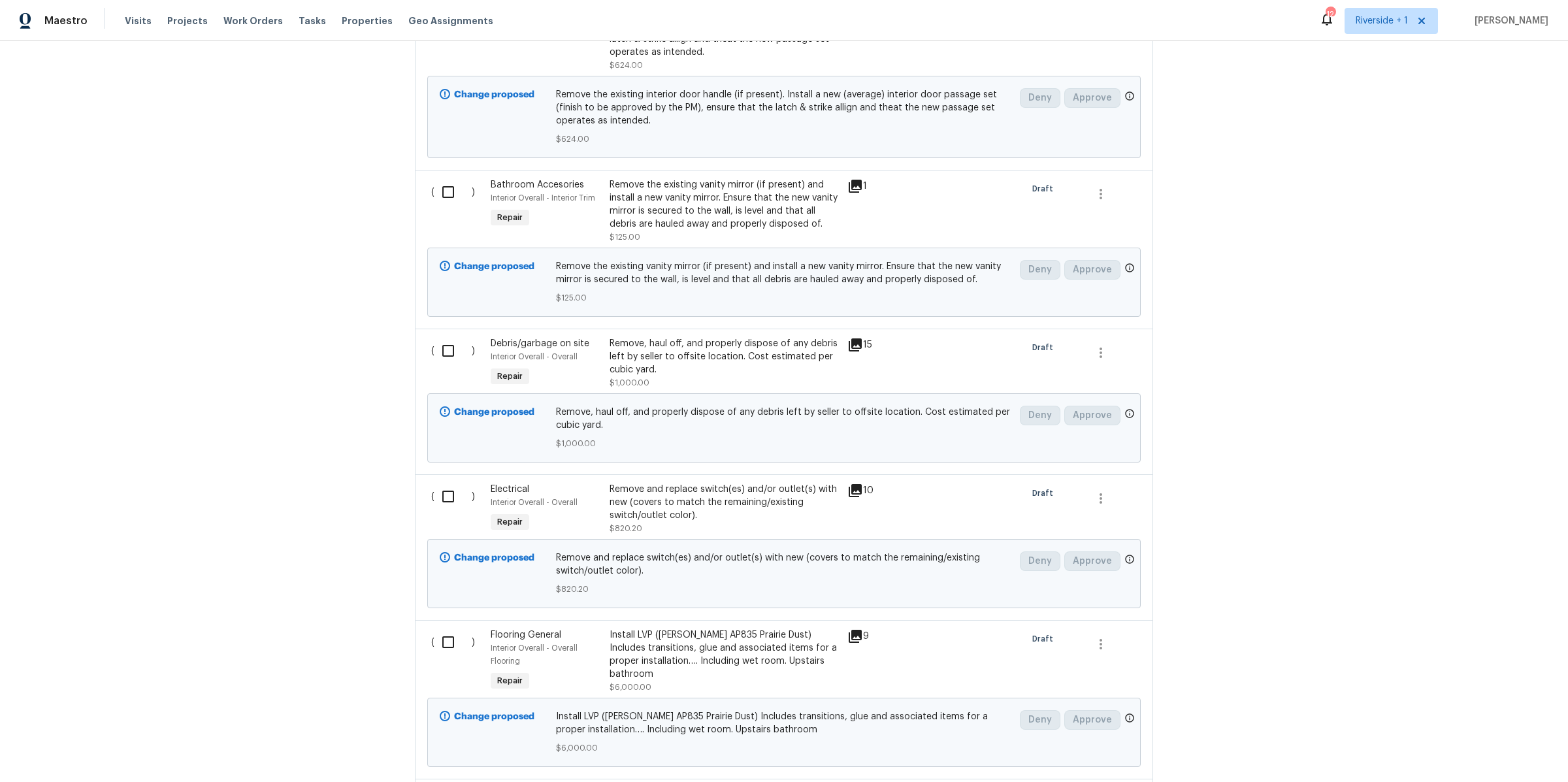
click at [665, 484] on div "Remove and replace switch(es) and/or outlet(s) with new (covers to match the re…" at bounding box center [724, 503] width 230 height 40
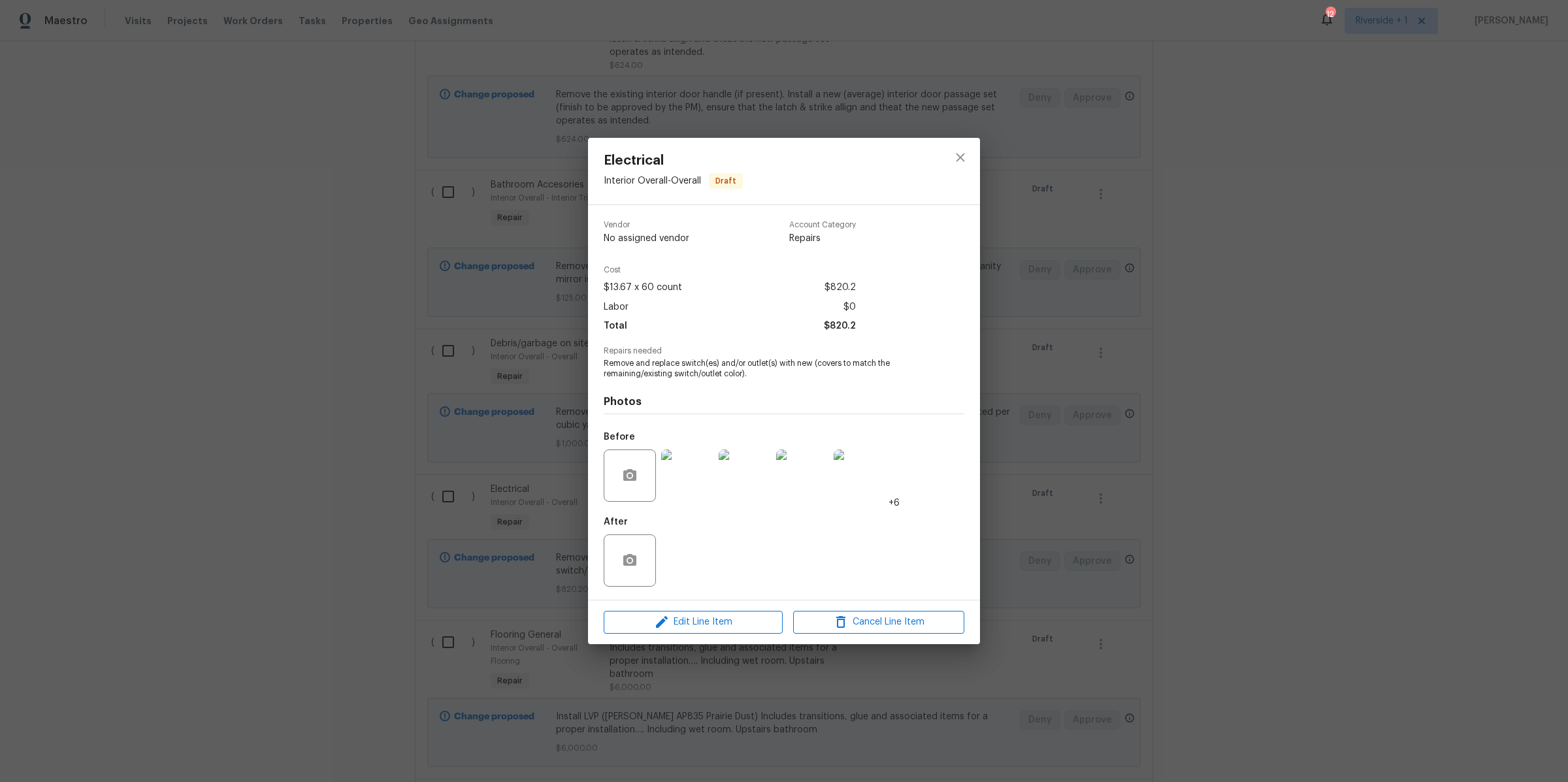
click at [675, 478] on img at bounding box center [687, 475] width 52 height 52
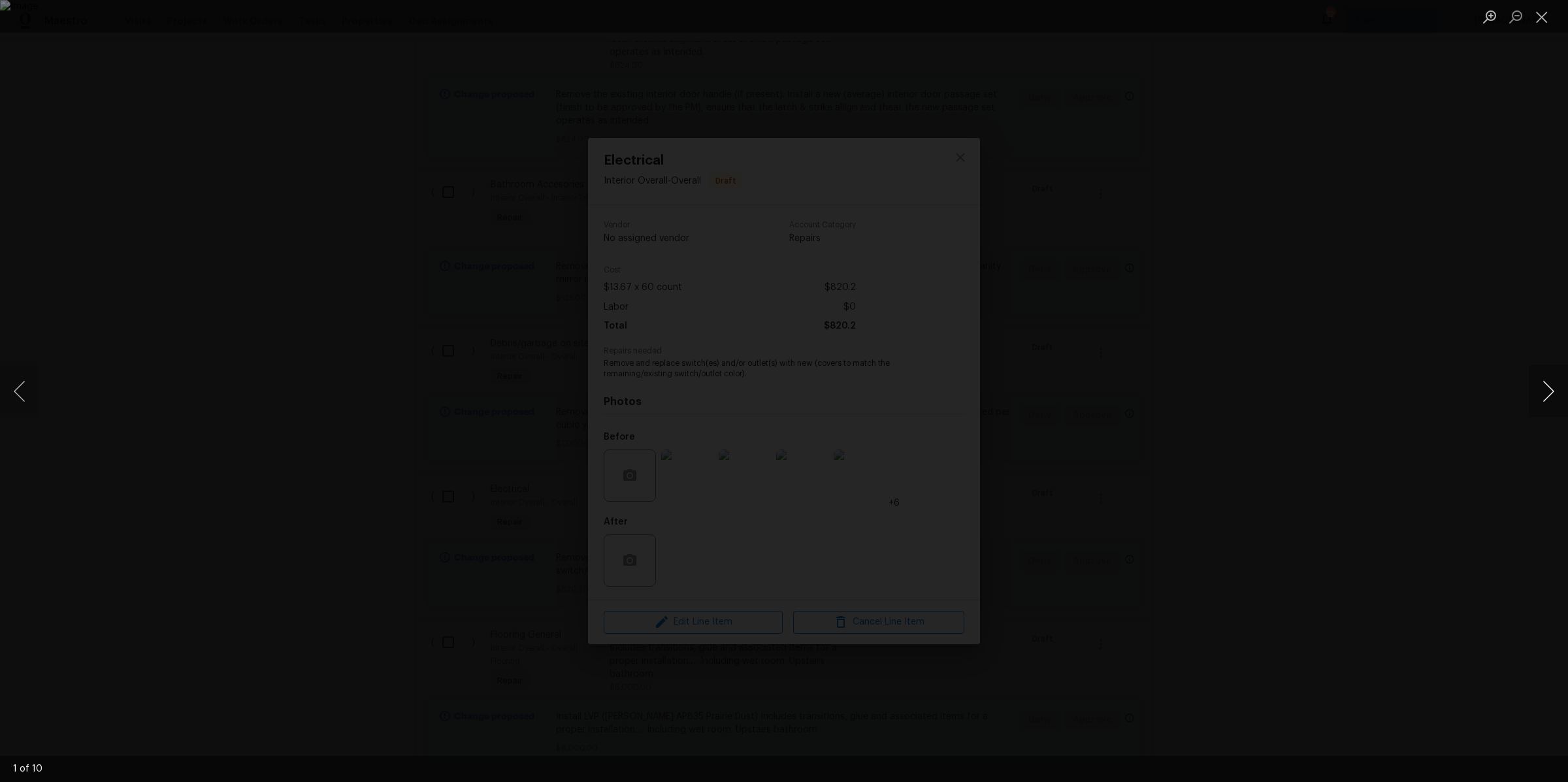
click at [1548, 397] on button "Next image" at bounding box center [1548, 391] width 39 height 52
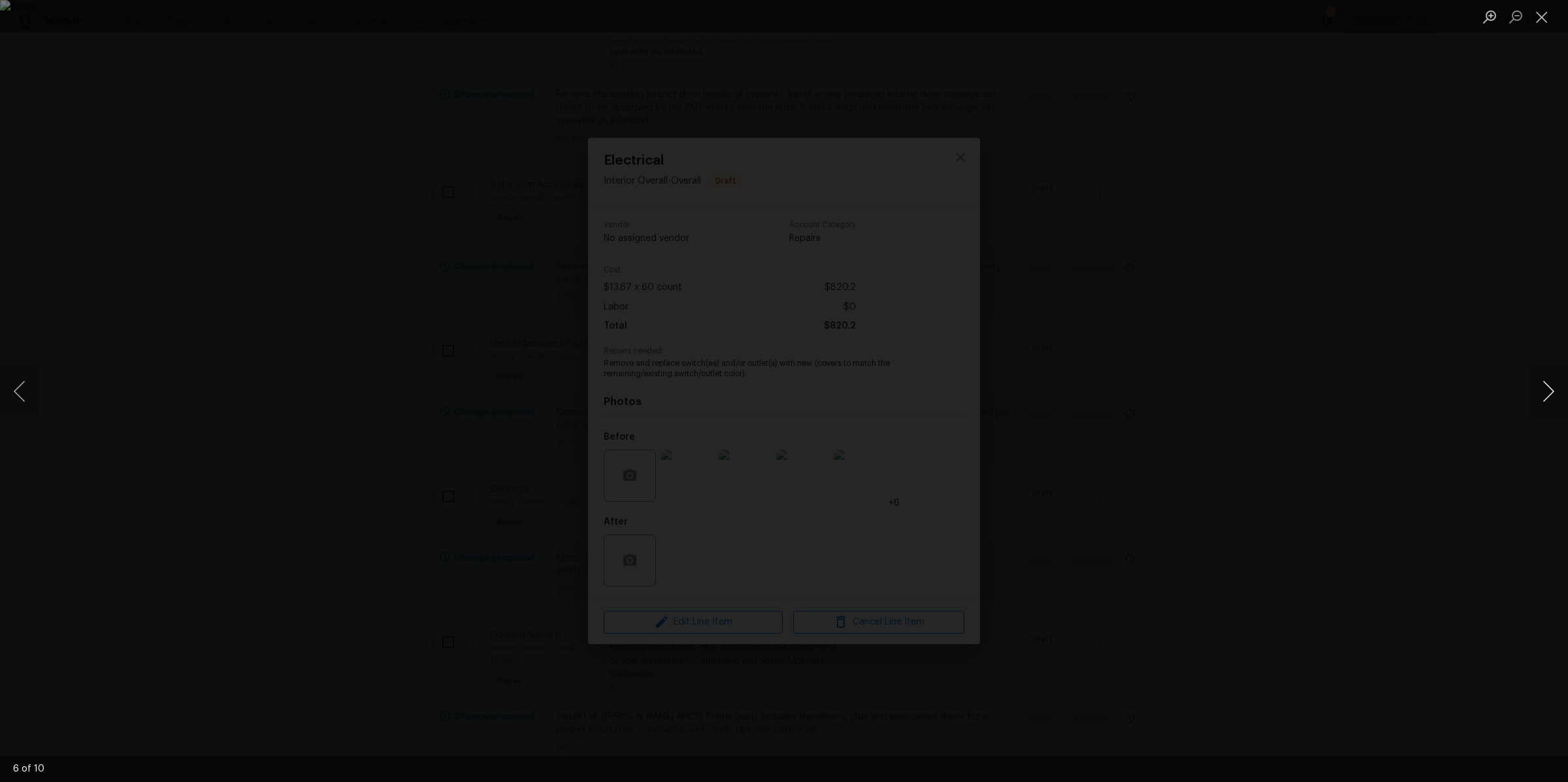
click at [1548, 397] on button "Next image" at bounding box center [1548, 391] width 39 height 52
click at [1546, 20] on button "Close lightbox" at bounding box center [1541, 17] width 26 height 23
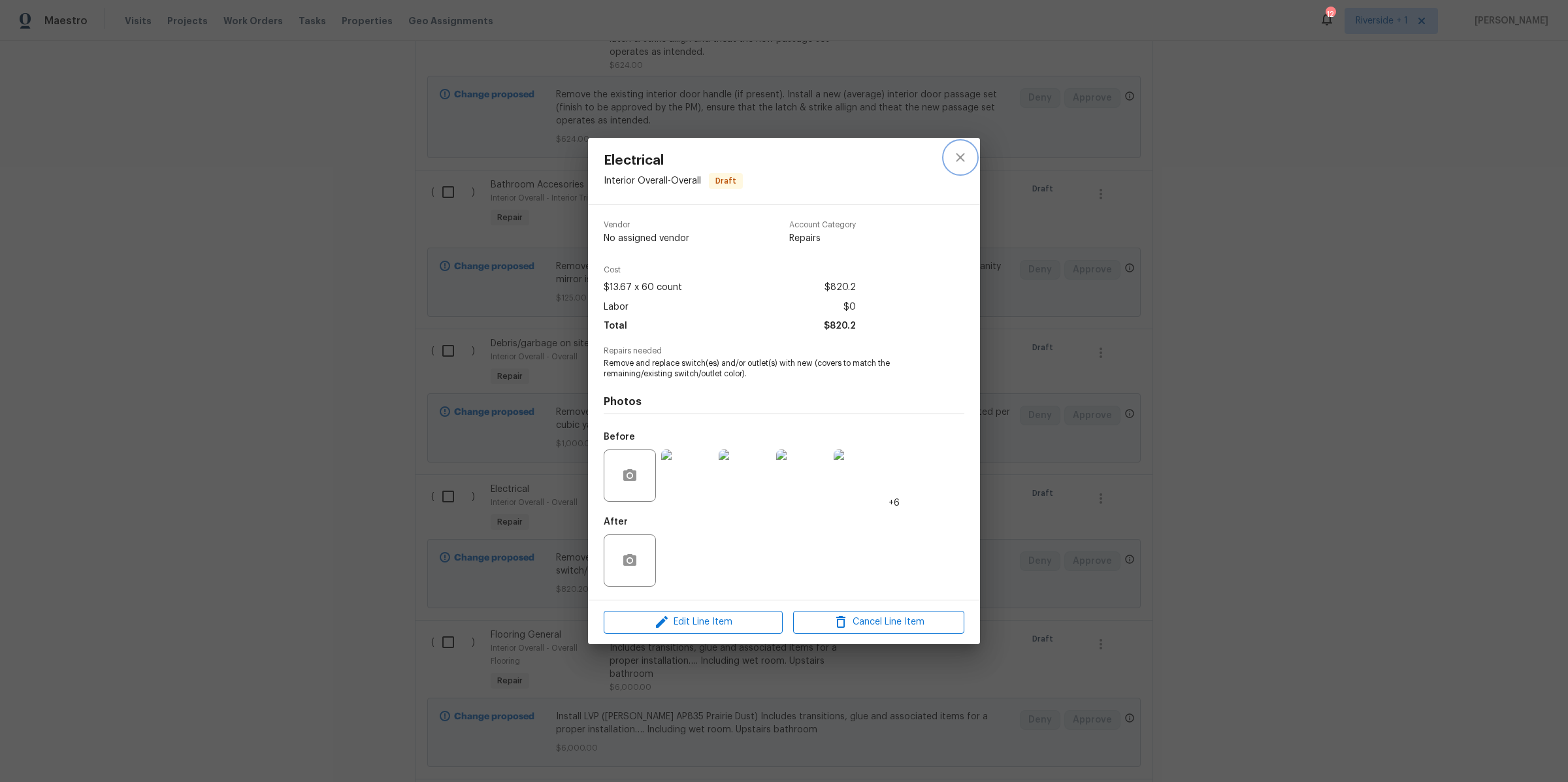
click at [961, 153] on icon "close" at bounding box center [960, 157] width 16 height 16
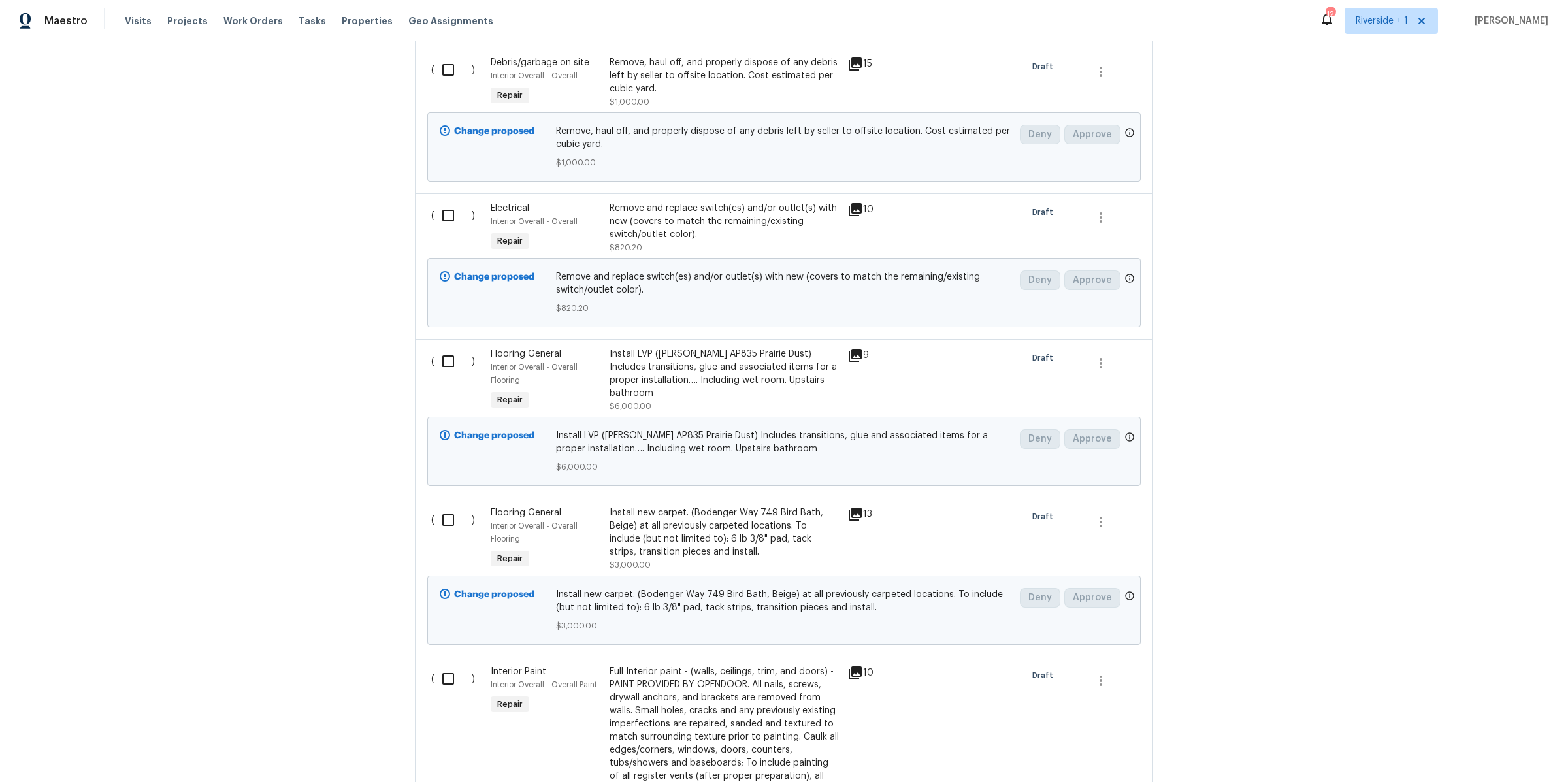
scroll to position [2146, 0]
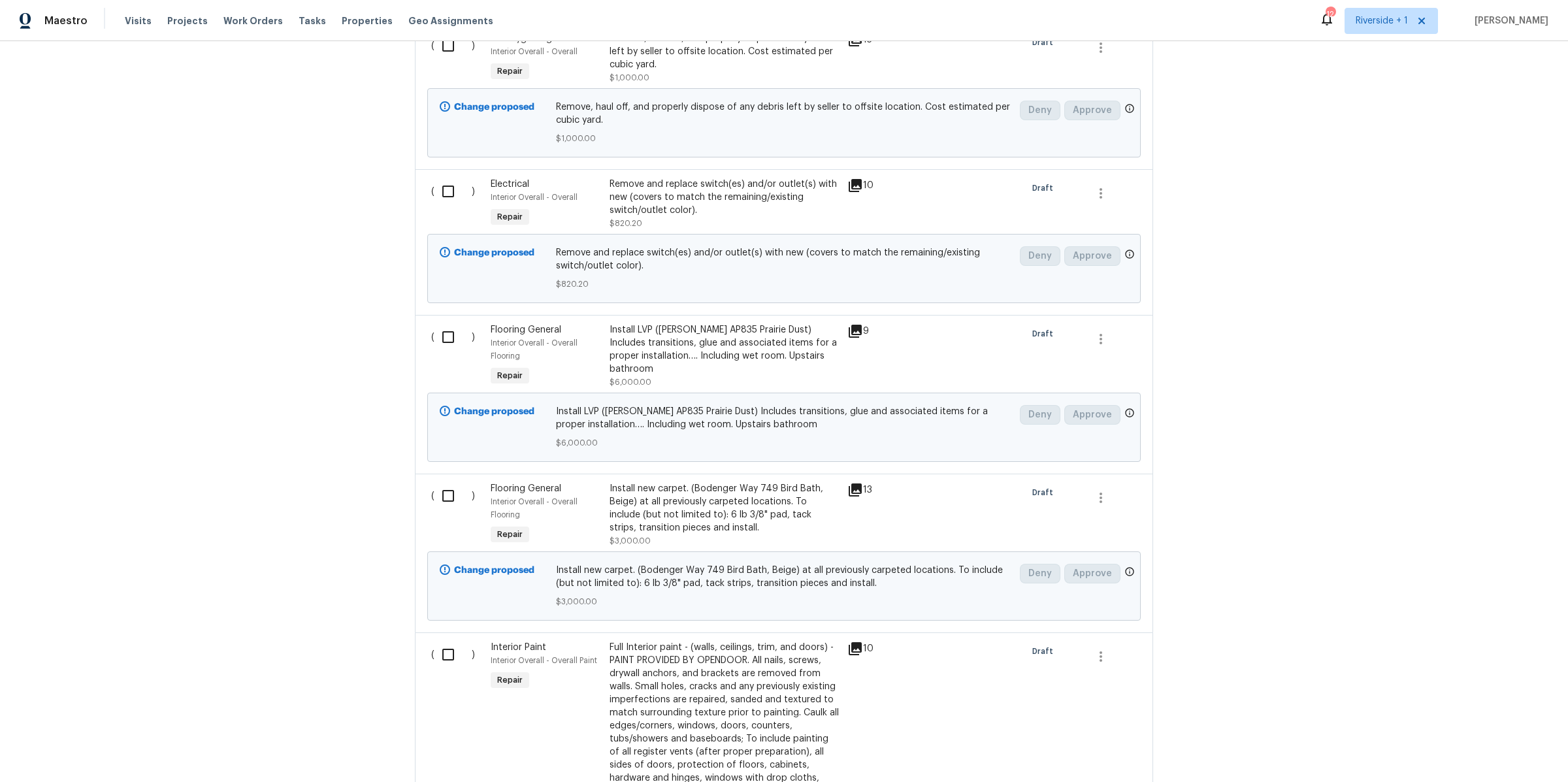
click at [730, 327] on div "Install LVP (Knighton AP835 Prairie Dust) Includes transitions, glue and associ…" at bounding box center [724, 349] width 230 height 52
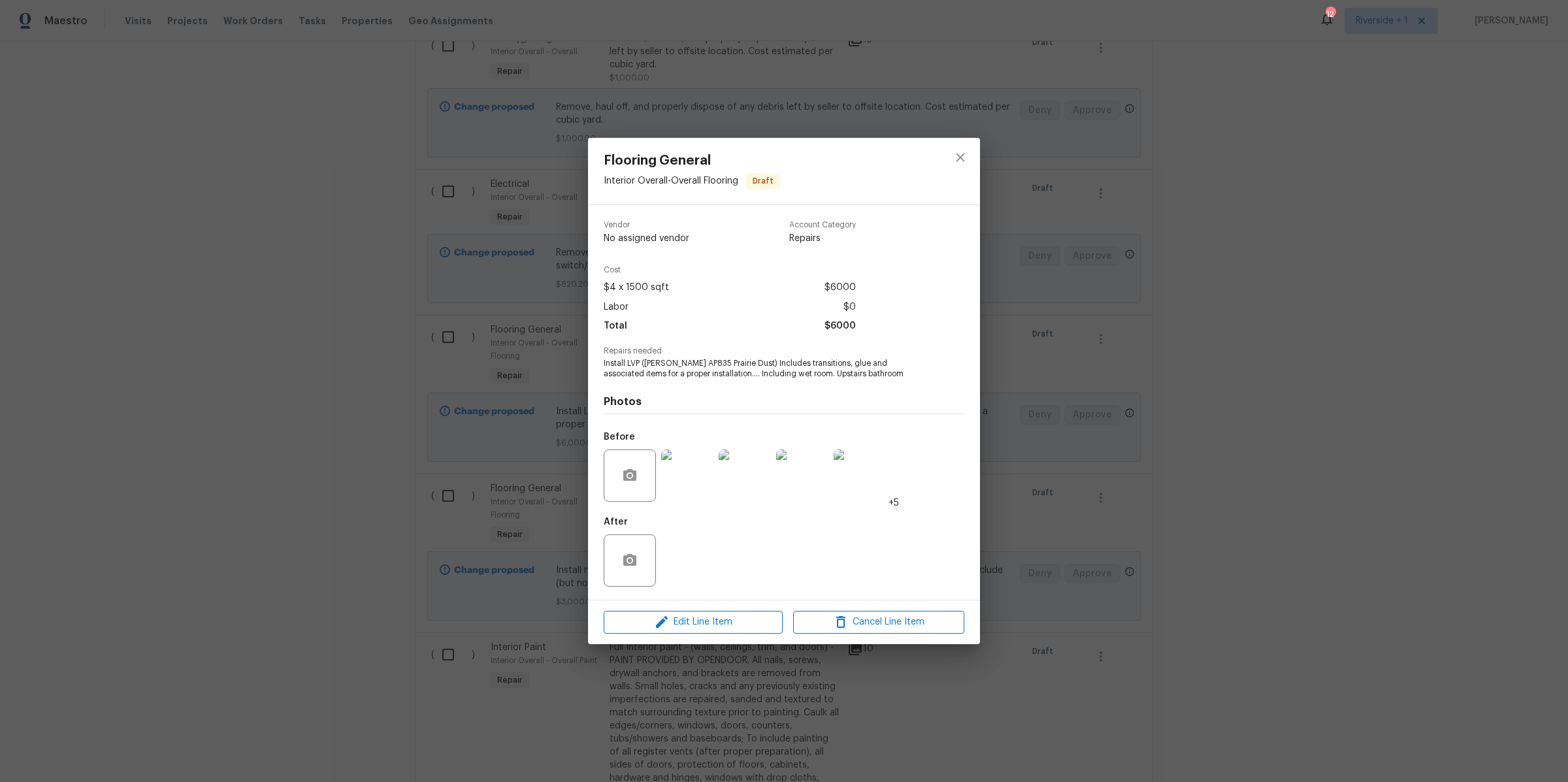
click at [688, 479] on img at bounding box center [687, 475] width 52 height 52
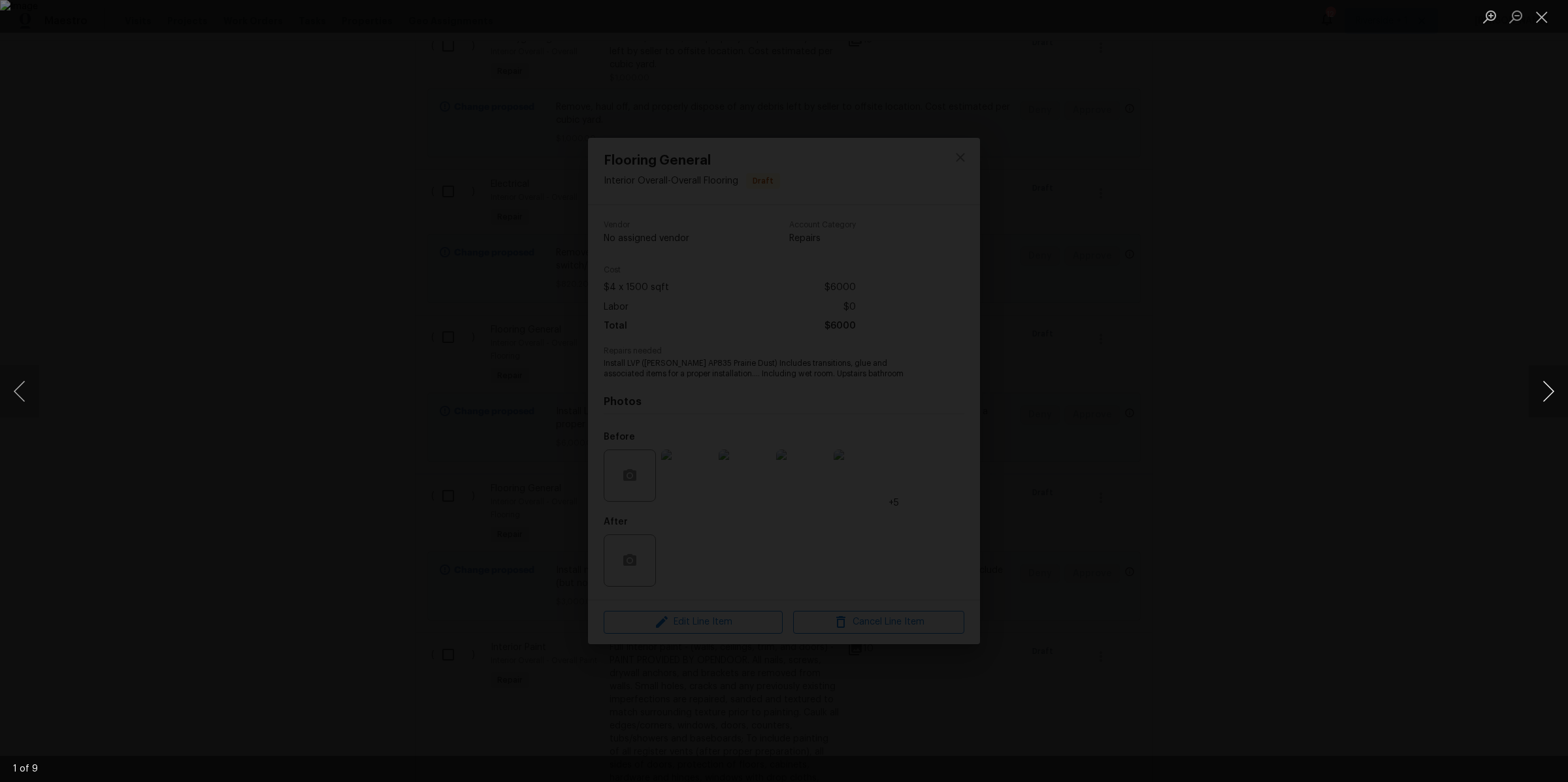
click at [1550, 381] on button "Next image" at bounding box center [1548, 391] width 39 height 52
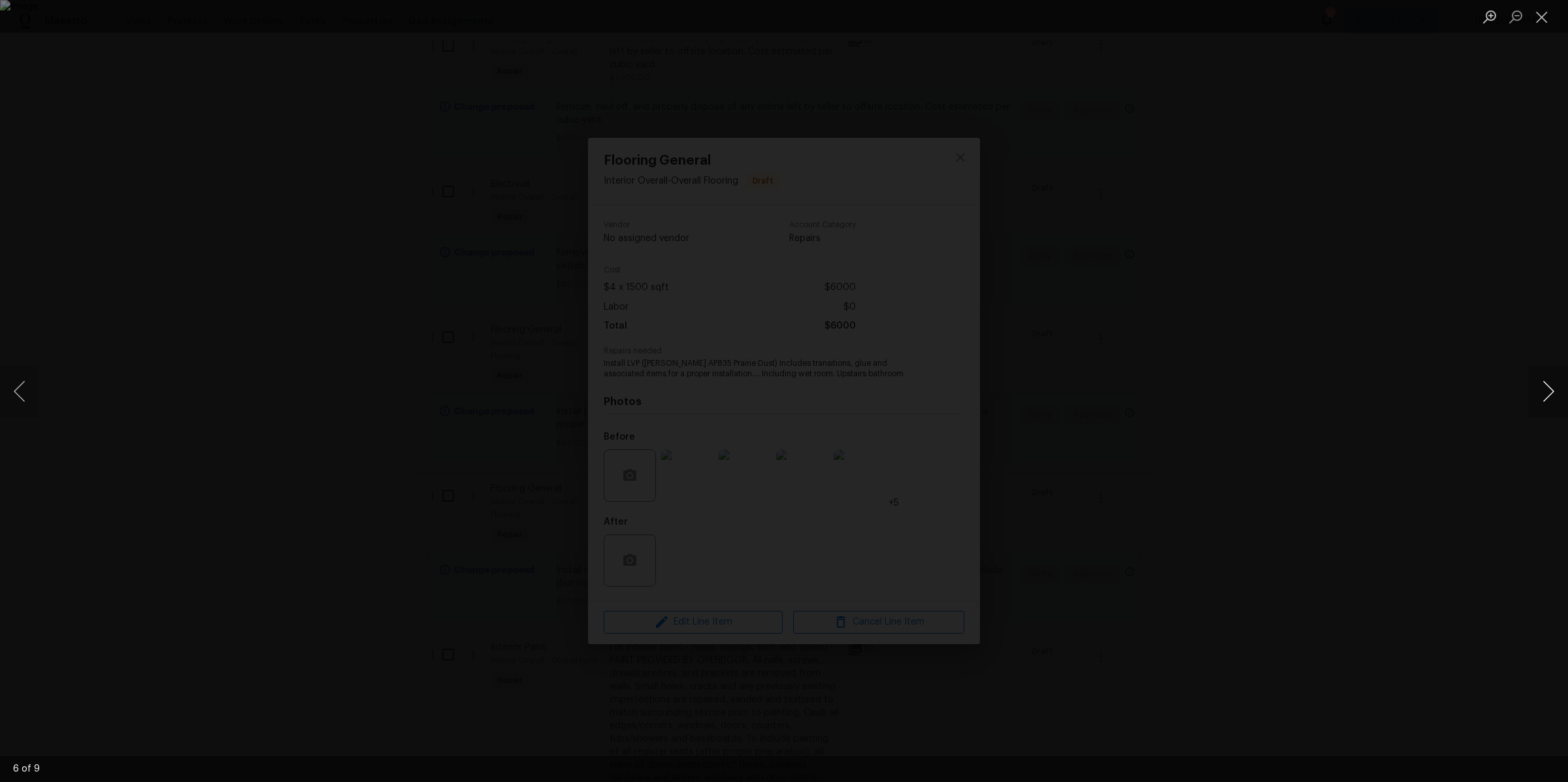
click at [1550, 381] on button "Next image" at bounding box center [1548, 391] width 39 height 52
click at [1549, 22] on button "Close lightbox" at bounding box center [1541, 17] width 26 height 23
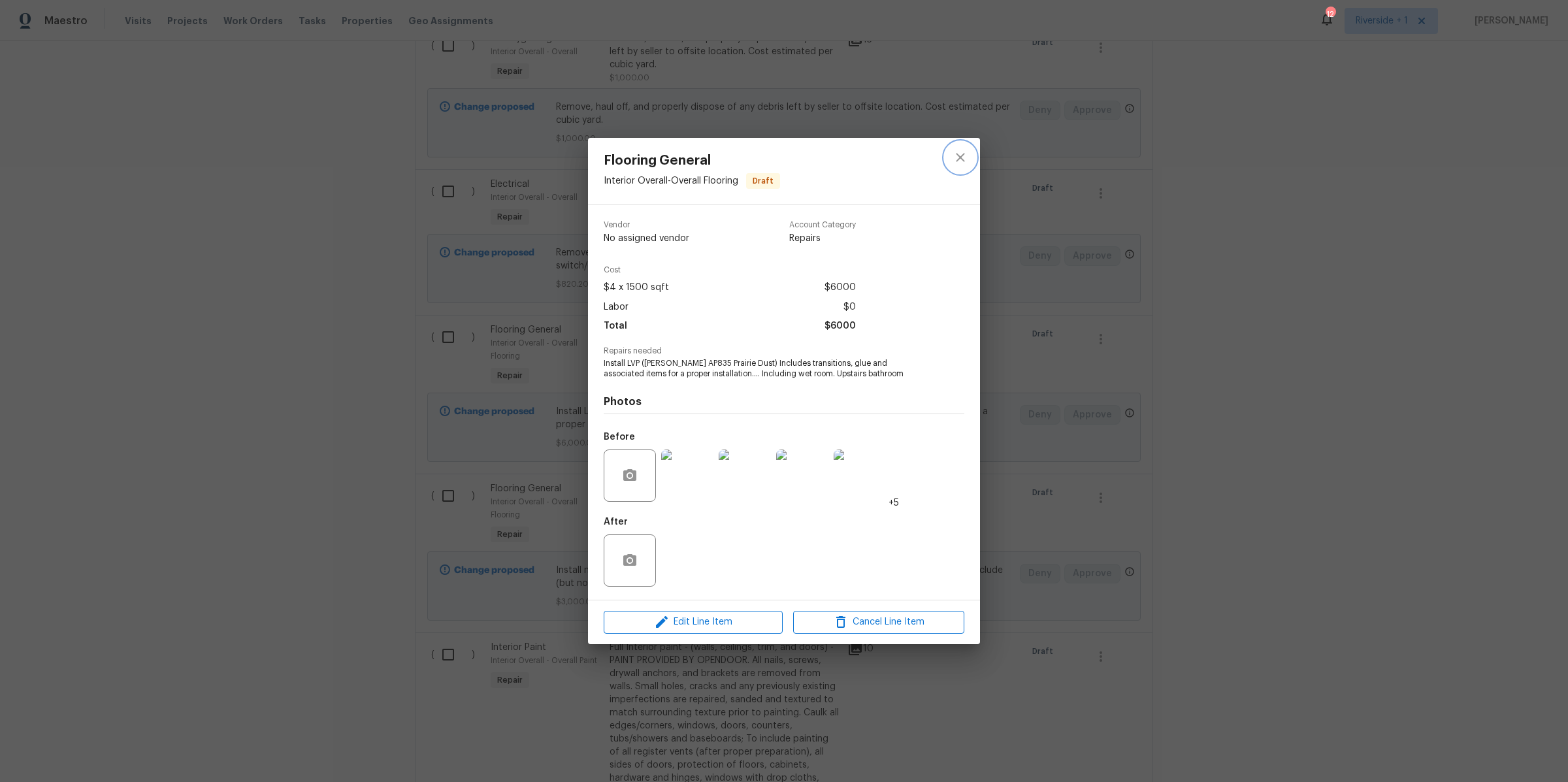
click at [959, 159] on icon "close" at bounding box center [960, 157] width 16 height 16
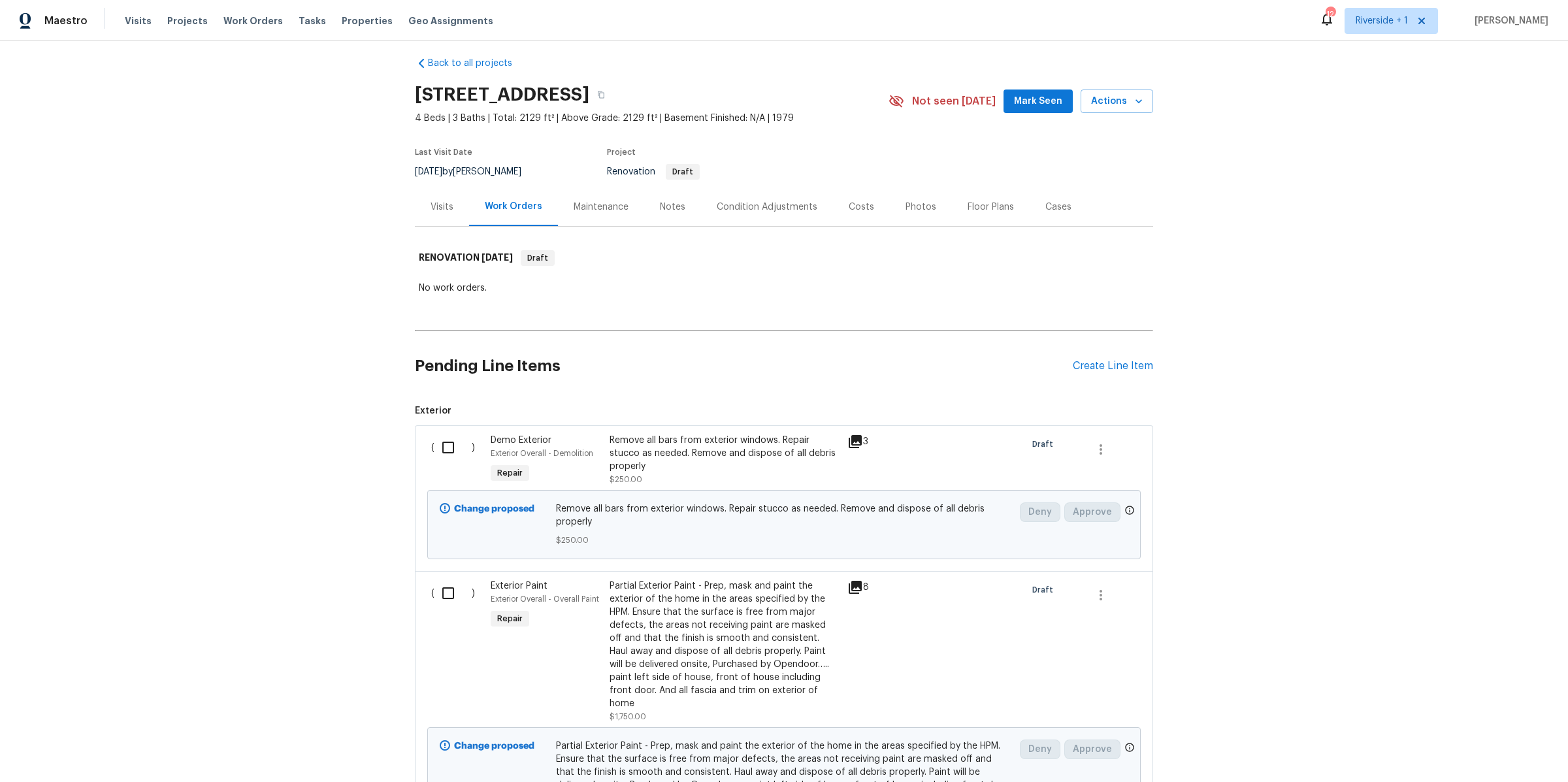
scroll to position [25, 0]
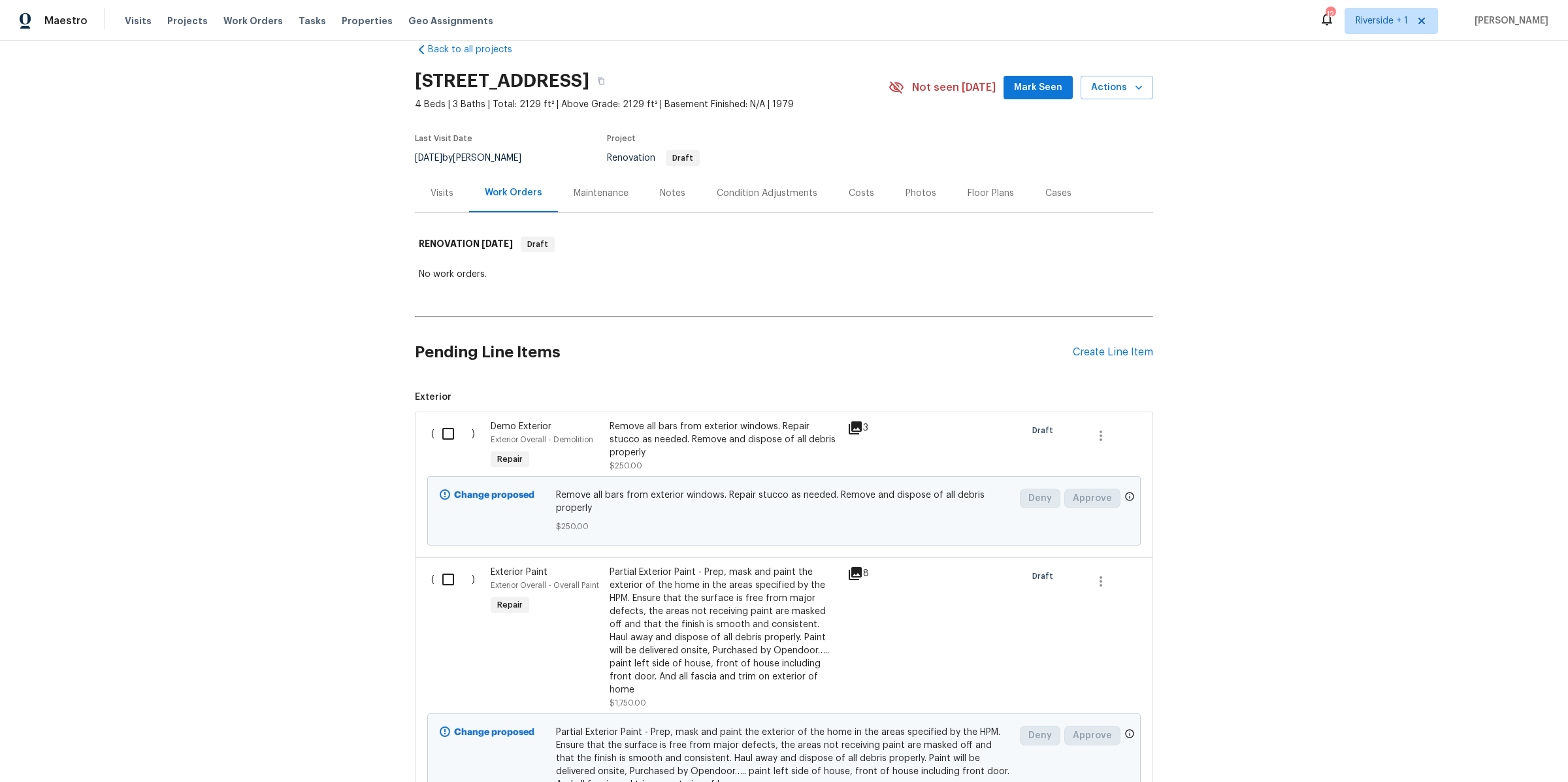
click at [733, 642] on div "Partial Exterior Paint - Prep, mask and paint the exterior of the home in the a…" at bounding box center [724, 631] width 230 height 131
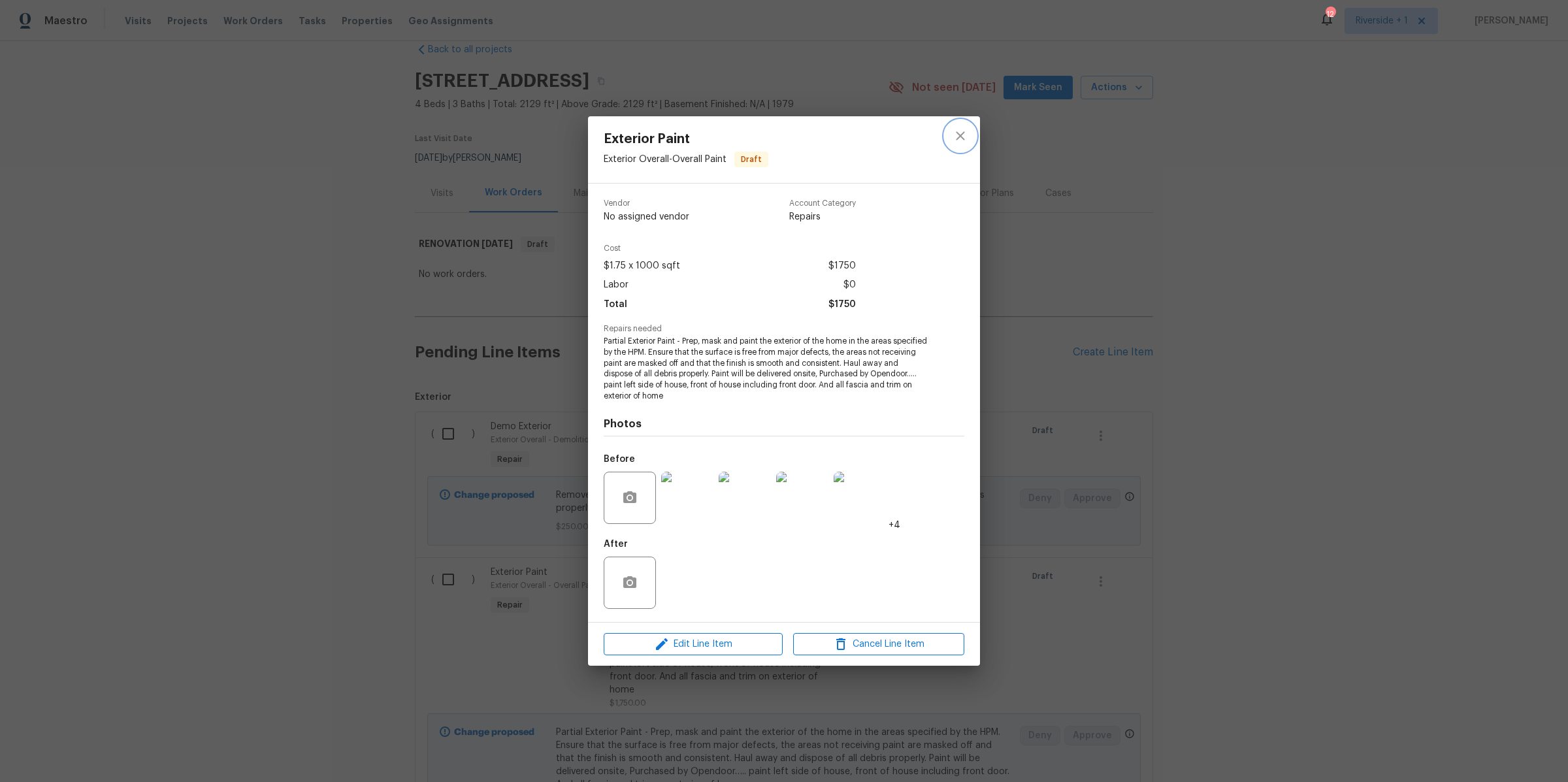
click at [959, 143] on button "close" at bounding box center [960, 136] width 31 height 31
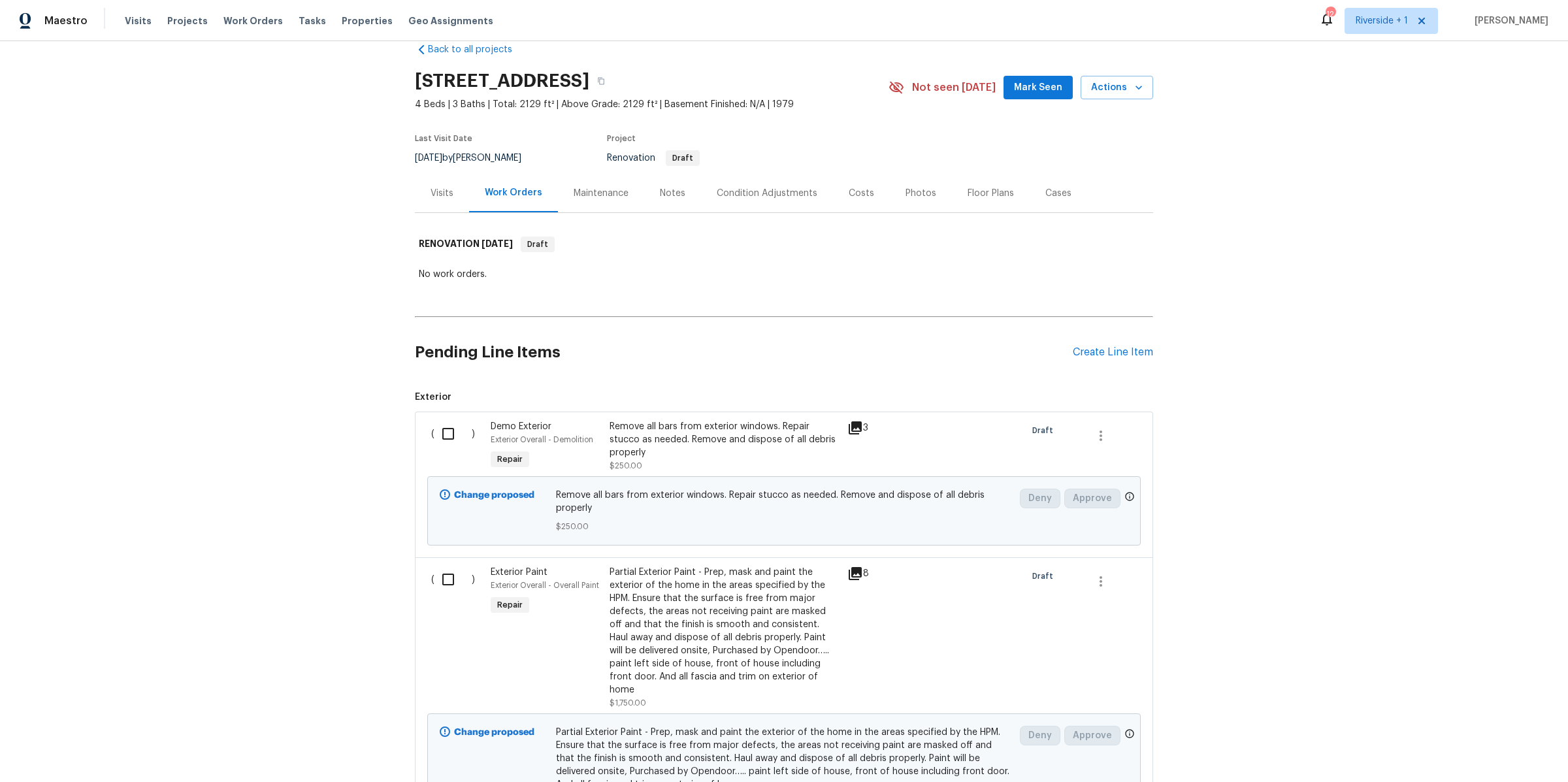
click at [909, 196] on div "Photos" at bounding box center [921, 193] width 31 height 13
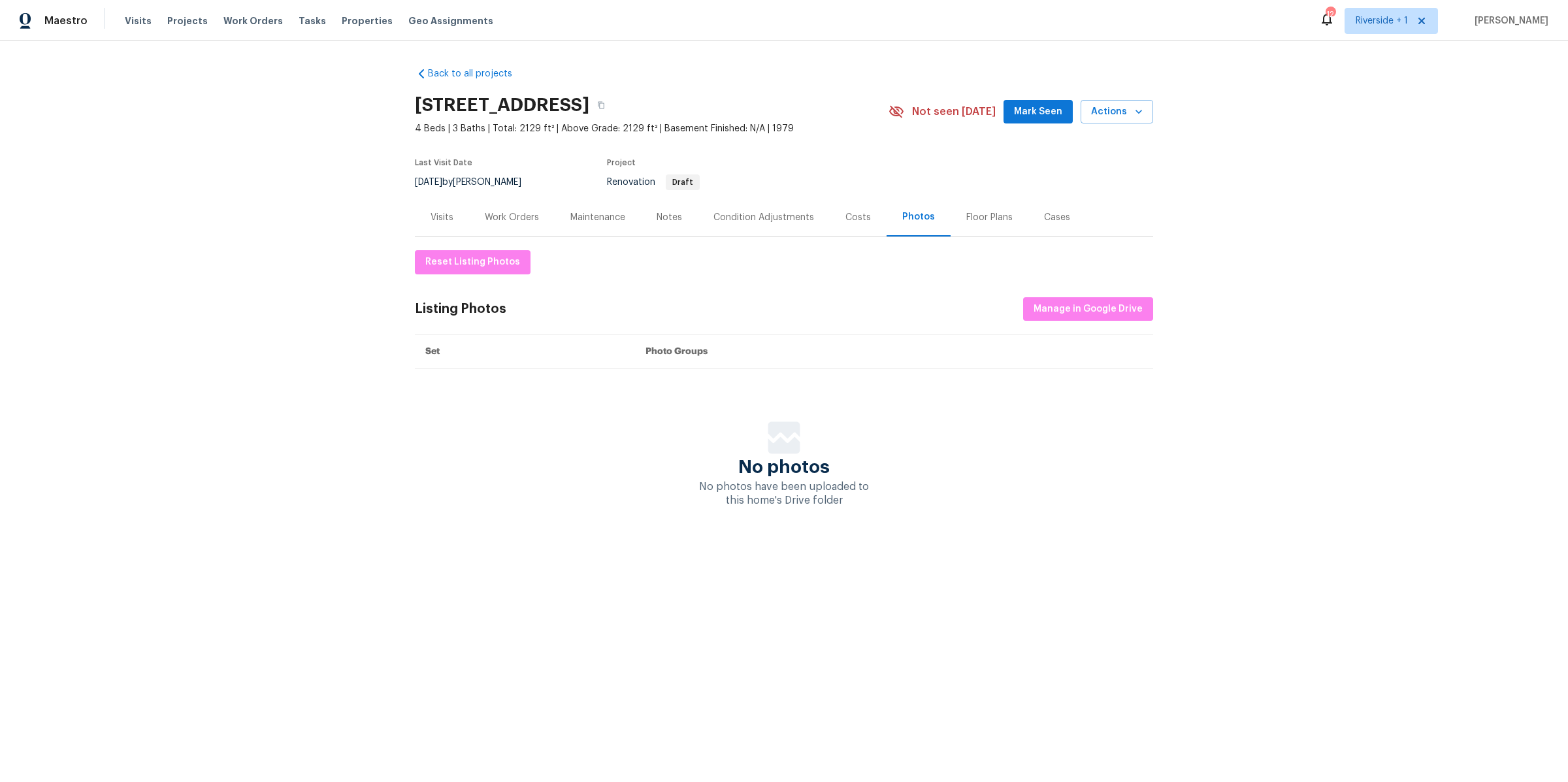
click at [514, 219] on div "Work Orders" at bounding box center [512, 217] width 54 height 13
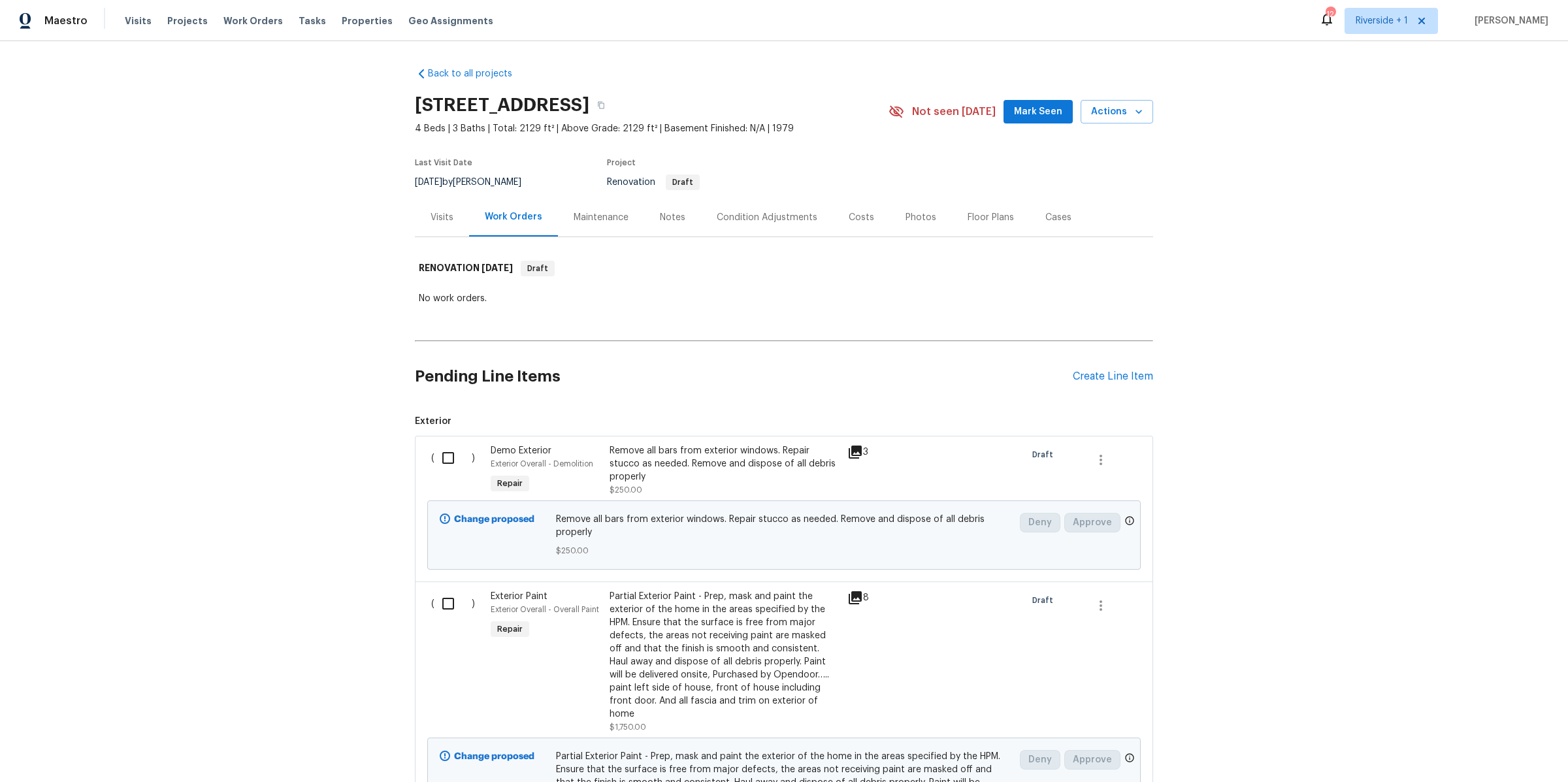
click at [853, 221] on div "Costs" at bounding box center [861, 217] width 25 height 13
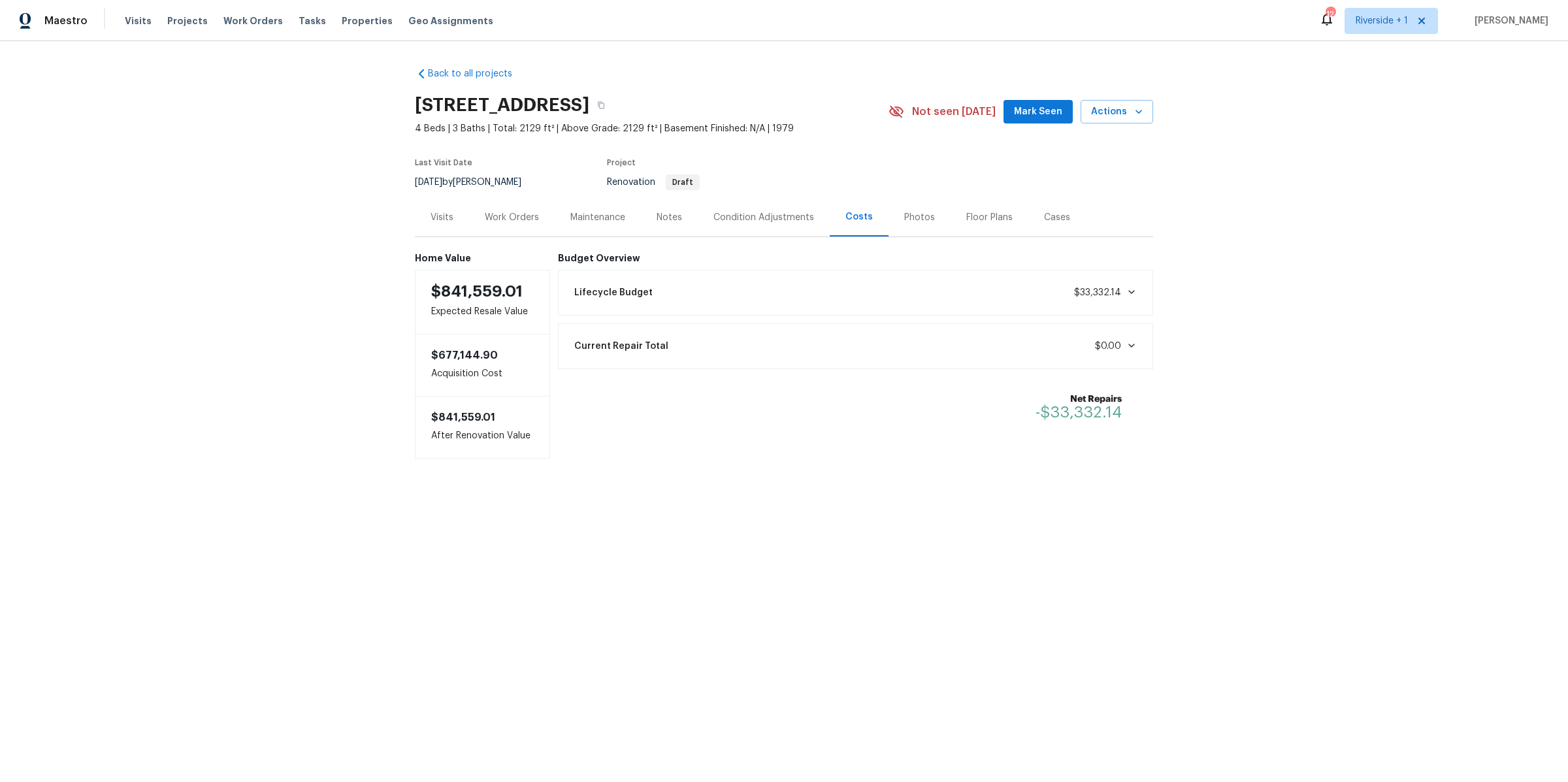
click at [1128, 292] on icon at bounding box center [1132, 292] width 7 height 4
click at [501, 218] on div "Work Orders" at bounding box center [512, 217] width 54 height 13
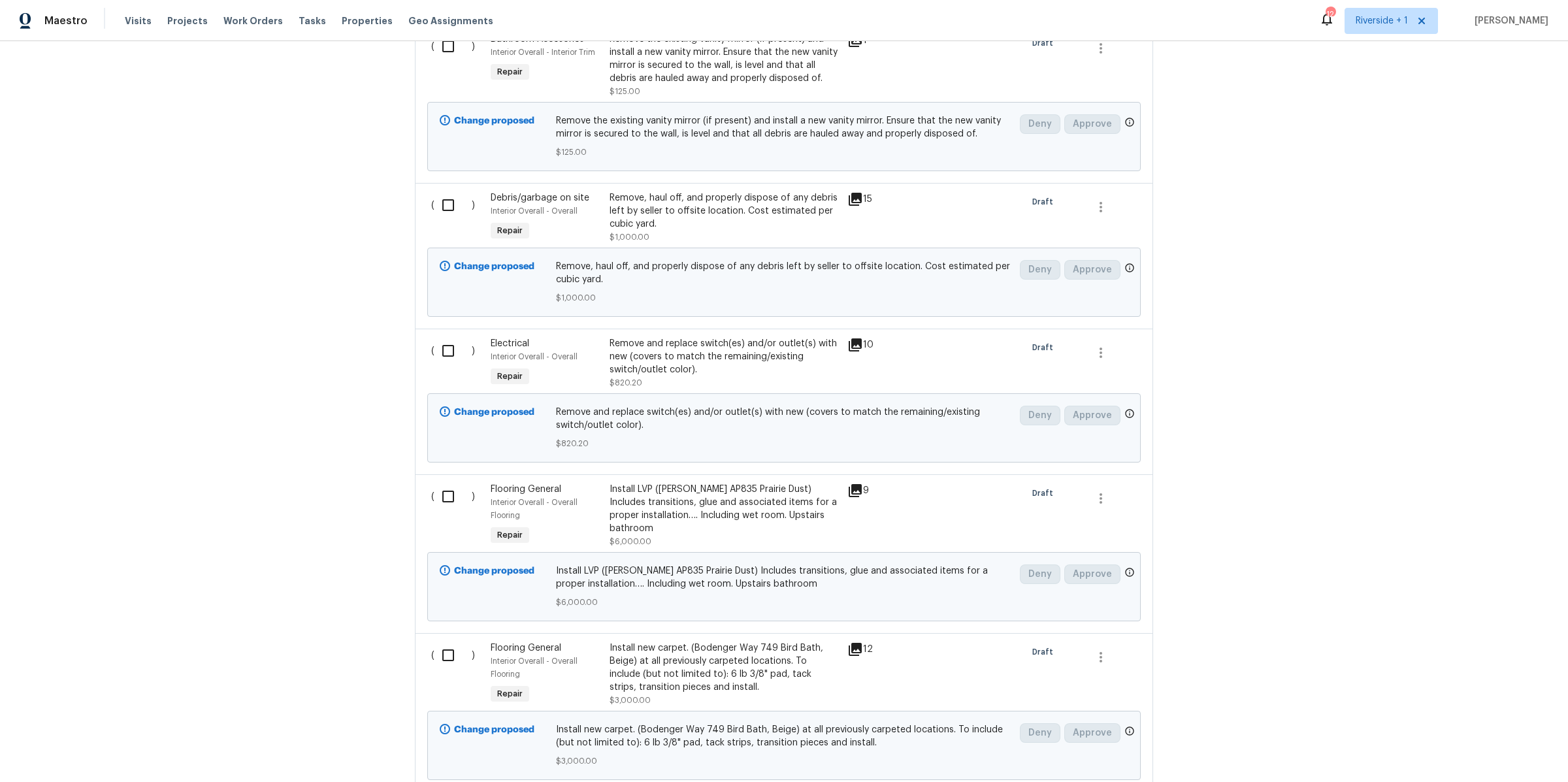
scroll to position [2460, 0]
click at [705, 486] on div "Install LVP ([PERSON_NAME] AP835 Prairie Dust) Includes transitions, glue and a…" at bounding box center [724, 507] width 230 height 52
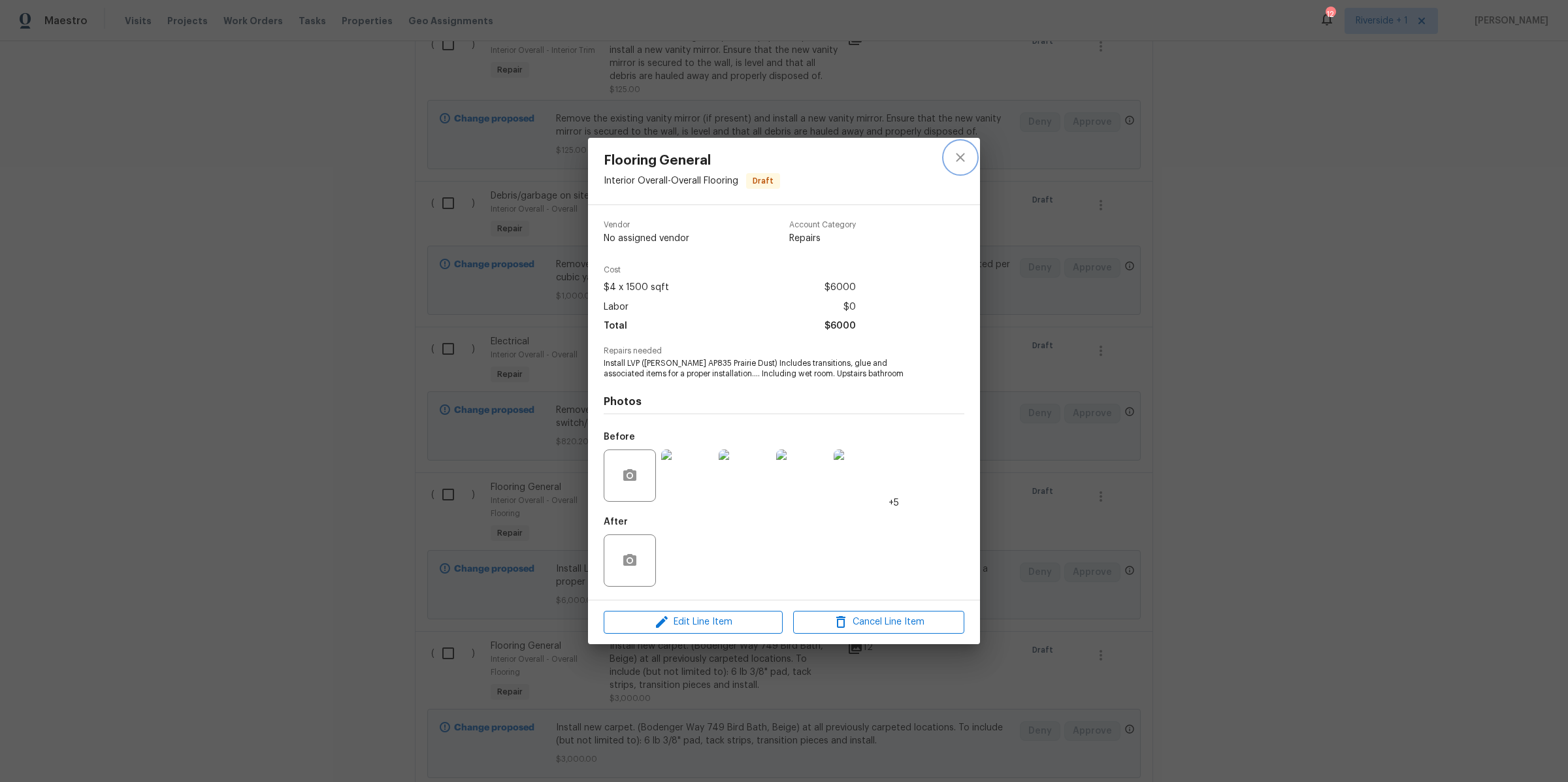
click at [954, 160] on icon "close" at bounding box center [960, 157] width 16 height 16
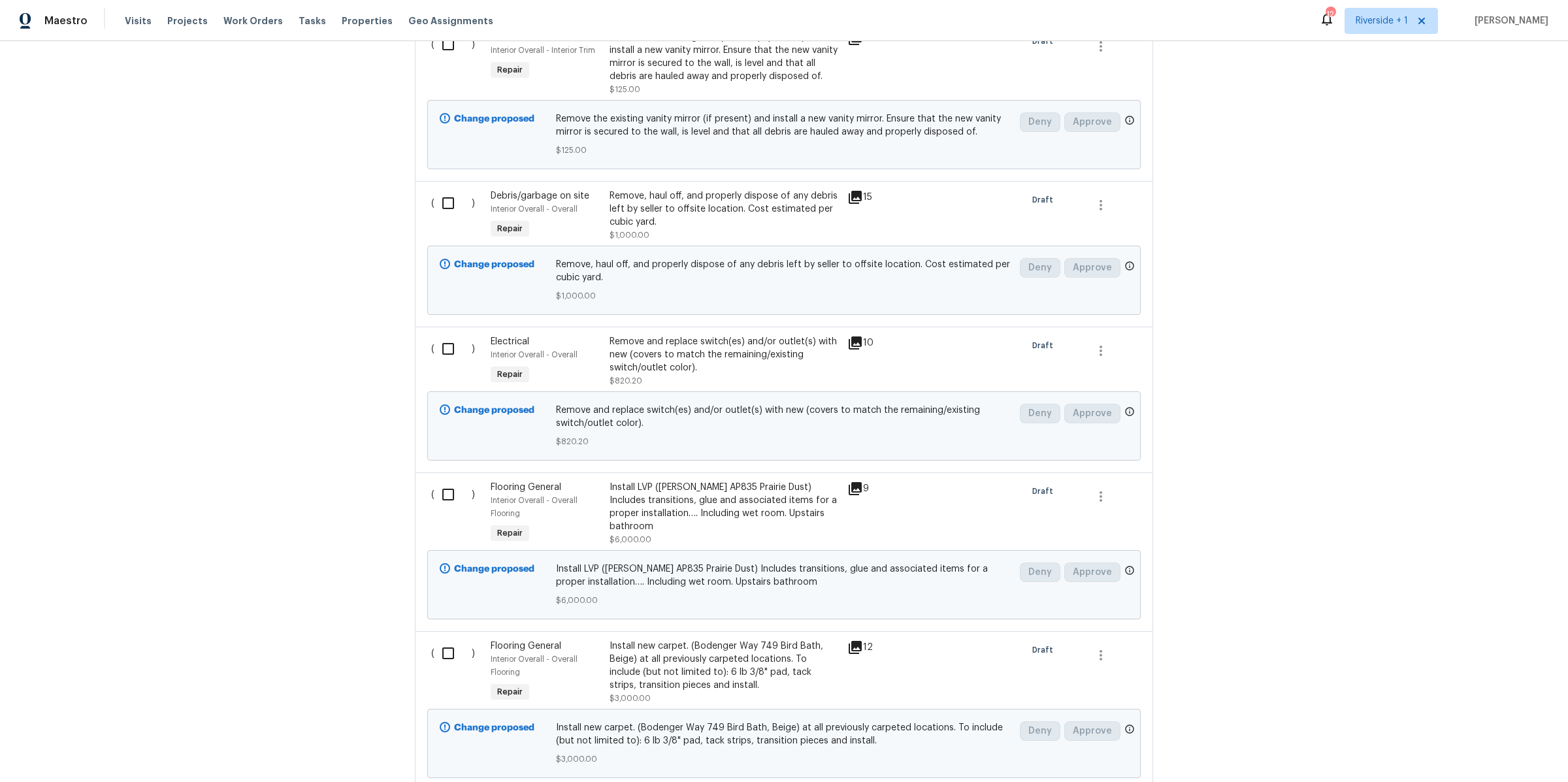
click at [669, 658] on div "Install new carpet. (Bodenger Way 749 Bird Bath, Beige) at all previously carpe…" at bounding box center [724, 666] width 230 height 52
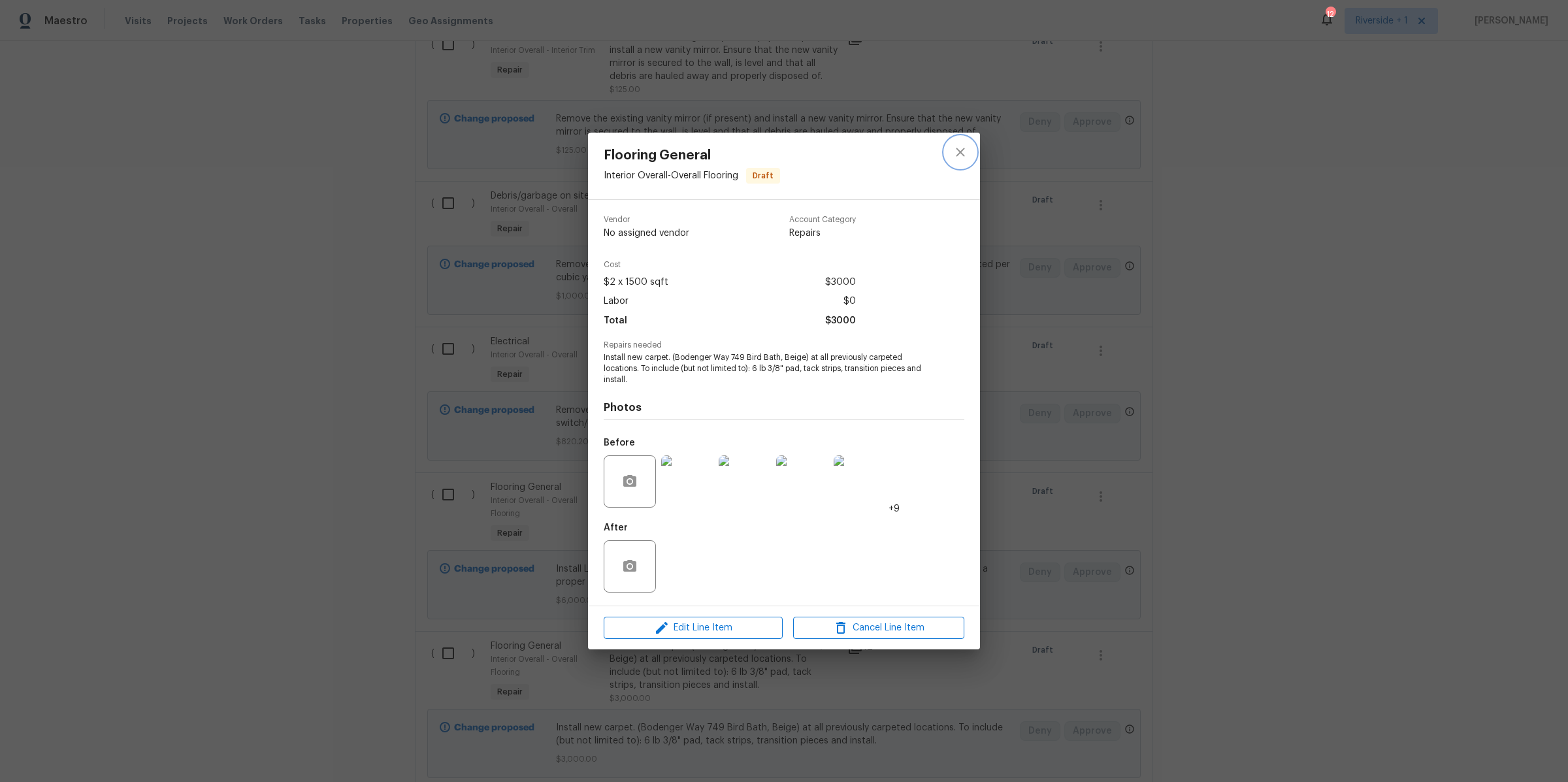
click at [953, 149] on icon "close" at bounding box center [960, 152] width 16 height 16
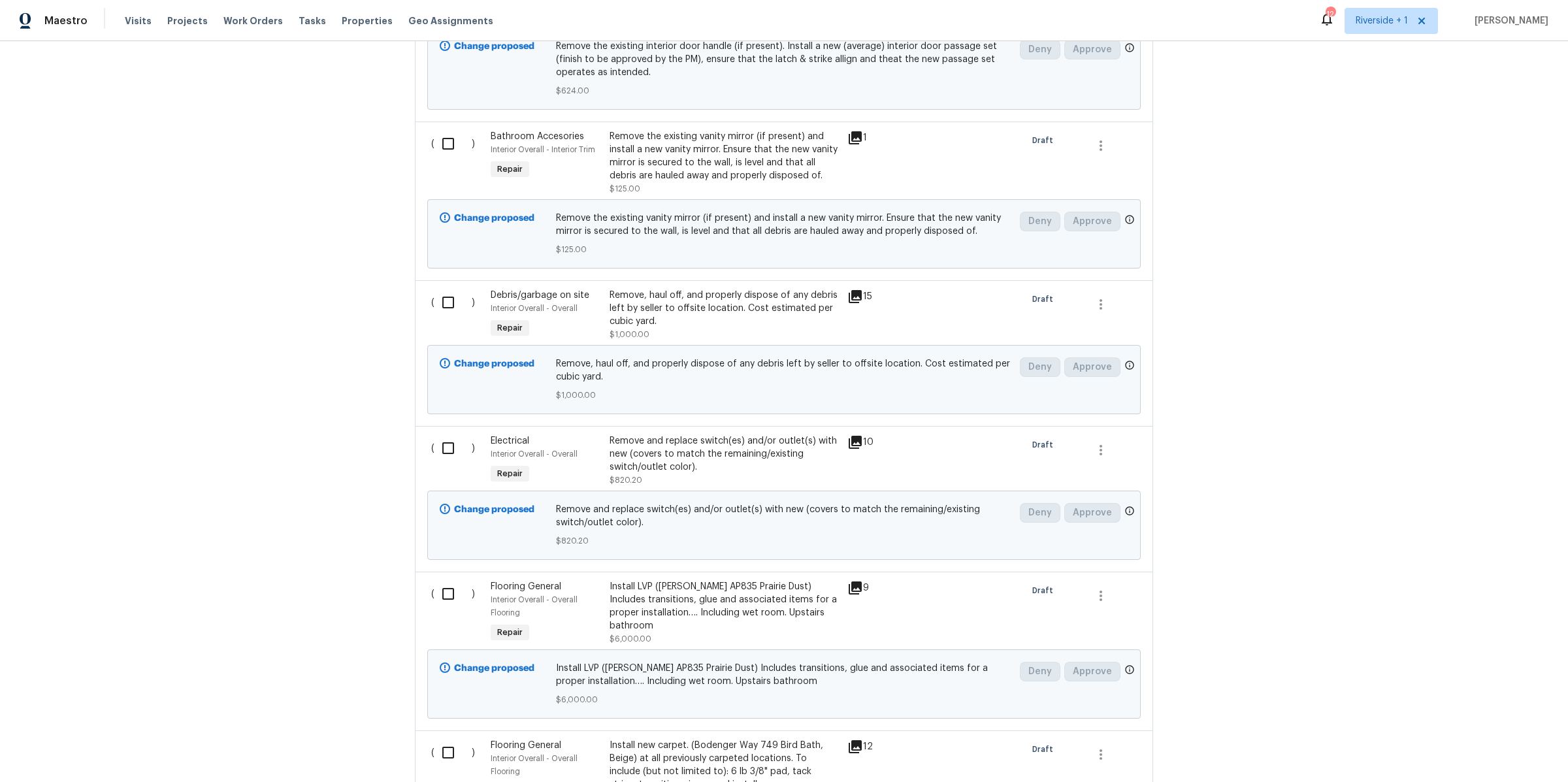
scroll to position [2375, 0]
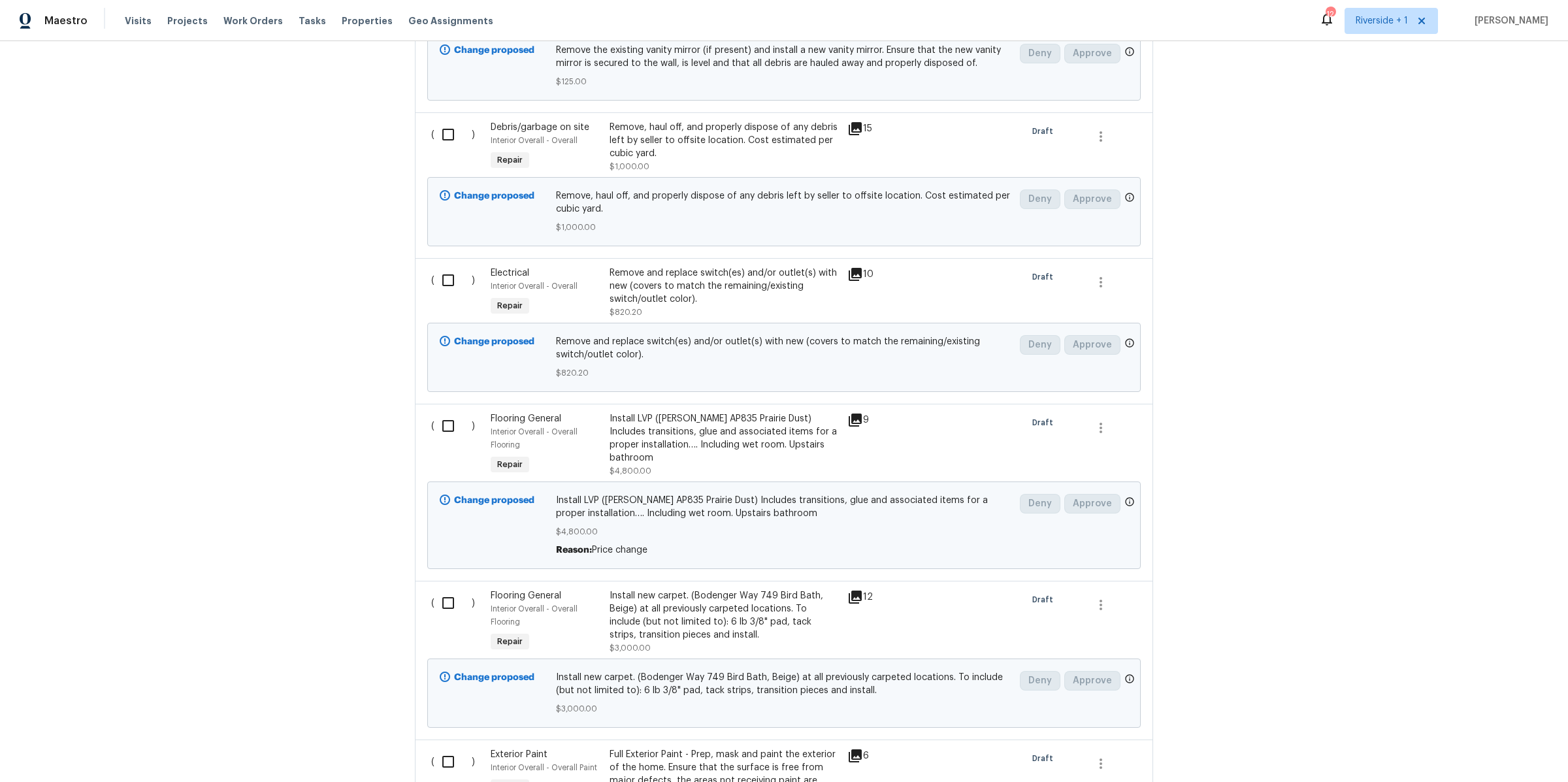
scroll to position [2537, 0]
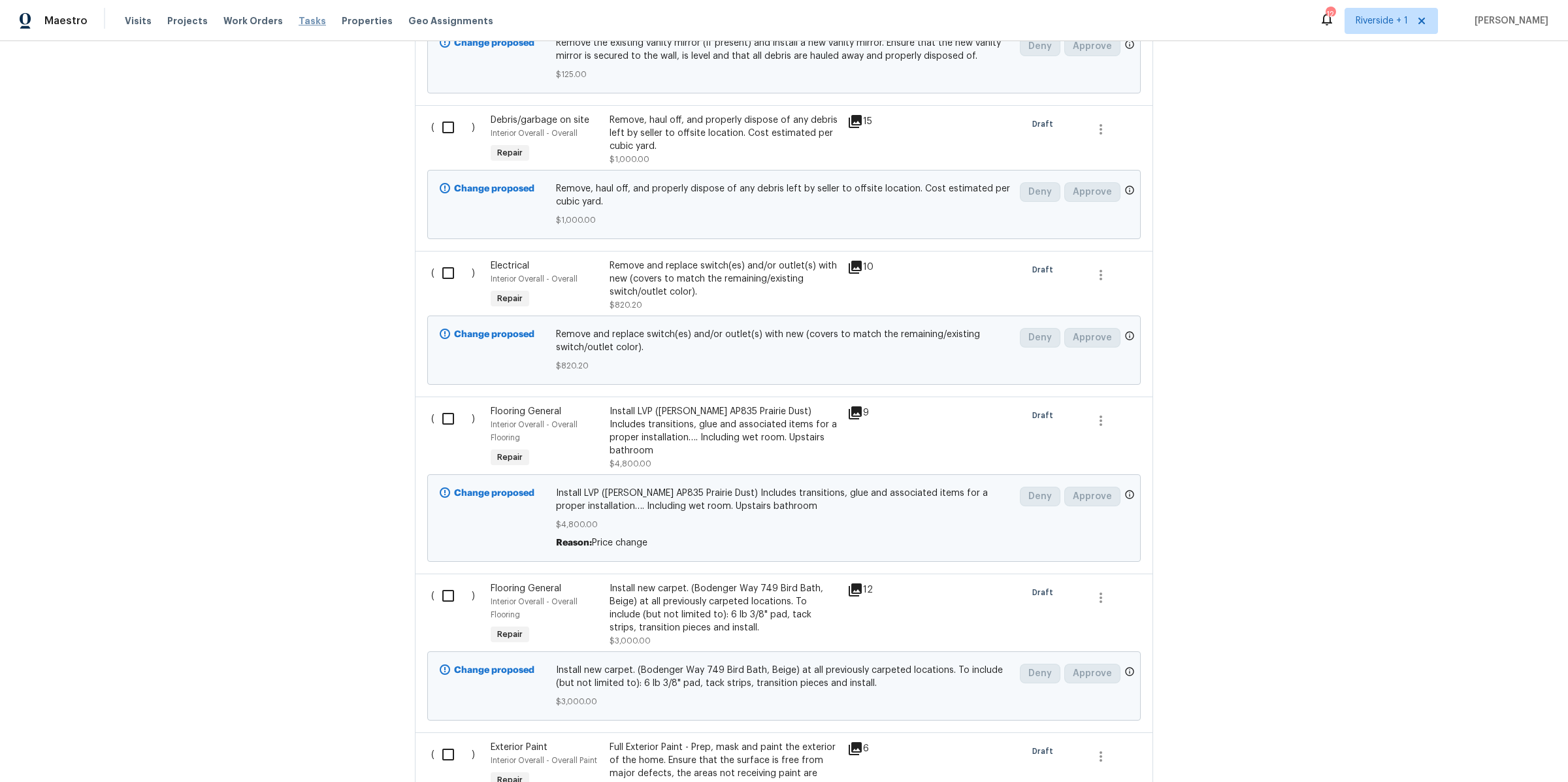
click at [300, 21] on span "Tasks" at bounding box center [312, 20] width 27 height 9
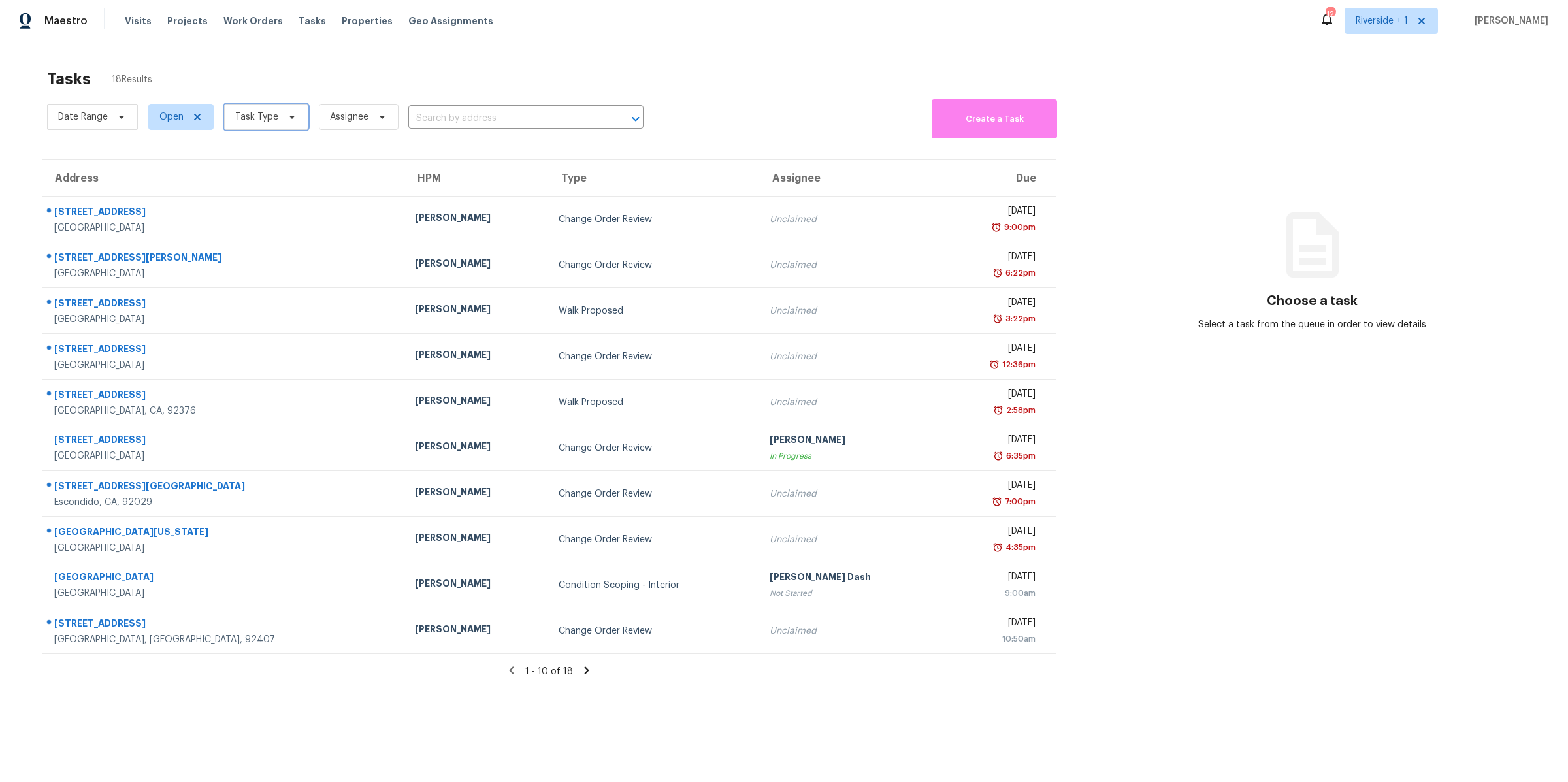
click at [287, 117] on icon at bounding box center [291, 116] width 10 height 10
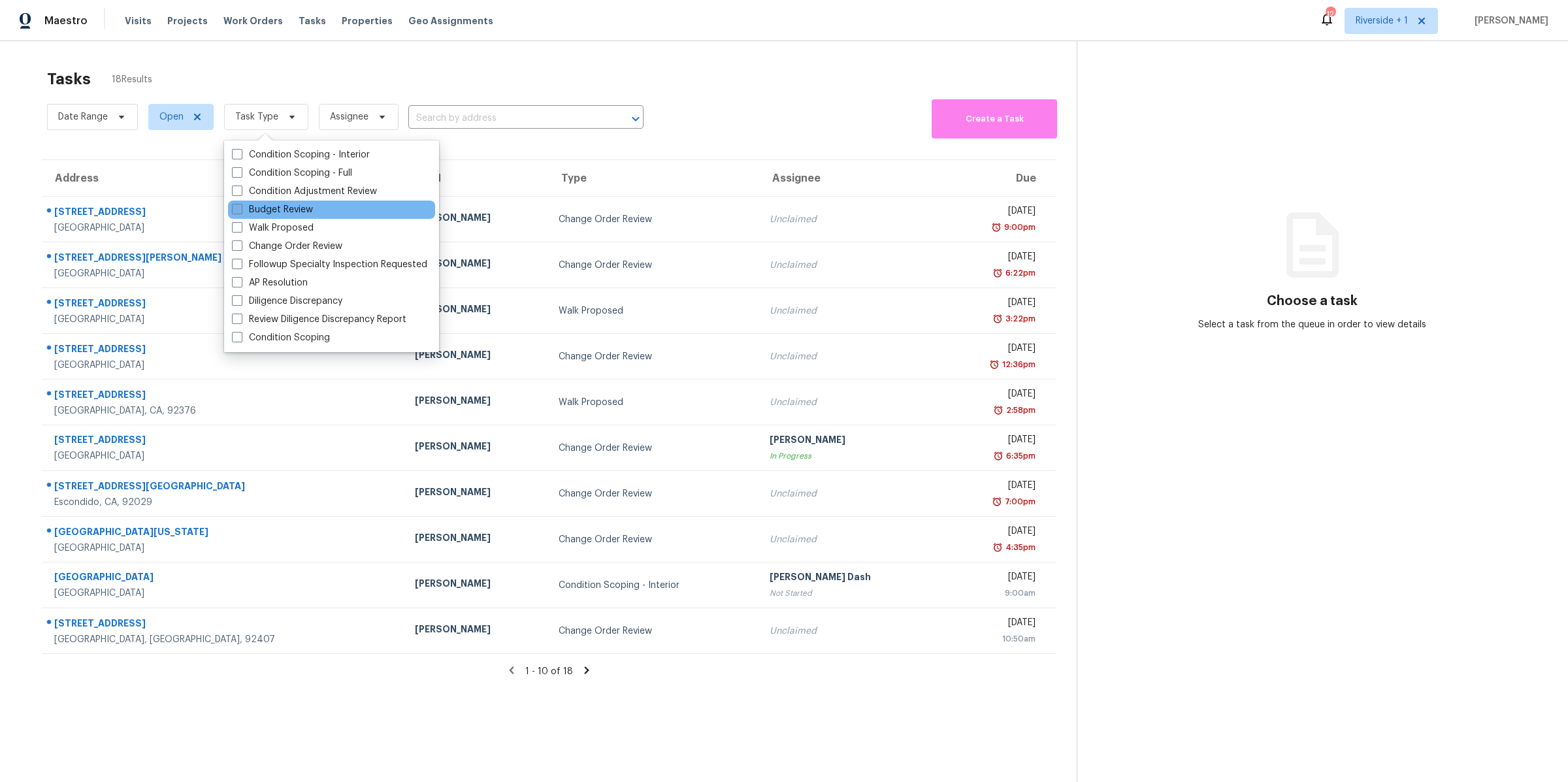
click at [238, 208] on span at bounding box center [237, 208] width 10 height 10
click at [238, 208] on input "Budget Review" at bounding box center [236, 207] width 8 height 8
checkbox input "true"
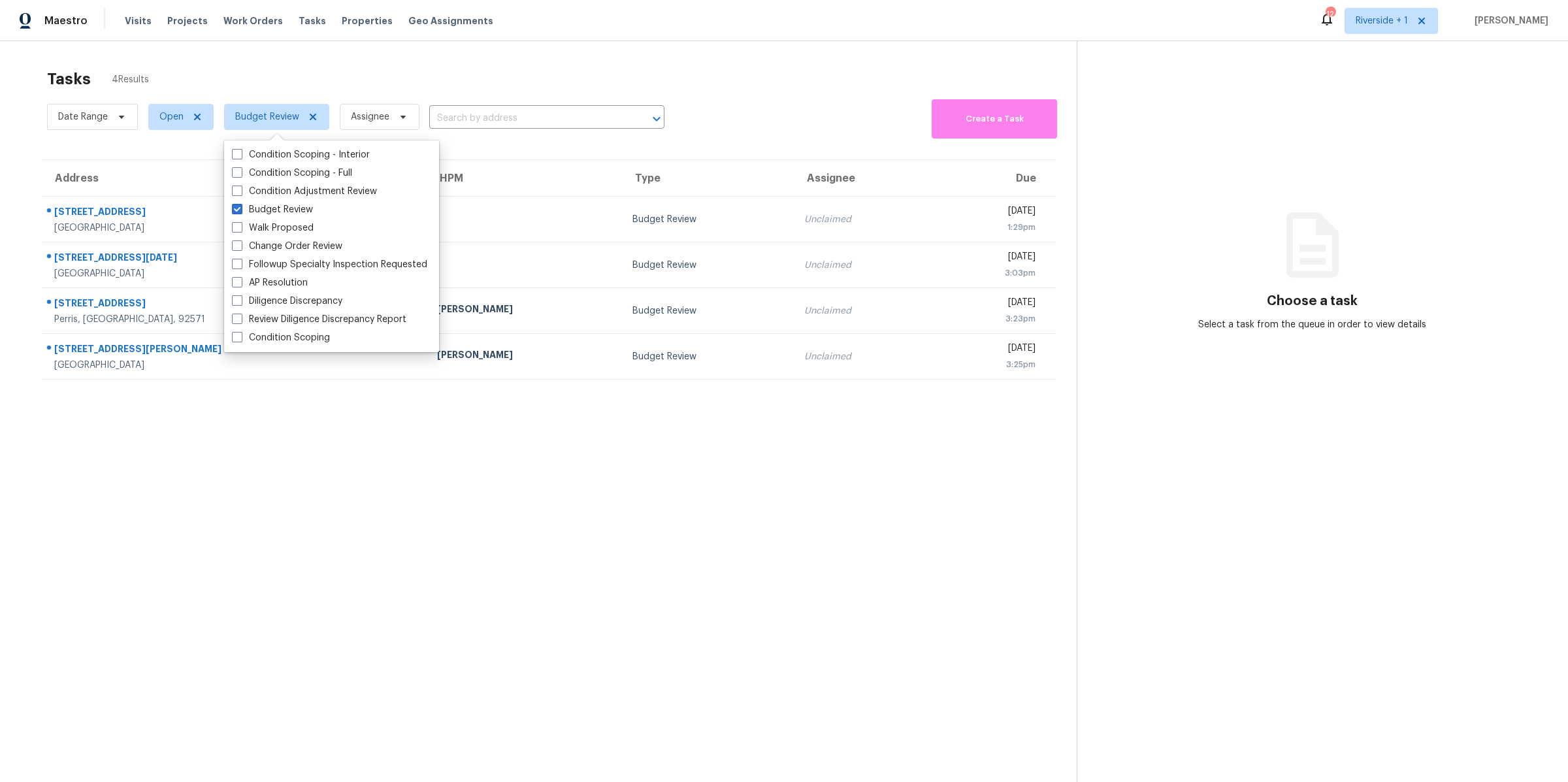
click at [161, 403] on section "Tasks 4 Results Date Range Open Budget Review Assignee ​ Create a Task Address …" at bounding box center [549, 443] width 1056 height 762
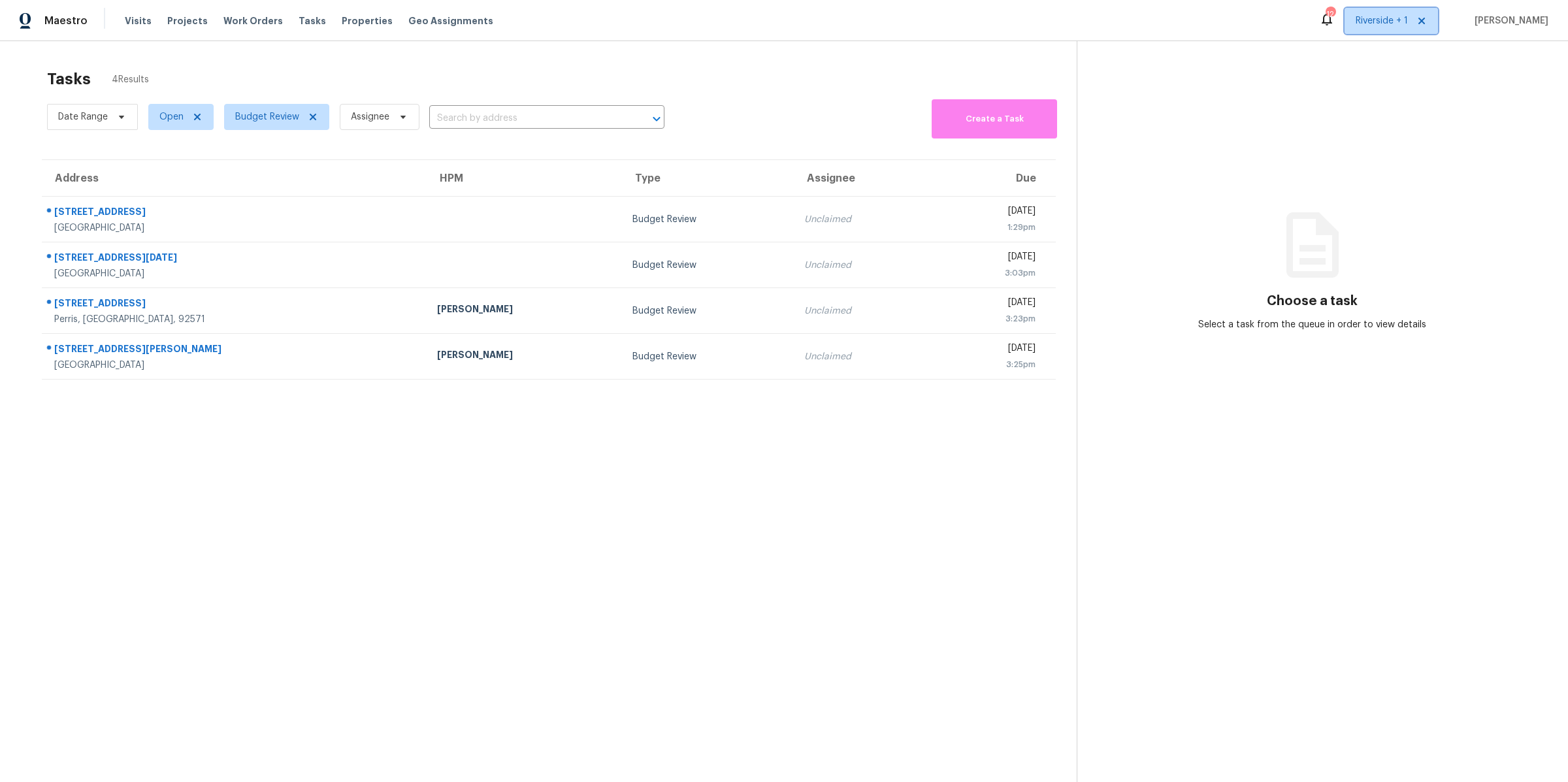
click at [1395, 20] on span "Riverside + 1" at bounding box center [1381, 20] width 52 height 13
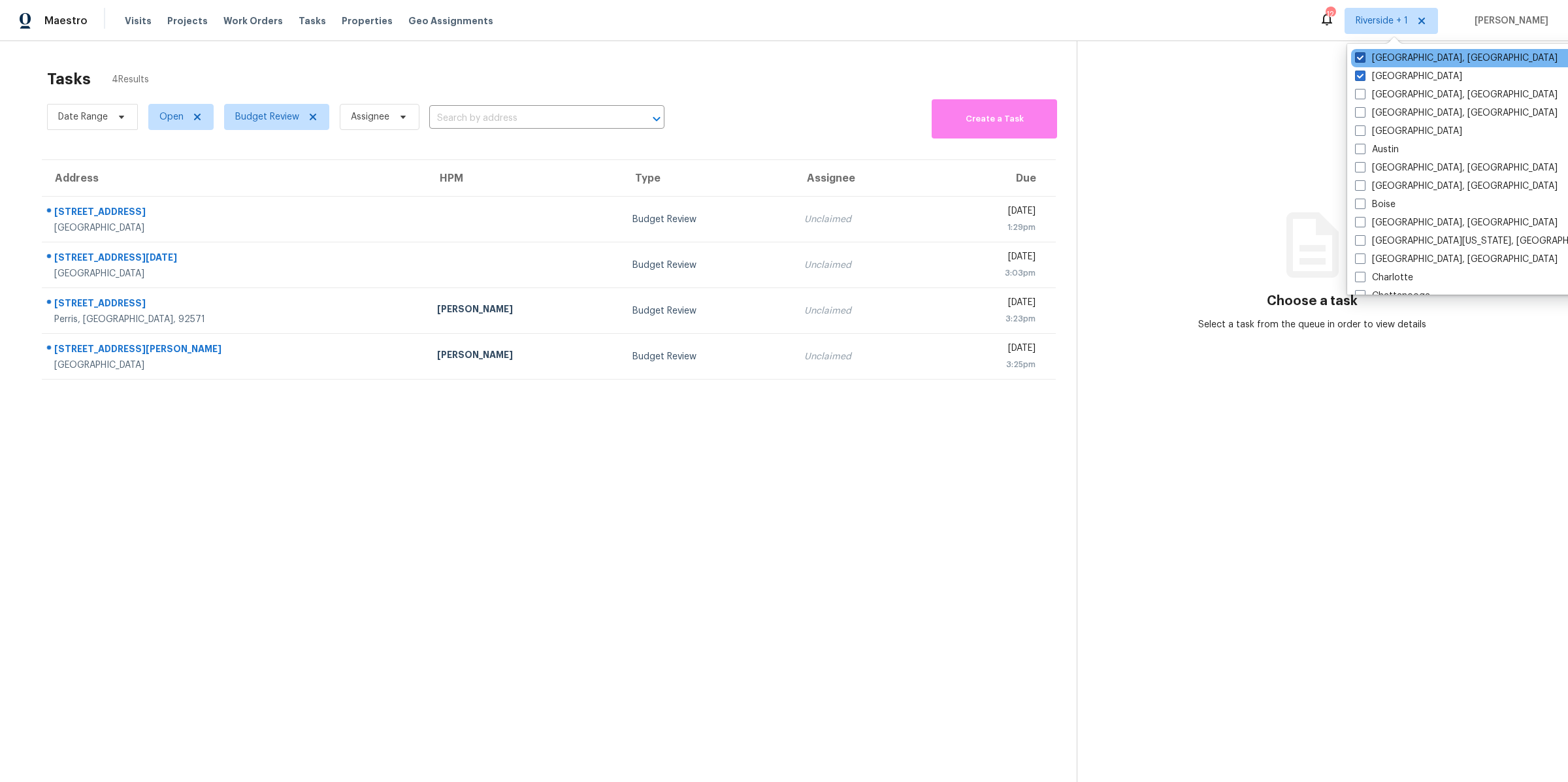
click at [1356, 57] on span at bounding box center [1360, 57] width 10 height 10
click at [1356, 57] on input "[GEOGRAPHIC_DATA], [GEOGRAPHIC_DATA]" at bounding box center [1359, 56] width 8 height 8
checkbox input "false"
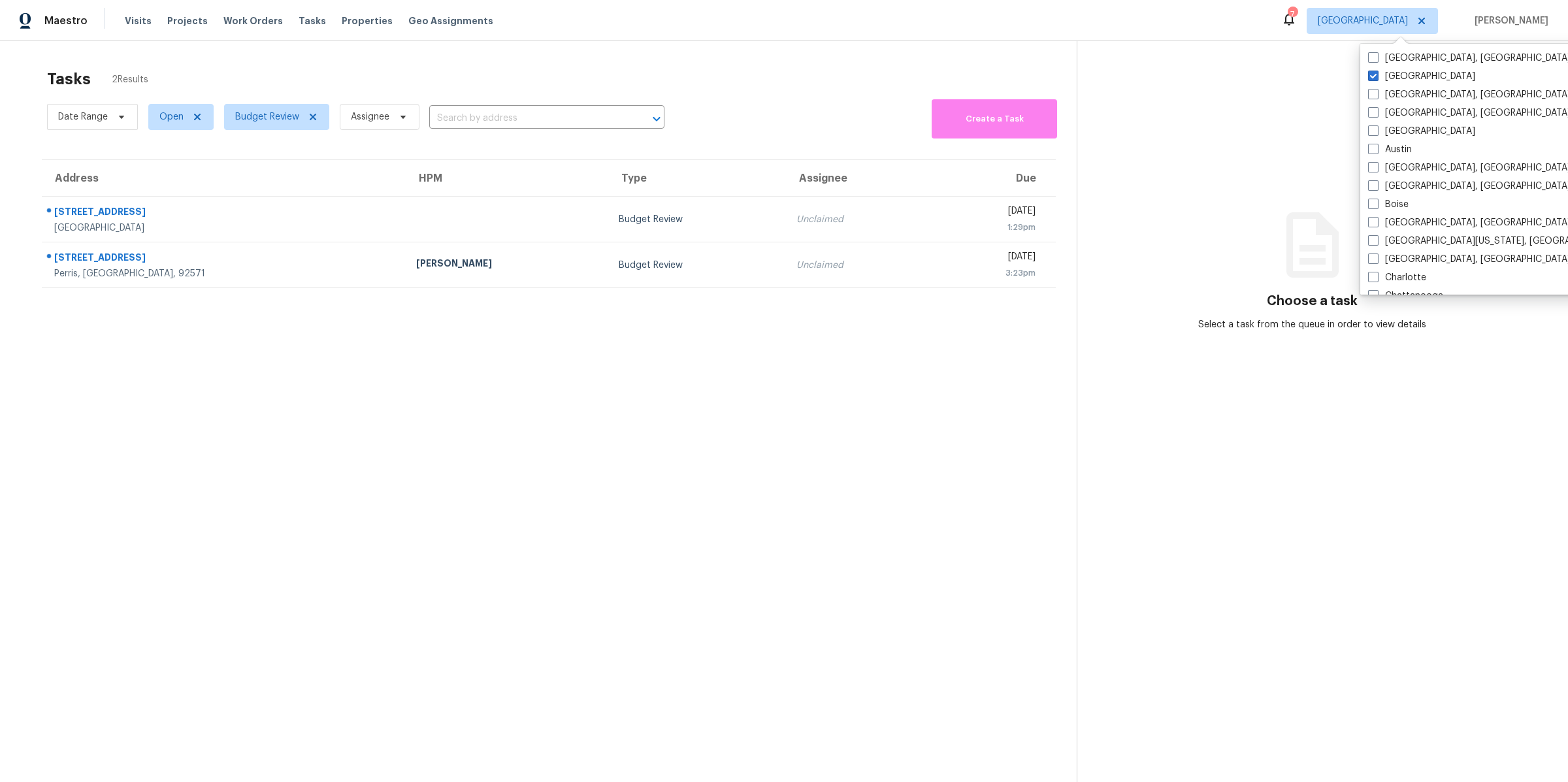
click at [803, 509] on section "Tasks 2 Results Date Range Open Budget Review Assignee ​ Create a Task Address …" at bounding box center [549, 443] width 1056 height 762
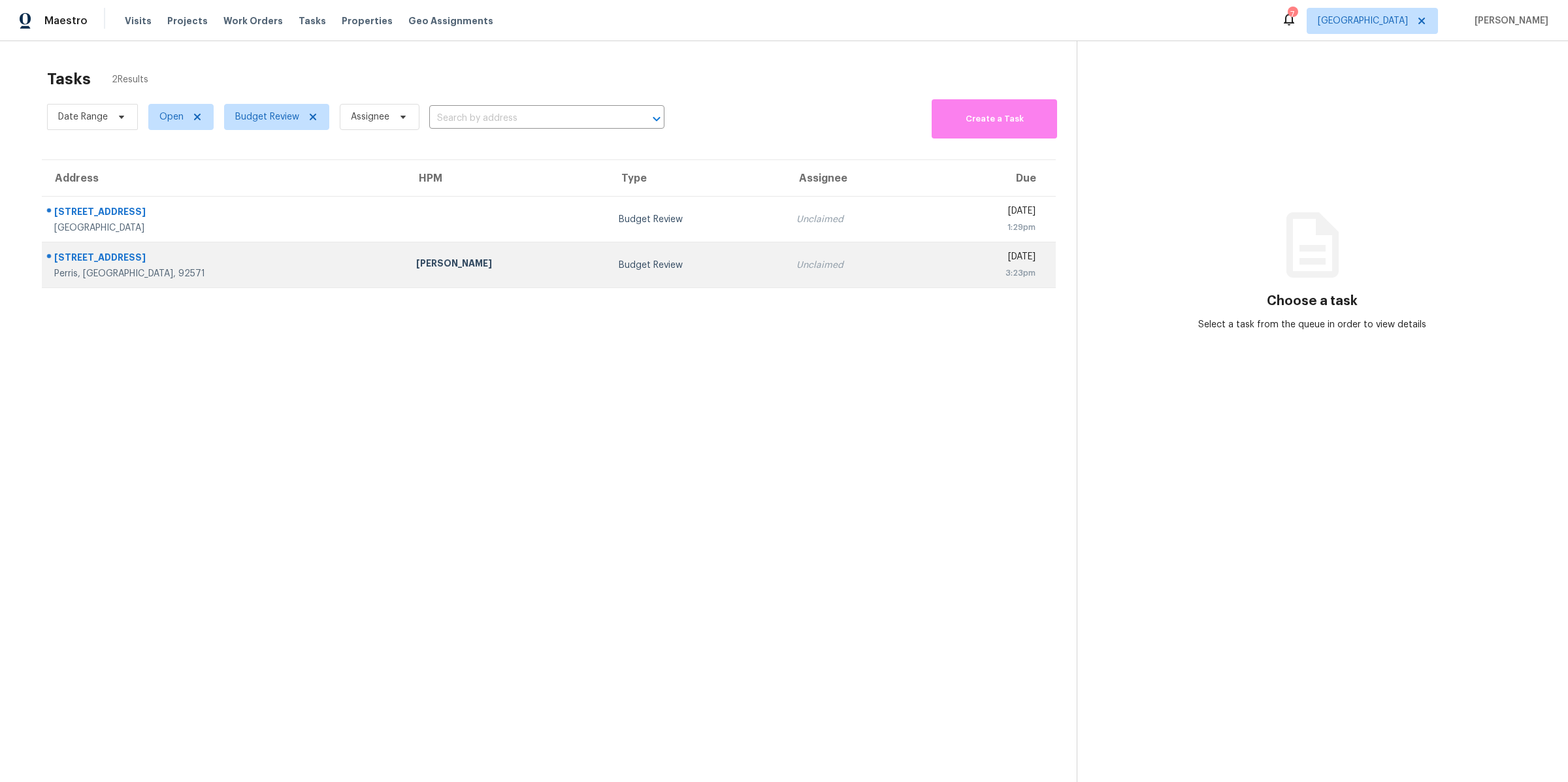
click at [244, 266] on div "[STREET_ADDRESS]" at bounding box center [225, 259] width 341 height 16
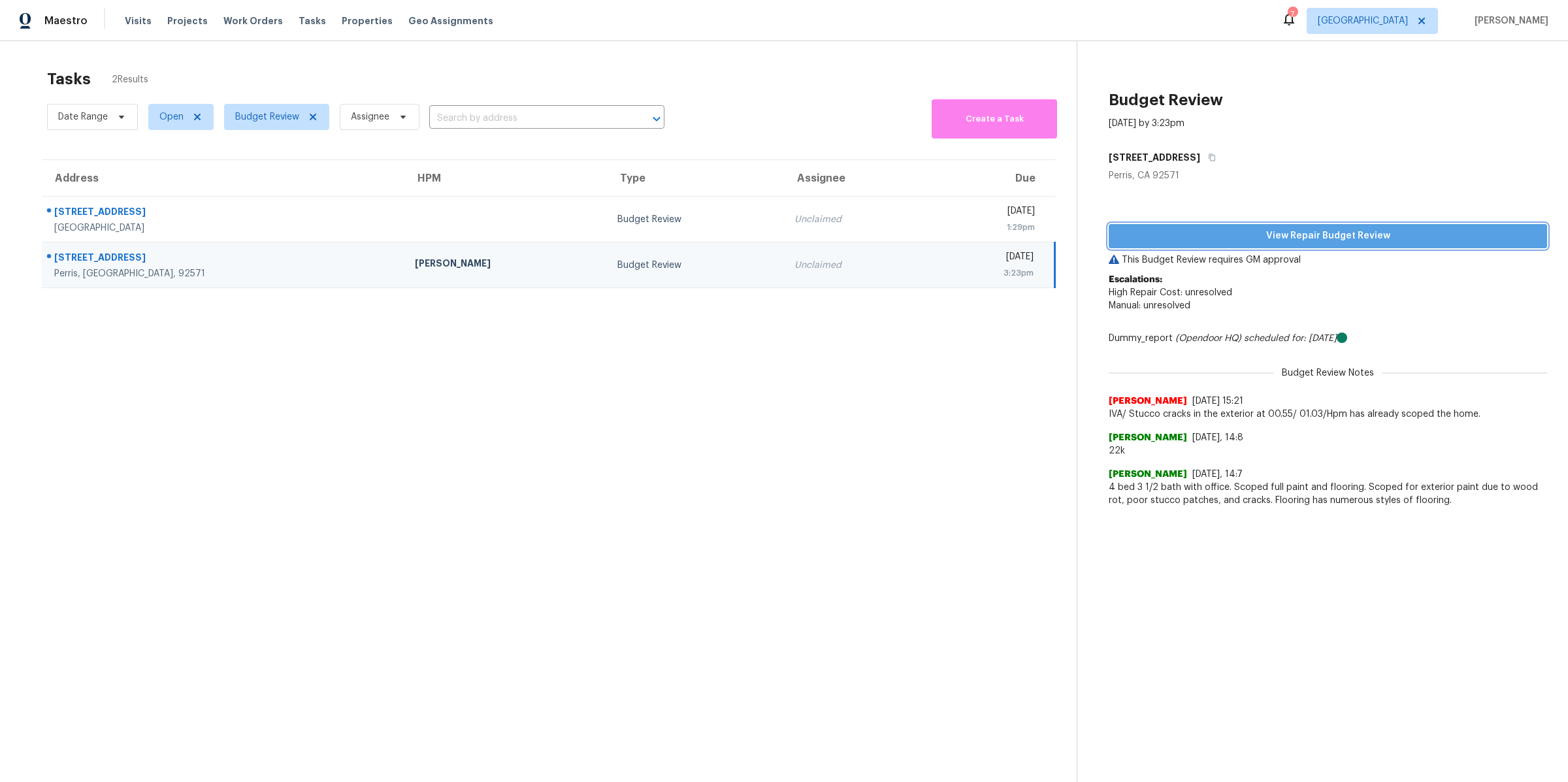
click at [1249, 229] on span "View Repair Budget Review" at bounding box center [1328, 236] width 417 height 16
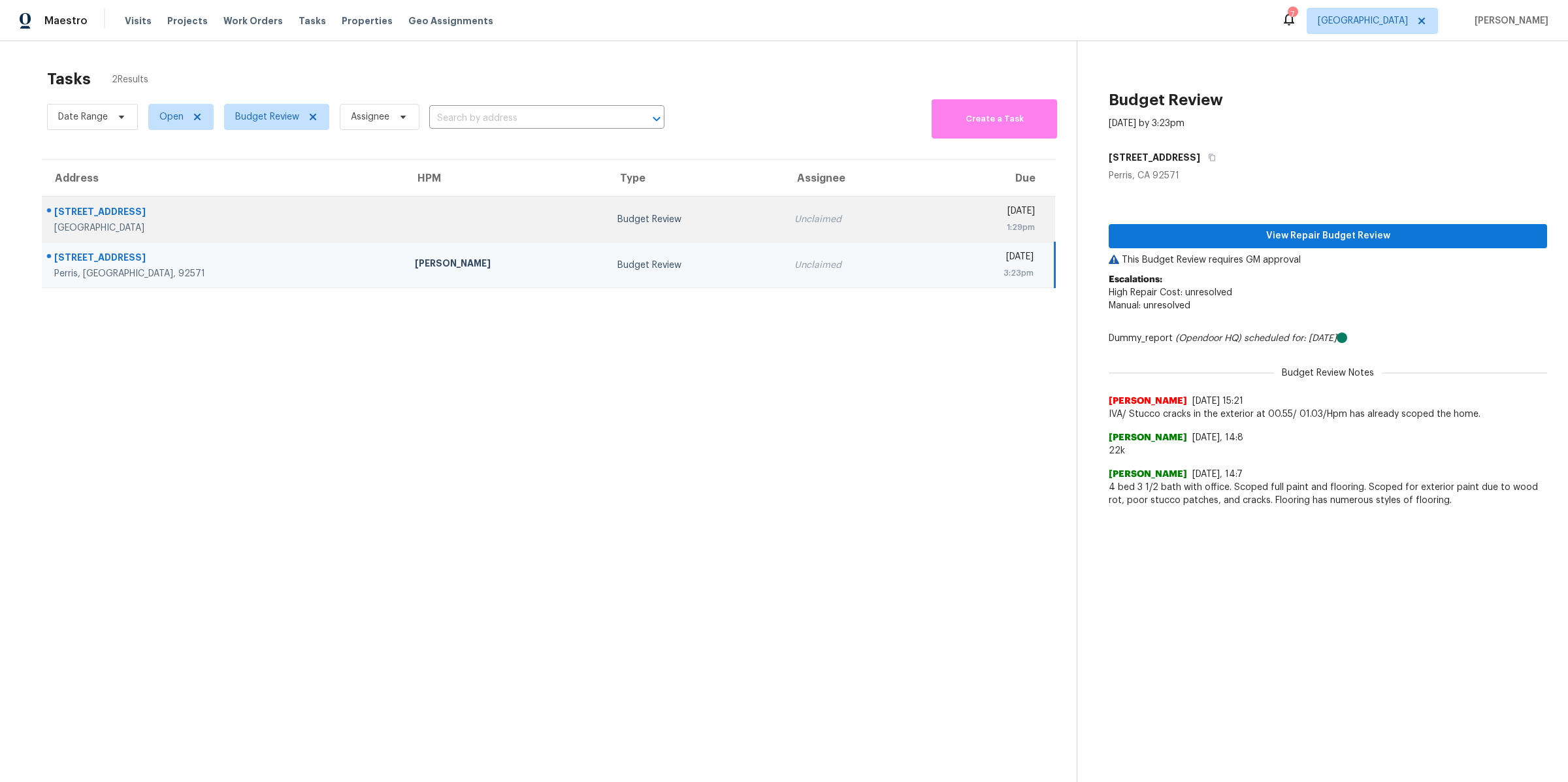
click at [245, 215] on div "[STREET_ADDRESS]" at bounding box center [224, 213] width 340 height 16
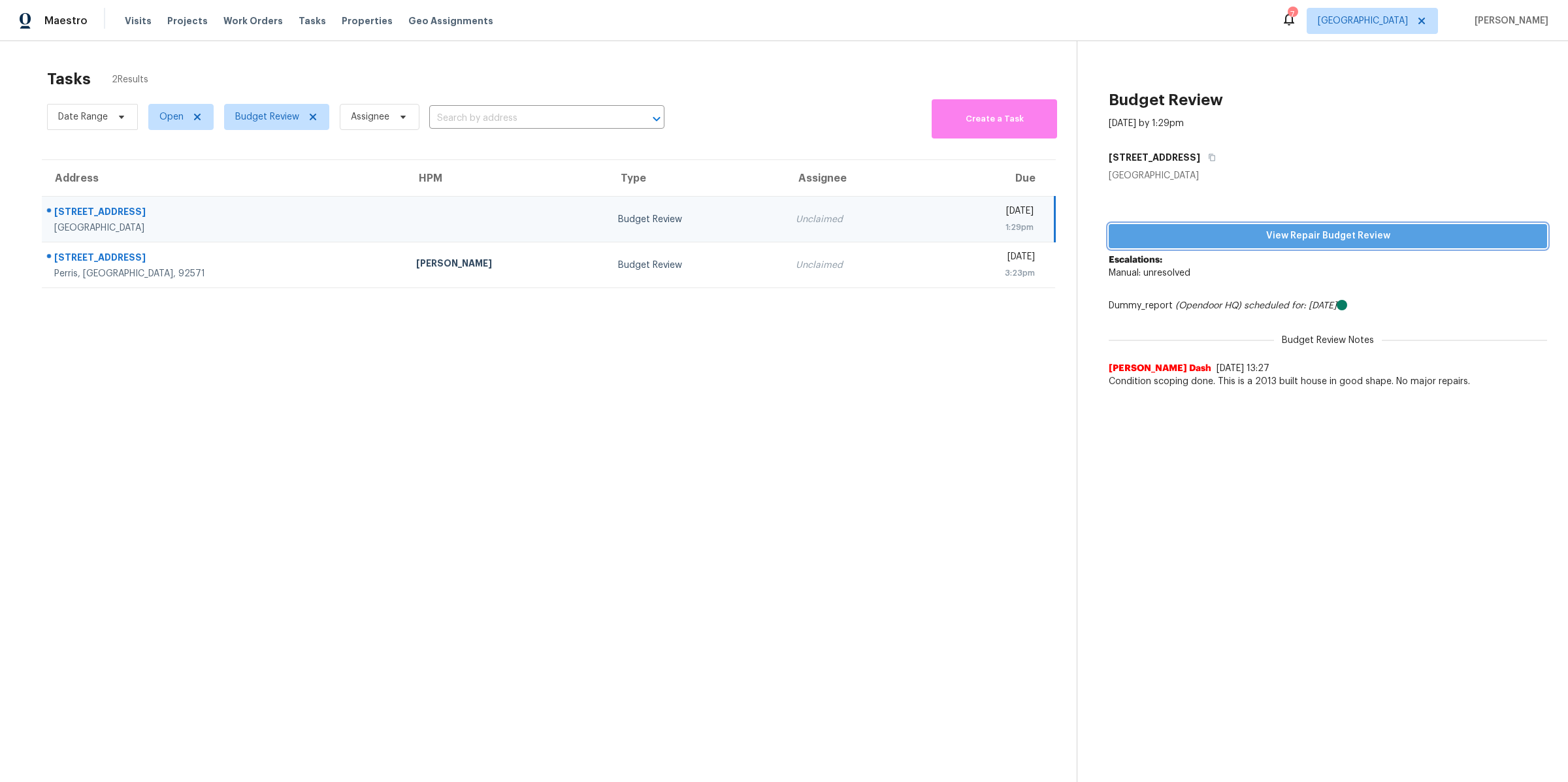
click at [1248, 234] on span "View Repair Budget Review" at bounding box center [1328, 236] width 417 height 16
